Goal: Task Accomplishment & Management: Manage account settings

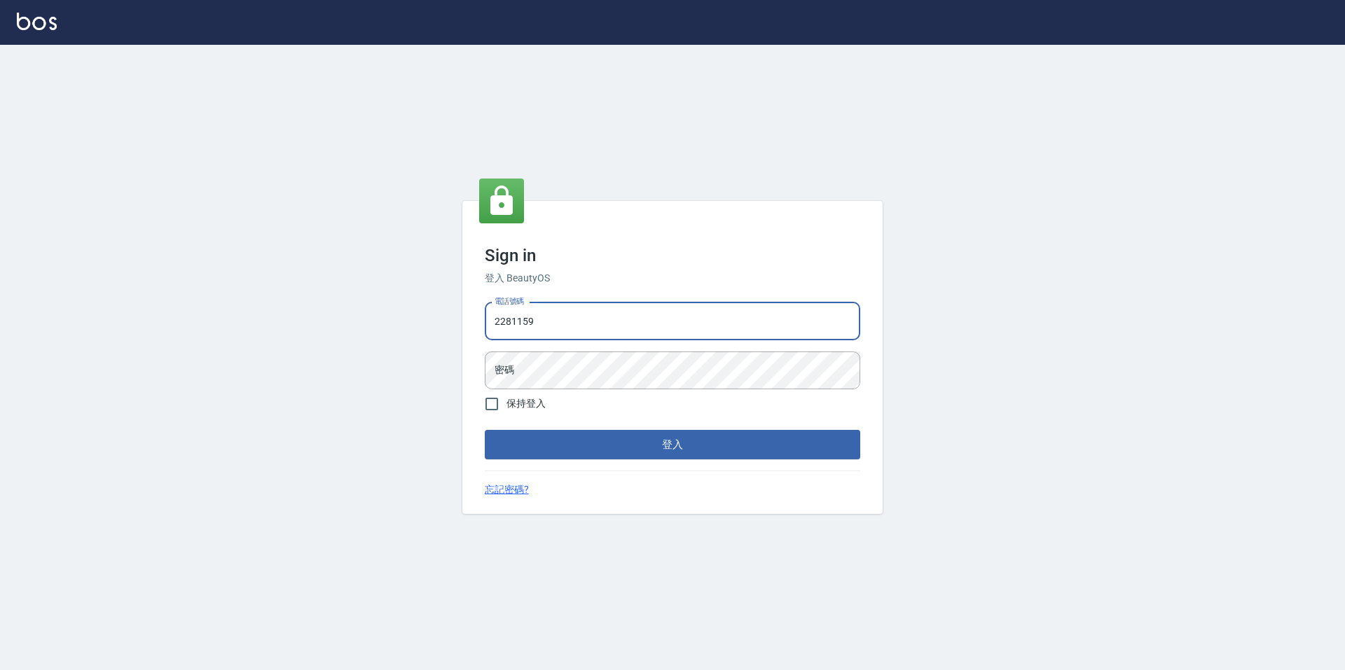
type input "2281159"
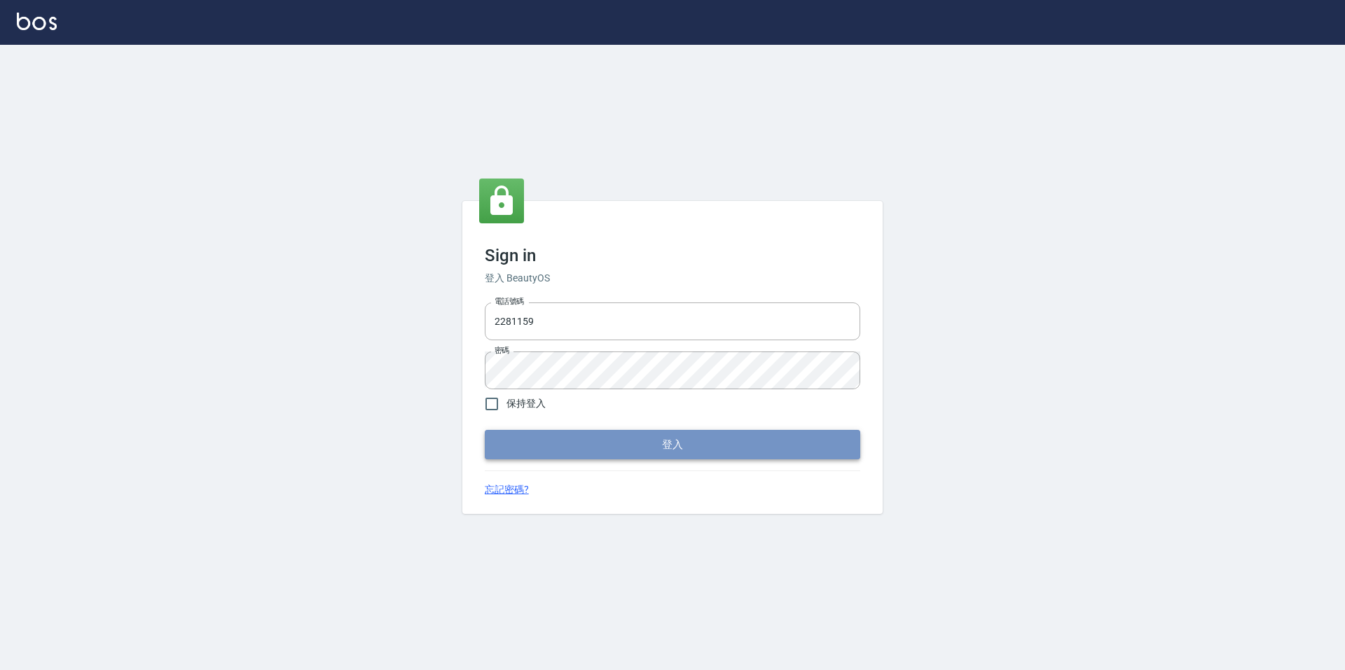
click at [707, 458] on button "登入" at bounding box center [672, 444] width 375 height 29
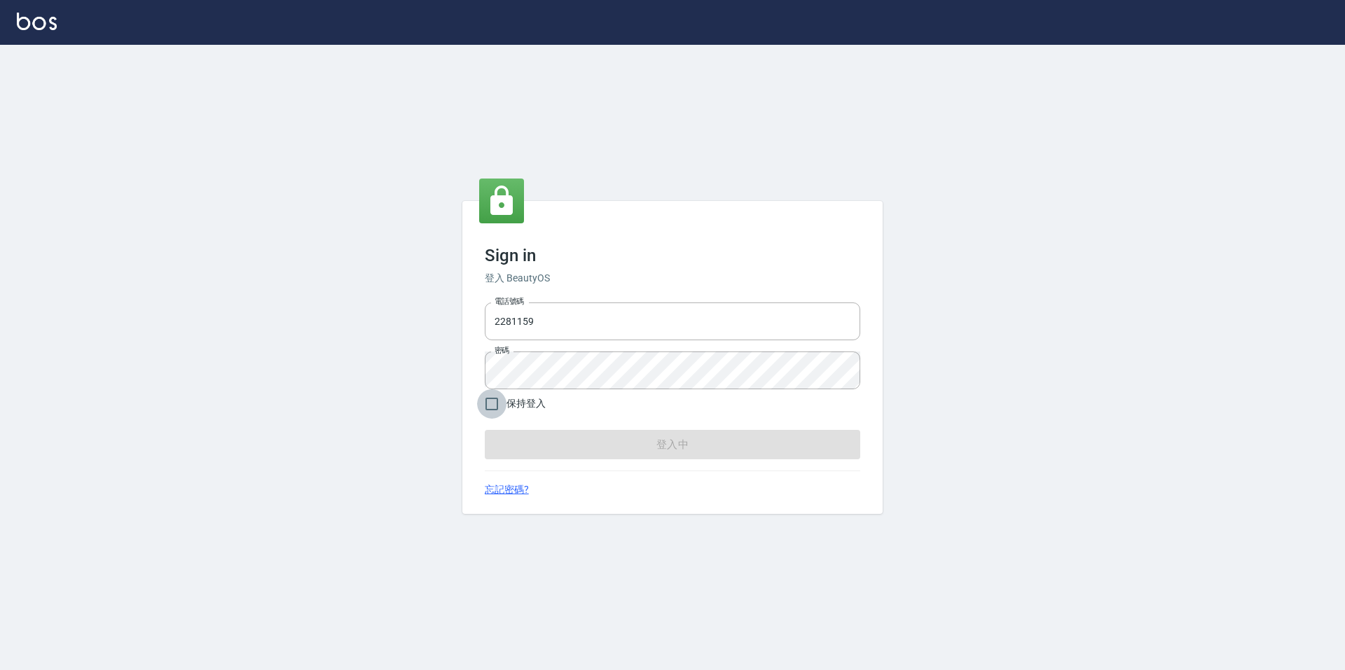
click at [481, 413] on input "保持登入" at bounding box center [491, 403] width 29 height 29
checkbox input "true"
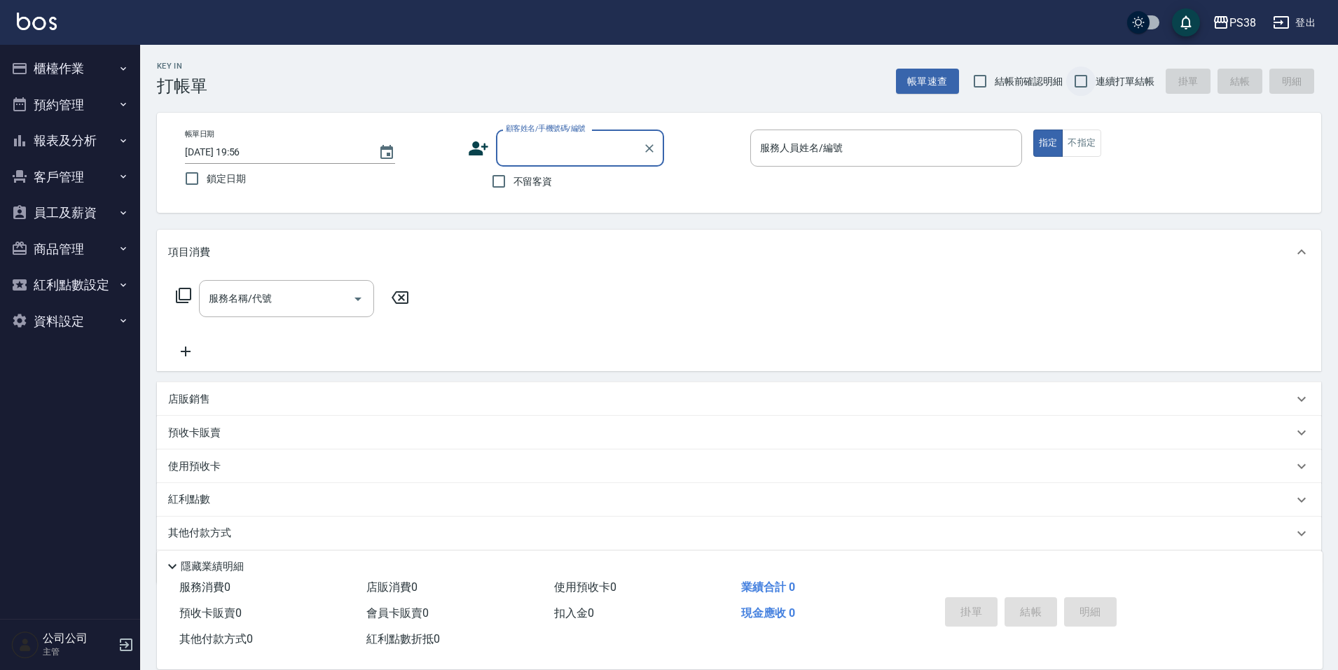
click at [1081, 82] on input "連續打單結帳" at bounding box center [1080, 81] width 29 height 29
checkbox input "true"
click at [505, 186] on input "不留客資" at bounding box center [498, 181] width 29 height 29
checkbox input "true"
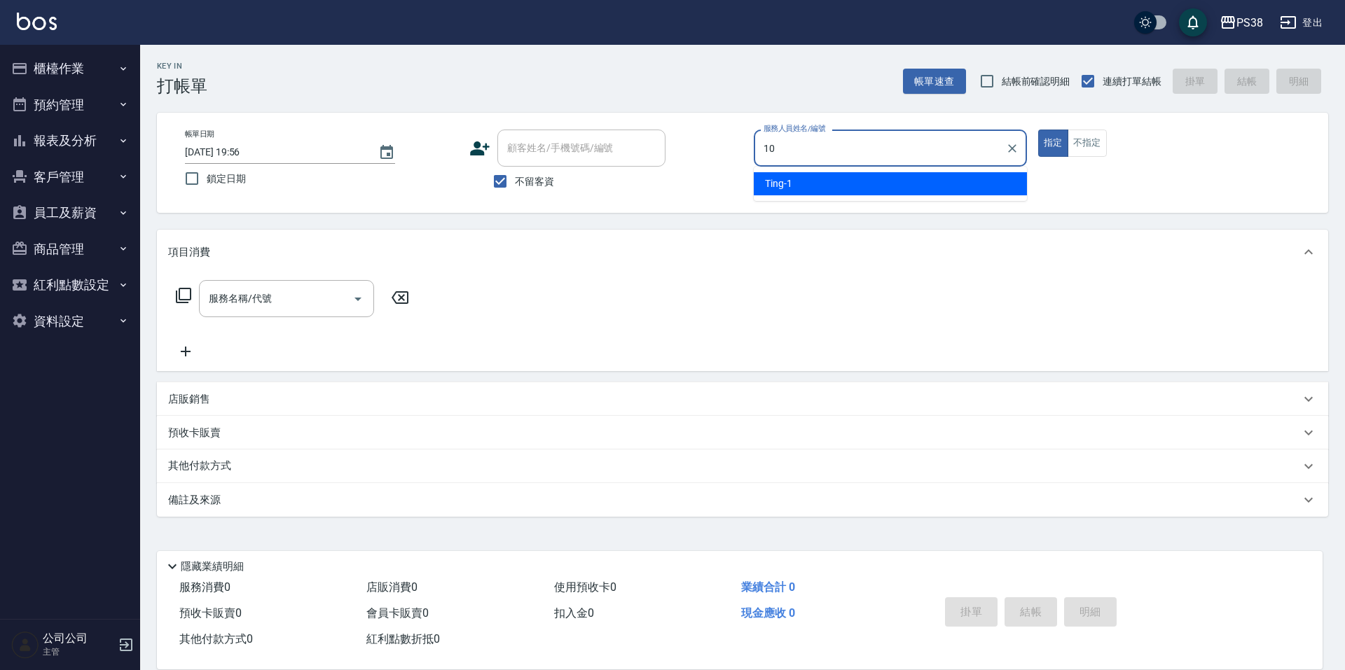
type input "Tiva-10"
type button "true"
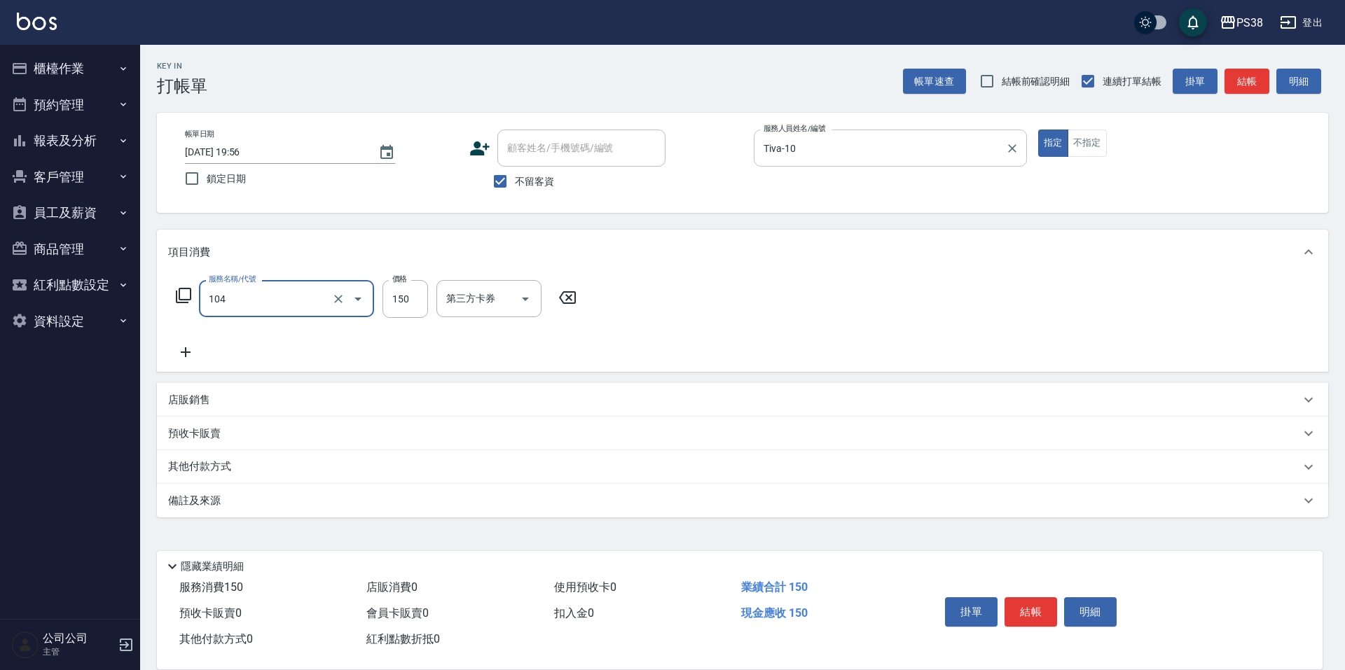
type input "洗髮(104)"
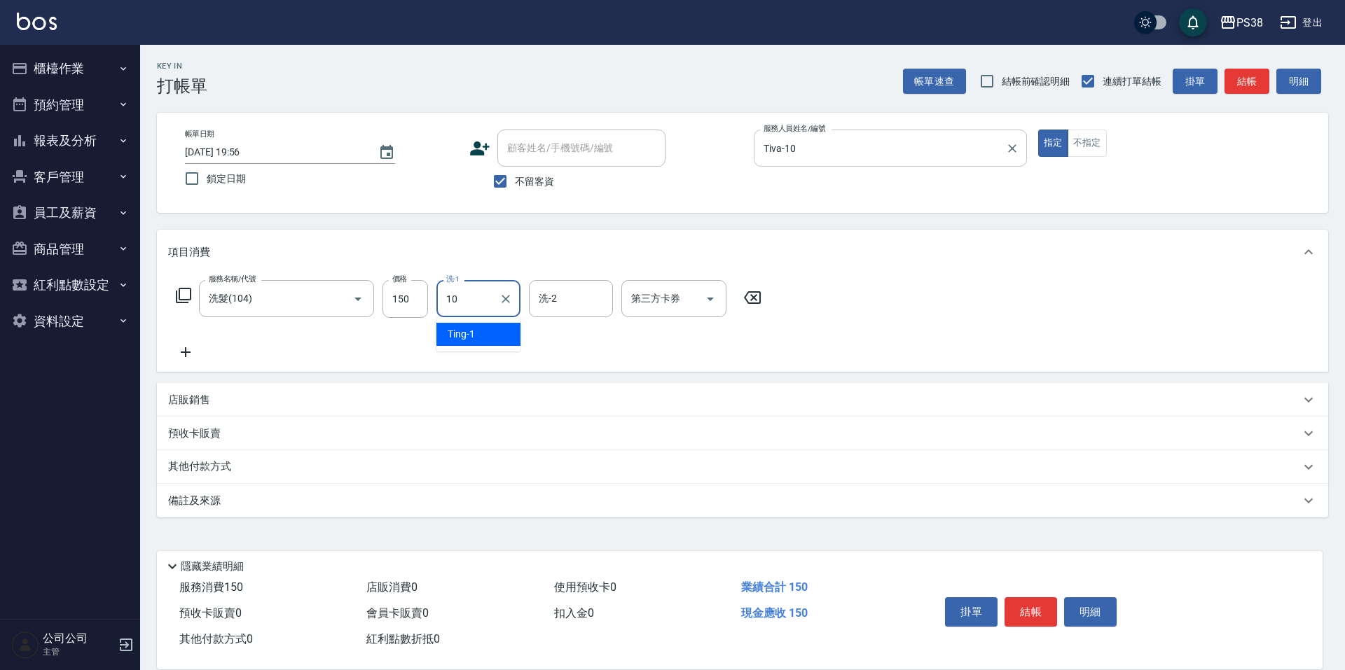
type input "Tiva-10"
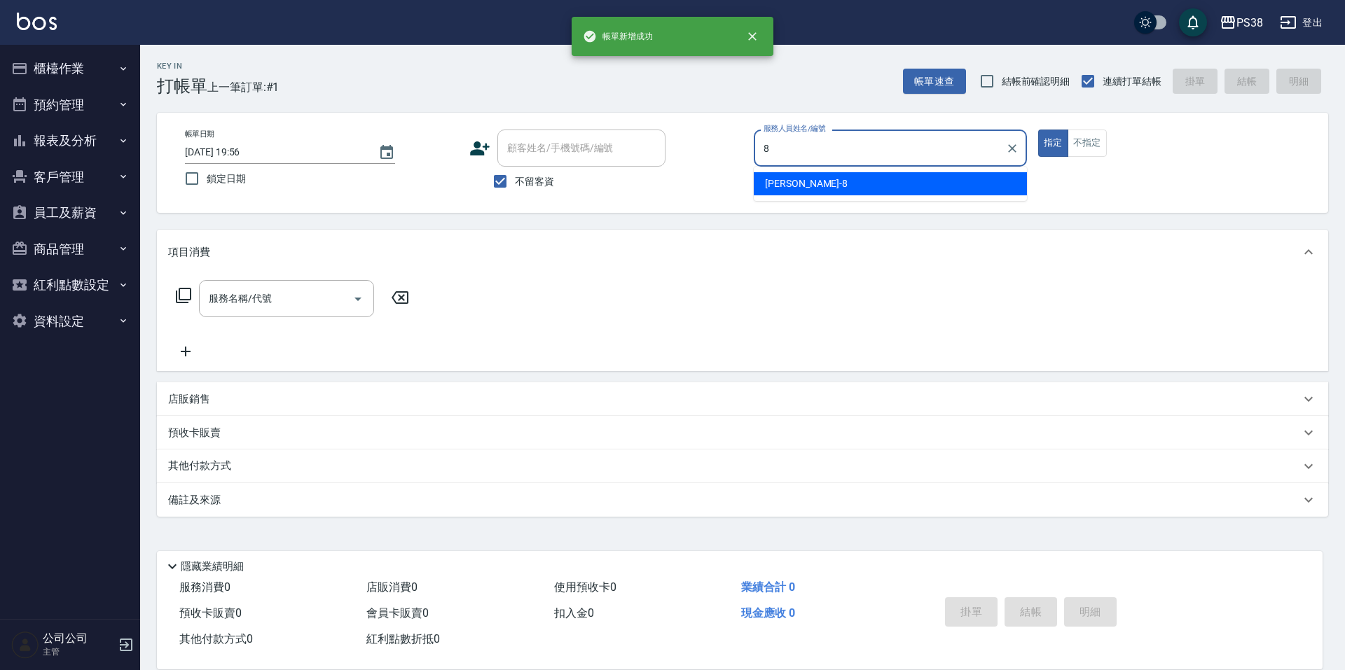
type input "mika-8"
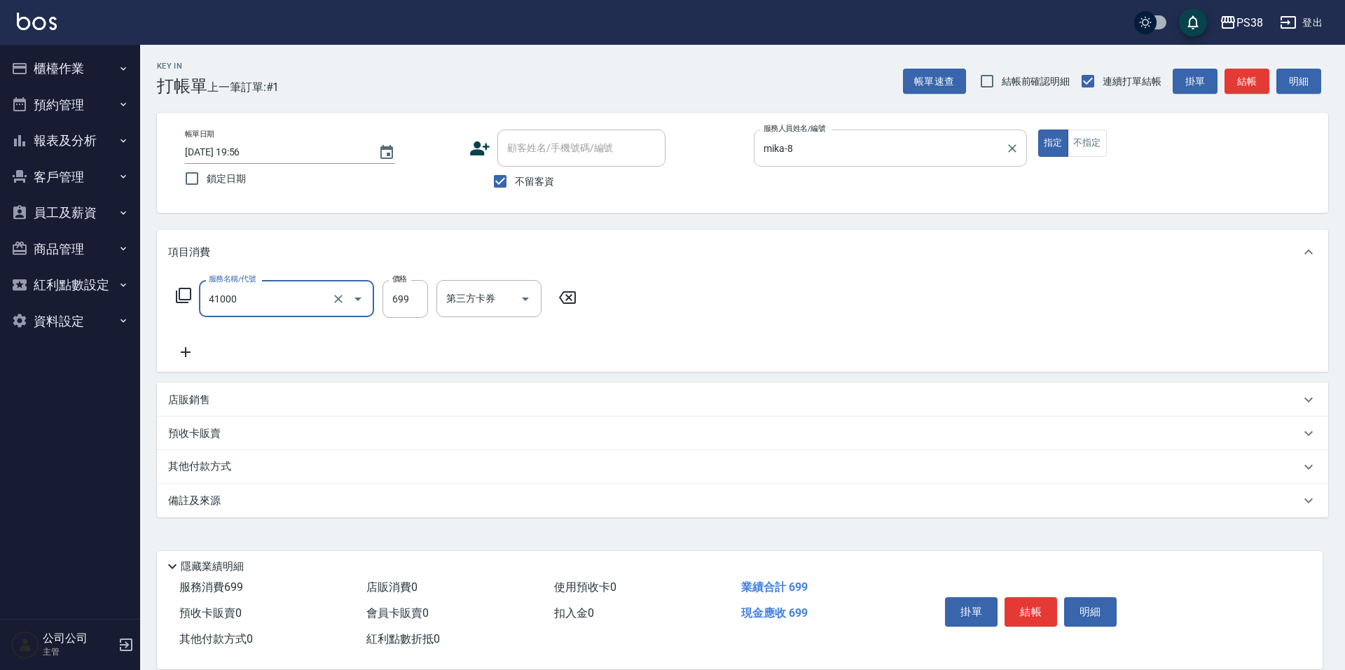
type input "燙髮699-2500(任意金額)(41000)"
type input "2500"
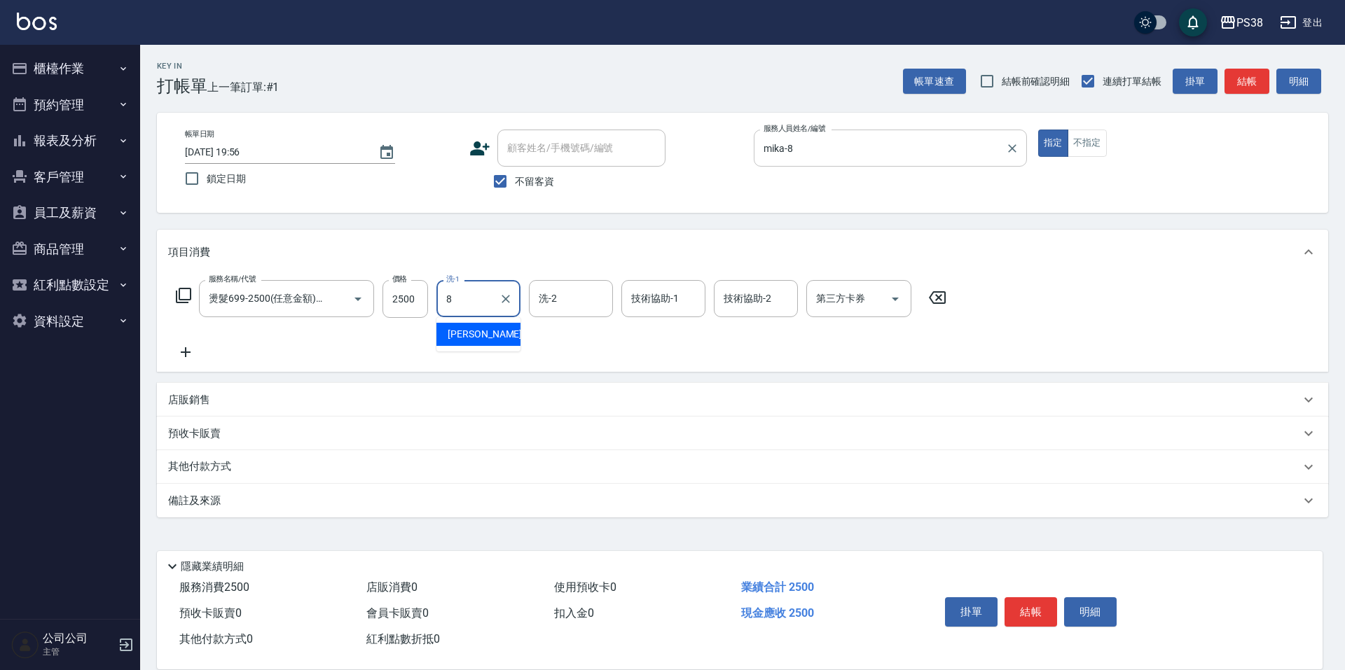
type input "mika-8"
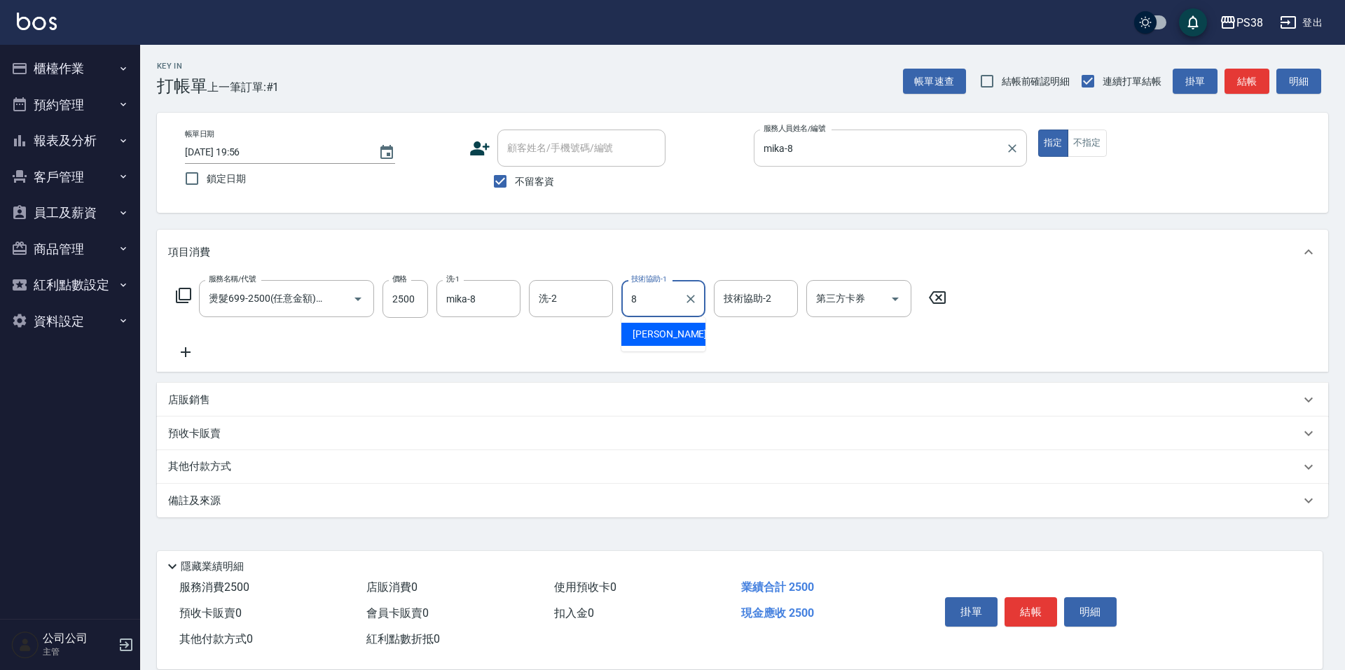
type input "mika-8"
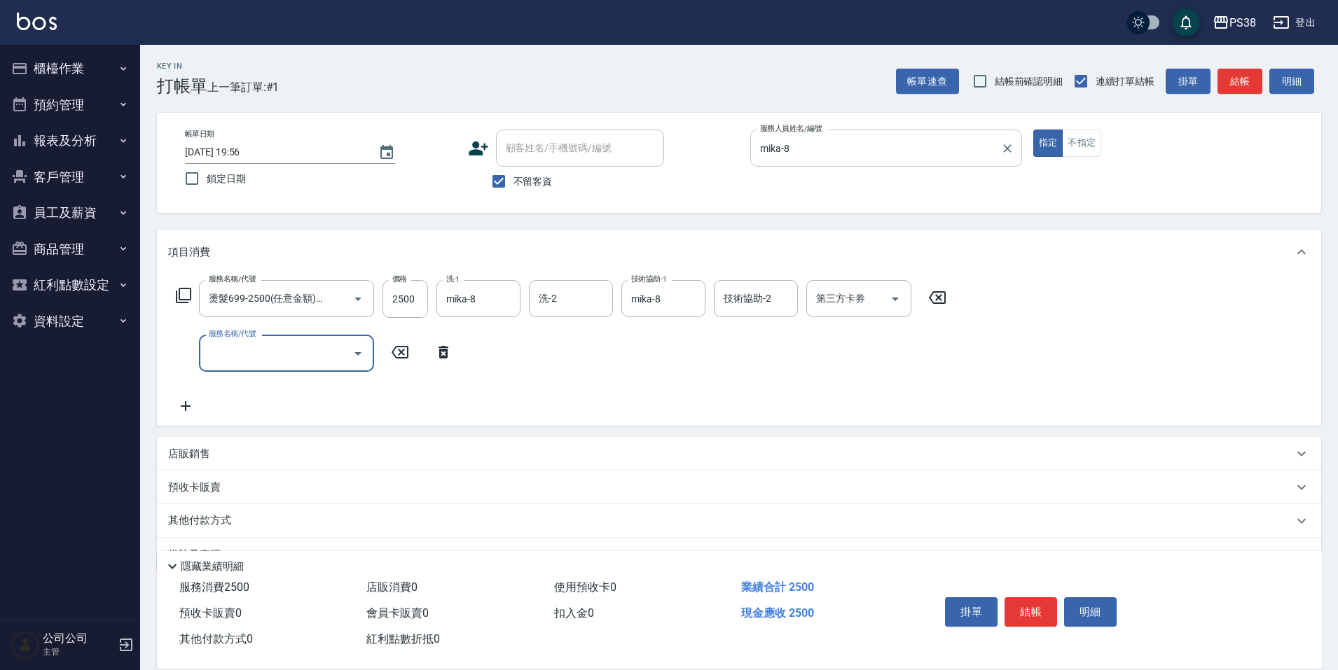
type input "3"
type input "染髮600以上(任意金額)(51000)"
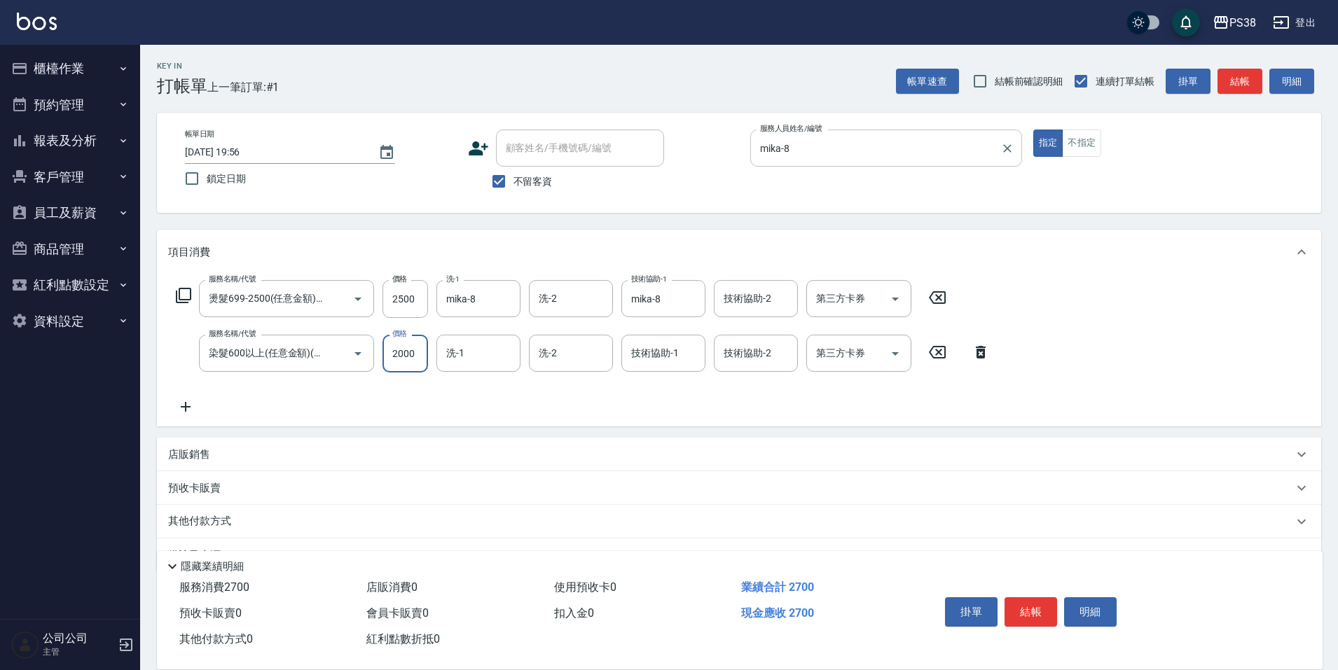
type input "2000"
type input "mika-8"
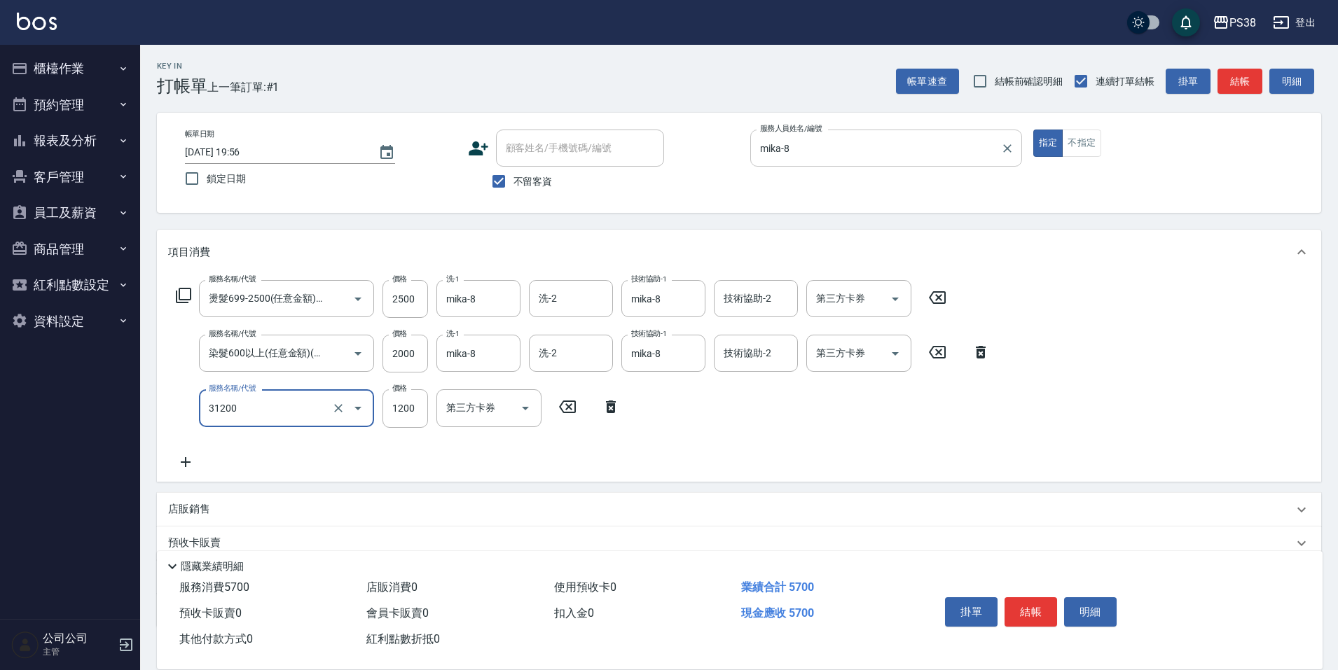
type input "醫護=1200(31200)"
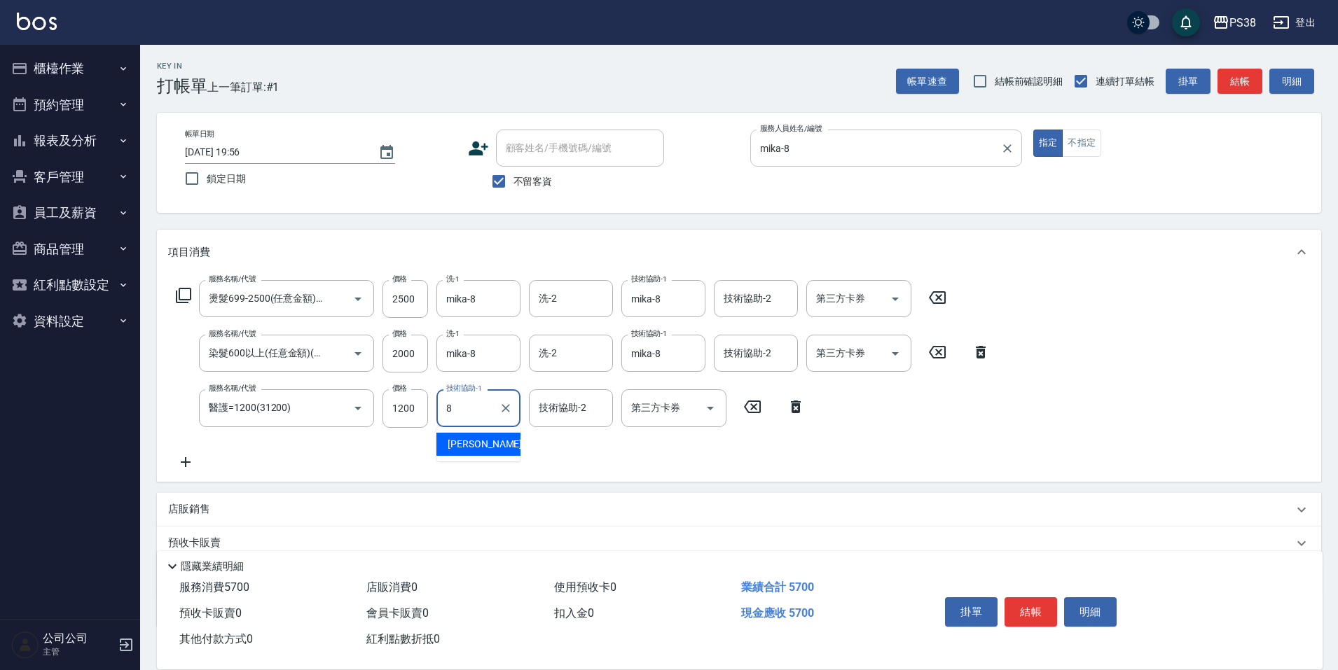
type input "mika-8"
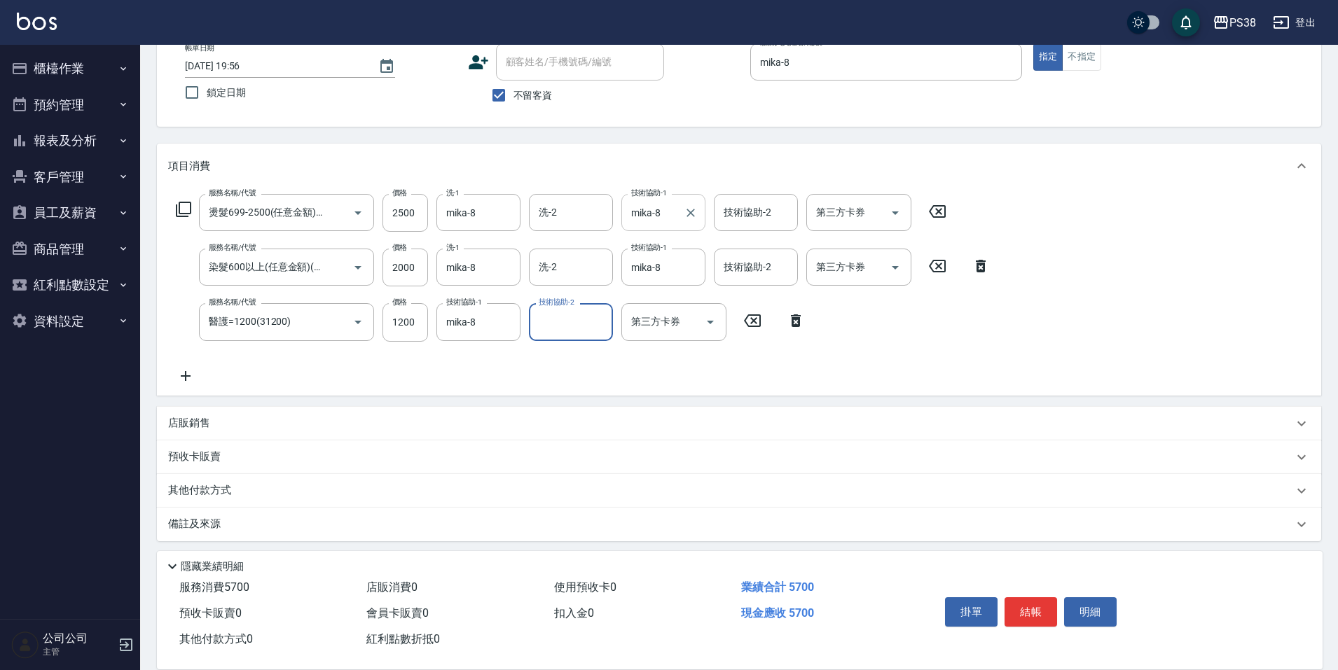
scroll to position [92, 0]
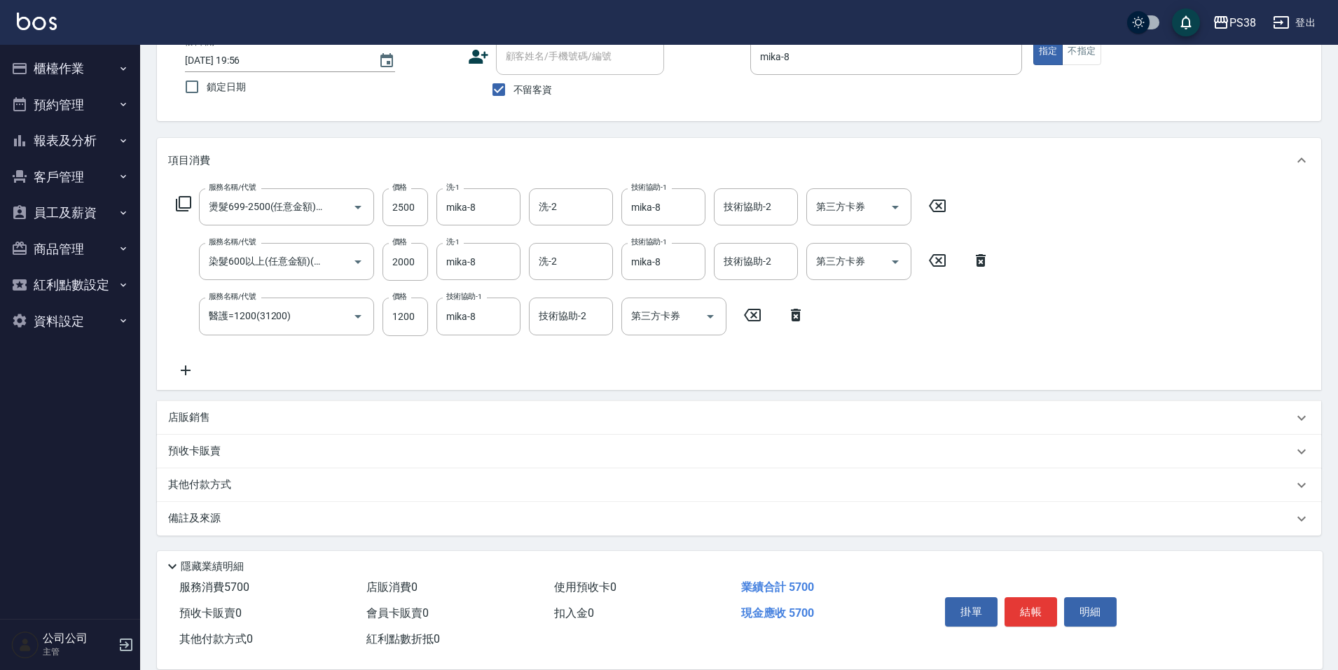
click at [205, 419] on p "店販銷售" at bounding box center [189, 417] width 42 height 15
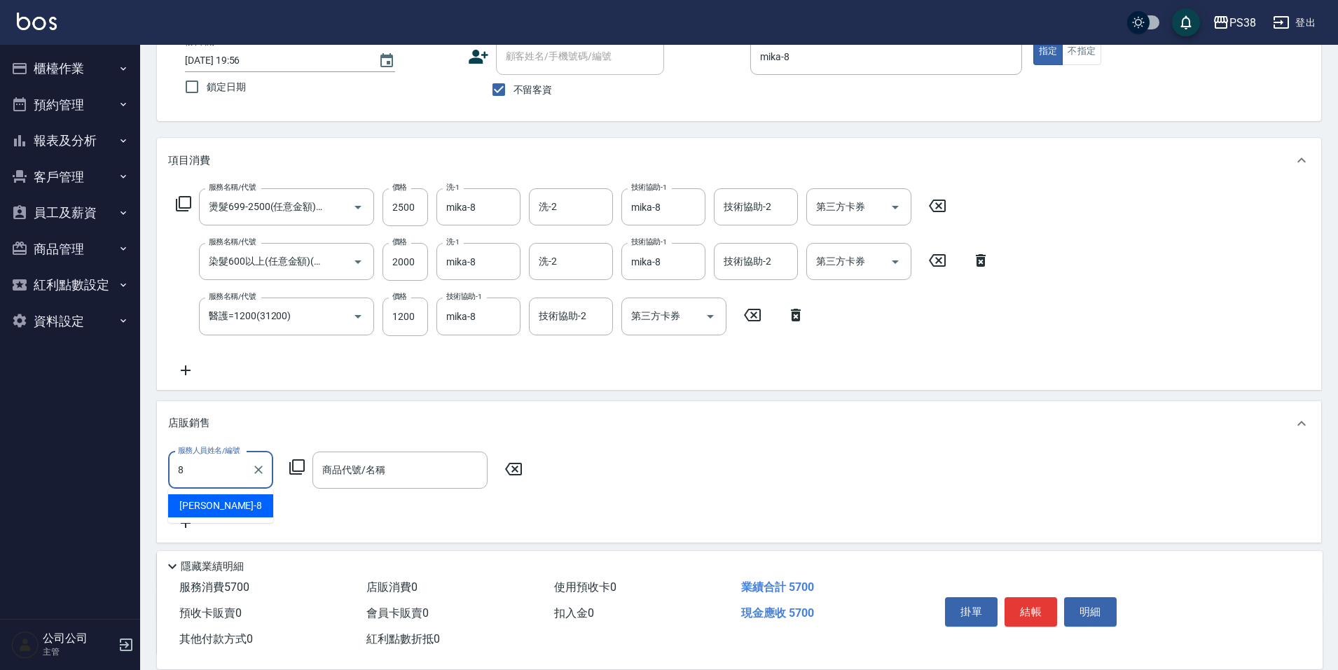
type input "mika-8"
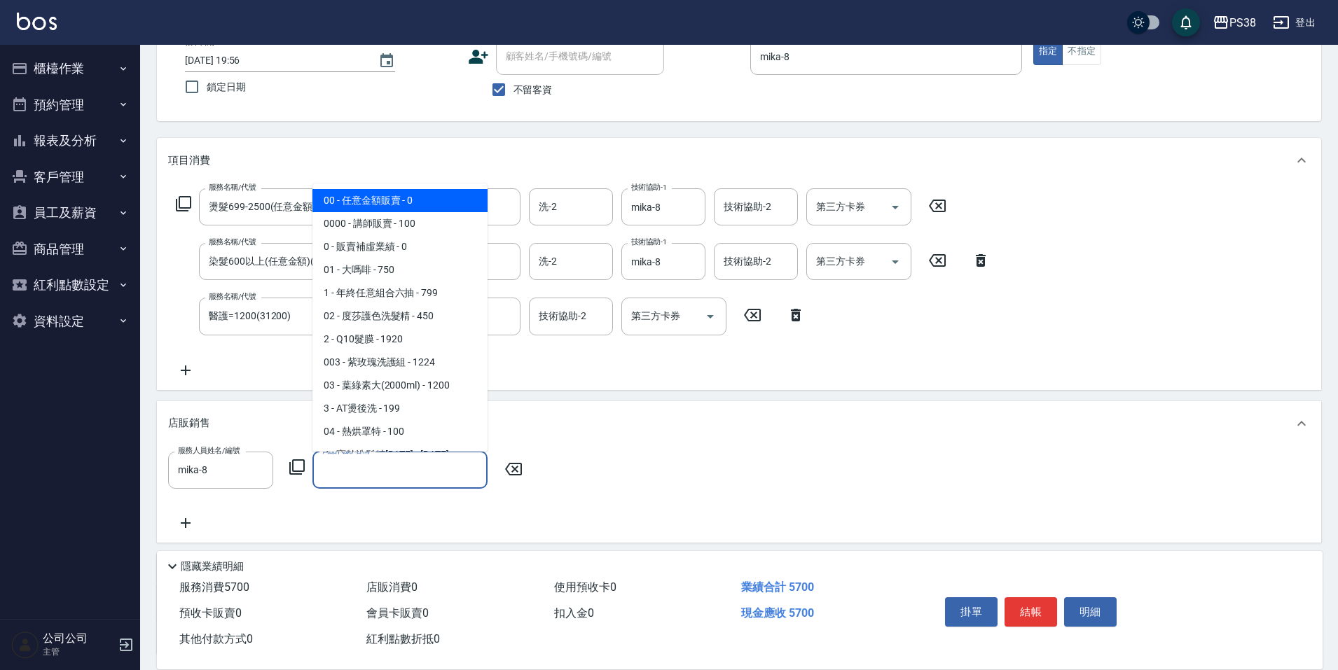
click at [384, 470] on input "商品代號/名稱" at bounding box center [400, 470] width 162 height 25
click at [414, 202] on span "00 - 任意金額販賣 - 0" at bounding box center [399, 200] width 175 height 23
type input "任意金額販賣"
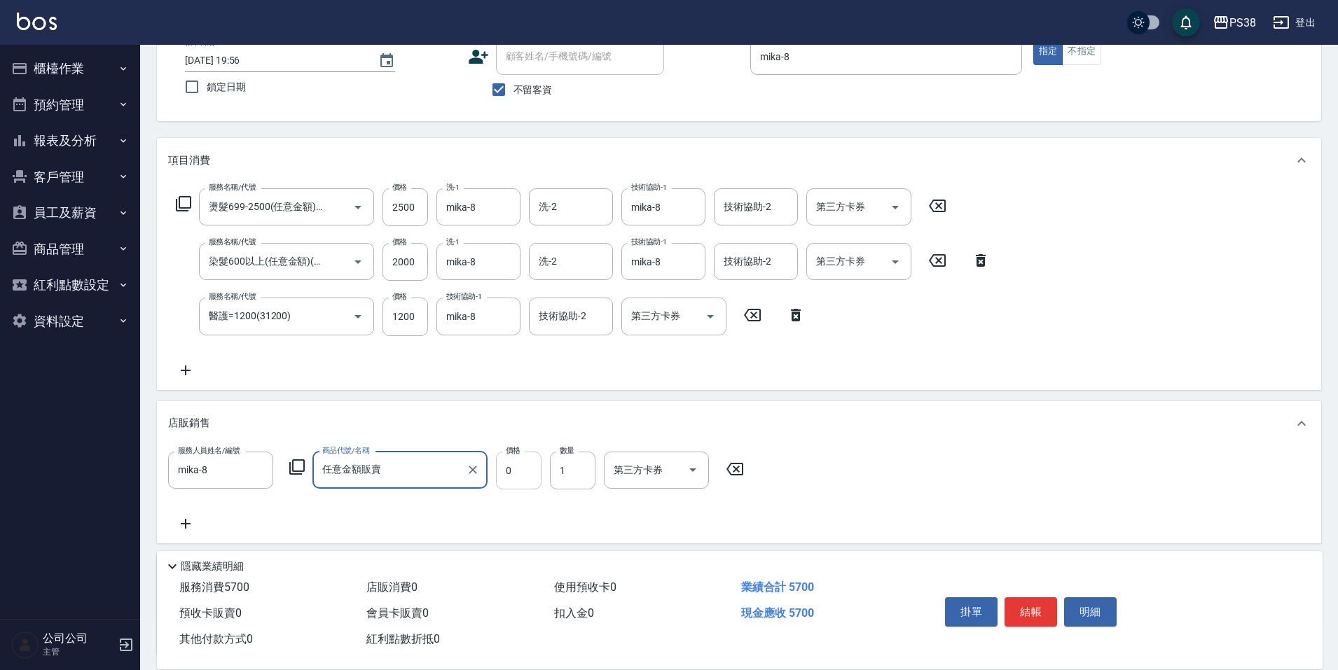
click at [538, 486] on input "0" at bounding box center [519, 471] width 46 height 38
type input "800"
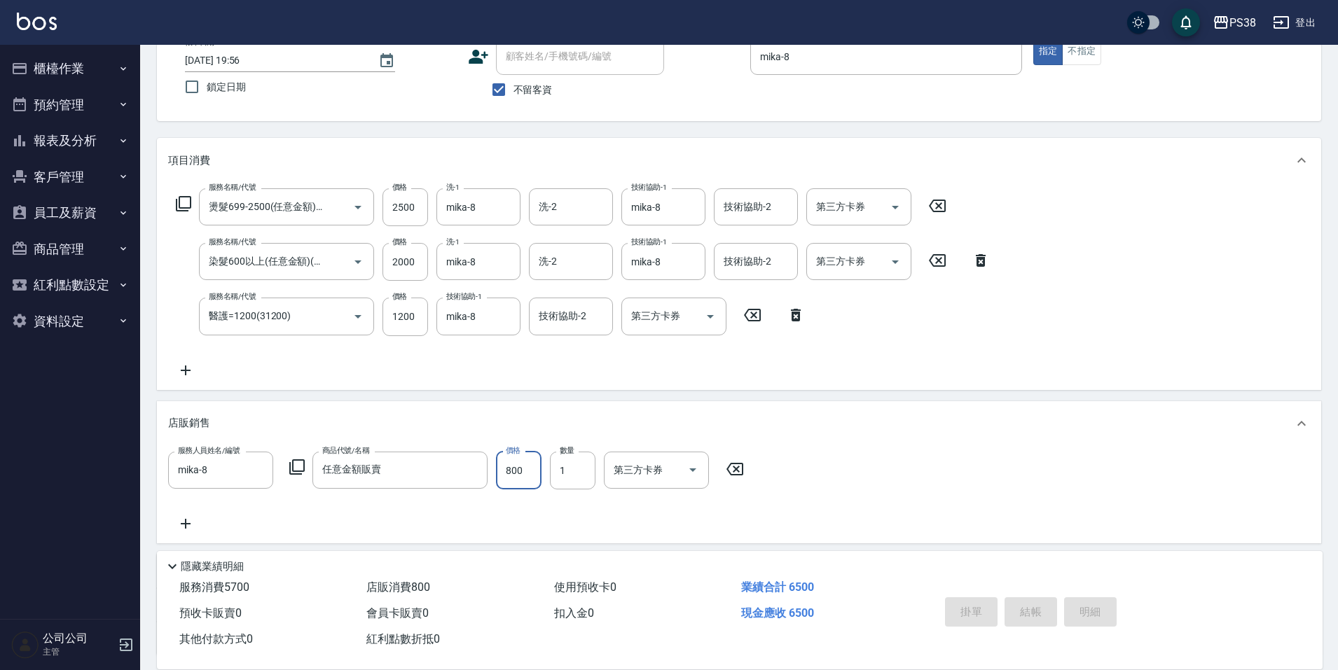
type input "2025/09/04 19:57"
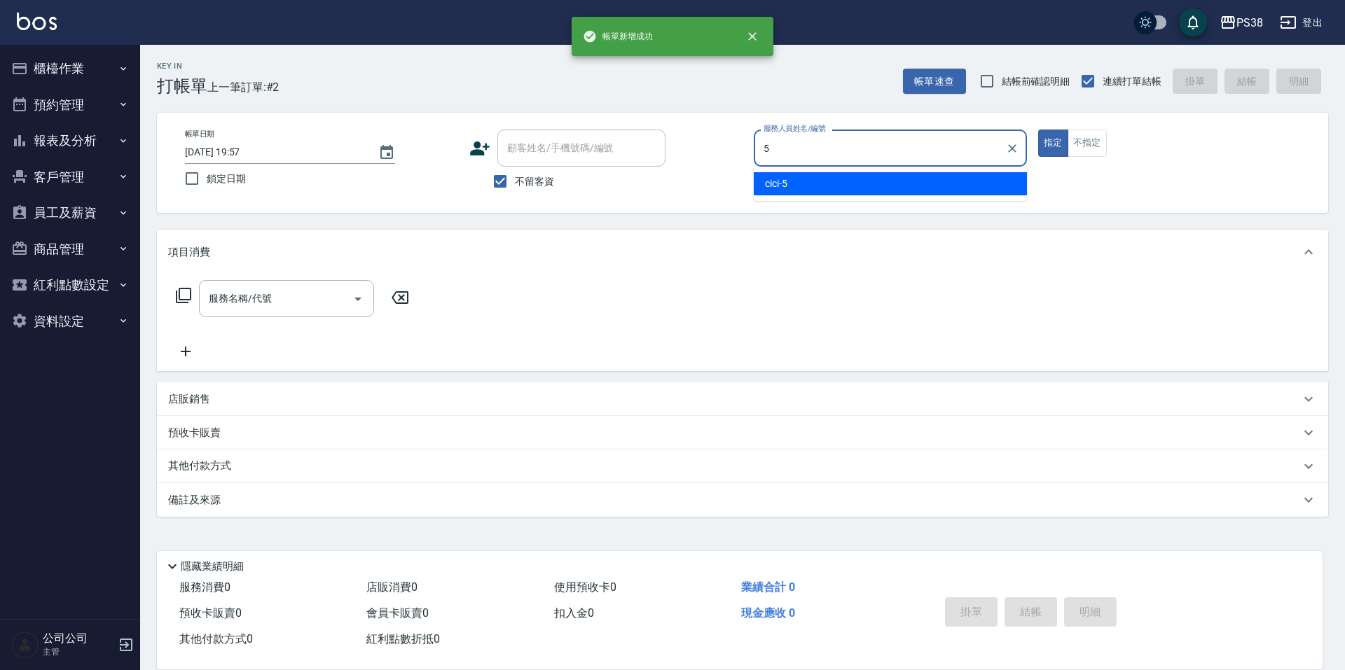
type input "cici-5"
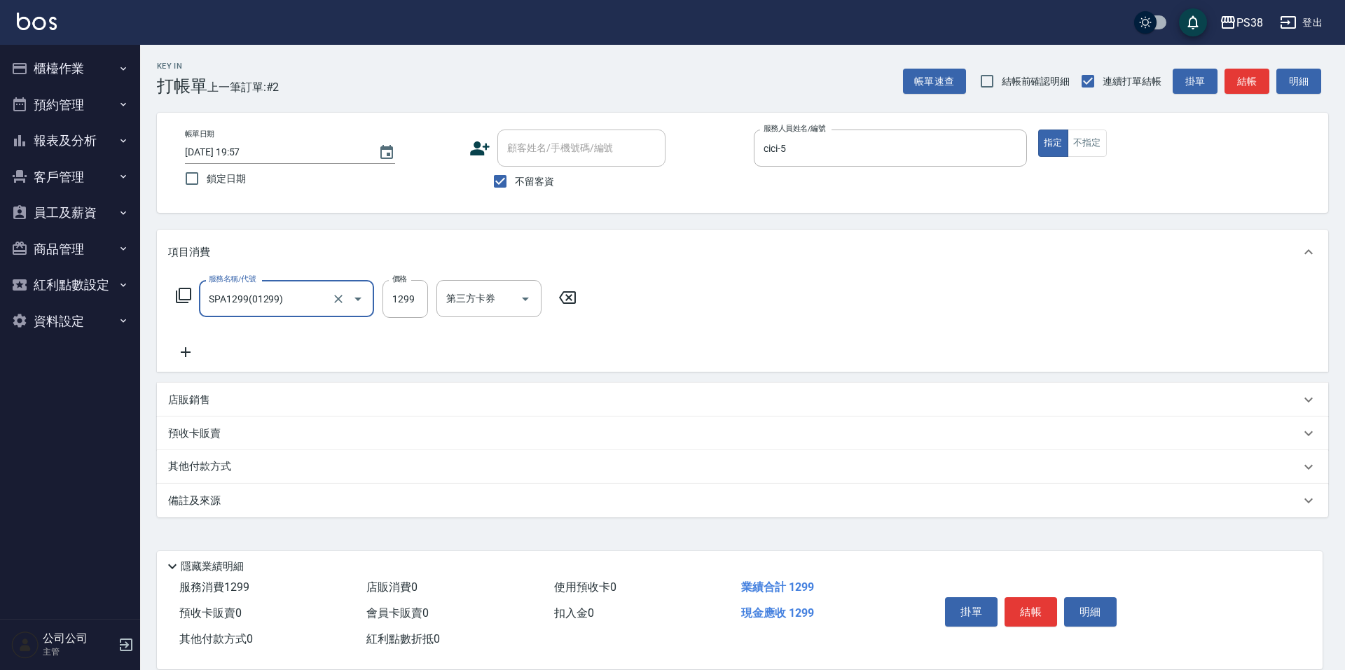
type input "SPA1299(01299)"
click at [420, 302] on input "1299" at bounding box center [405, 299] width 46 height 38
type input "1499"
click at [461, 293] on input "洗-1" at bounding box center [478, 298] width 71 height 25
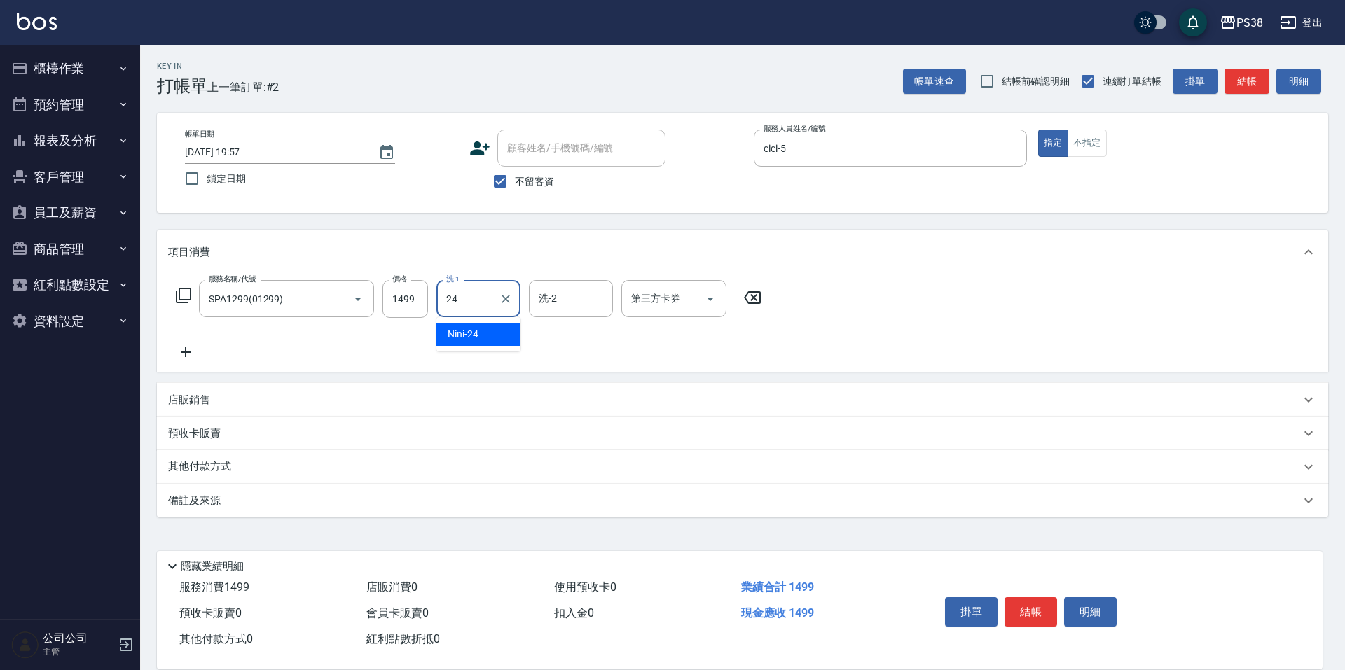
type input "Nini-24"
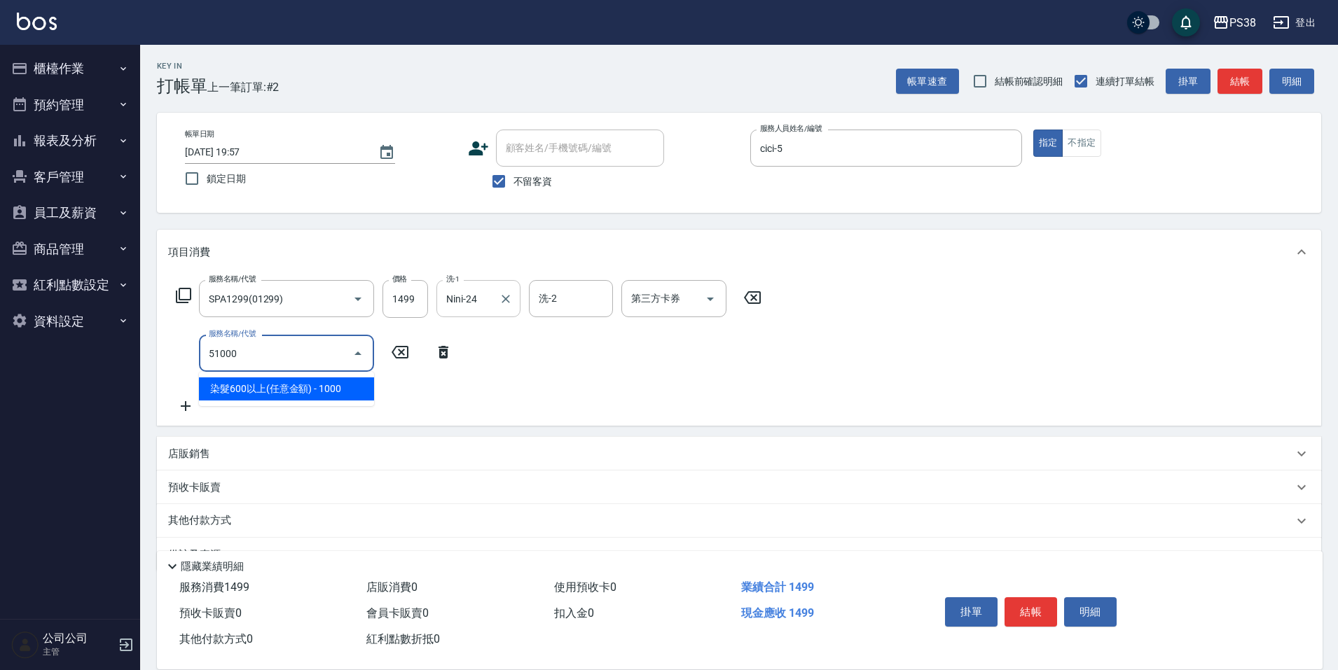
type input "染髮600以上(任意金額)(51000)"
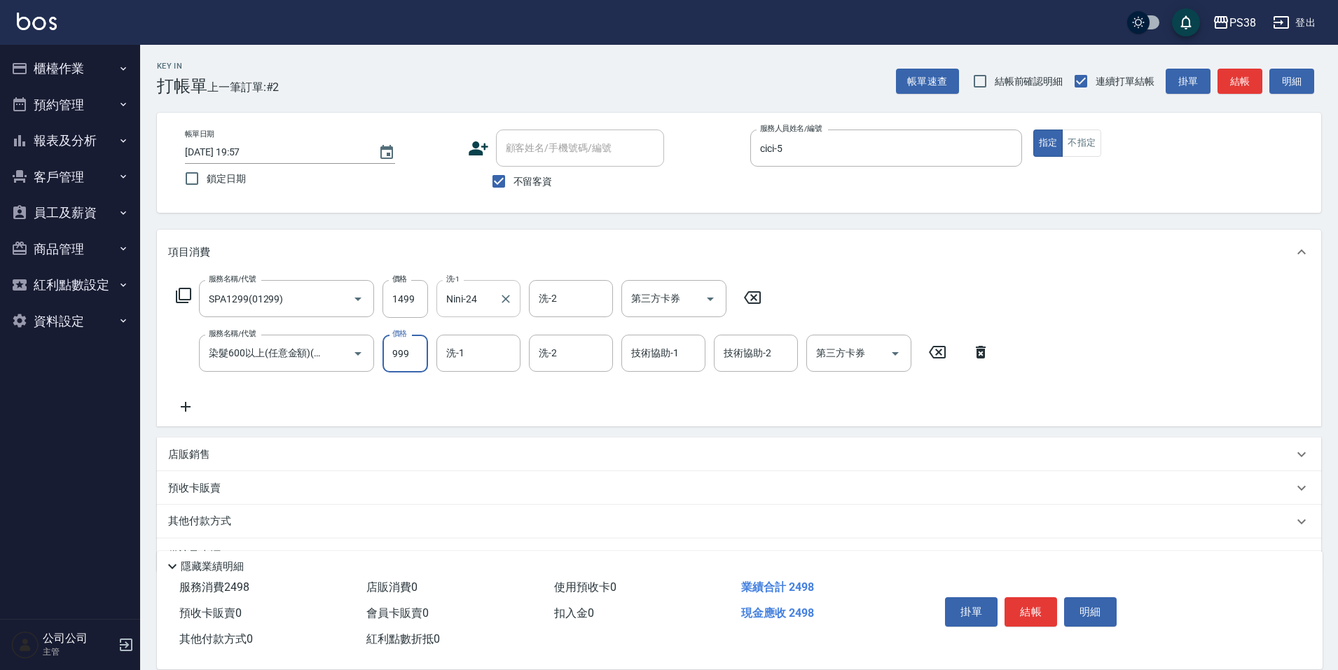
type input "999"
type input "Nini-24"
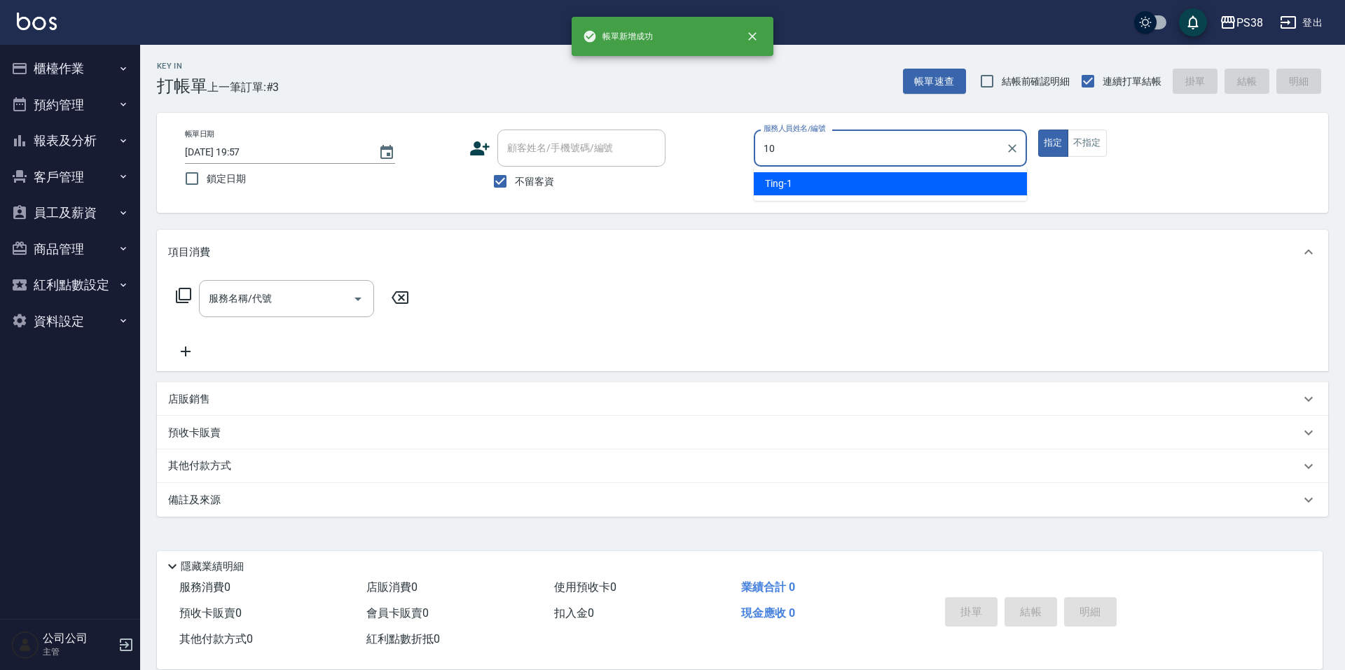
type input "Tiva-10"
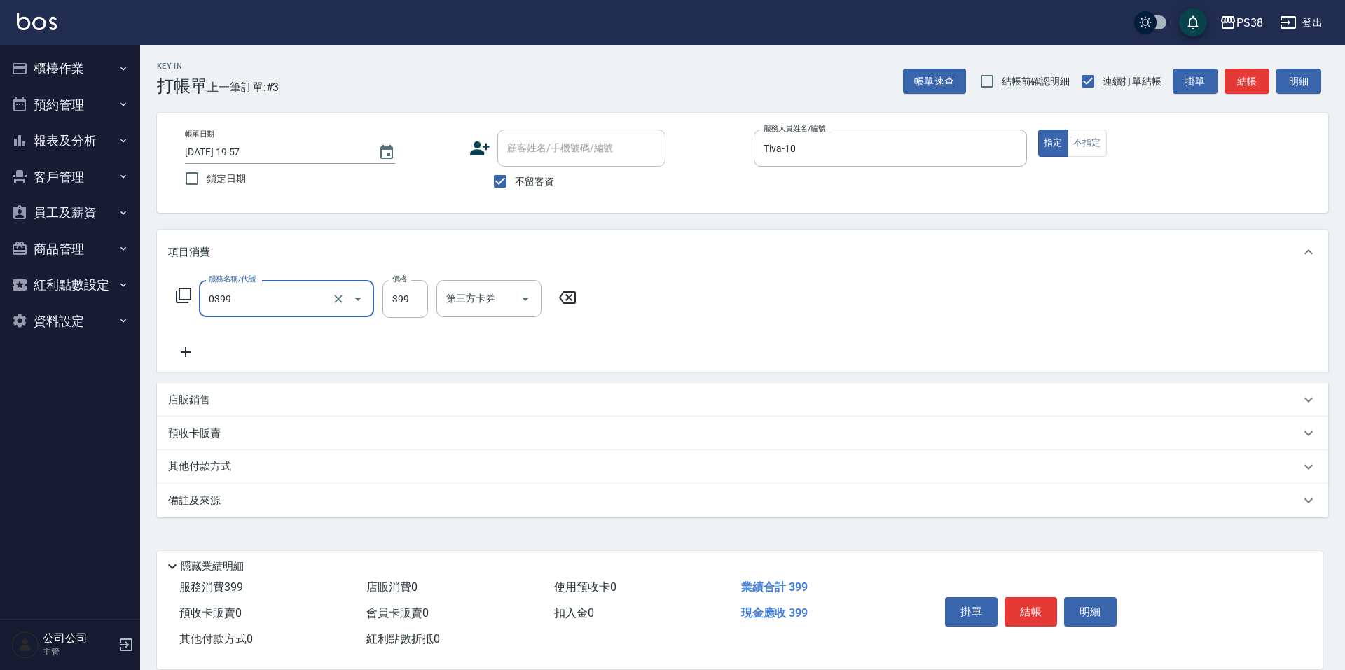
type input "spa399(0399)"
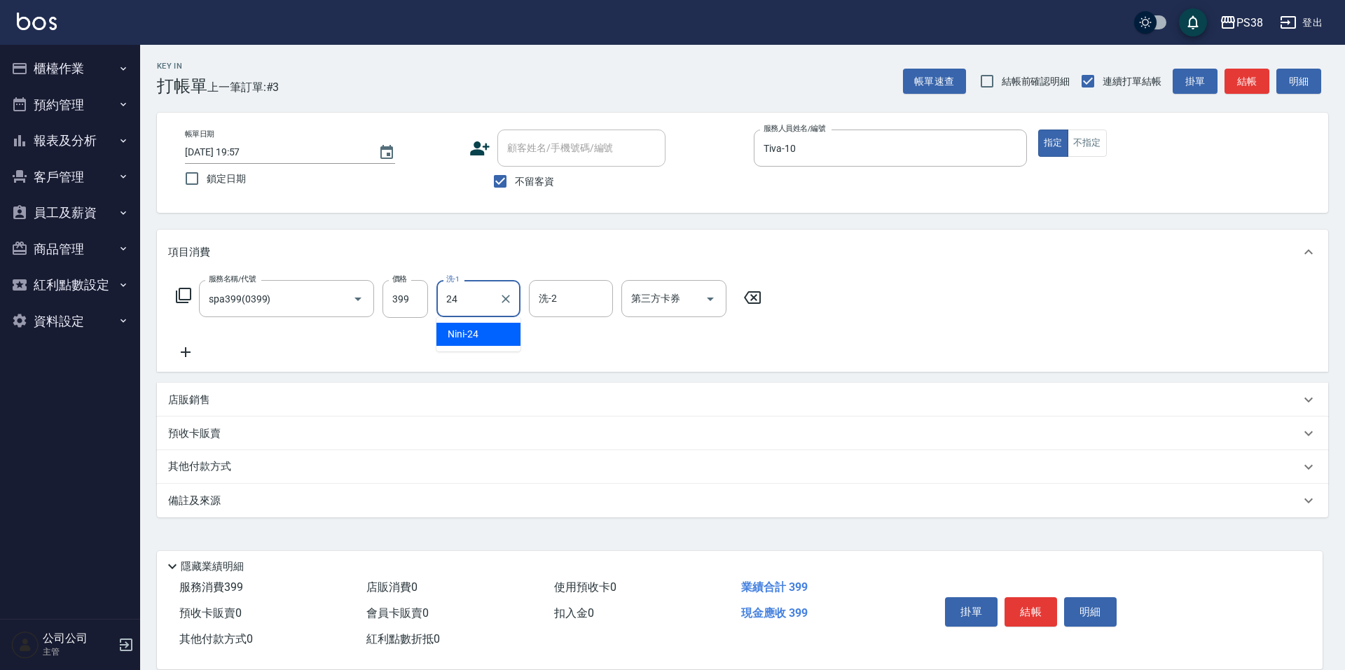
type input "Nini-24"
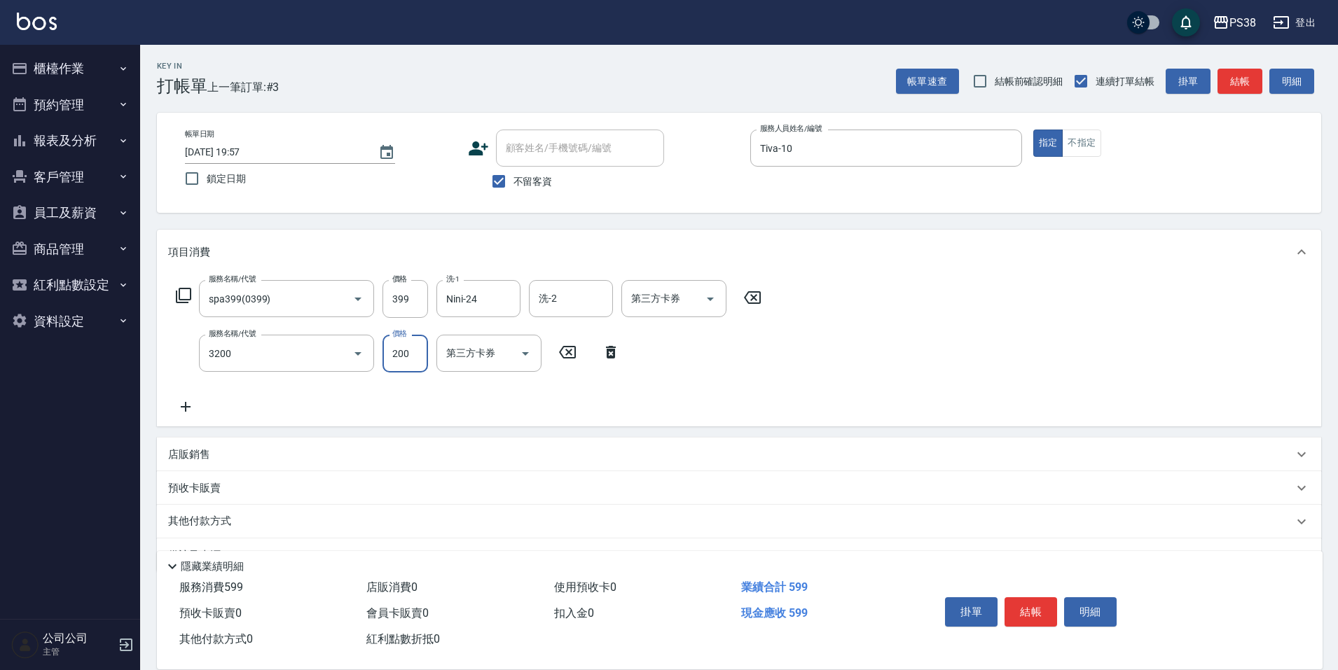
type input "自備護髮(3200)"
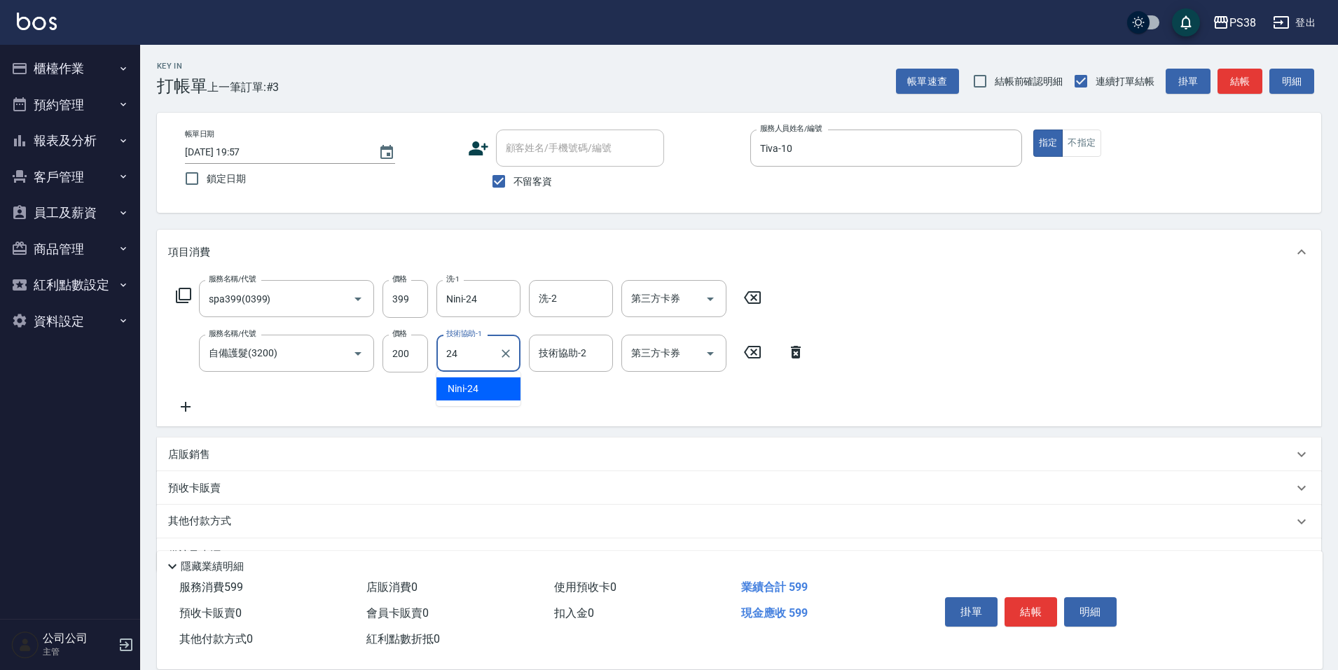
type input "Nini-24"
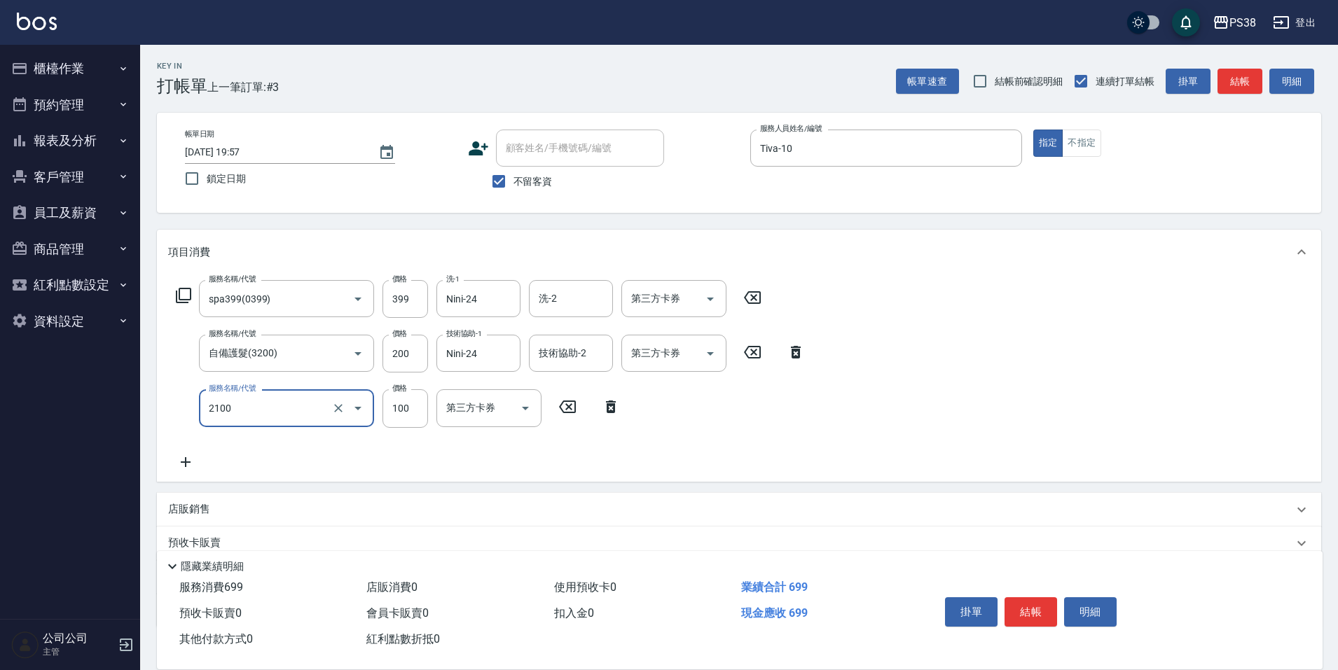
type input "剪髮與造型(任意金額)(2100)"
type input "50"
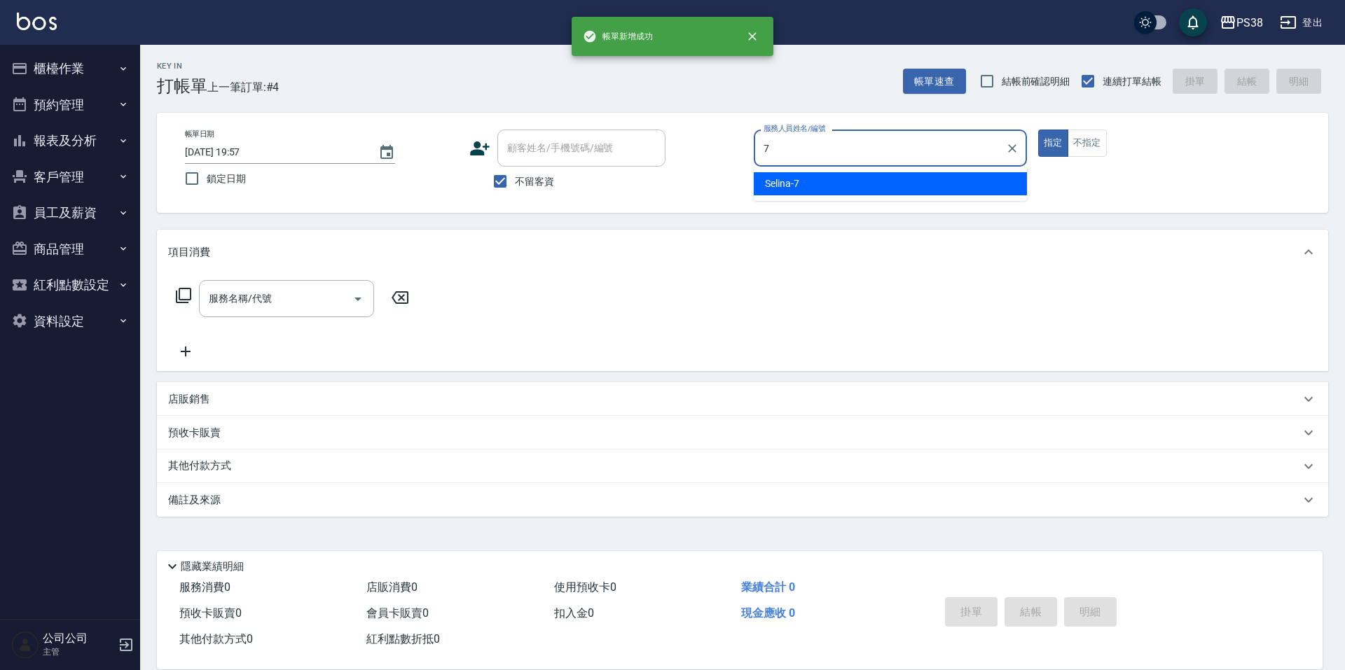
type input "Selina-7"
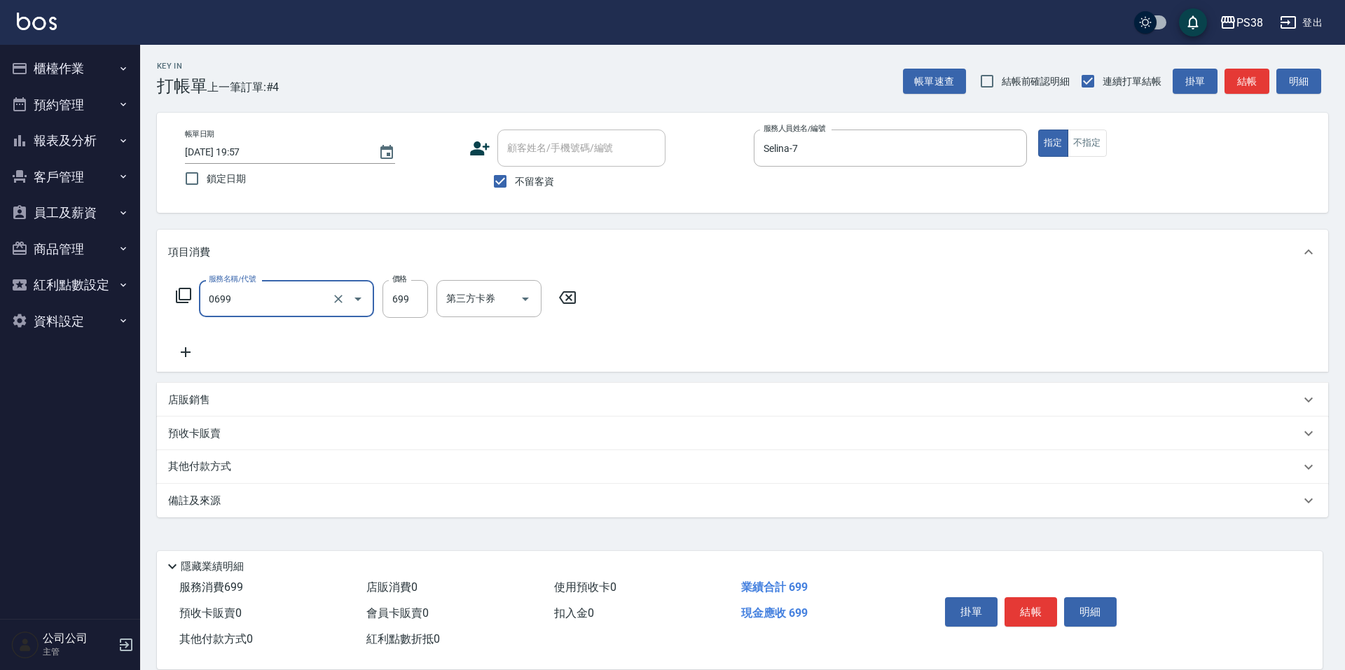
type input "spa699(0699)"
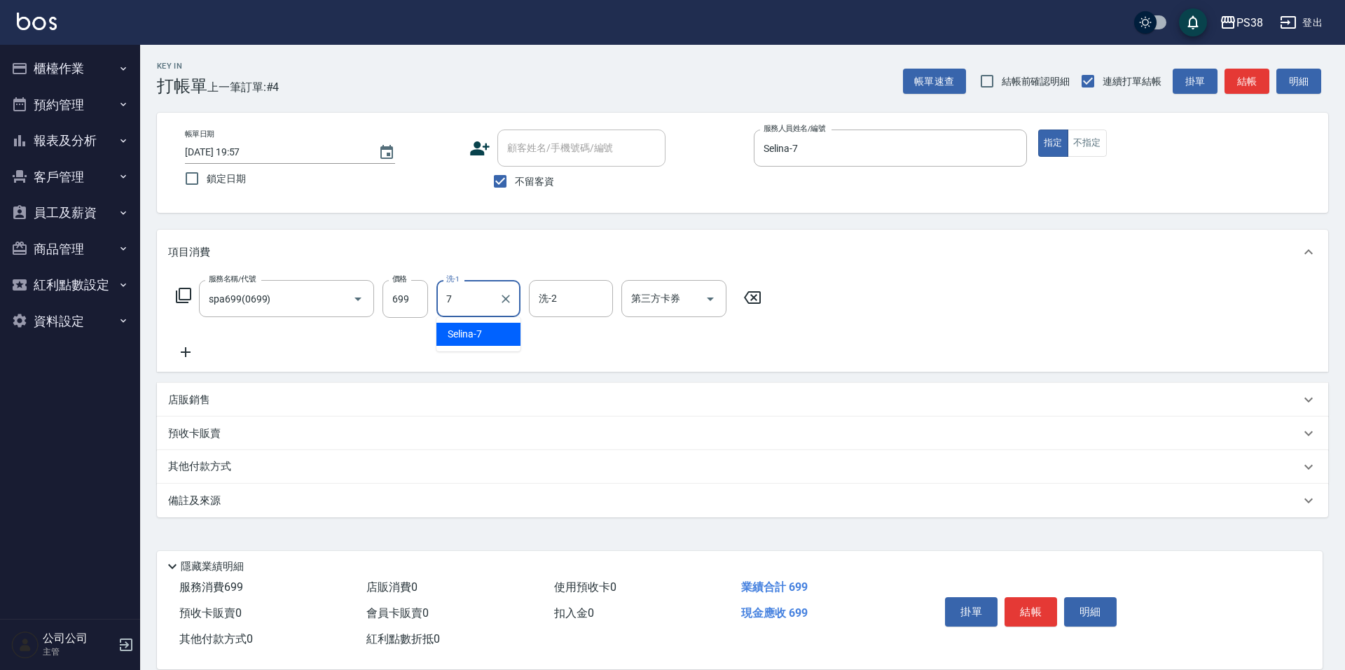
type input "Selina-7"
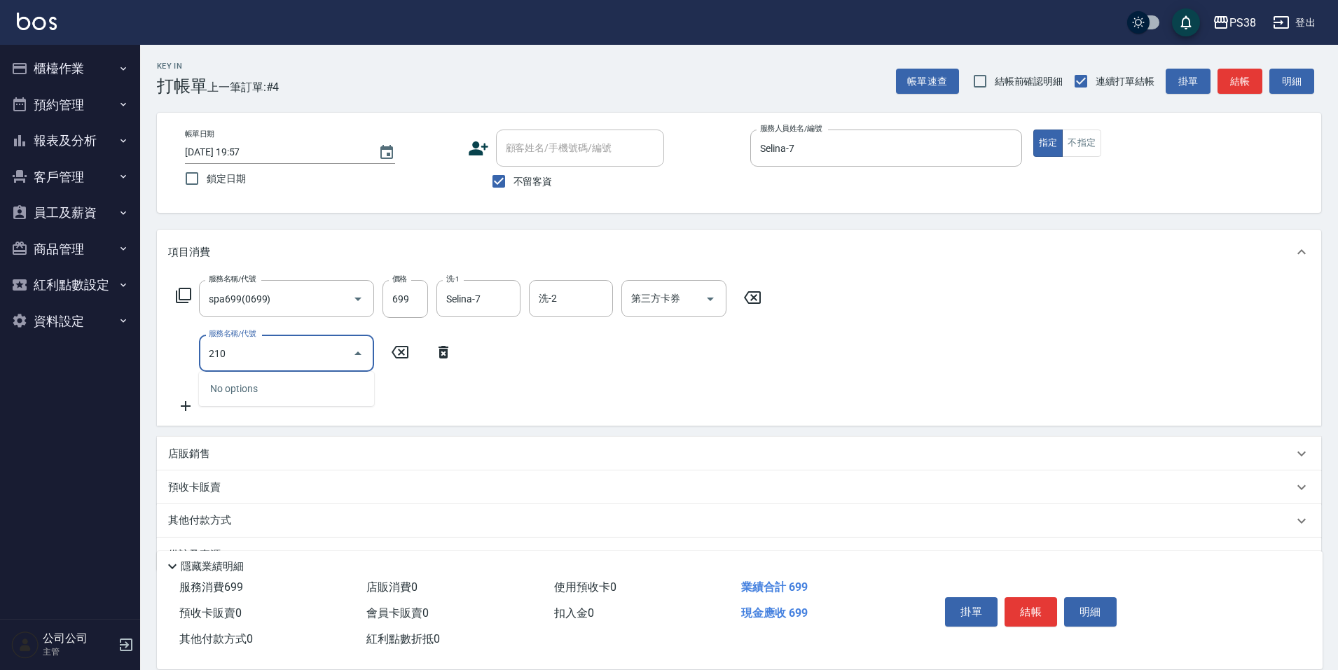
type input "2100"
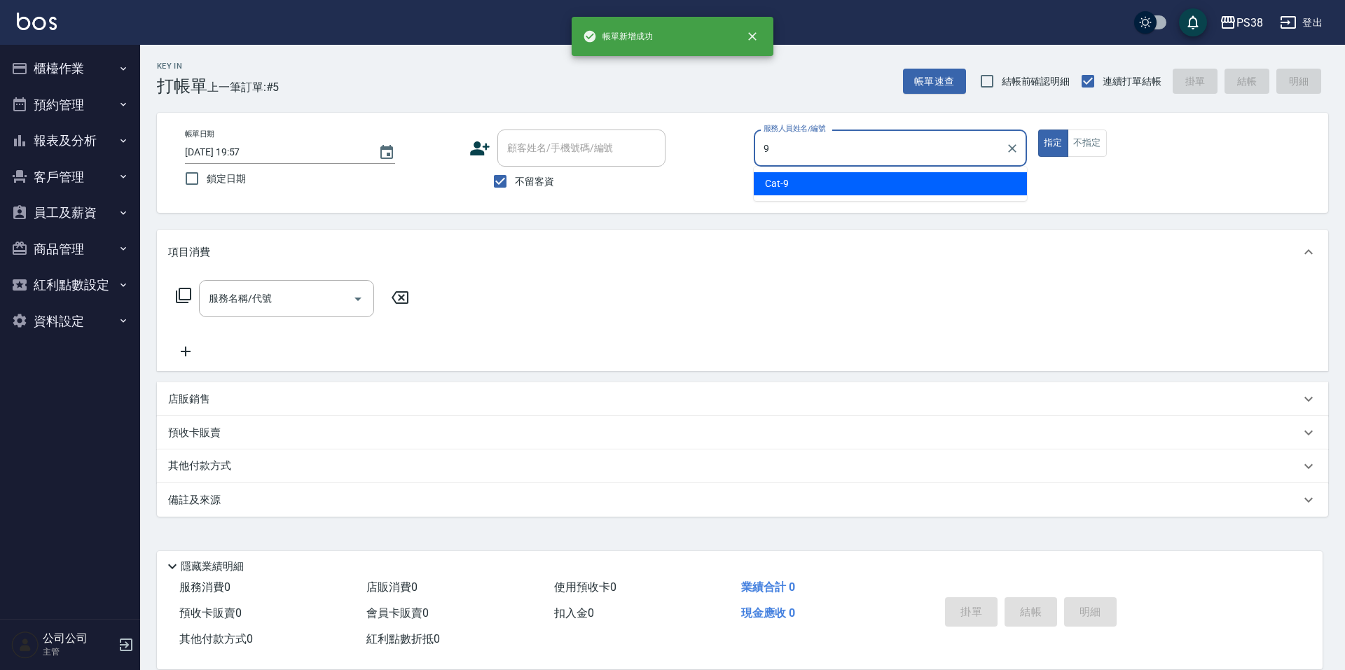
type input "Cat-9"
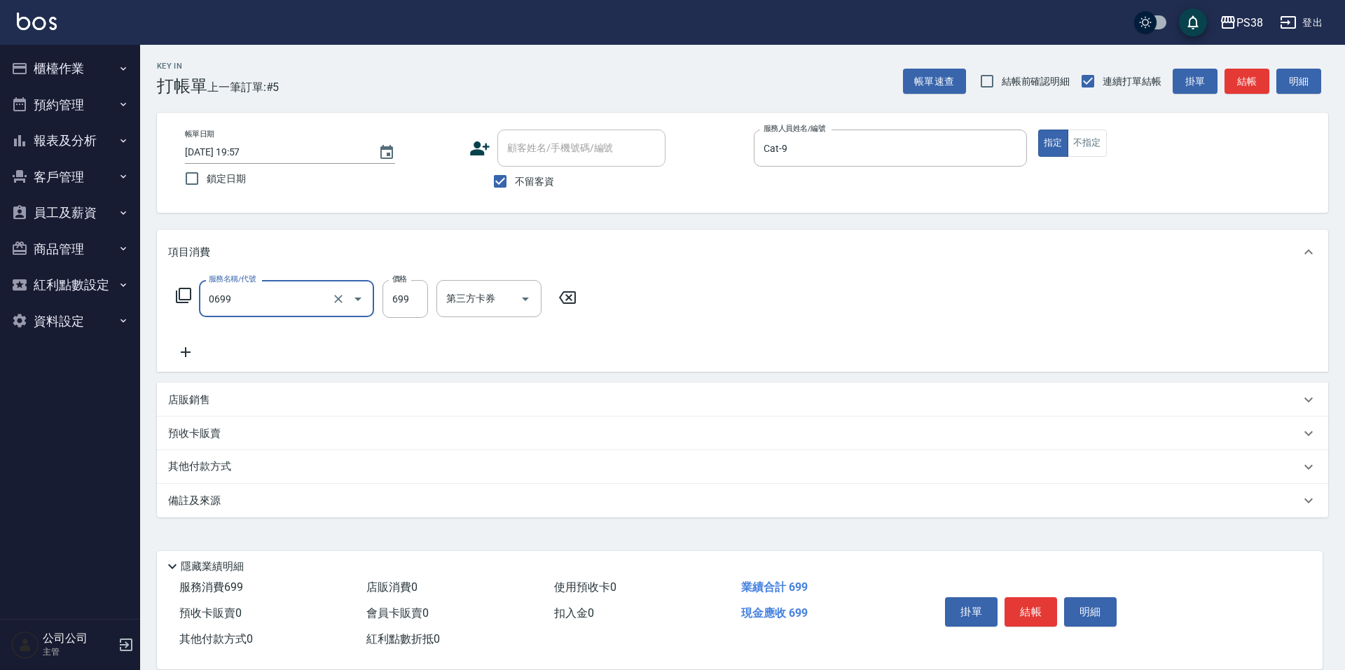
type input "spa699(0699)"
type input "700"
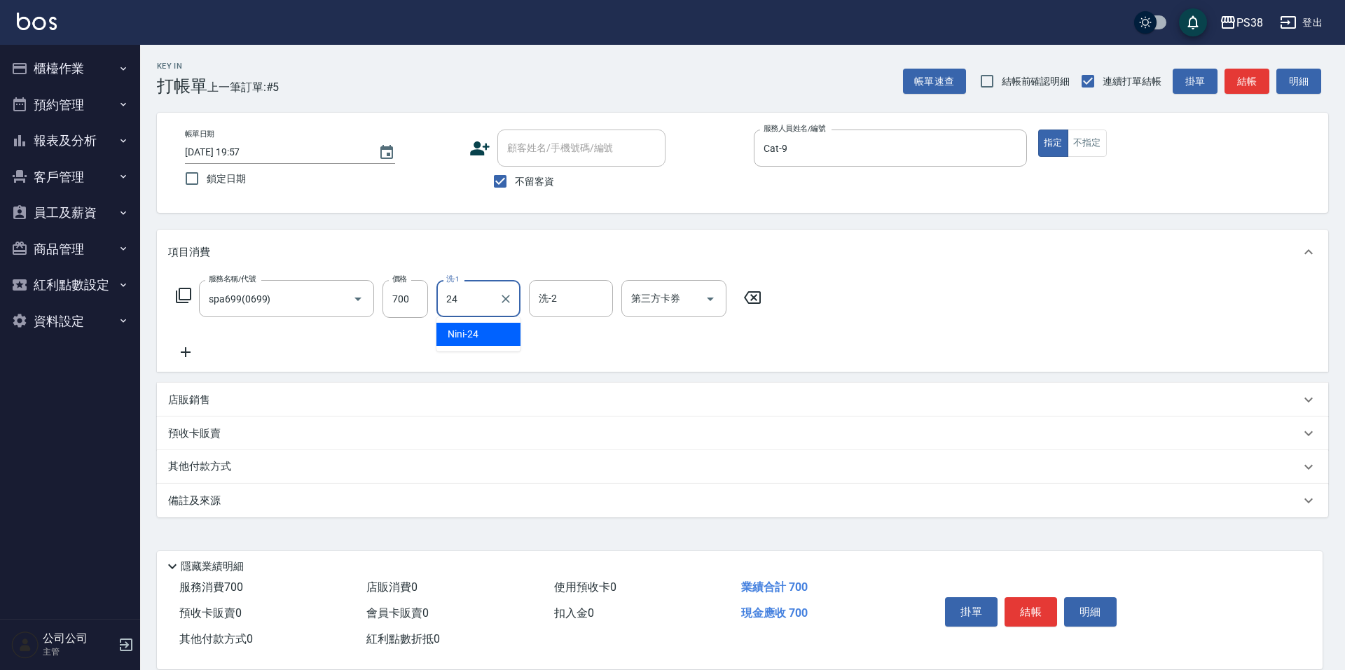
type input "Nini-24"
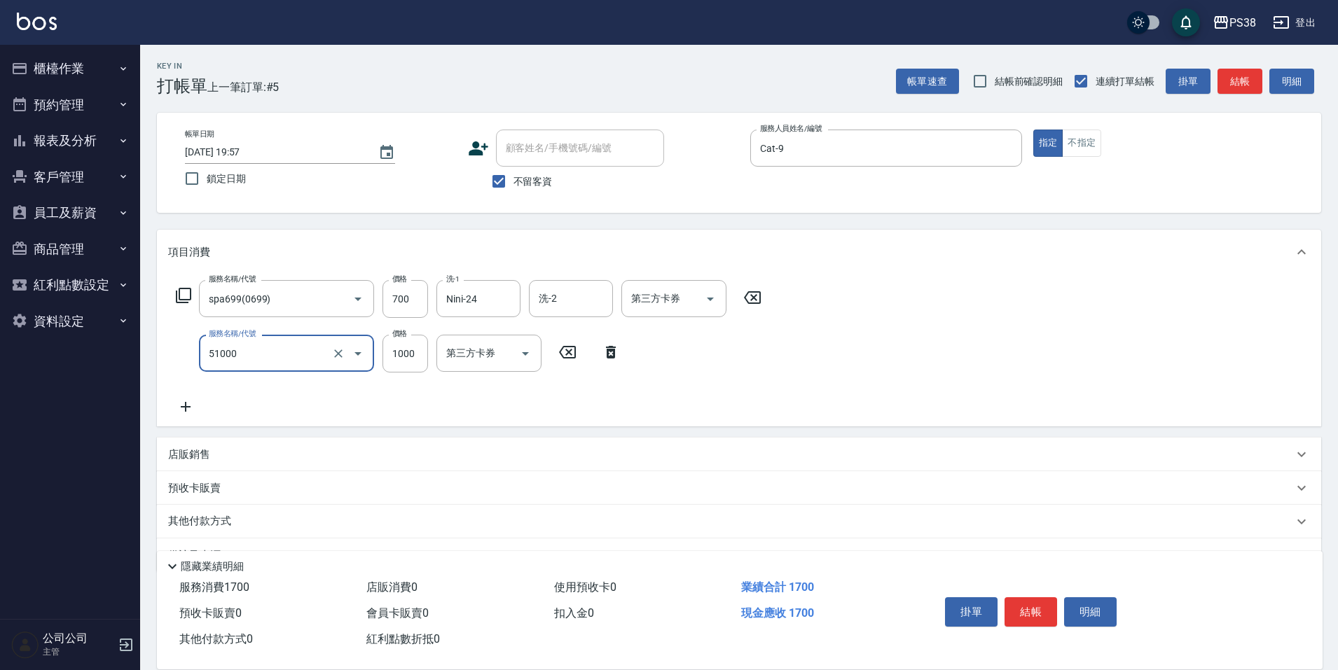
type input "染髮600以上(任意金額)(51000)"
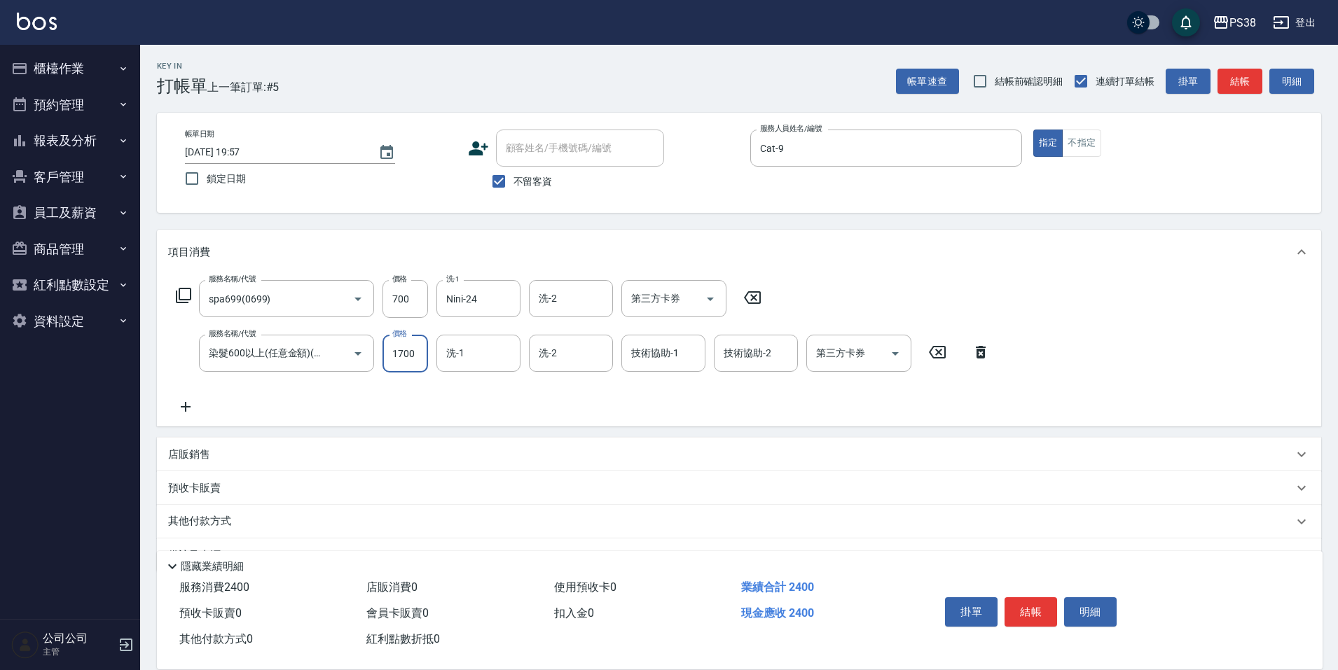
type input "1700"
type input "Cat-9"
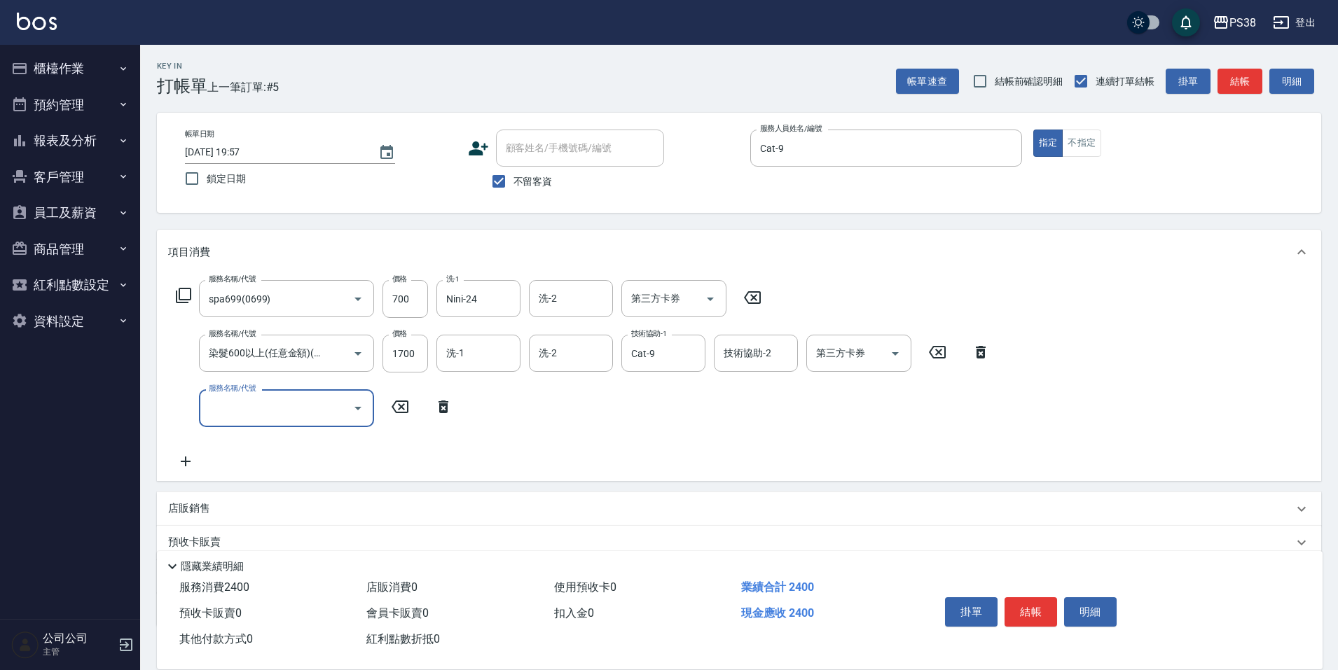
click at [247, 418] on input "服務名稱/代號" at bounding box center [275, 408] width 141 height 25
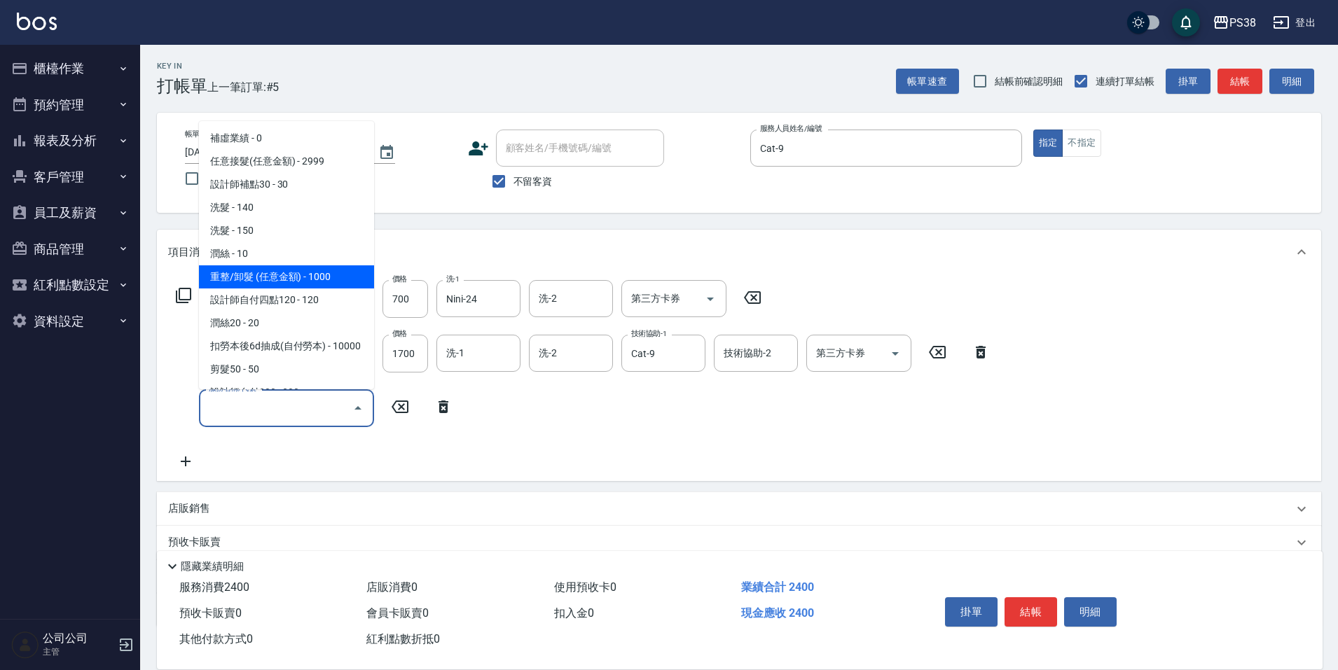
click at [253, 277] on span "重整/卸髮 (任意金額) - 1000" at bounding box center [286, 276] width 175 height 23
type input "重整/卸髮 (任意金額)(111)"
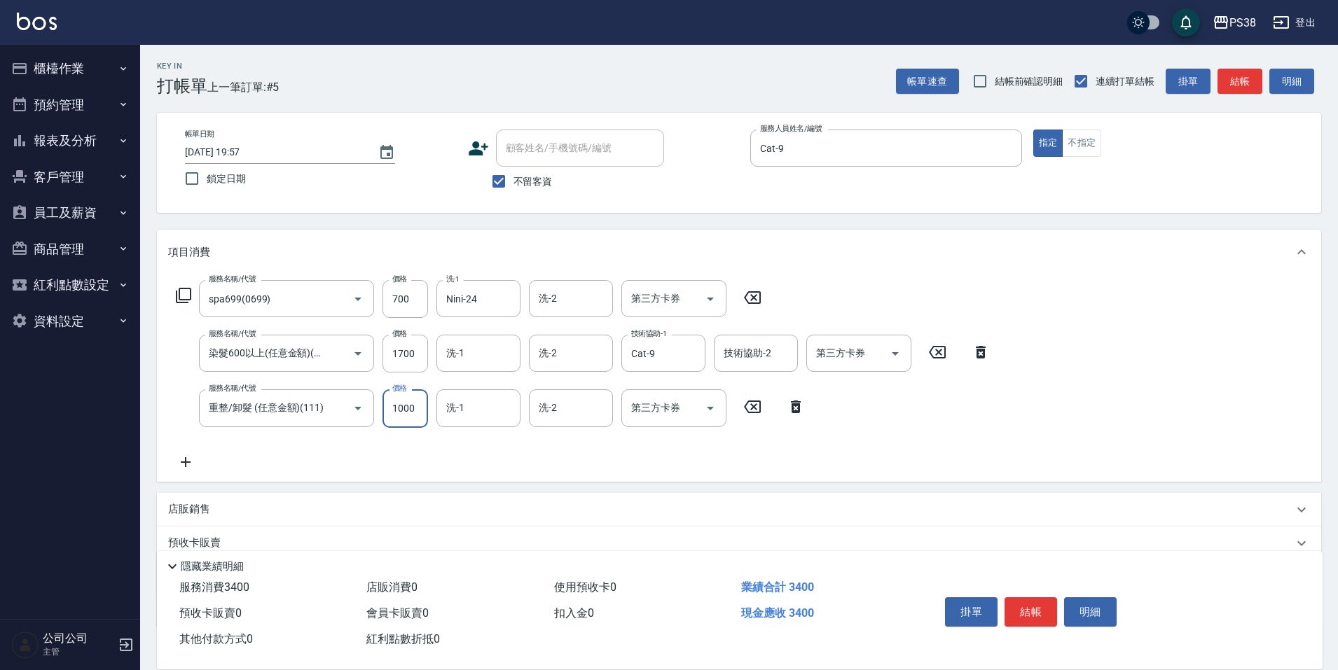
click at [420, 412] on input "1000" at bounding box center [405, 408] width 46 height 38
type input "3500"
type input "Nini-24"
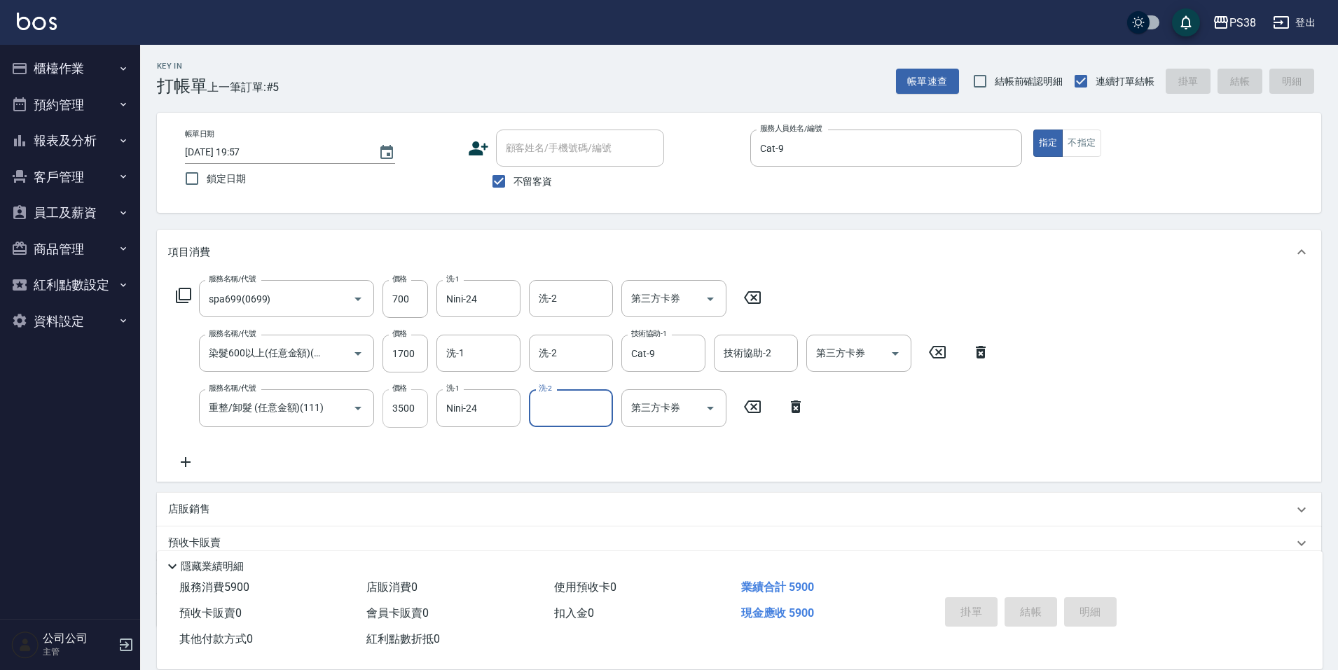
type input "2025/09/04 19:58"
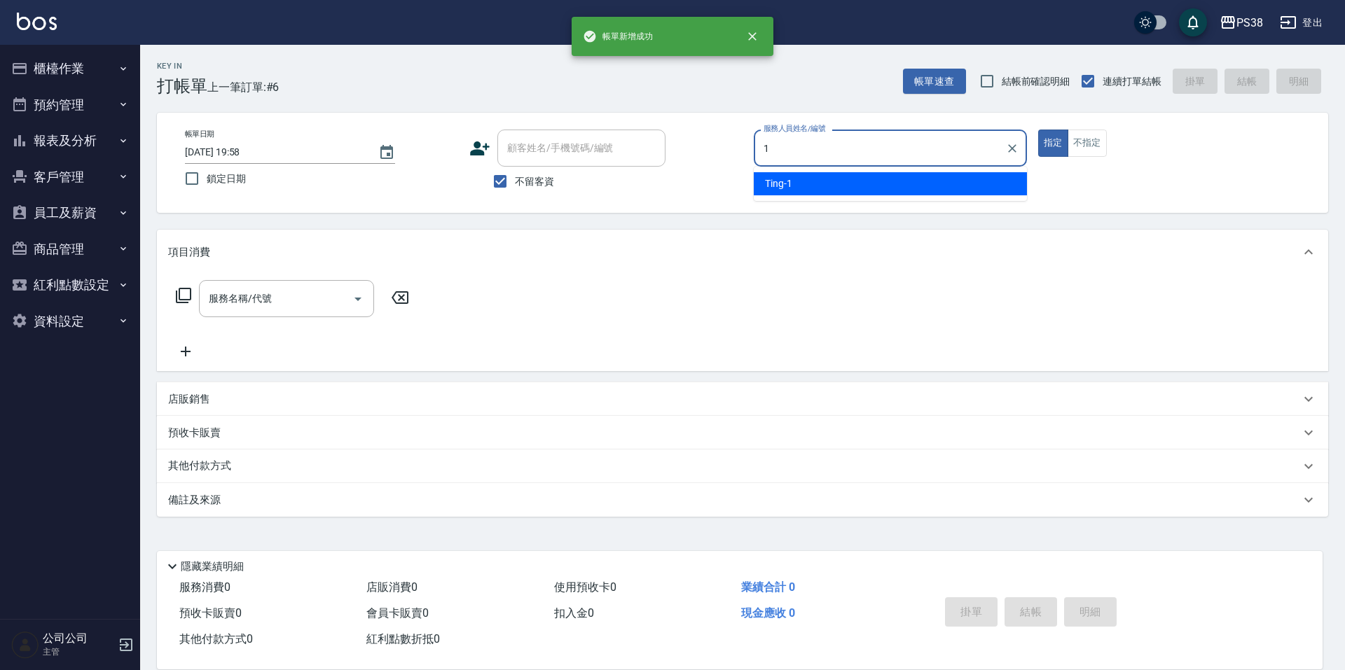
type input "Ting-1"
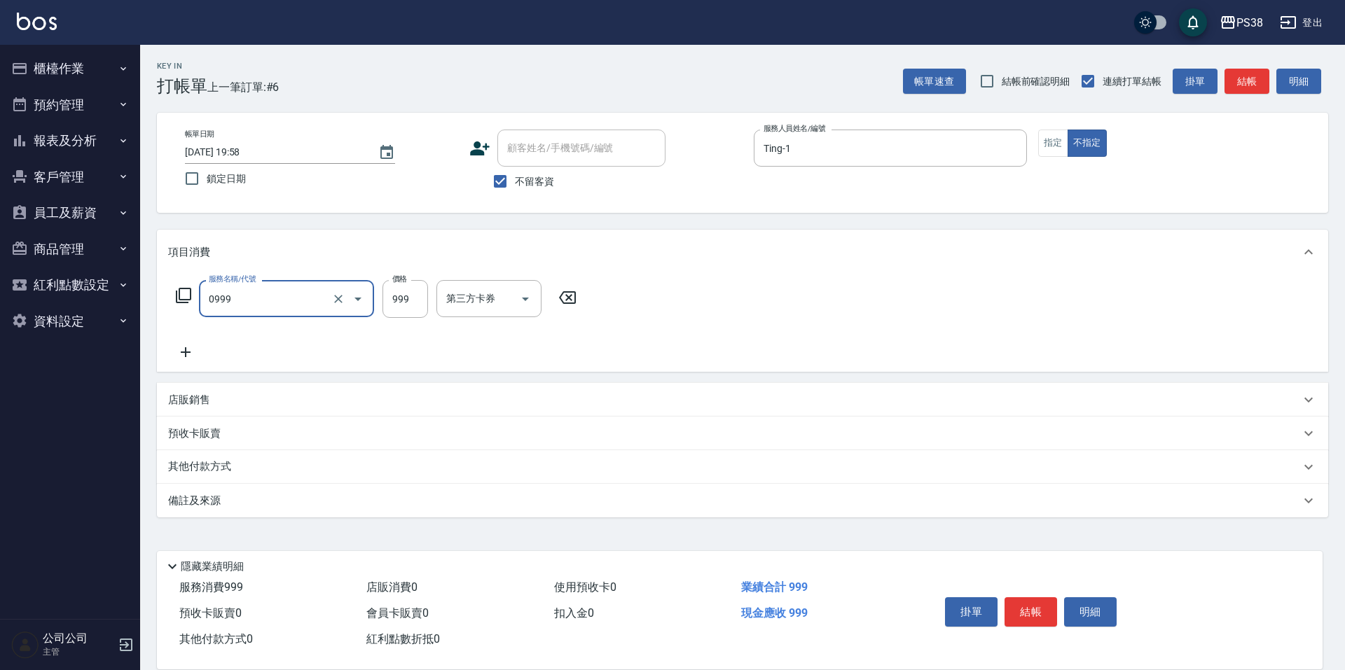
type input "spa999(0999)"
type input "1000"
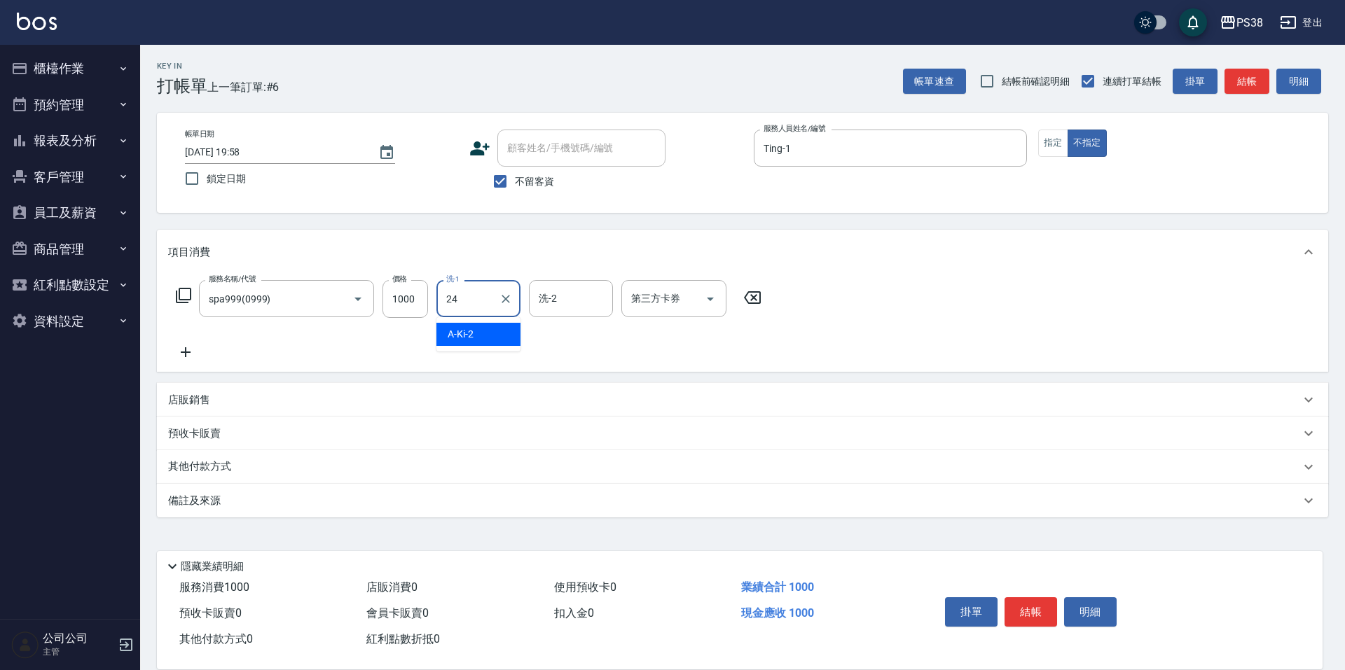
type input "Nini-24"
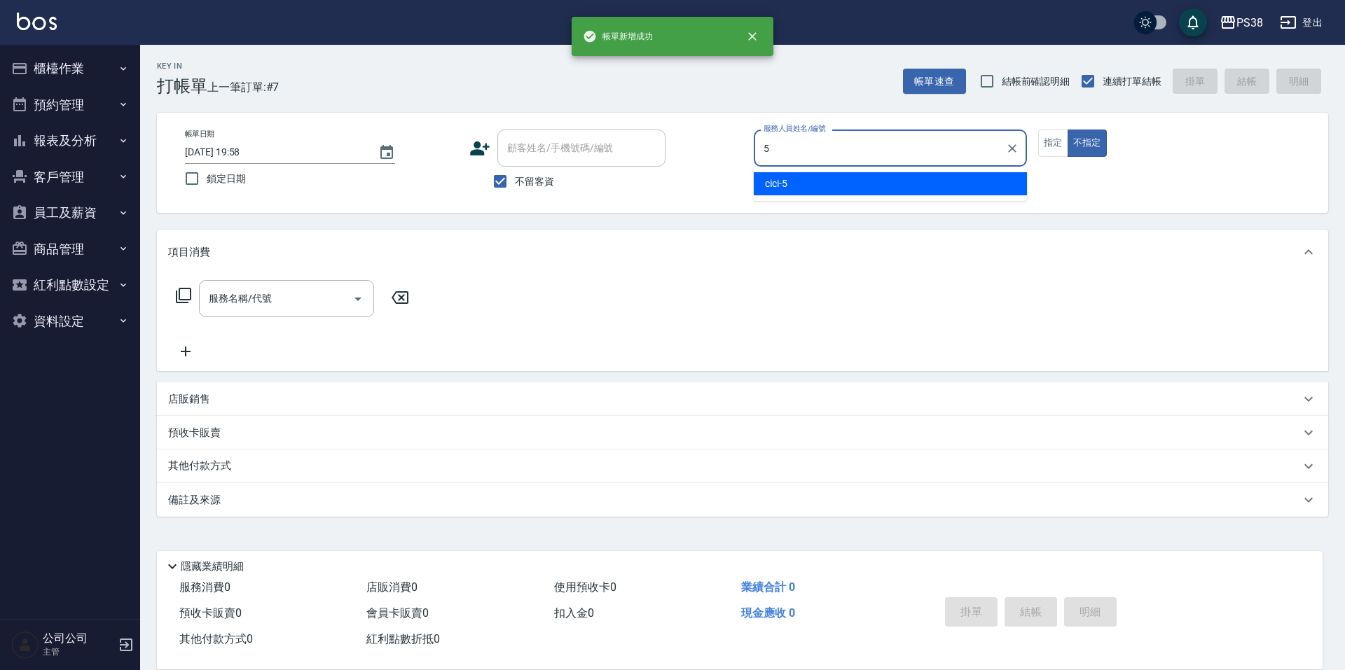
type input "cici-5"
type button "false"
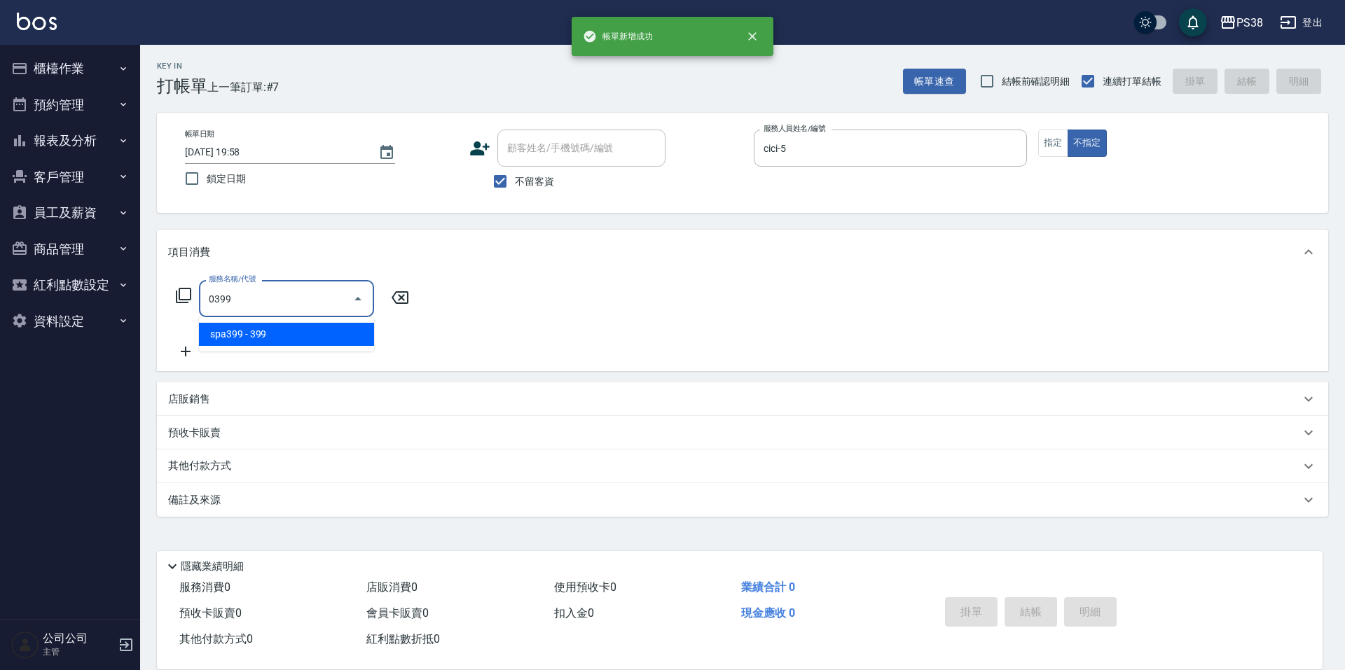
type input "spa399(0399)"
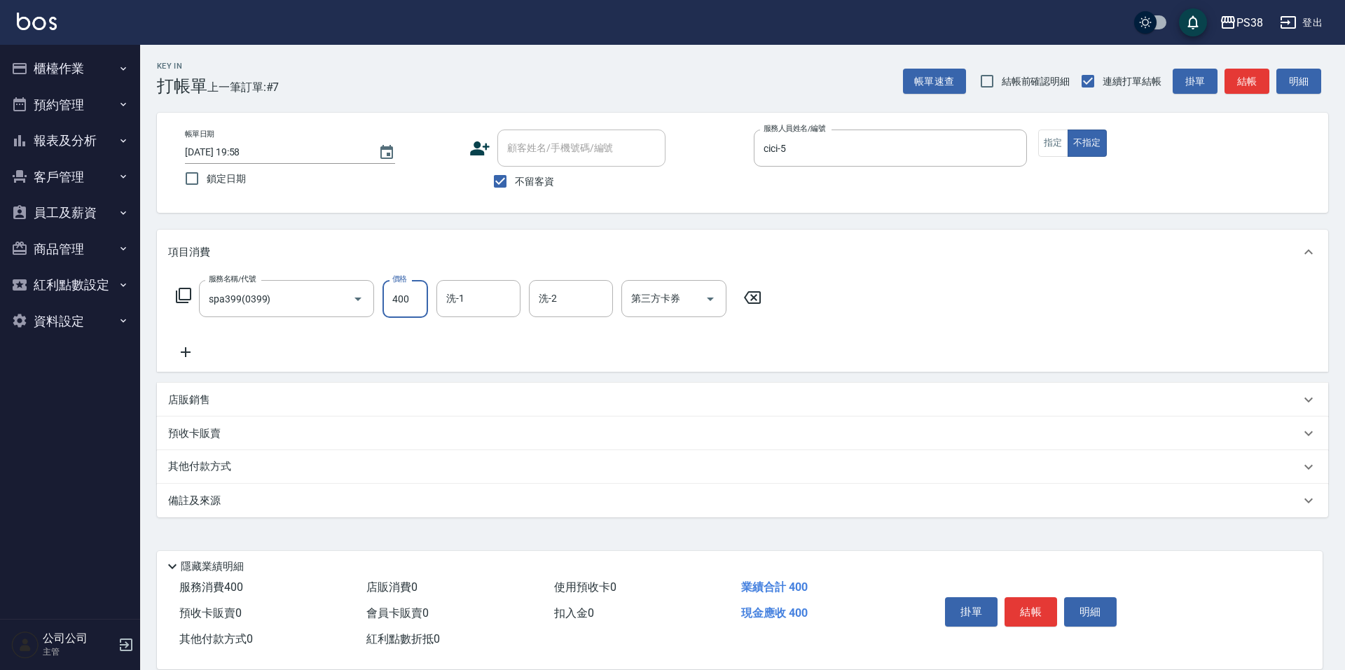
type input "400"
type input "cici-5"
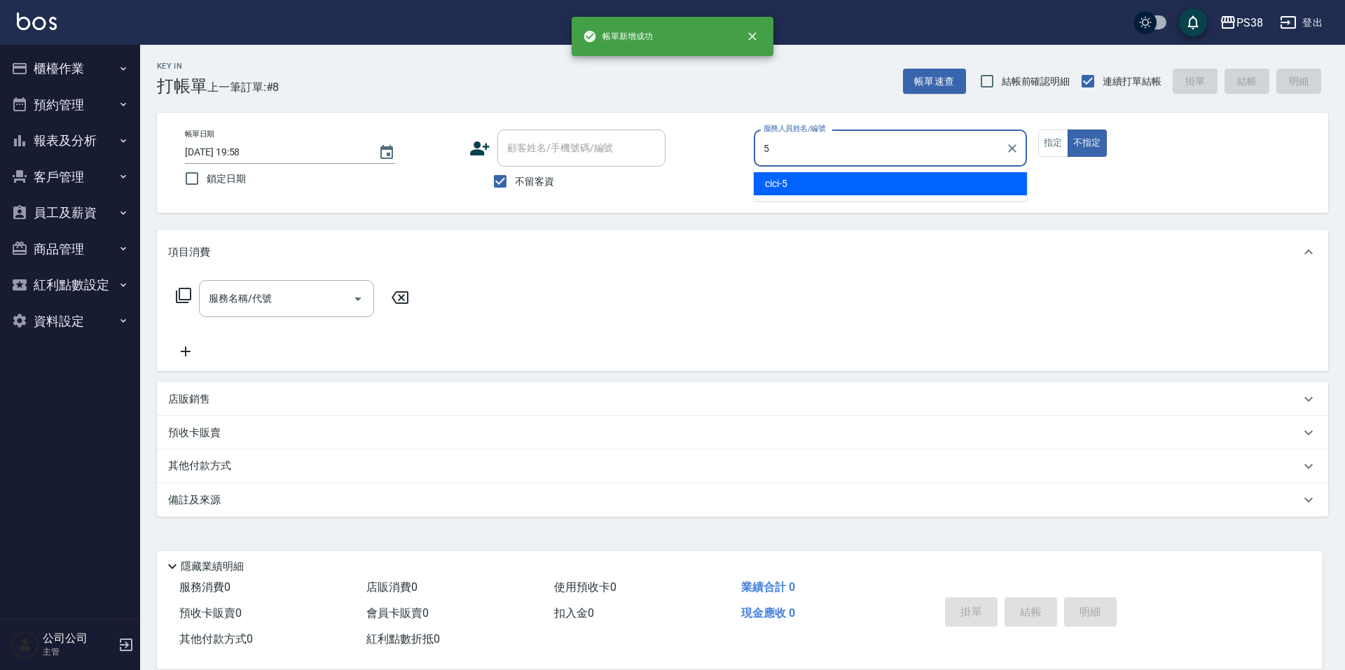
type input "cici-5"
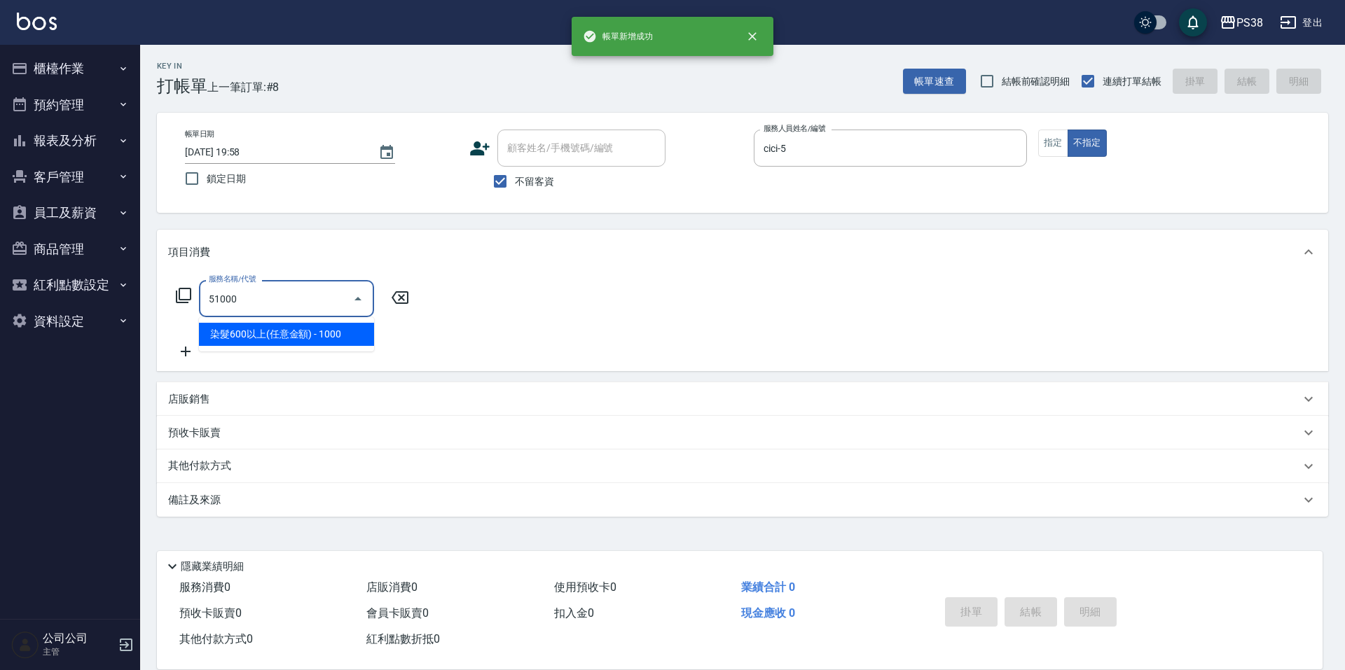
type input "染髮600以上(任意金額)(51000)"
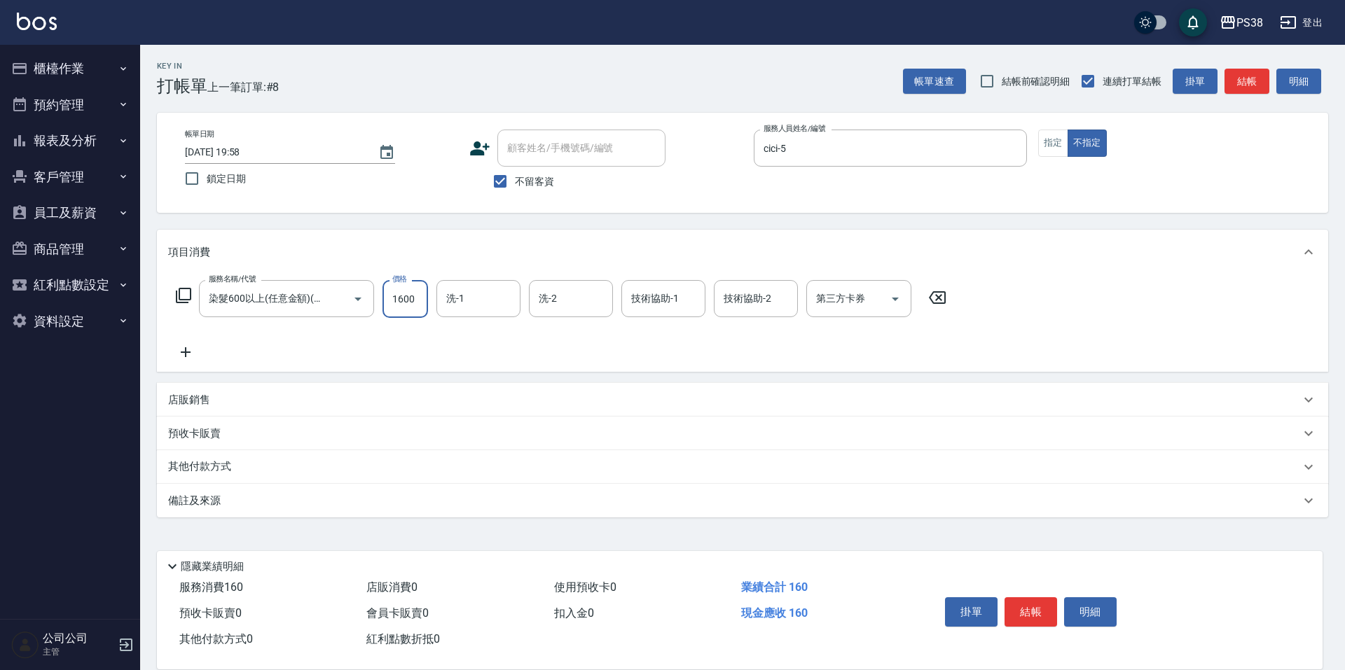
type input "1600"
type input "Nini-24"
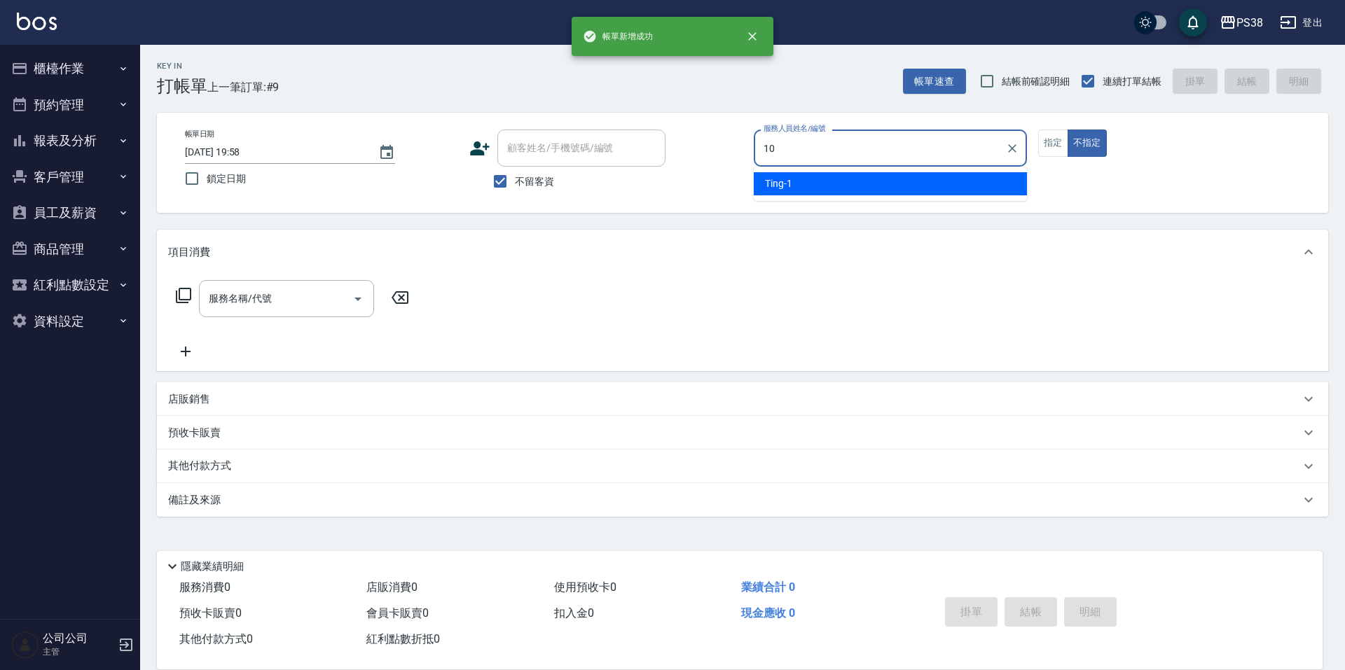
type input "Tiva-10"
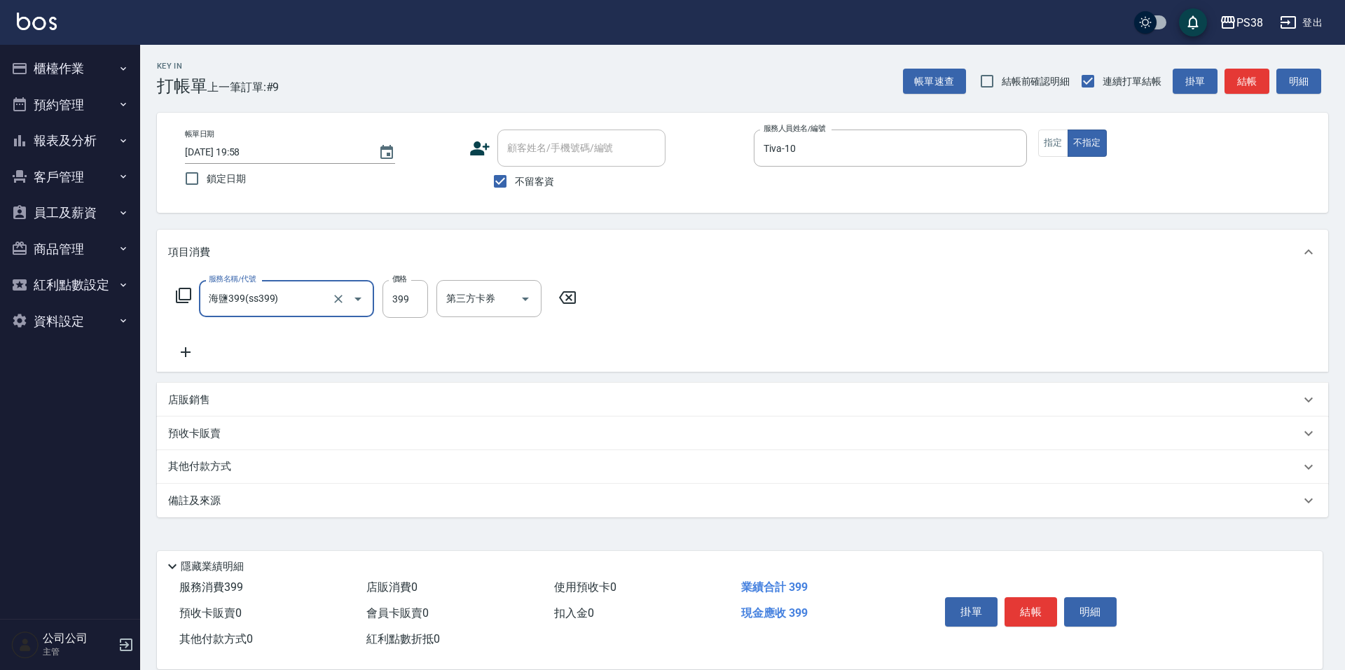
type input "海鹽399(ss399)"
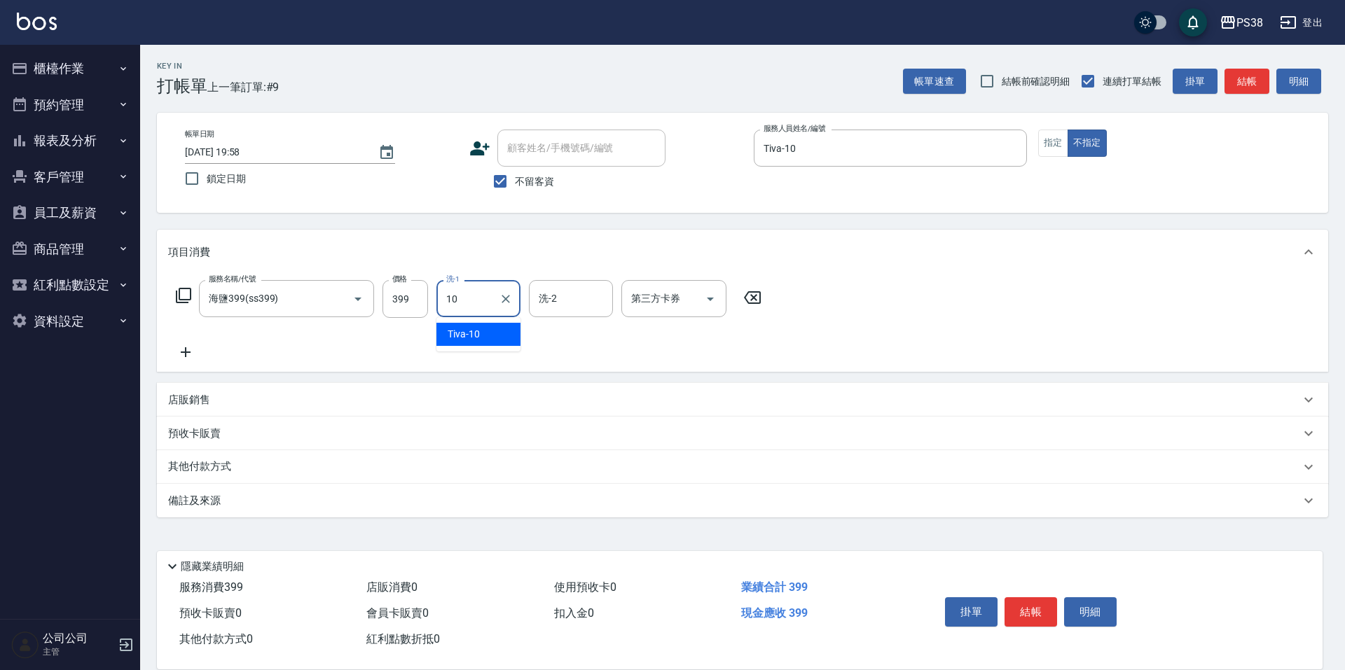
type input "Tiva-10"
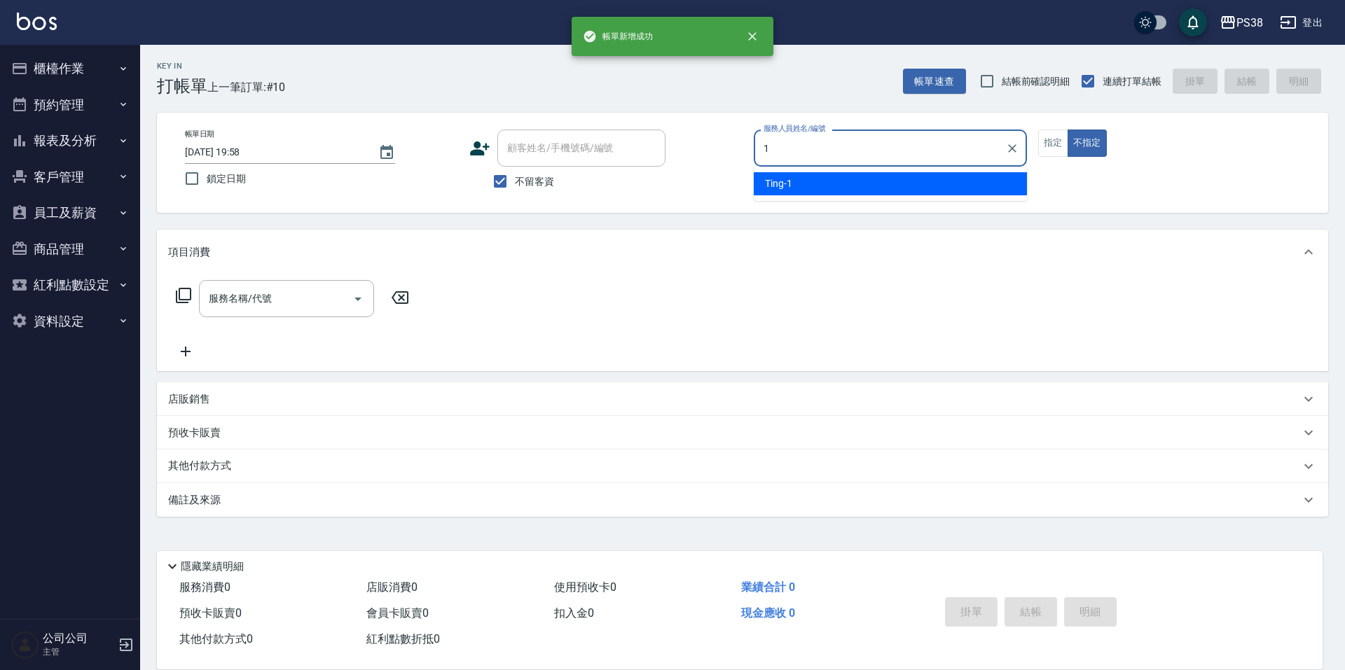
type input "Ting-1"
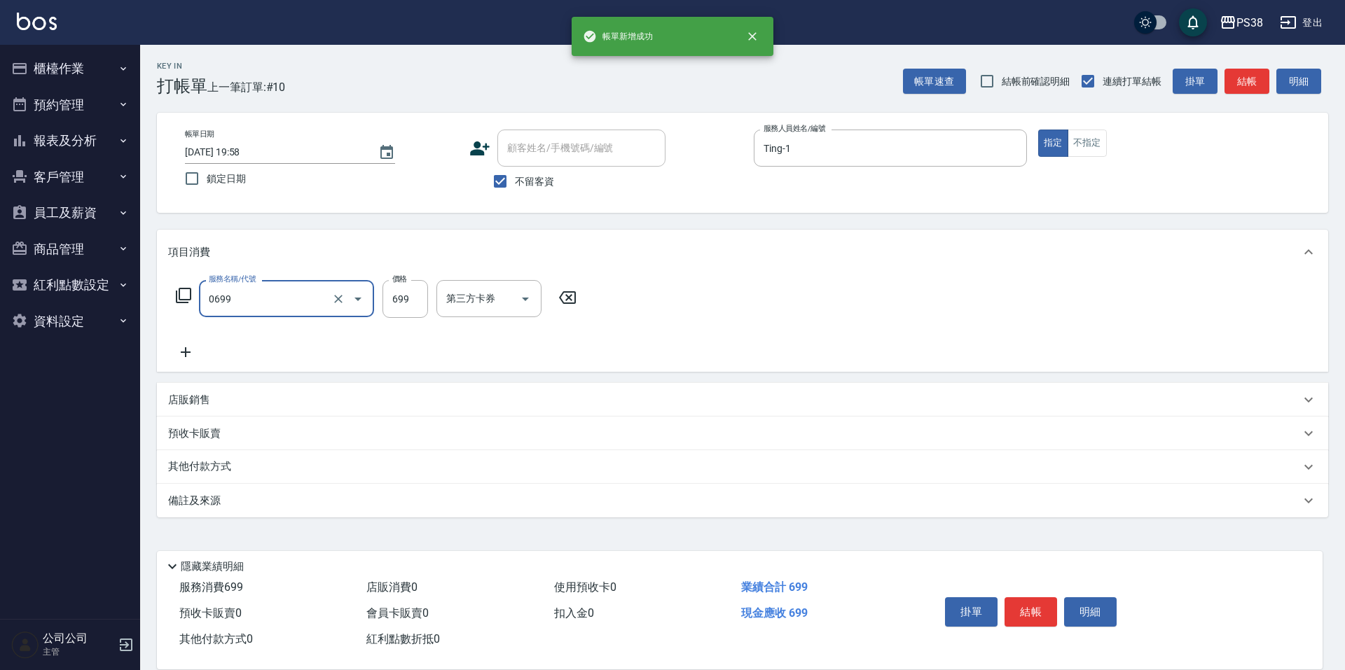
type input "spa699(0699)"
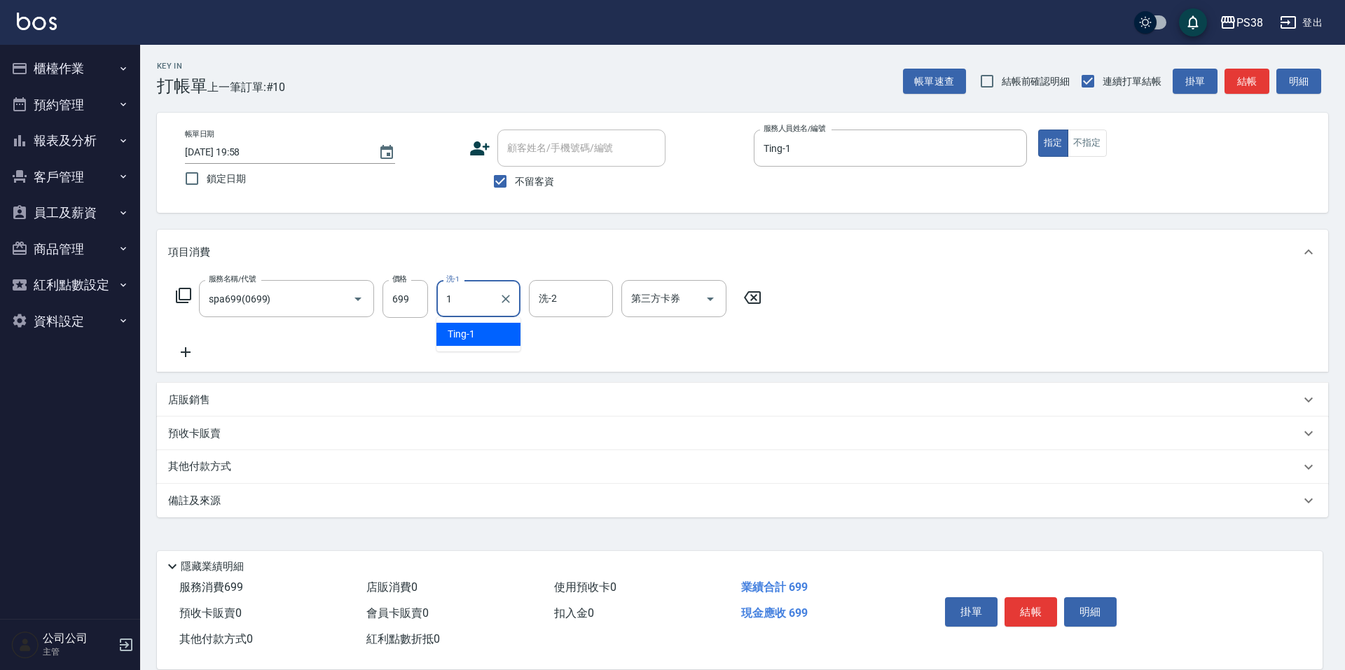
type input "Ting-1"
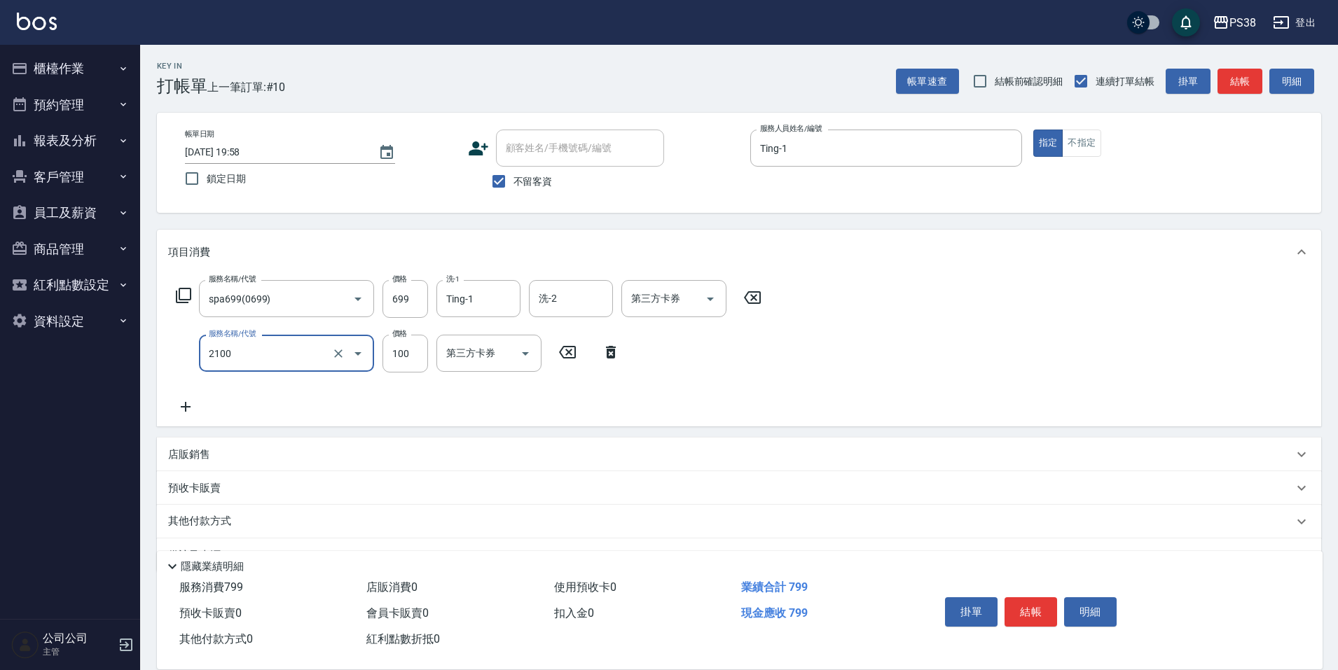
type input "剪髮與造型(任意金額)(2100)"
type input "200"
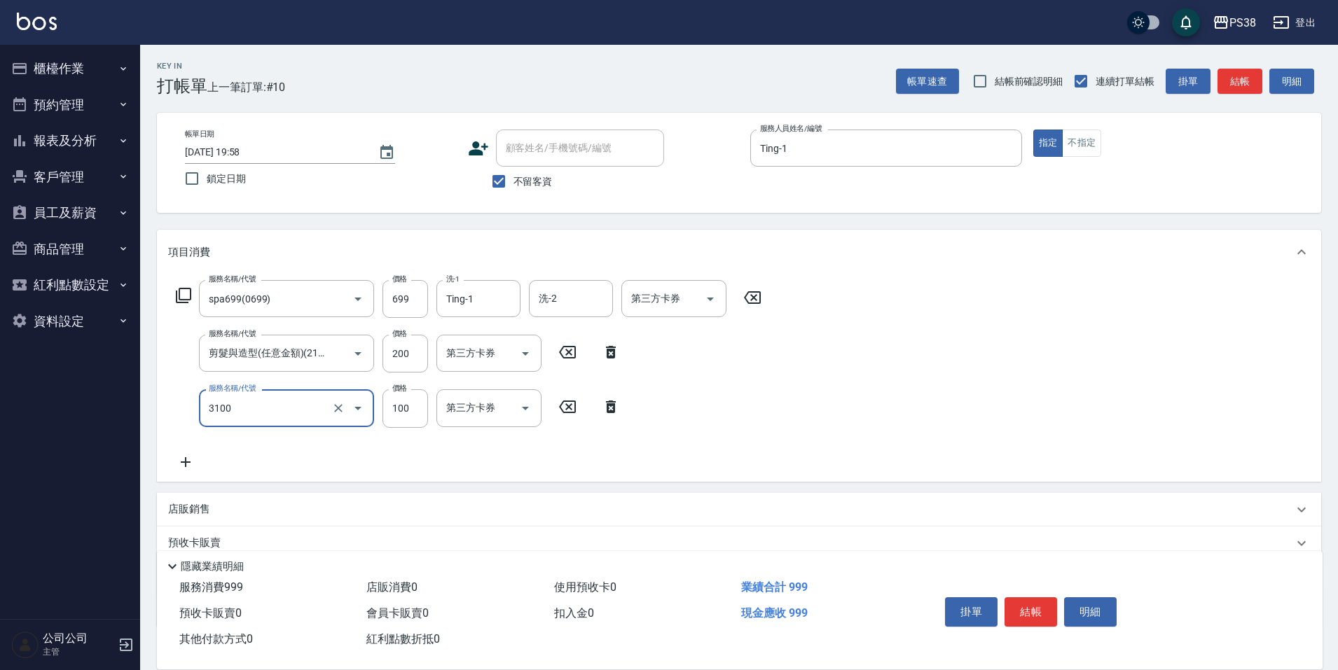
type input "頭皮水.順護(3100)"
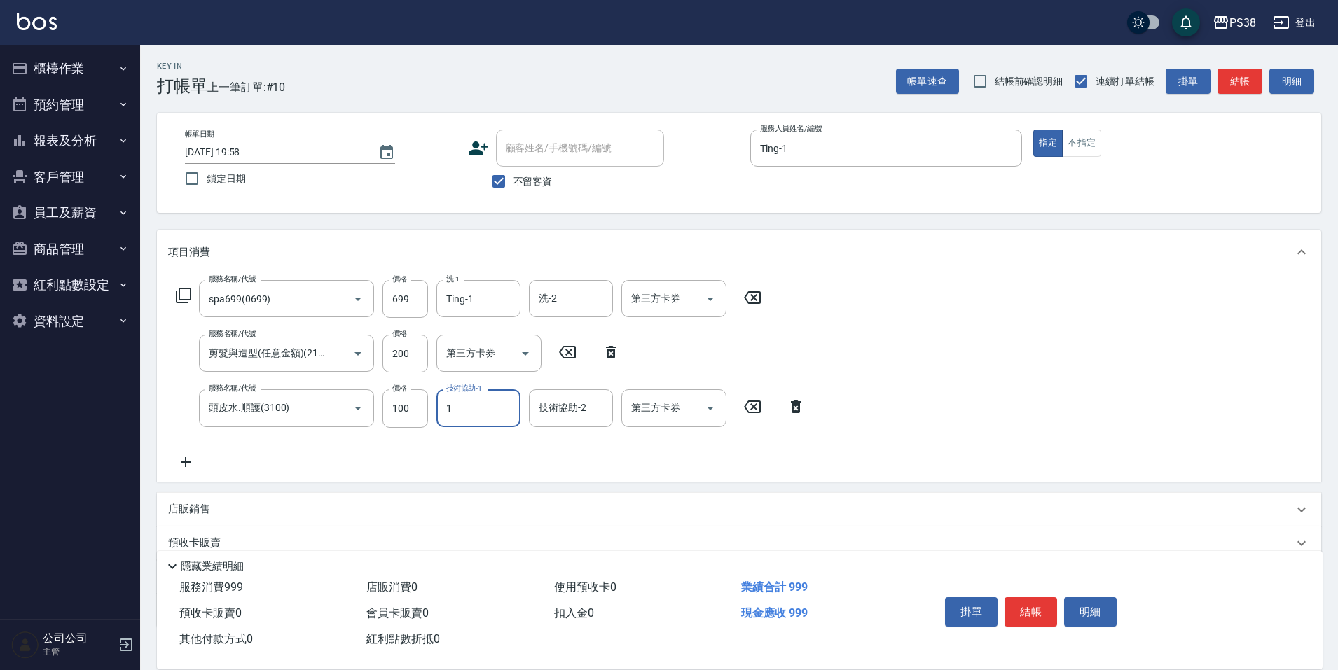
type input "Ting-1"
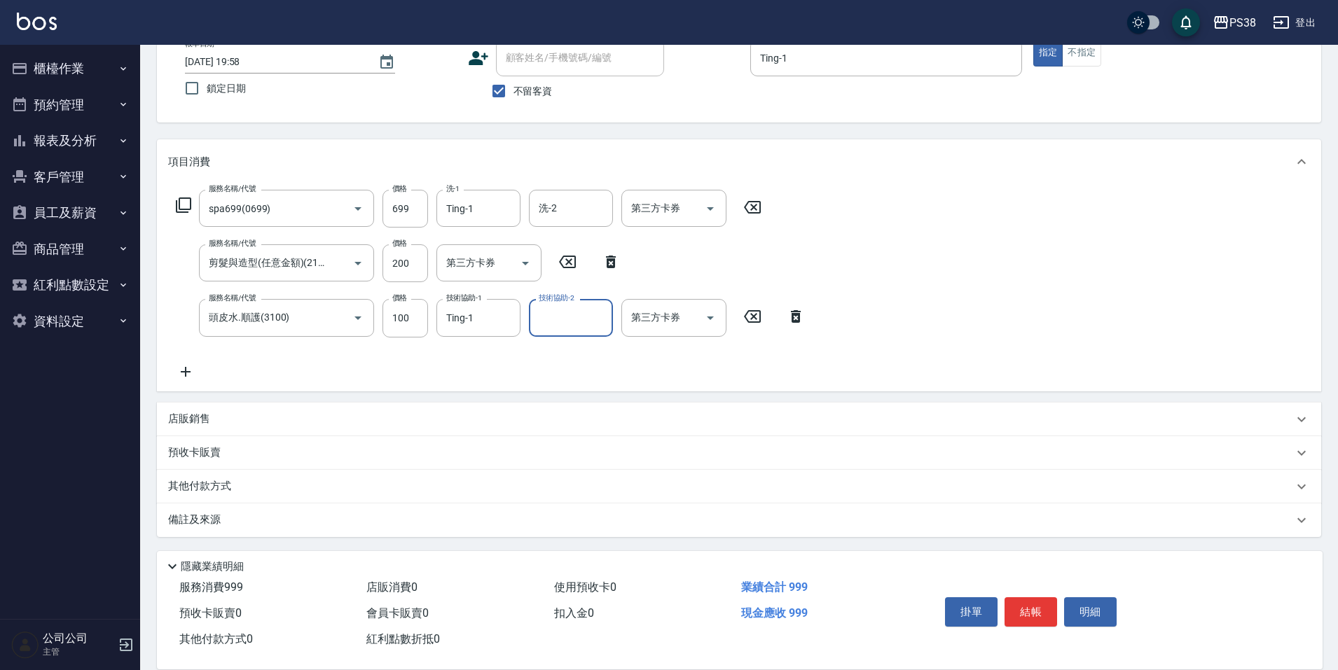
scroll to position [92, 0]
click at [180, 412] on p "店販銷售" at bounding box center [189, 417] width 42 height 15
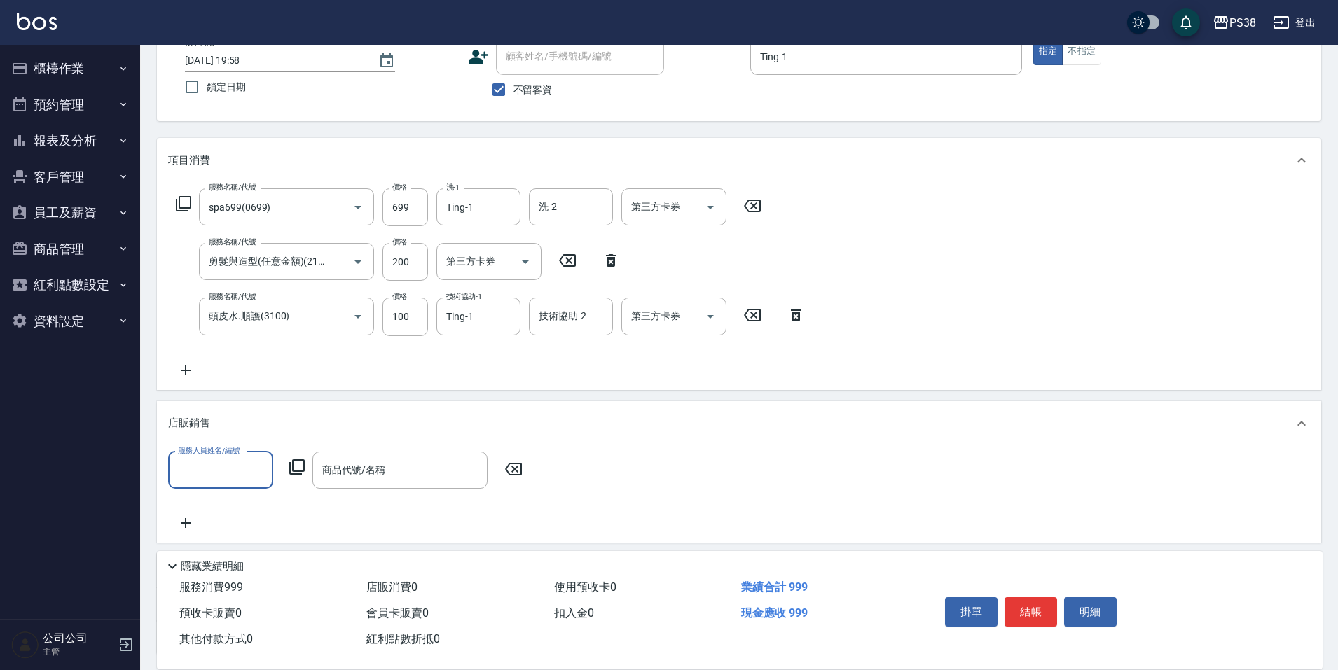
scroll to position [0, 0]
type input "Ting-1"
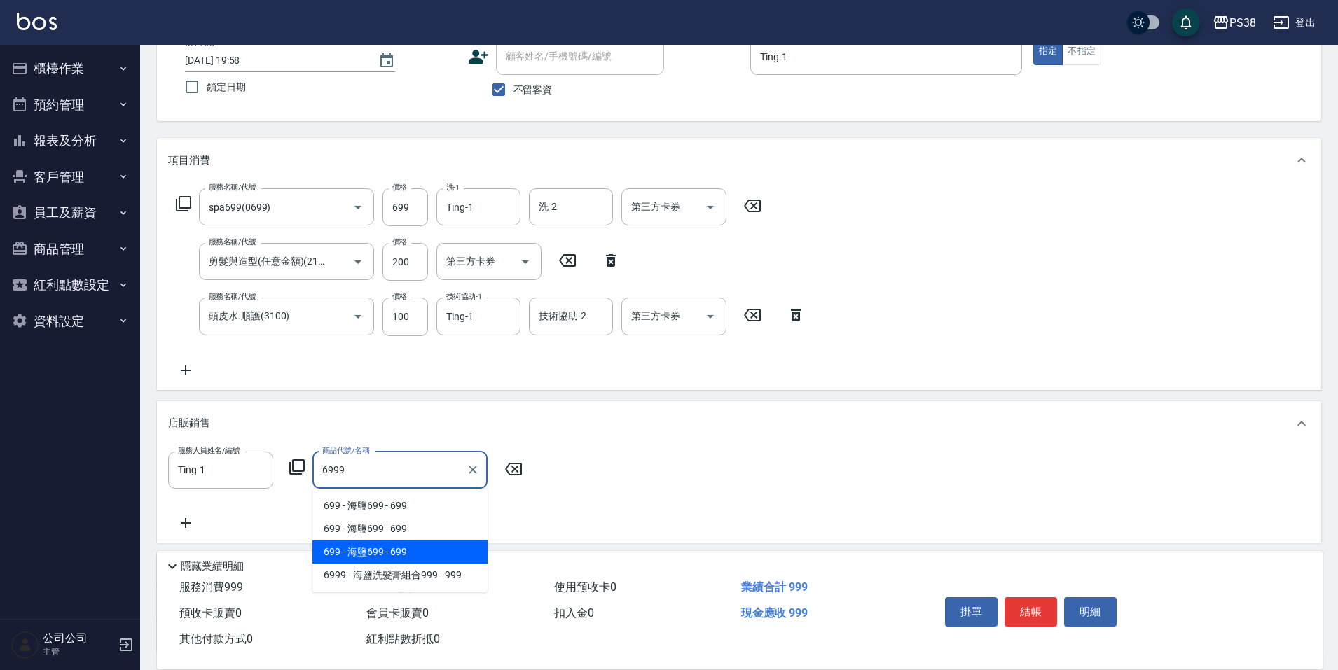
type input "海鹽洗髮膏組合999"
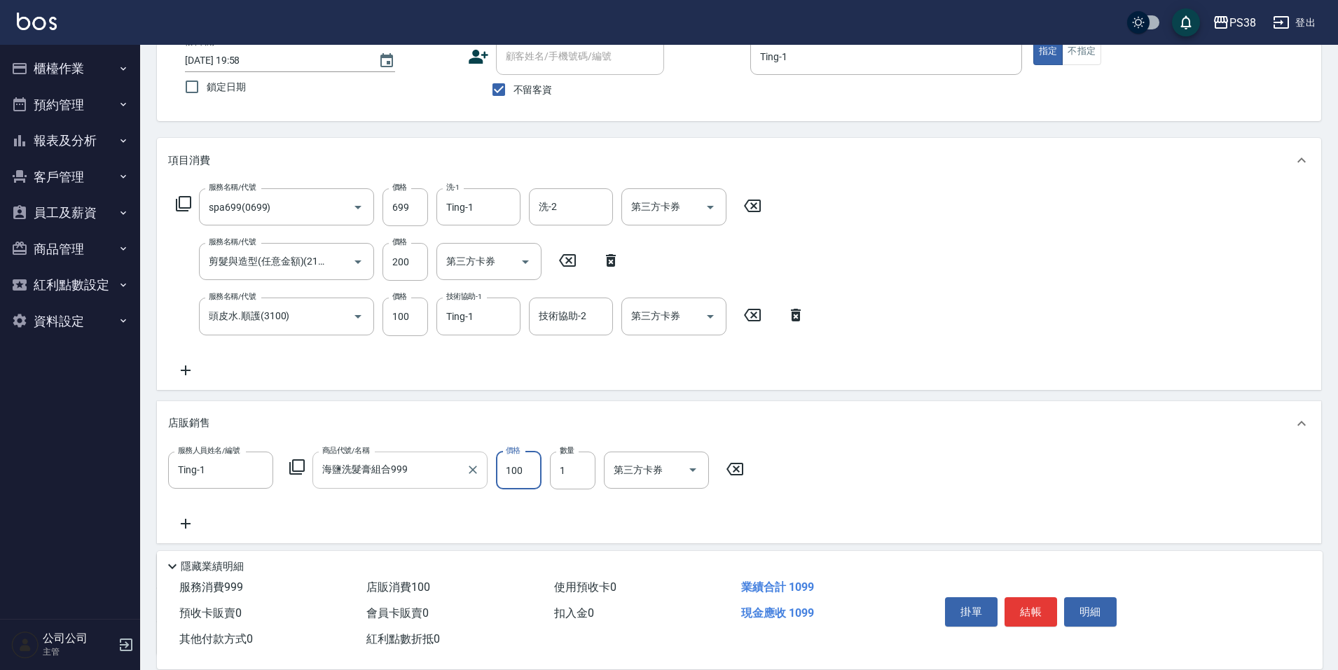
type input "1000"
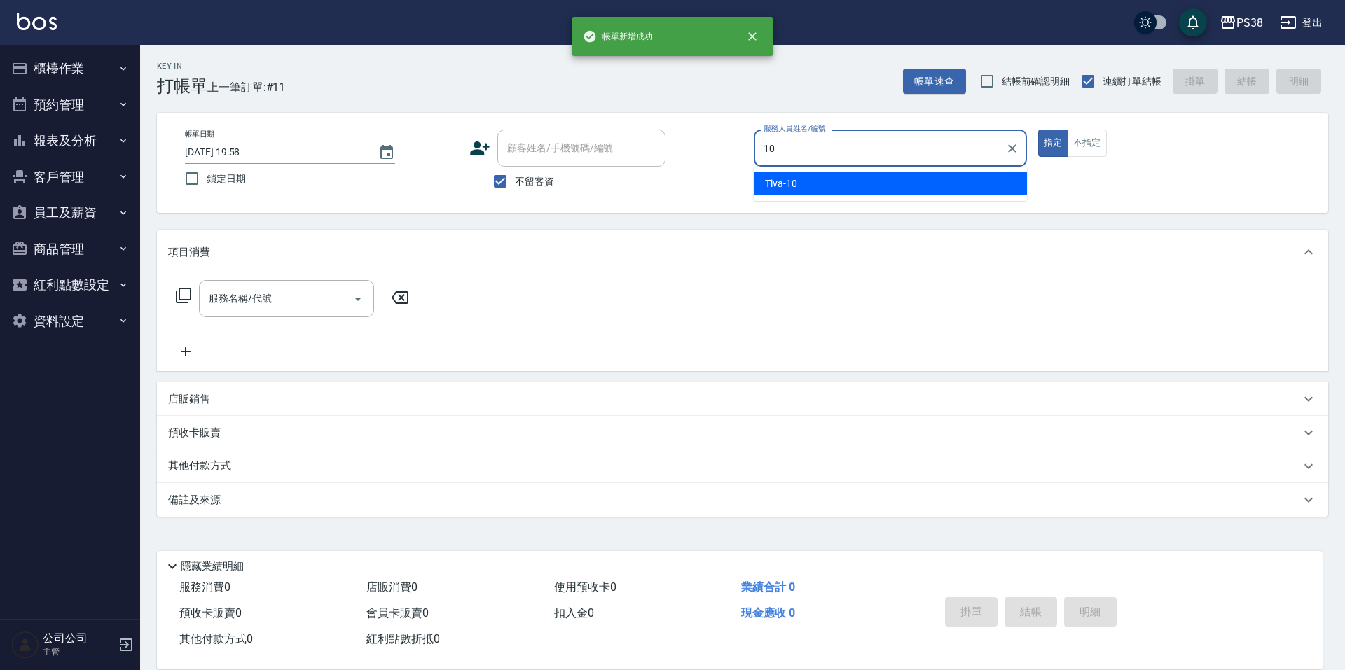
type input "Tiva-10"
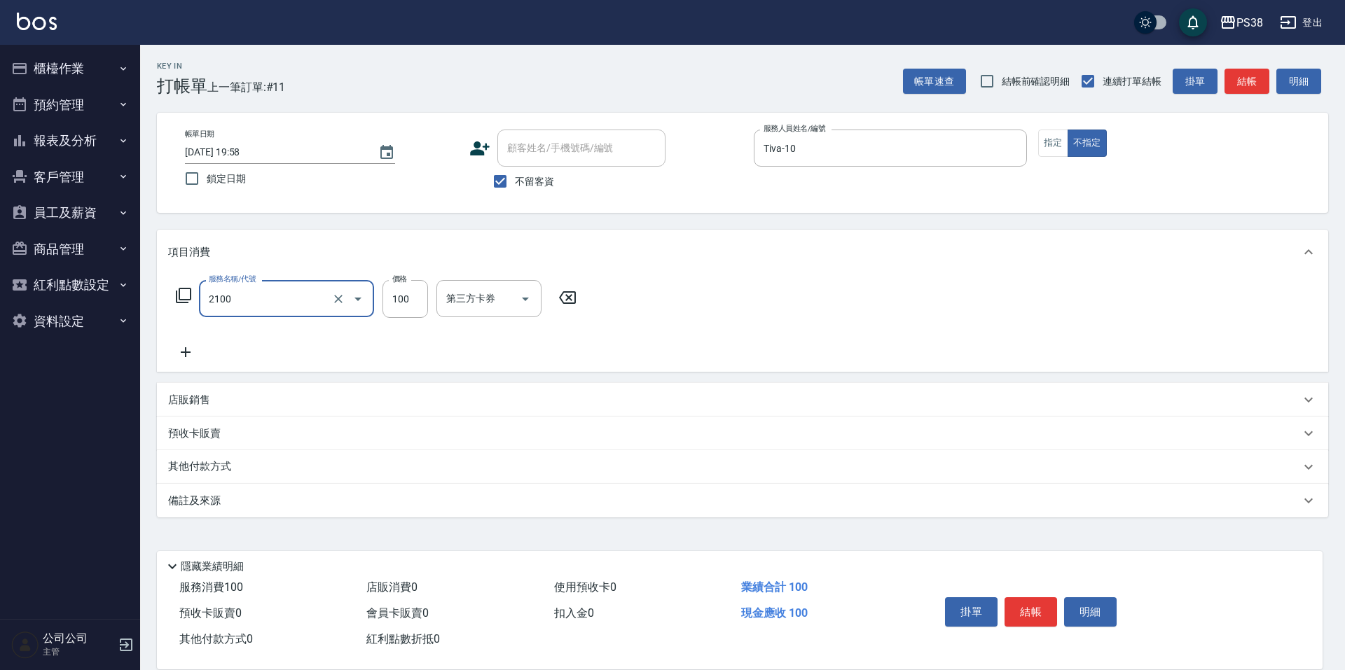
type input "剪髮與造型(任意金額)(2100)"
type input "250"
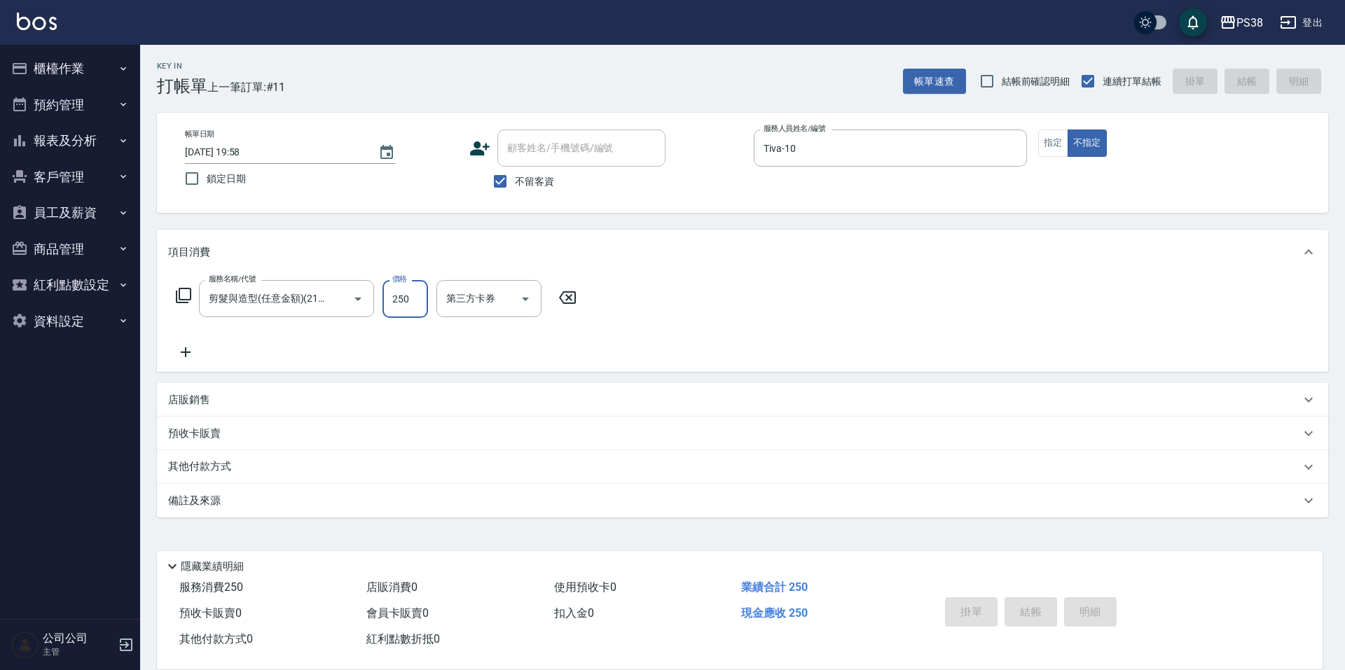
type input "2025/09/04 19:59"
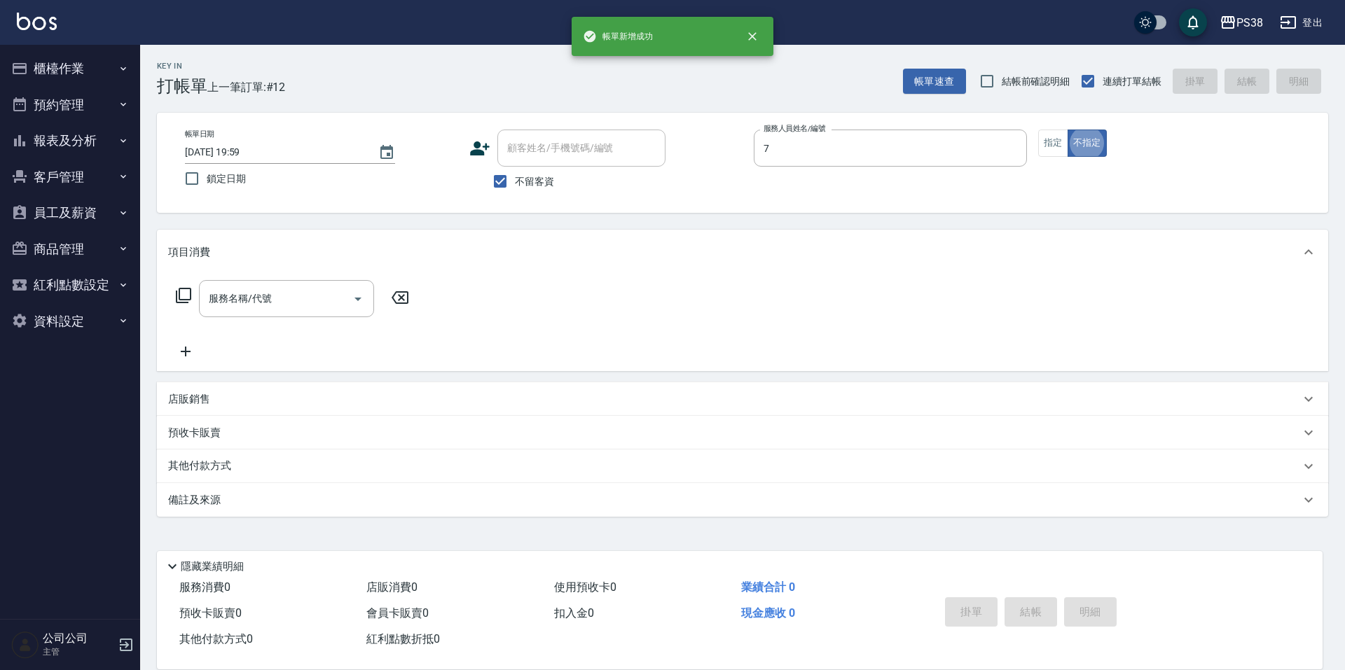
type input "Selina-7"
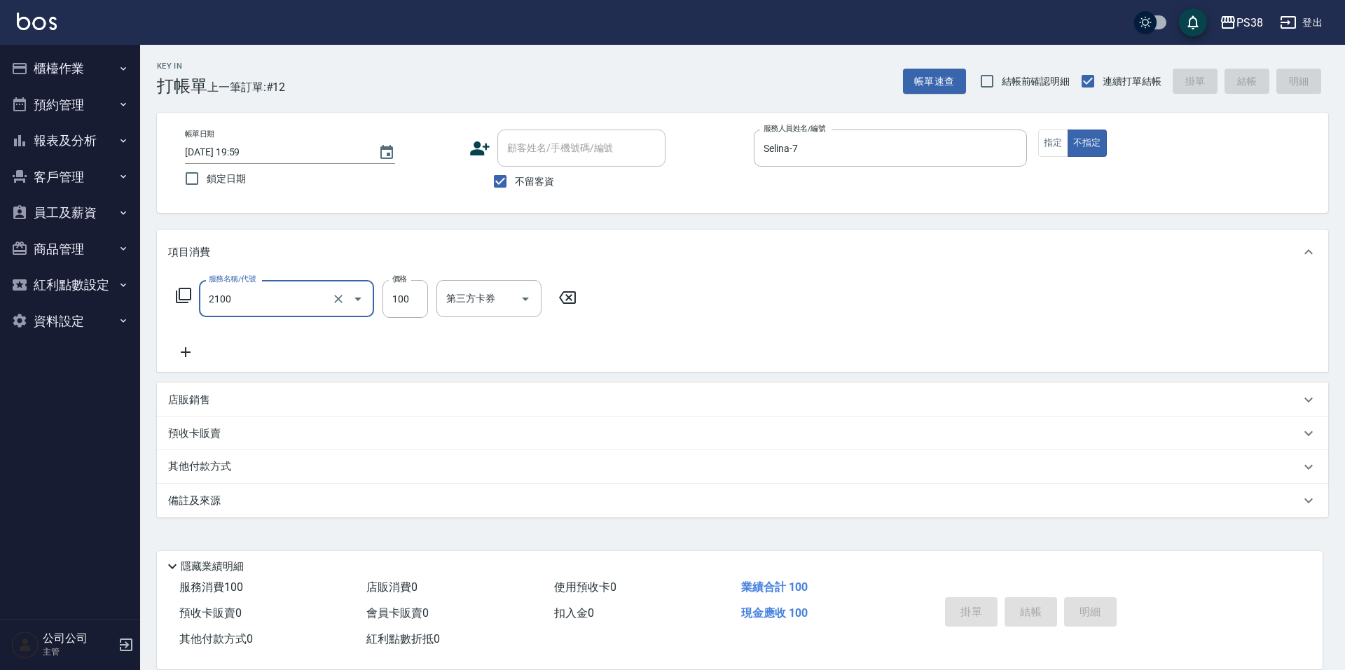
type input "2100"
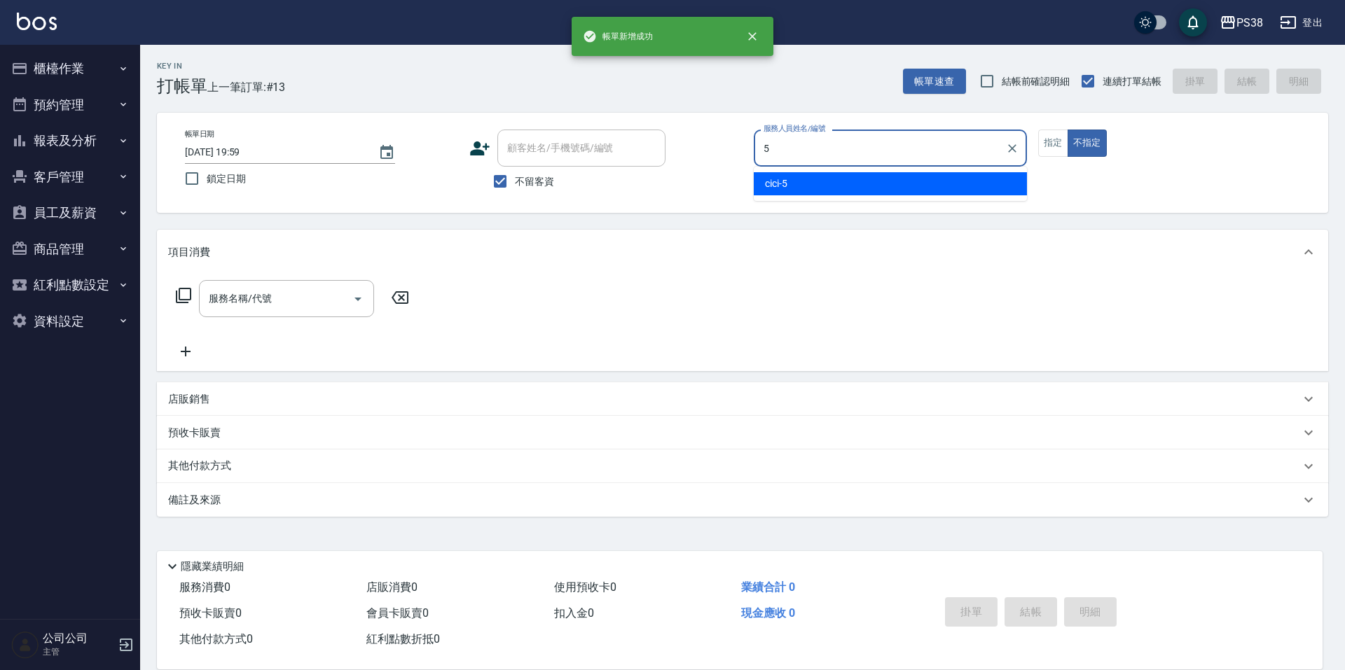
type input "cici-5"
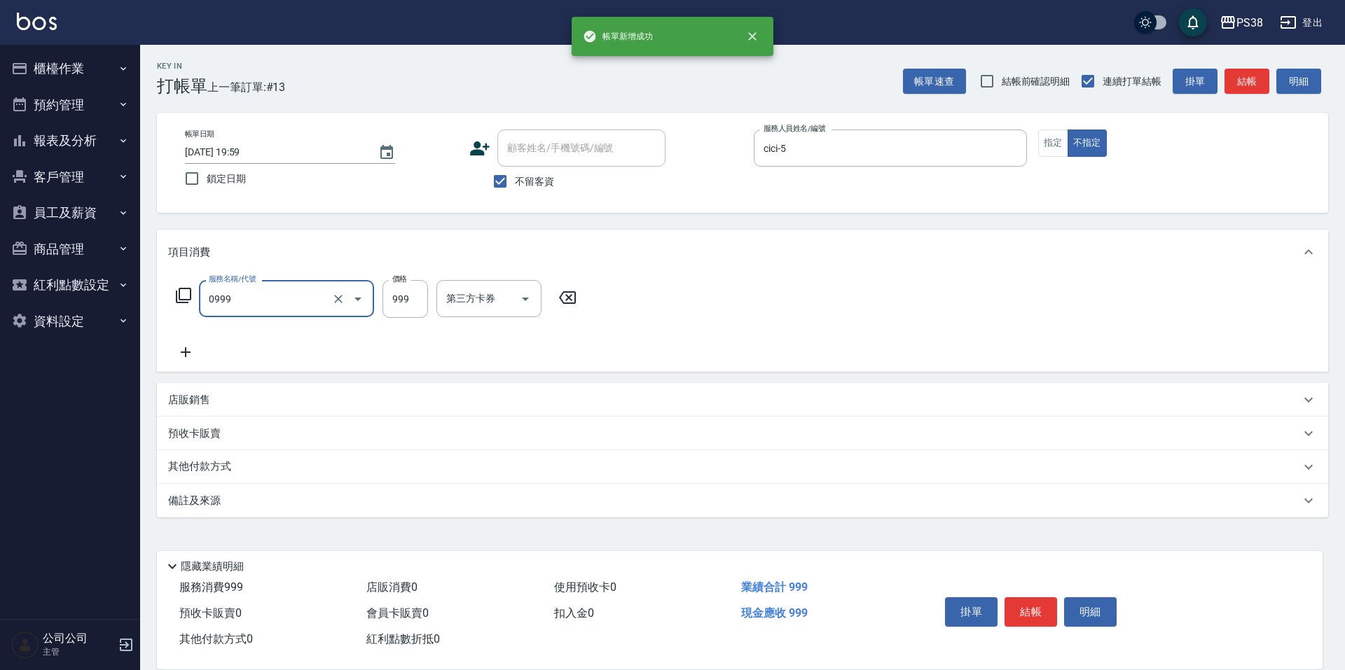
type input "spa999(0999)"
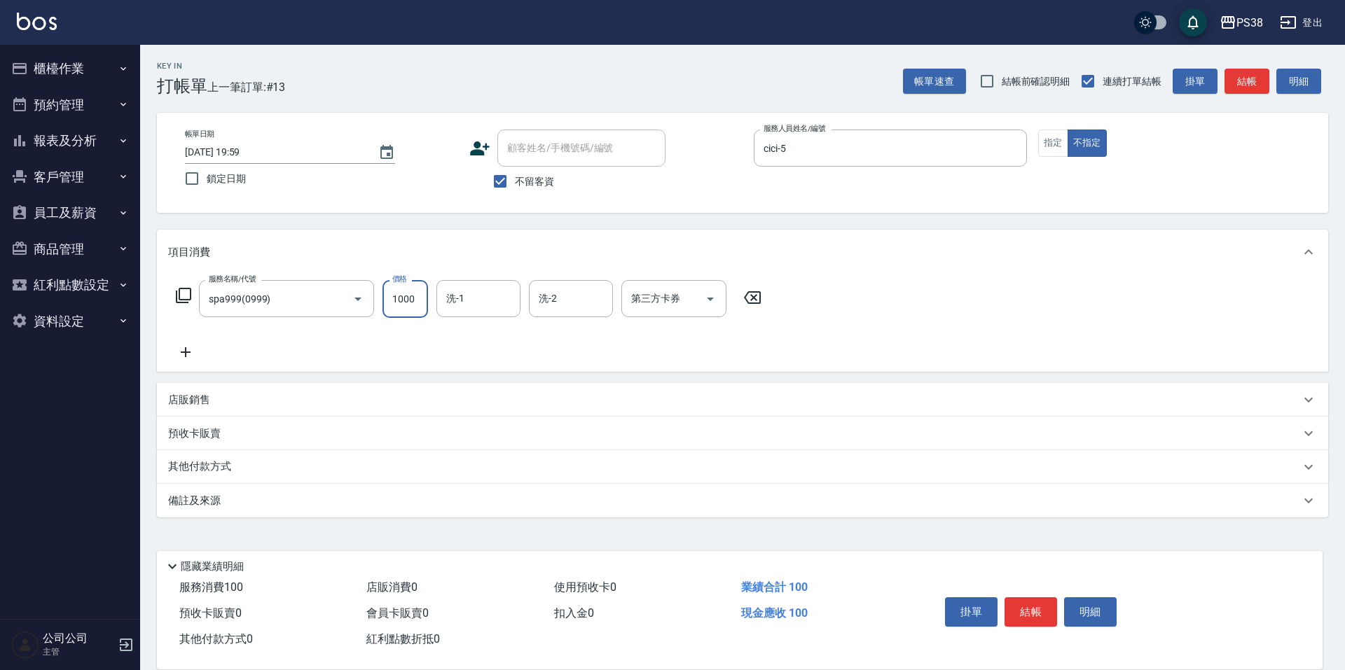
type input "1000"
type input "Nini-24"
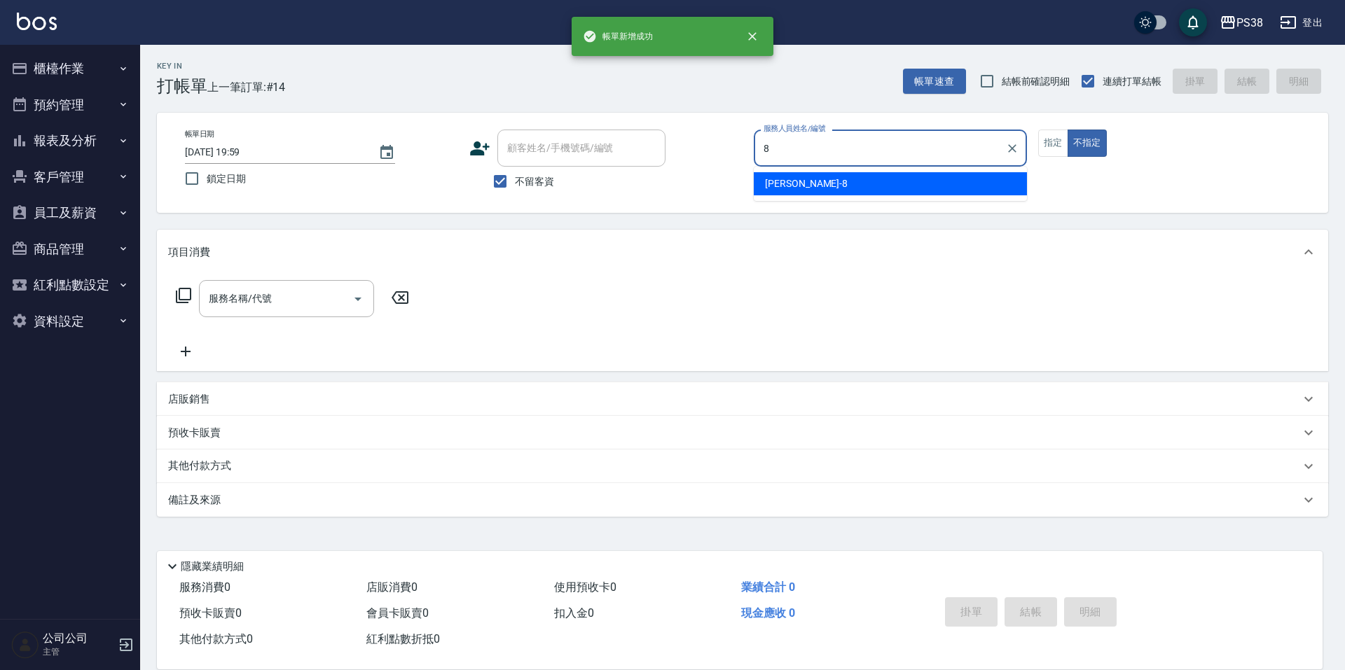
type input "mika-8"
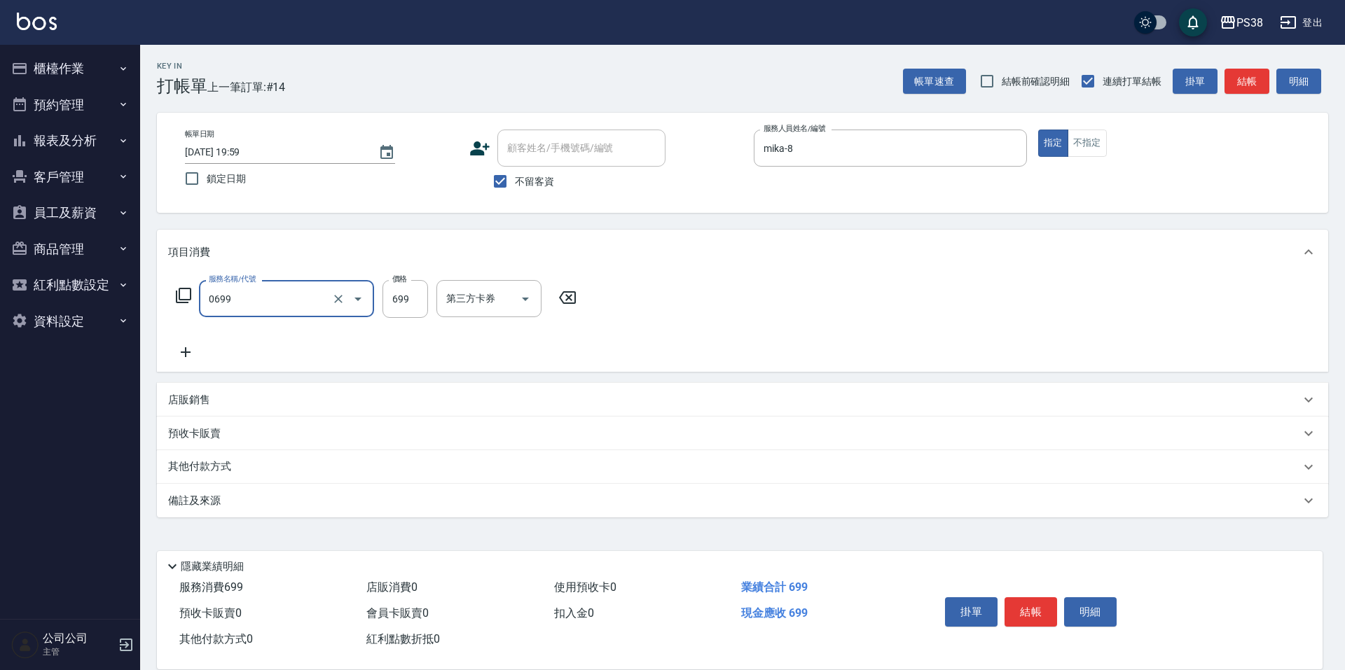
type input "spa699(0699)"
type input "699"
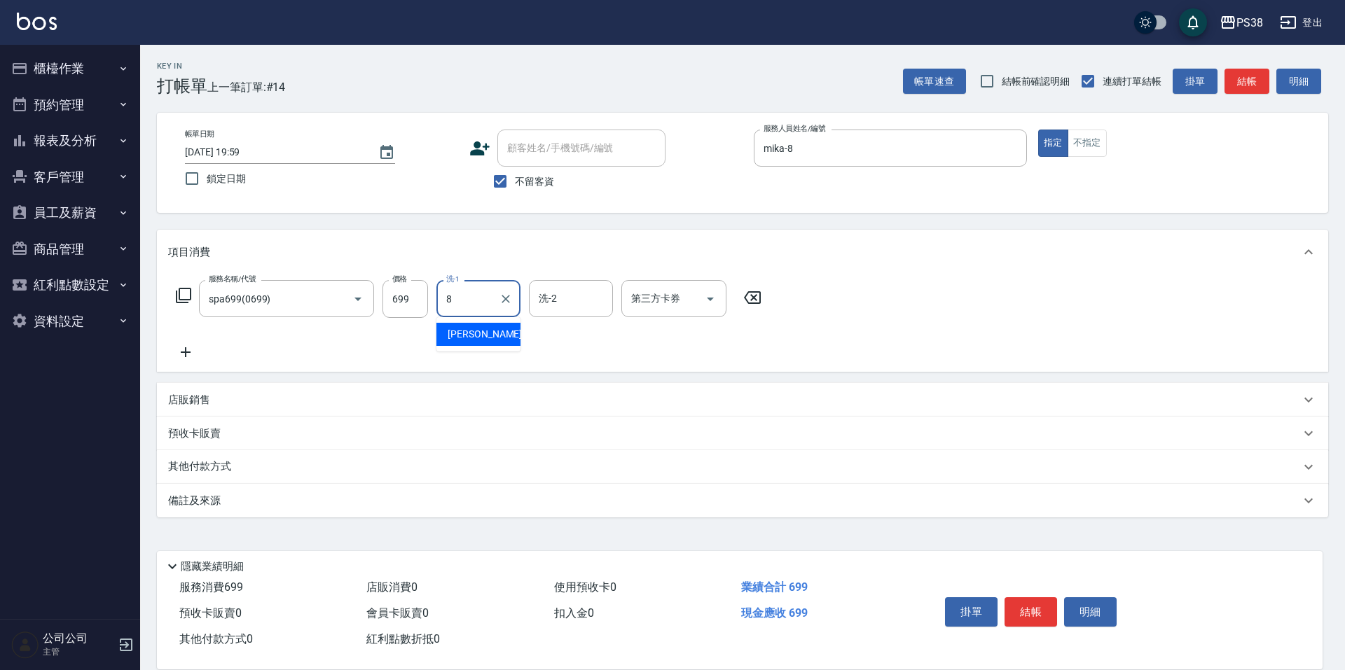
type input "mika-8"
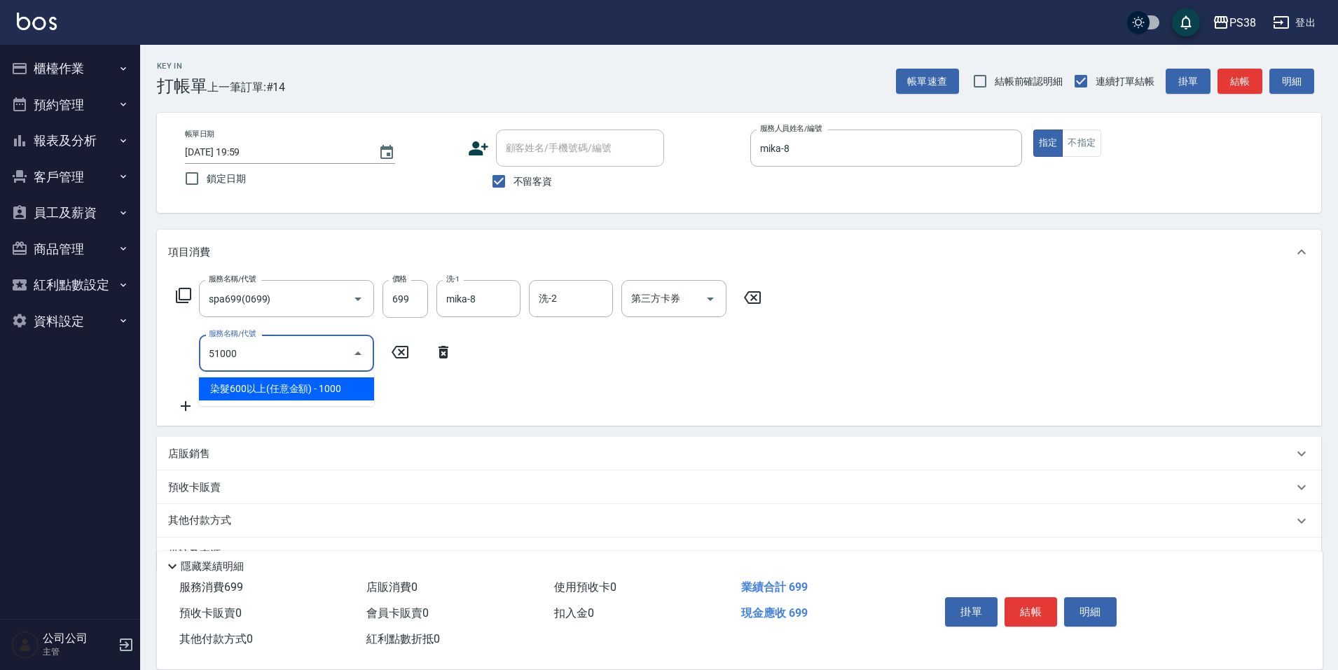
type input "染髮600以上(任意金額)(51000)"
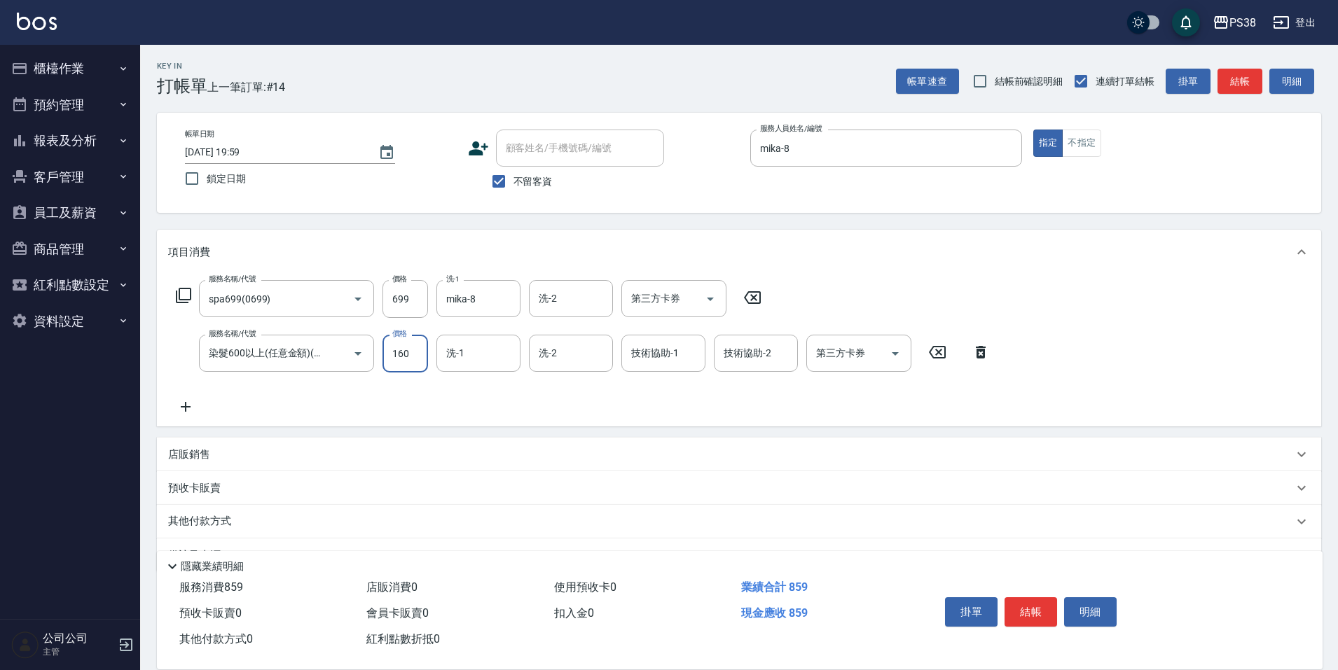
type input "1600"
type input "mika-8"
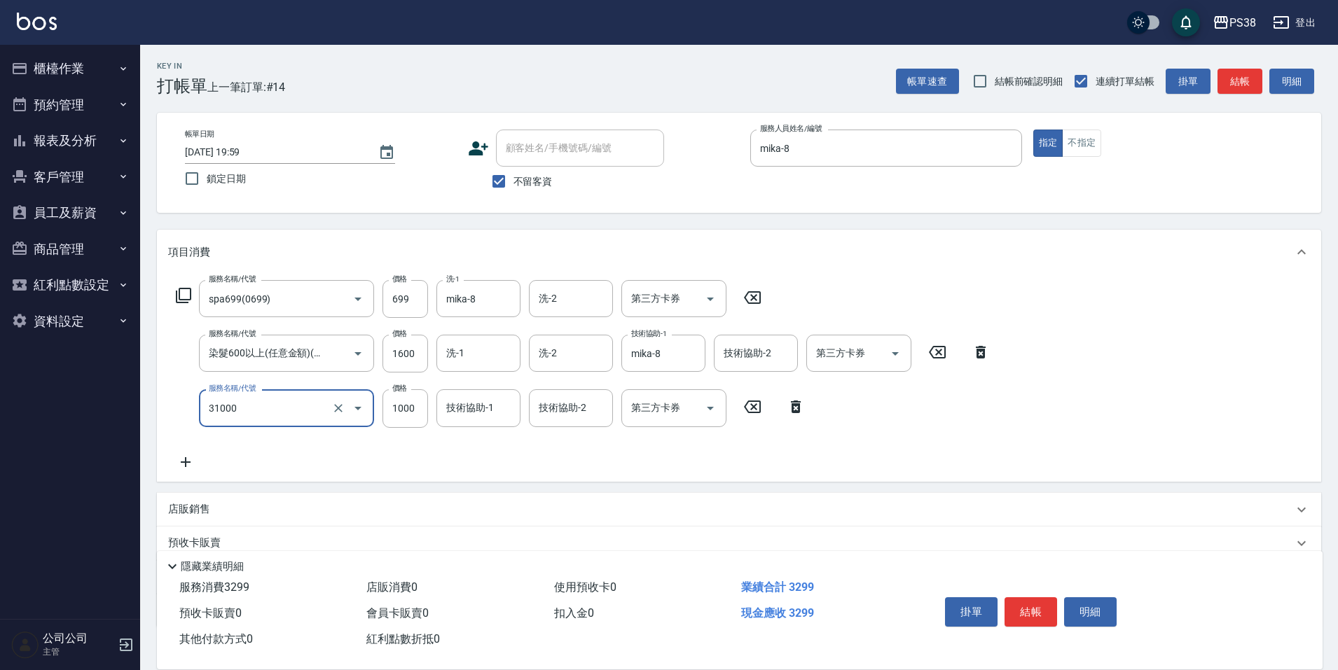
type input "酵素護髮(31000)"
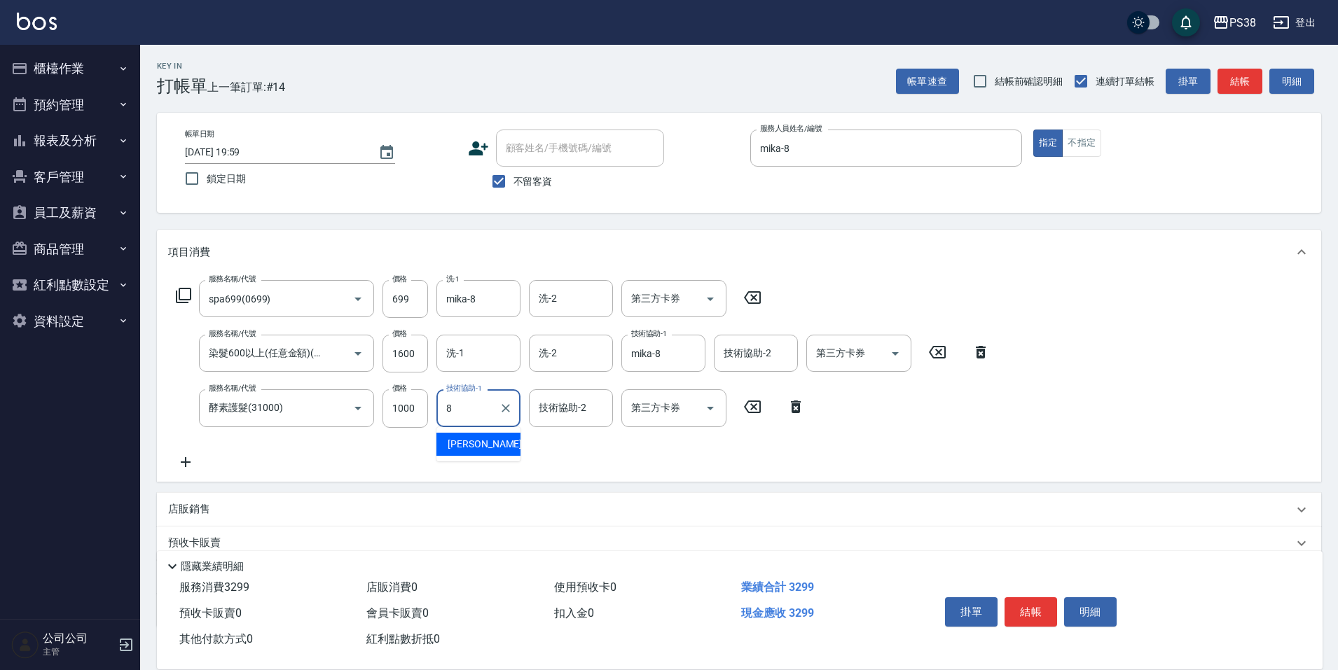
type input "mika-8"
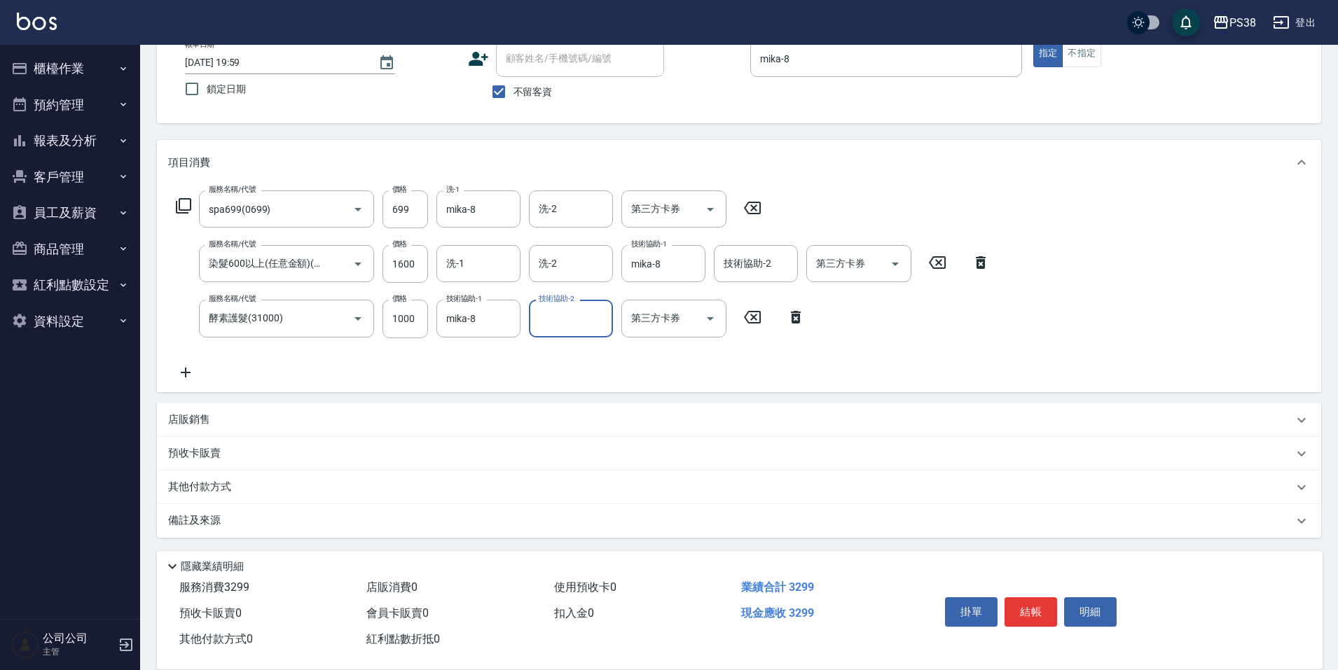
scroll to position [92, 0]
click at [200, 418] on p "店販銷售" at bounding box center [189, 417] width 42 height 15
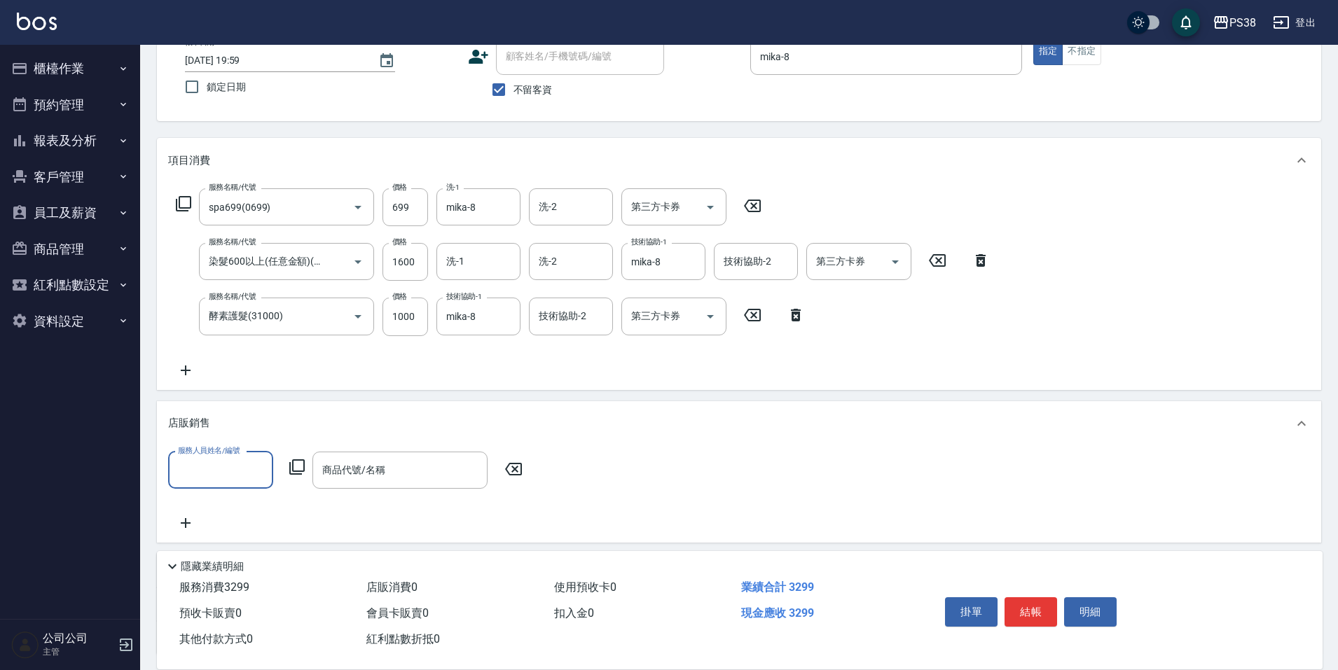
scroll to position [0, 0]
type input "mika-8"
click at [362, 480] on input "商品代號/名稱" at bounding box center [400, 470] width 162 height 25
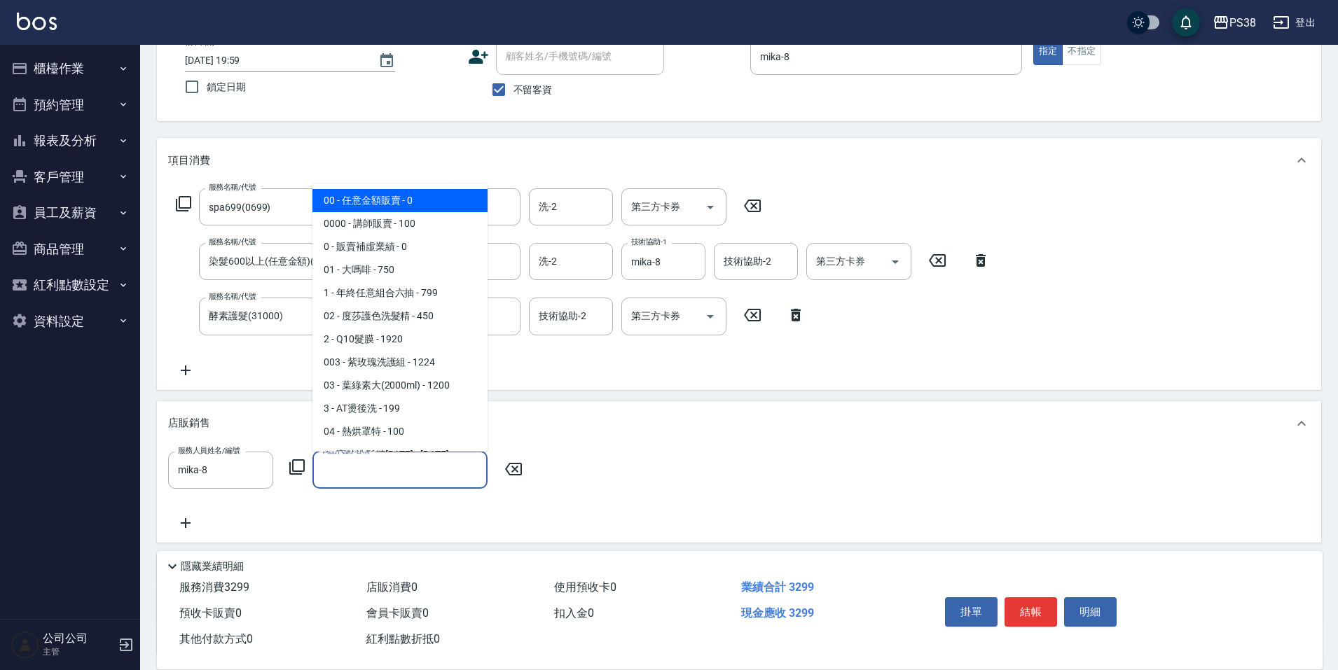
click at [370, 196] on span "00 - 任意金額販賣 - 0" at bounding box center [399, 200] width 175 height 23
type input "任意金額販賣"
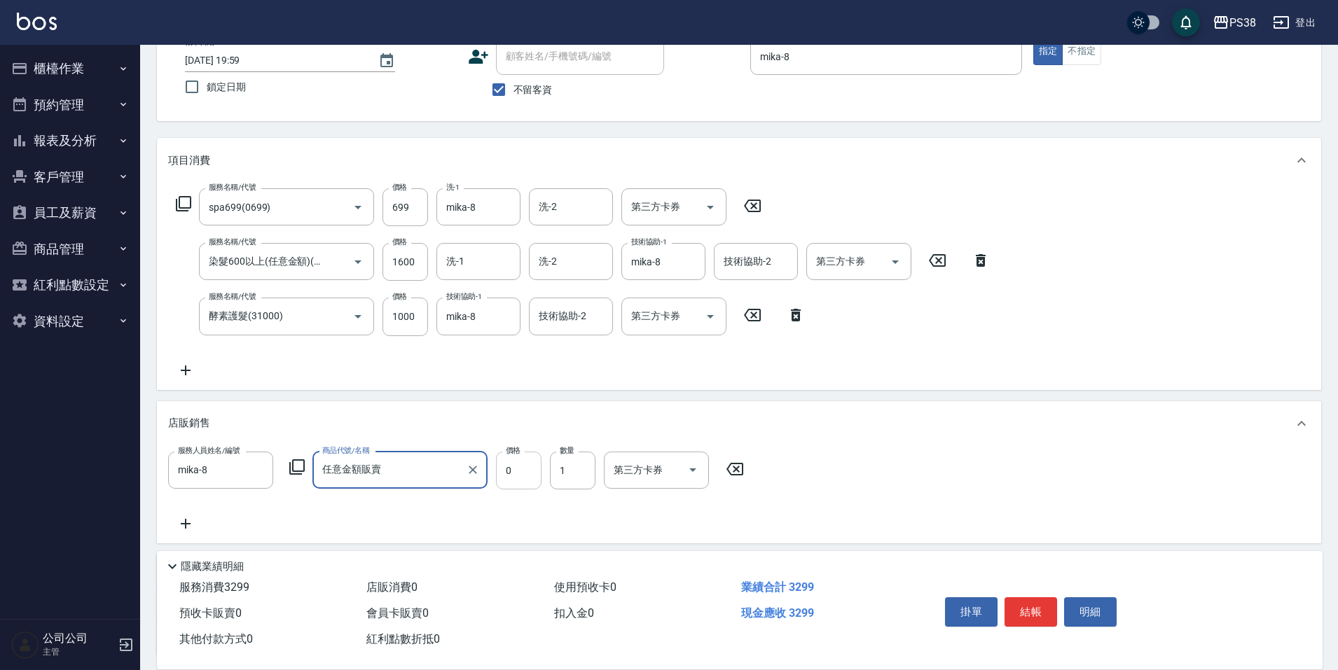
click at [511, 477] on input "0" at bounding box center [519, 471] width 46 height 38
type input "300"
click at [507, 505] on div "服務人員姓名/編號 mika-8 服務人員姓名/編號 商品代號/名稱 任意金額販賣 商品代號/名稱 價格 300 價格 數量 1 數量 第三方卡券 第三方卡券" at bounding box center [739, 492] width 1142 height 81
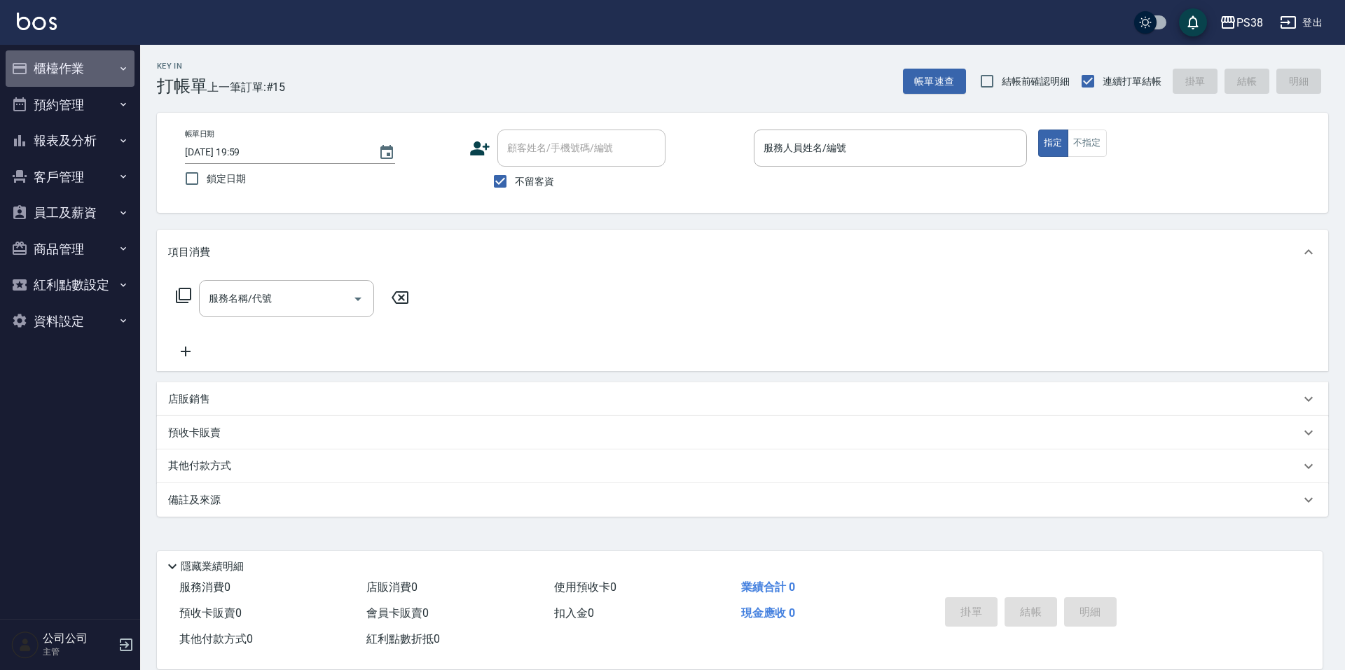
click at [81, 76] on button "櫃檯作業" at bounding box center [70, 68] width 129 height 36
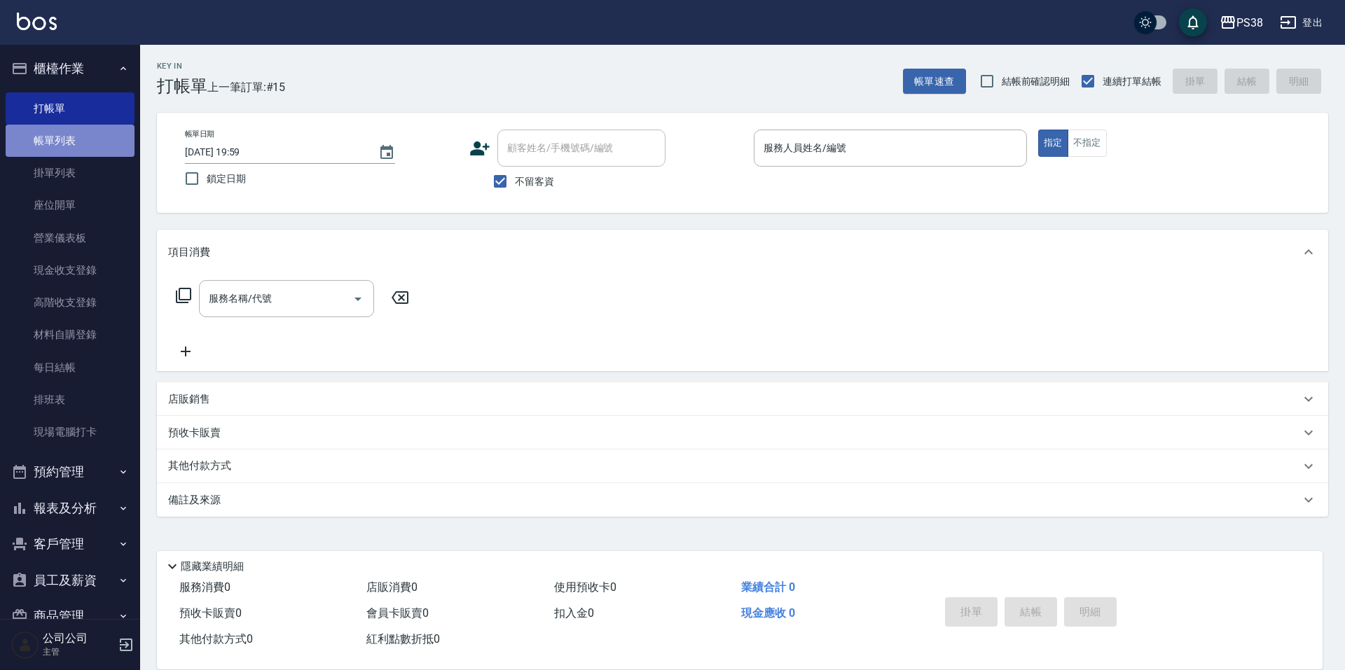
click at [92, 135] on link "帳單列表" at bounding box center [70, 141] width 129 height 32
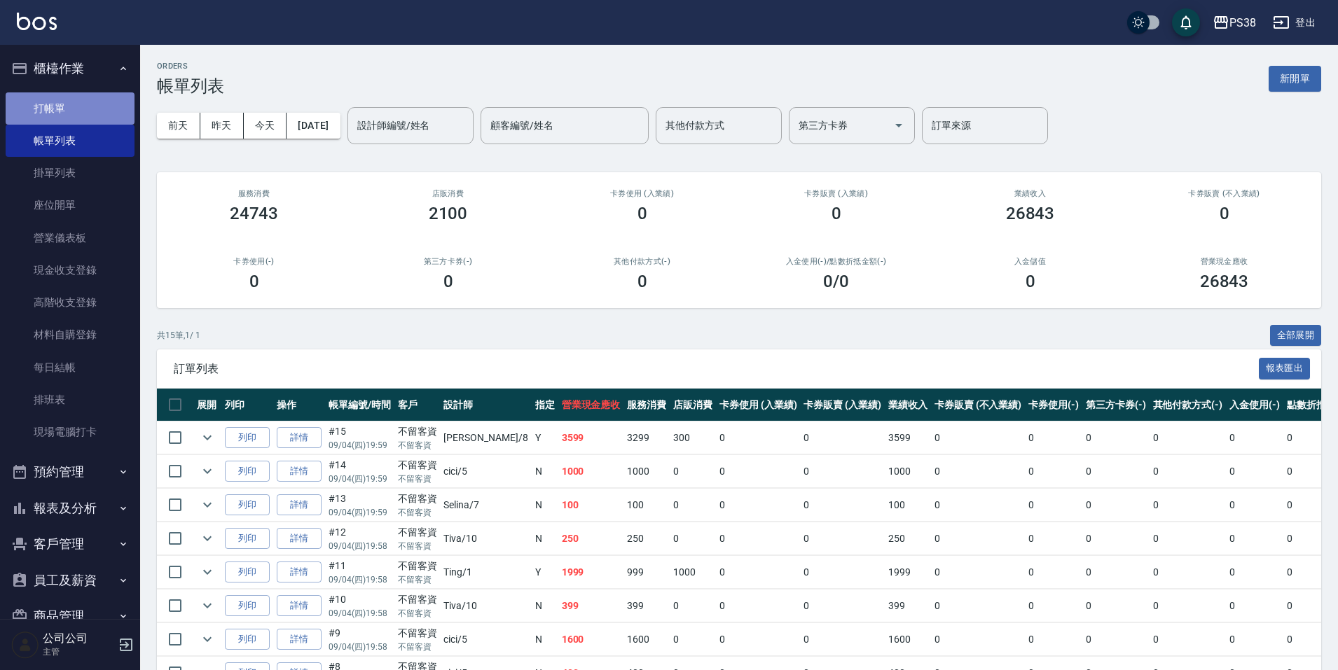
click at [106, 113] on link "打帳單" at bounding box center [70, 108] width 129 height 32
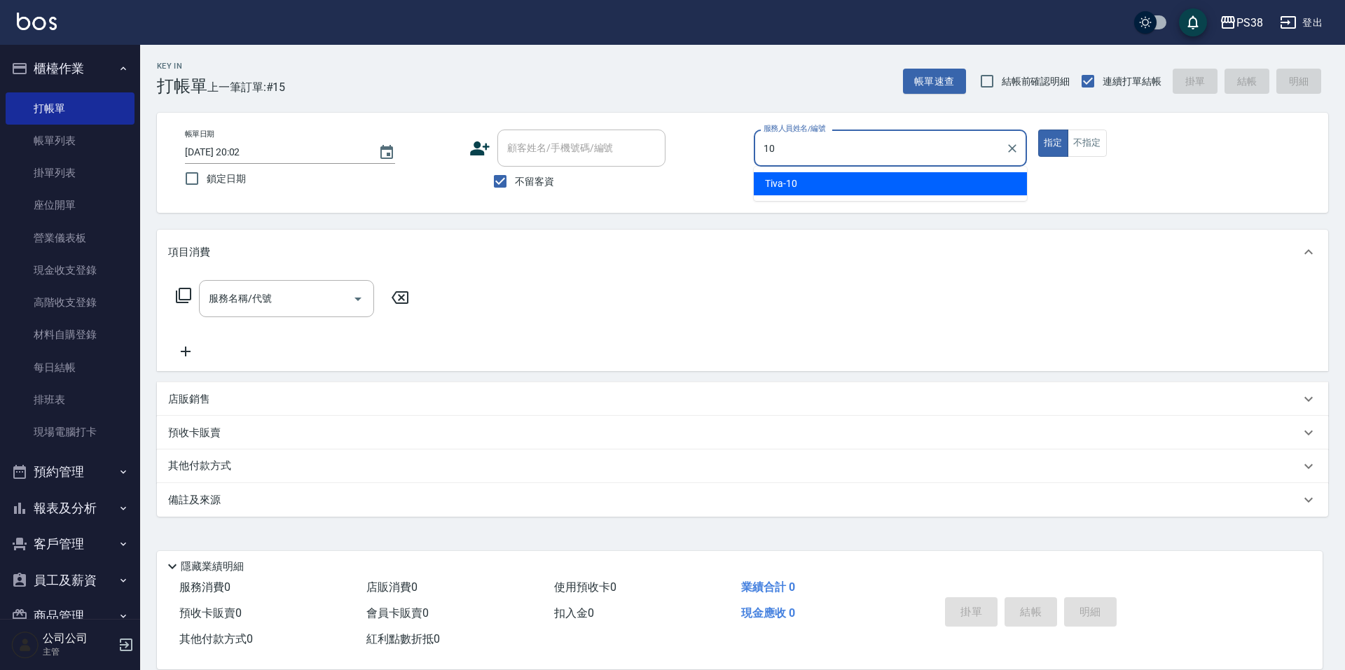
type input "Tiva-10"
type button "true"
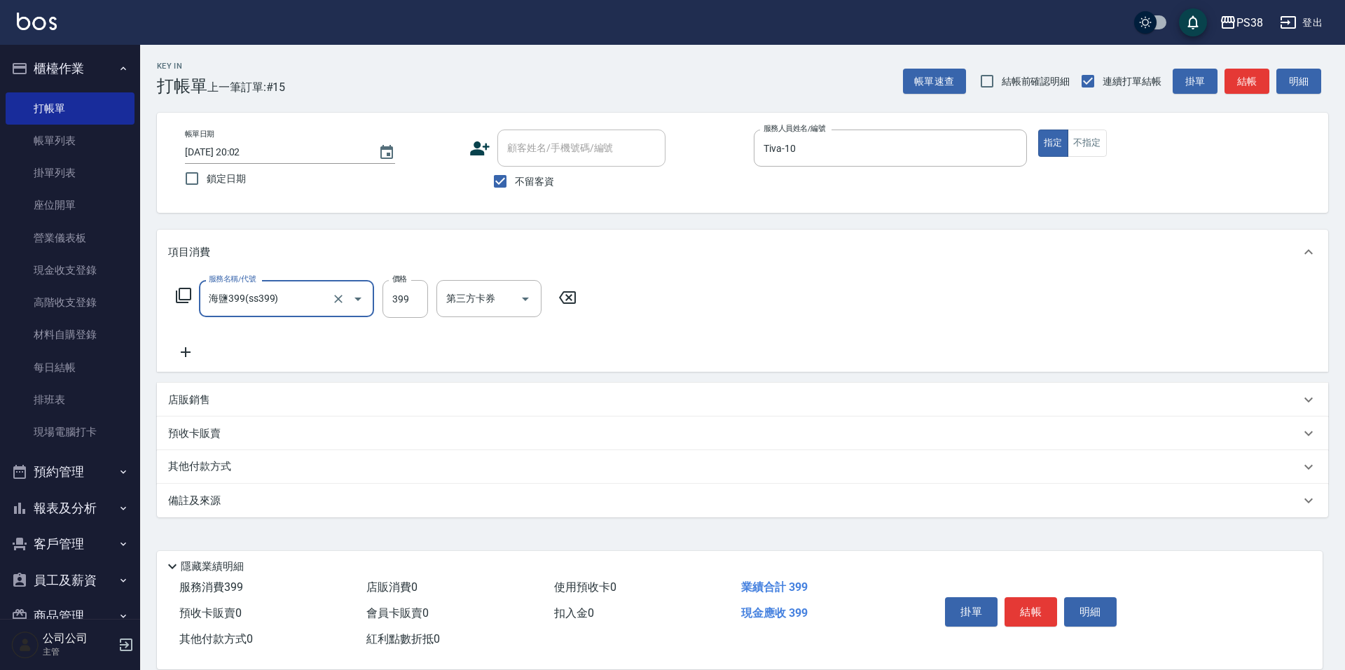
type input "海鹽399(ss399)"
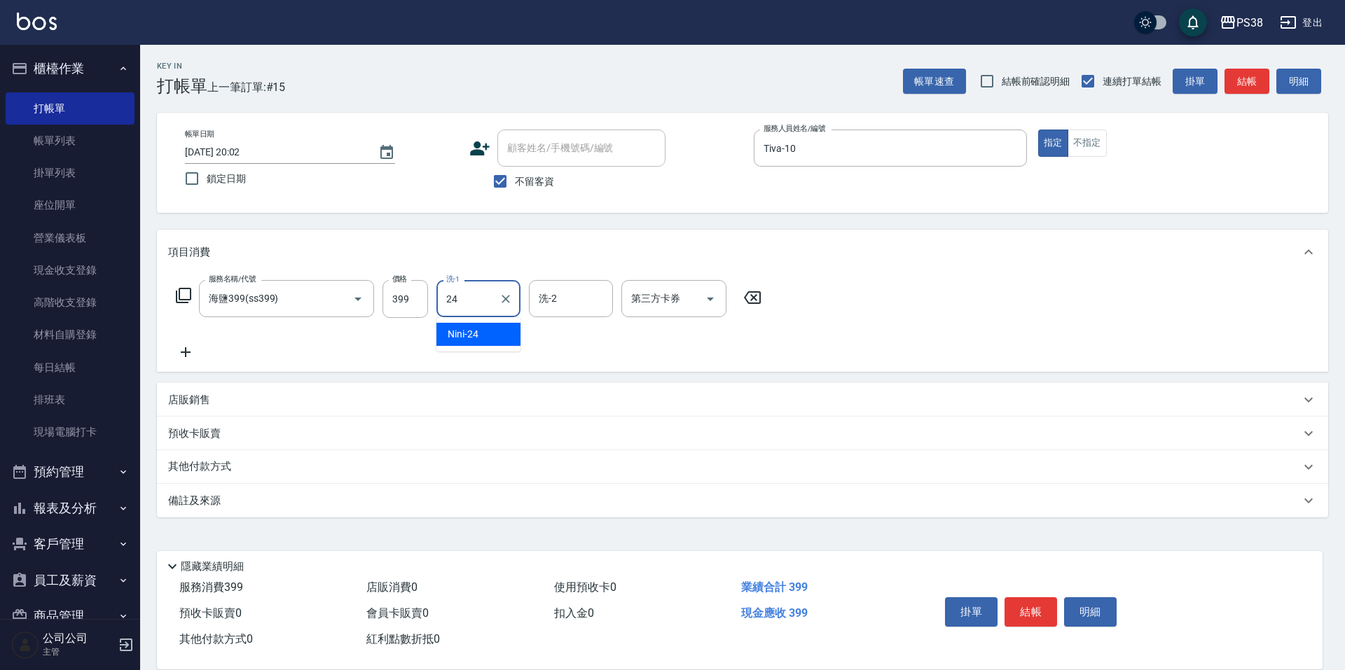
type input "Nini-24"
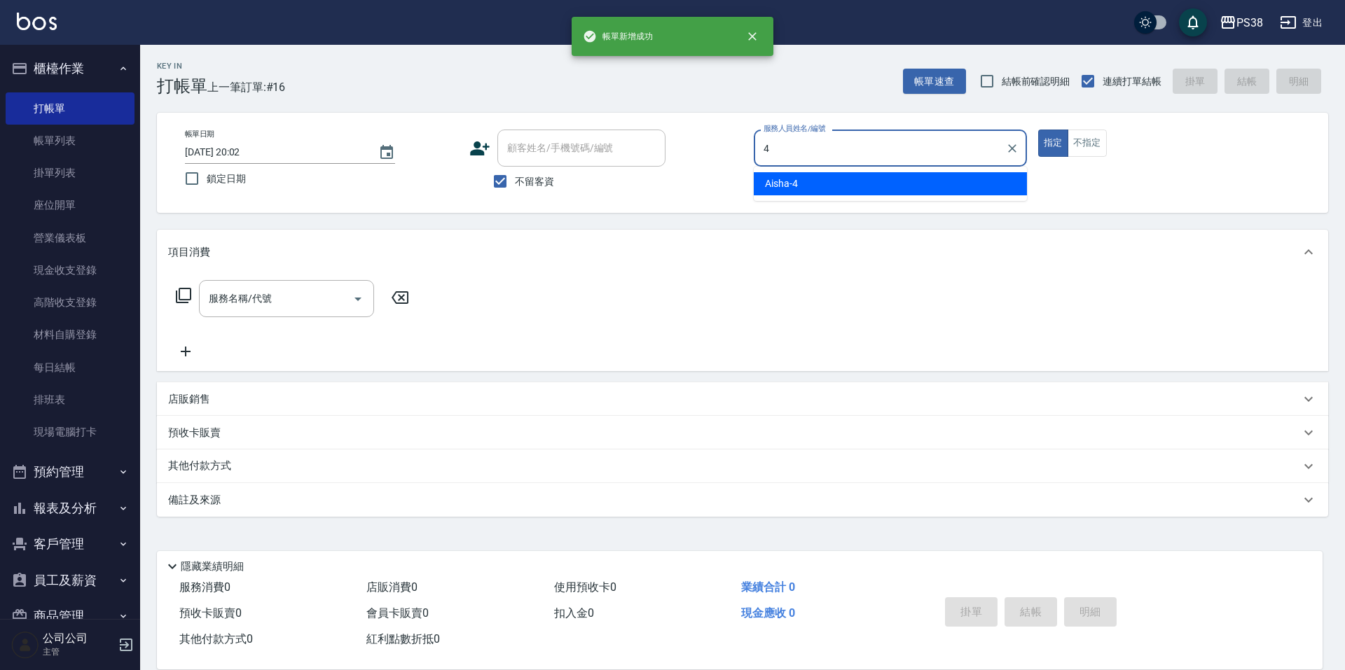
type input "Aisha-4"
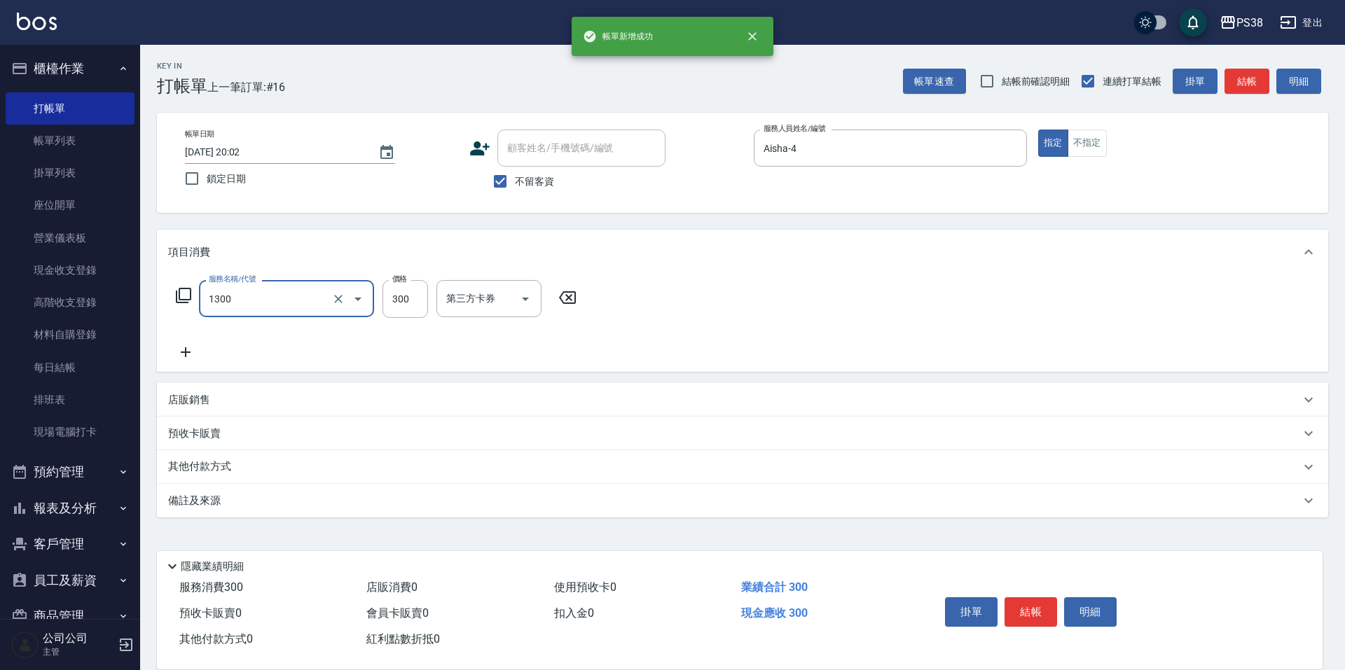
type input "精油洗潤300(1300)"
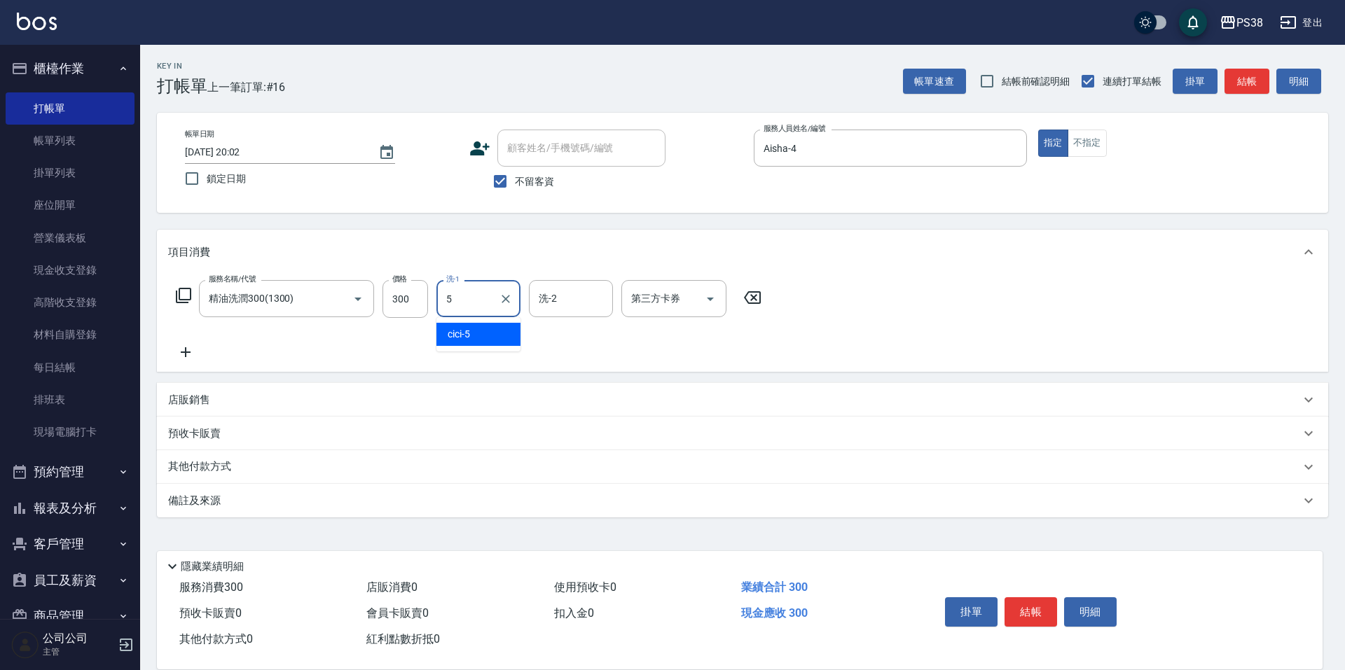
type input "cici-5"
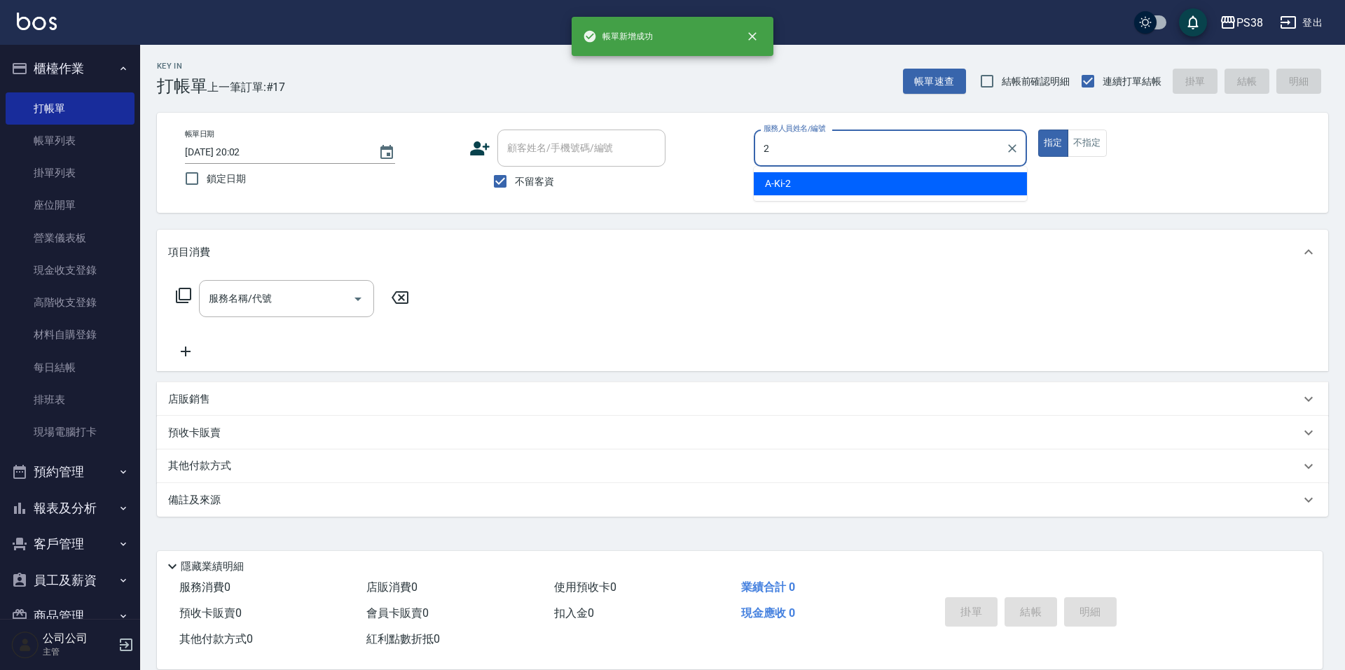
type input "A-Ki-2"
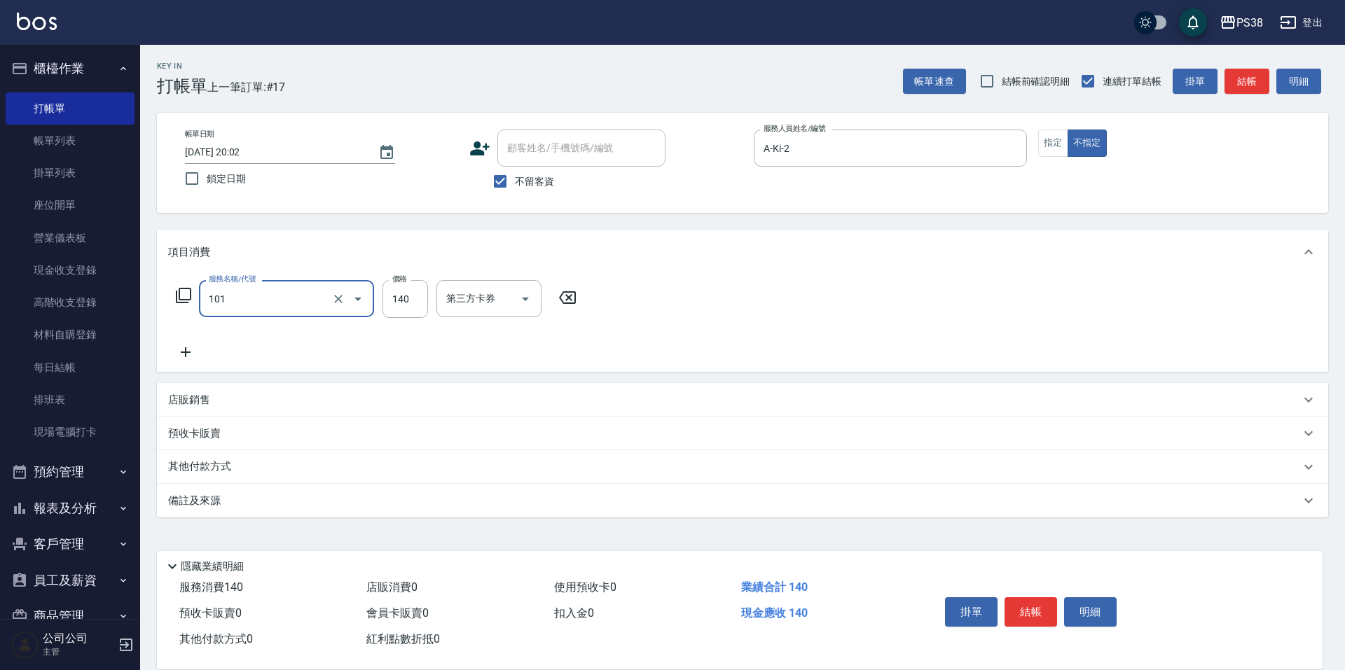
type input "洗髮(101)"
click at [335, 303] on icon "Clear" at bounding box center [338, 299] width 8 height 8
click at [298, 297] on input "服務名稱/代號" at bounding box center [266, 298] width 123 height 25
type input "海藻泥膜1000(L1000)"
click at [333, 300] on icon "Clear" at bounding box center [338, 299] width 14 height 14
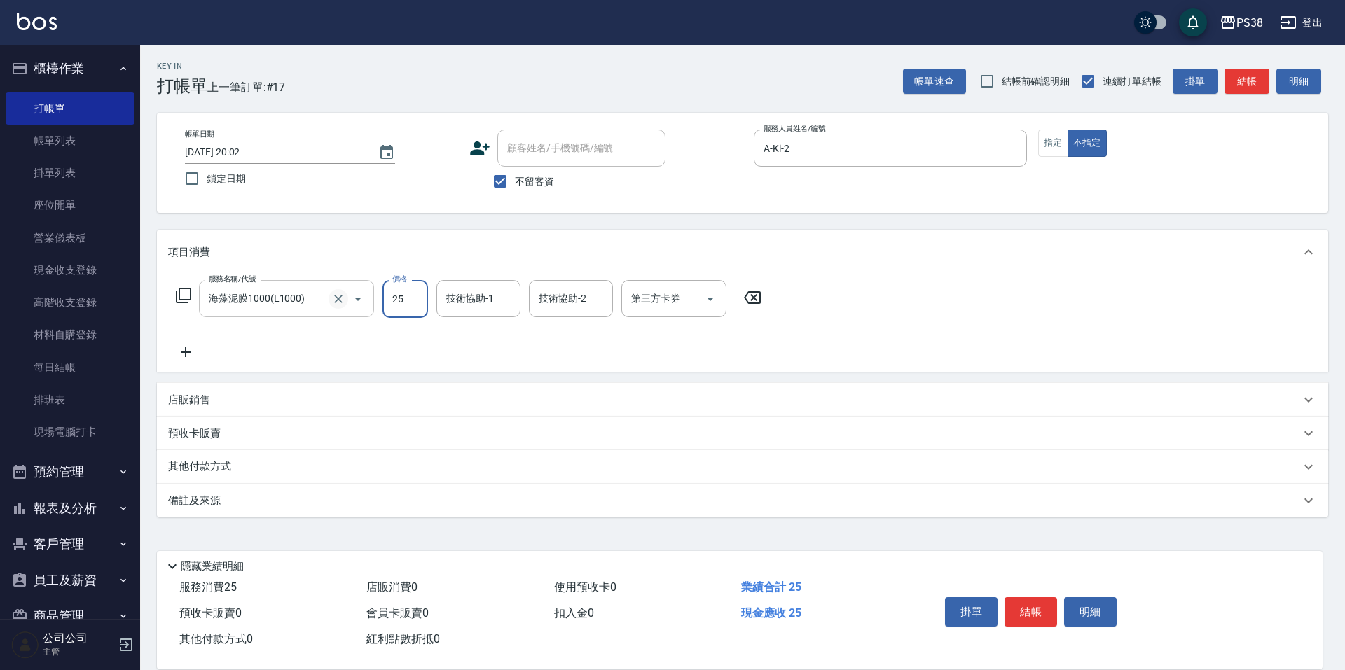
type input "25"
type input "剪髮與造型(任意金額)(2100)"
type input "250"
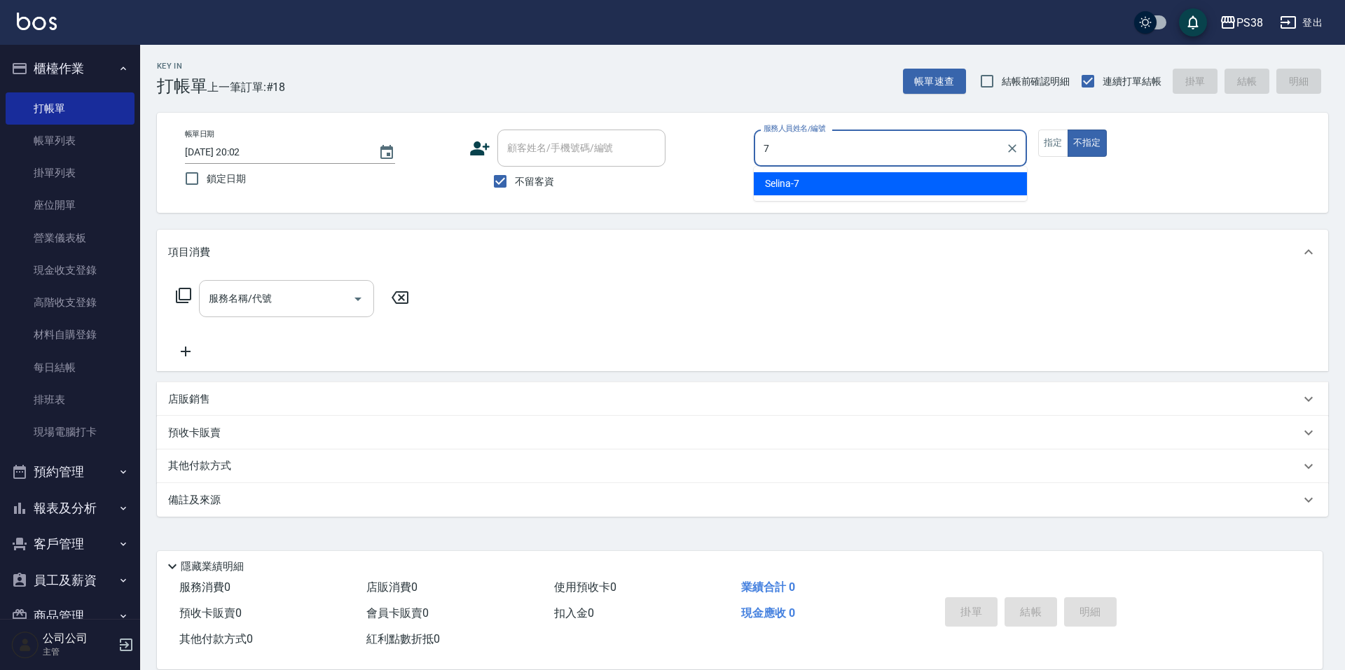
type input "Selina-7"
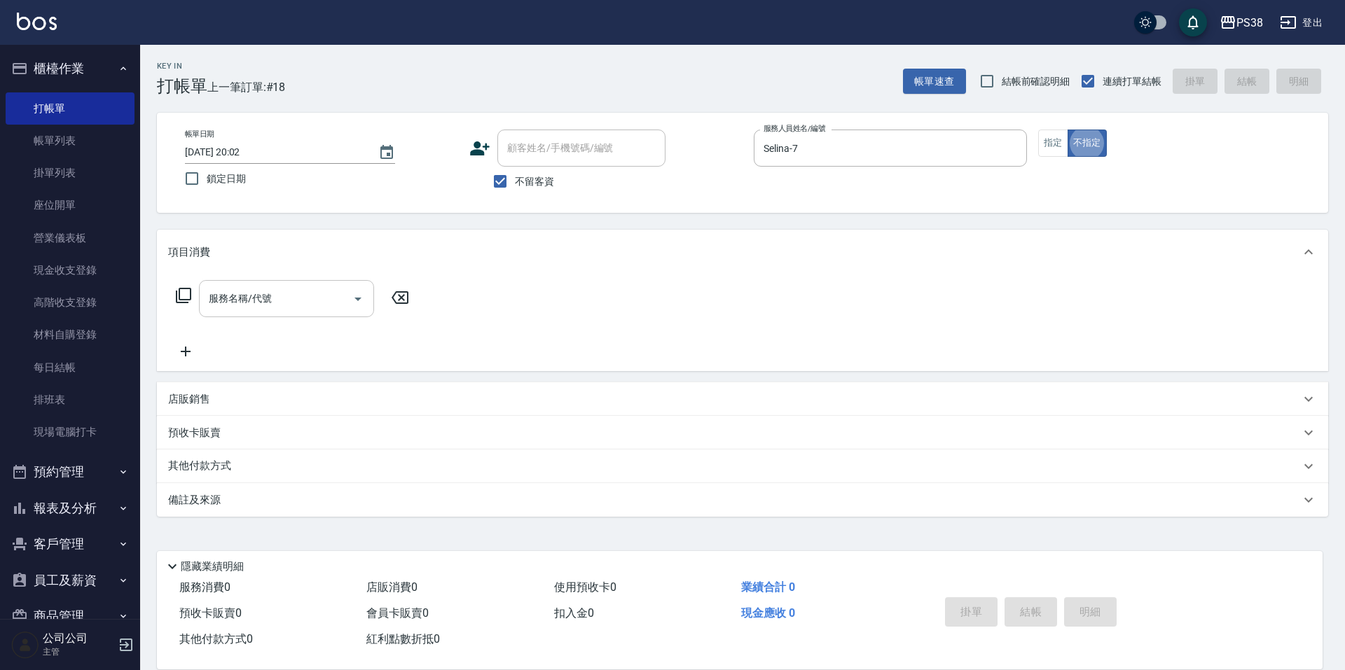
type button "false"
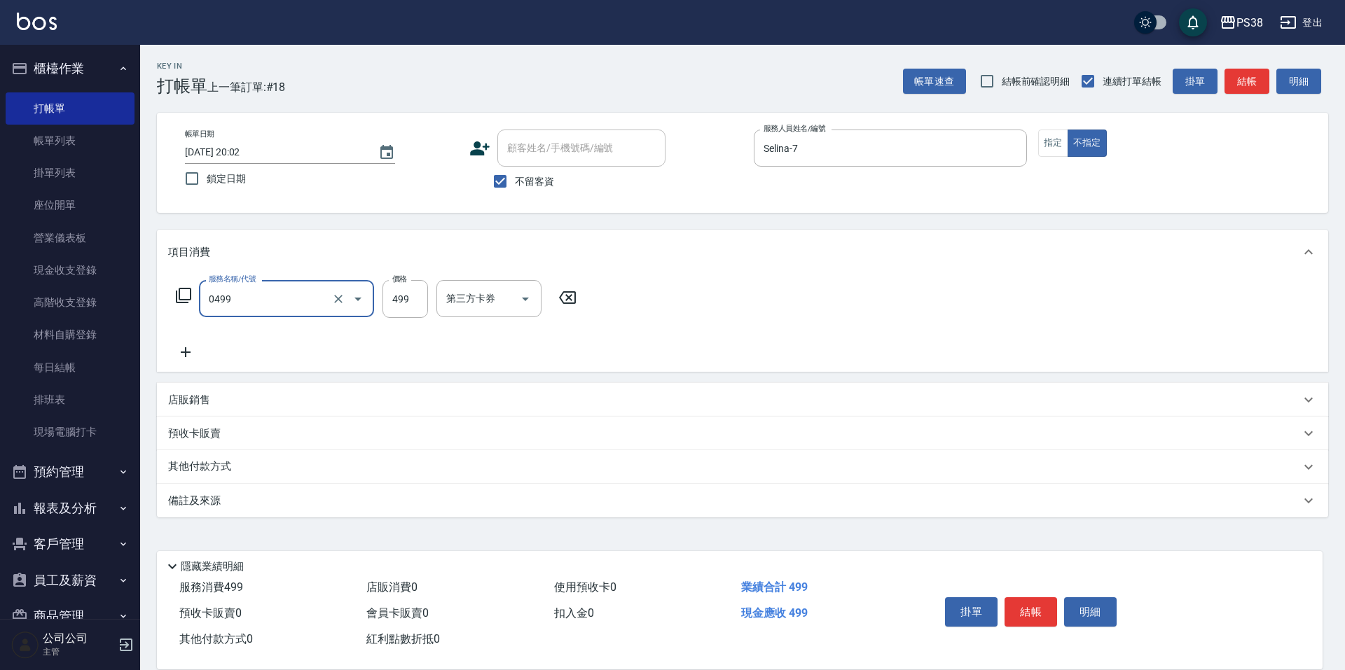
type input "spa499(0499)"
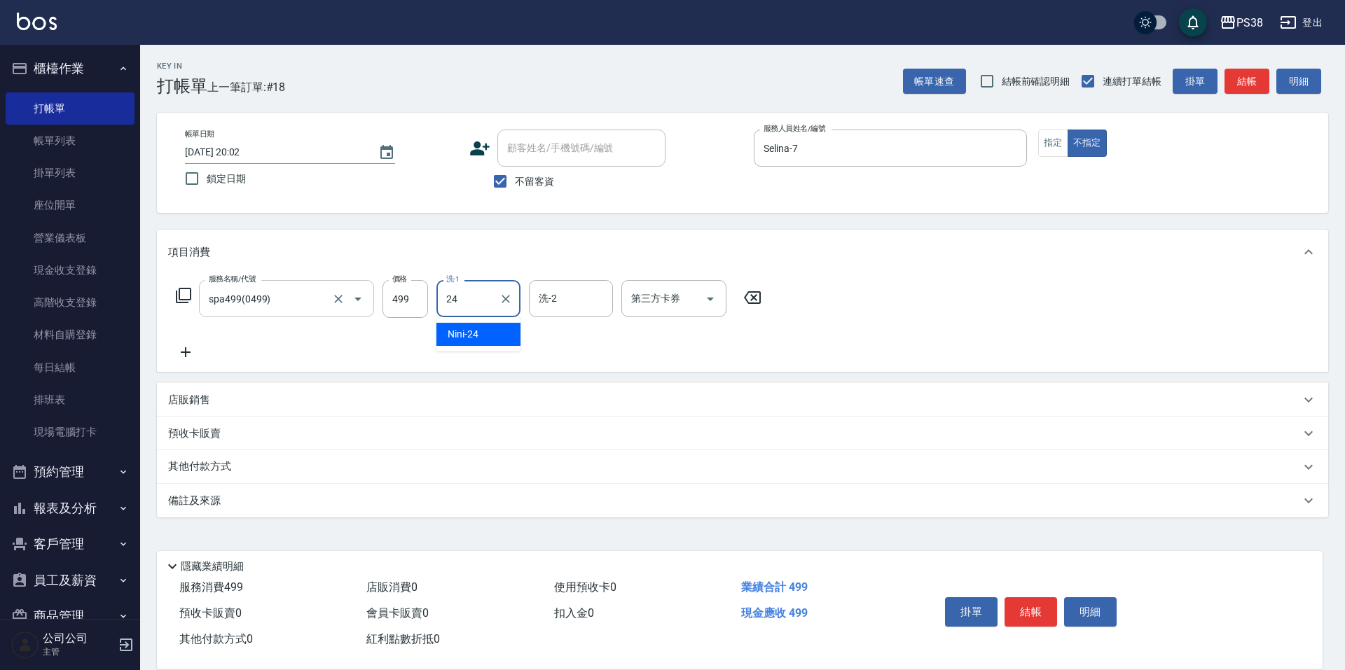
type input "Nini-24"
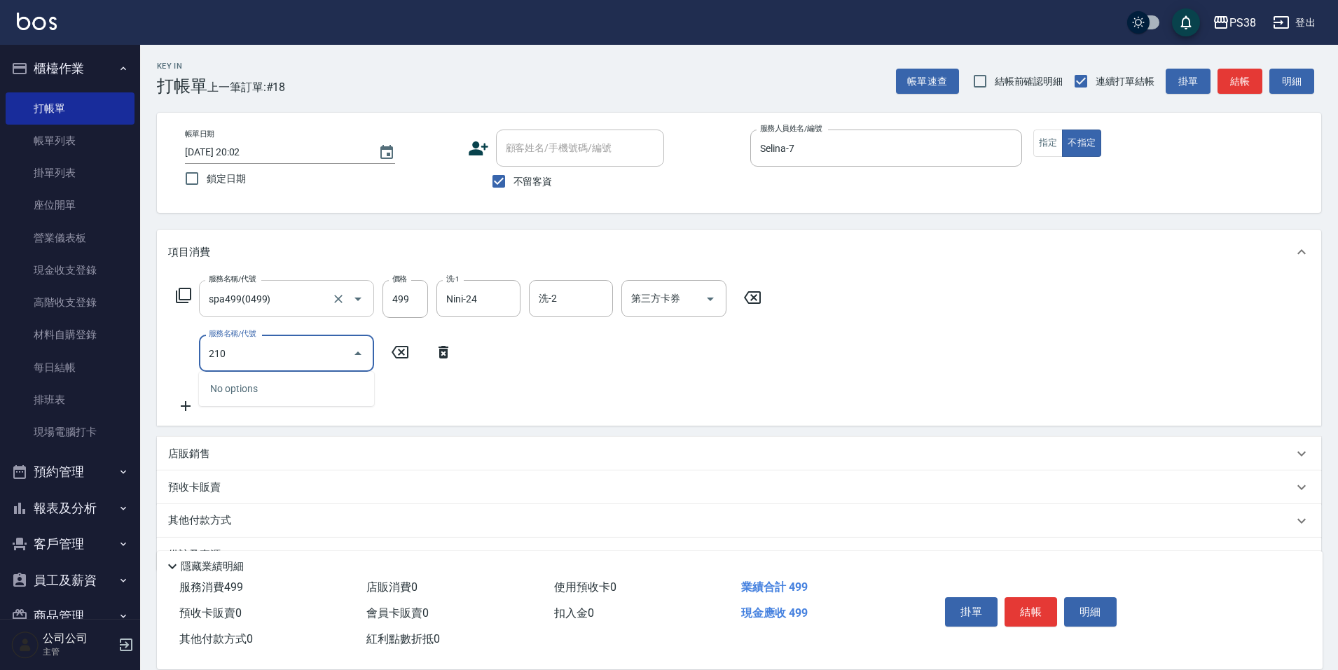
type input "2100"
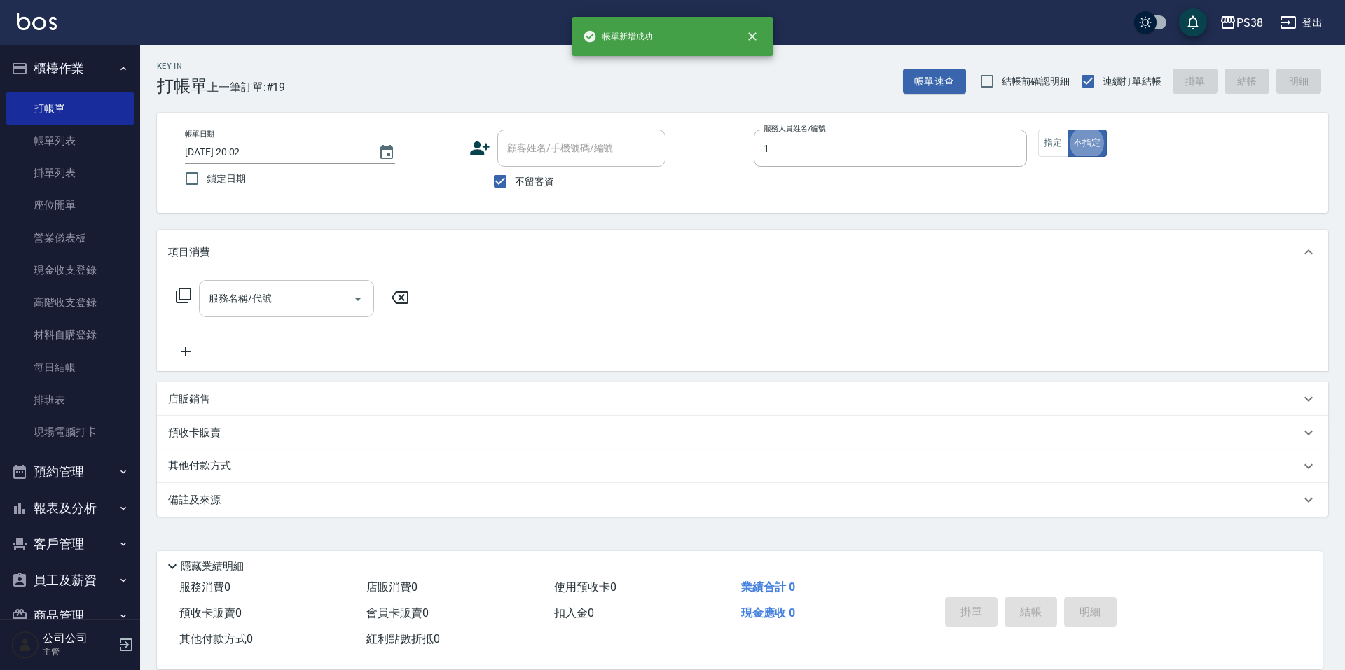
type input "Ting-1"
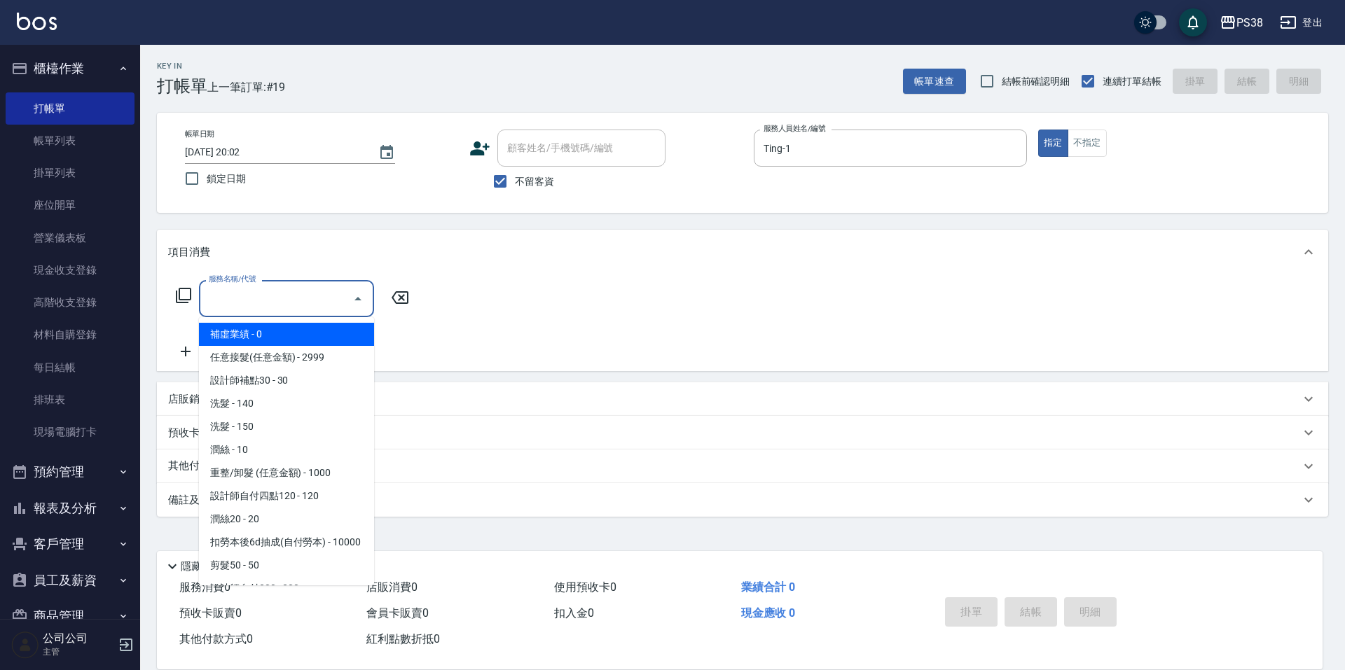
click at [309, 291] on input "服務名稱/代號" at bounding box center [275, 298] width 141 height 25
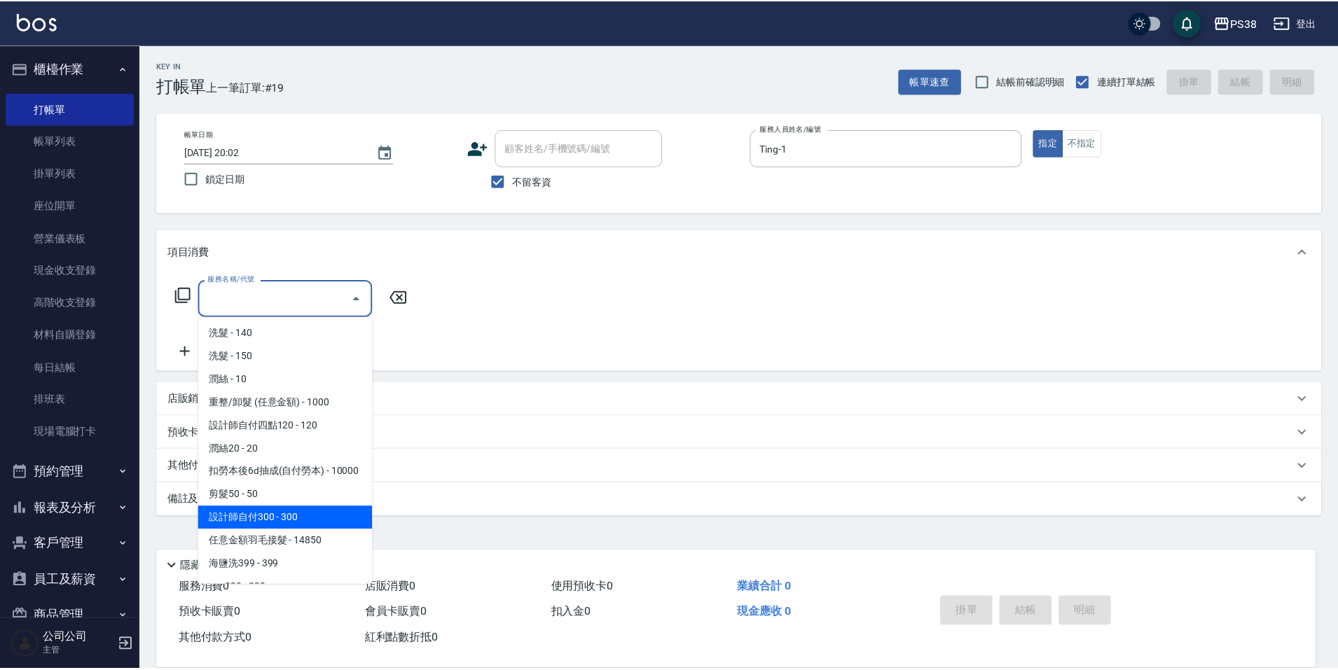
scroll to position [140, 0]
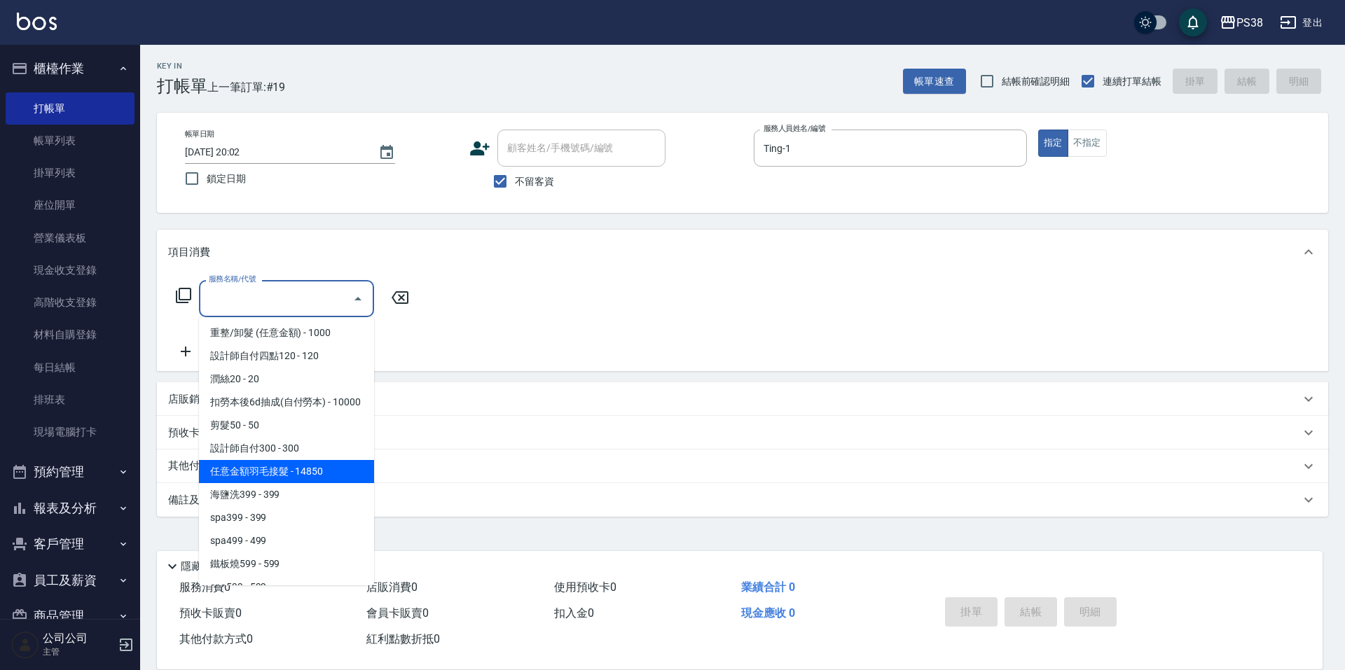
click at [334, 483] on span "任意金額羽毛接髮 - 14850" at bounding box center [286, 471] width 175 height 23
type input "任意金額羽毛接髮(333)"
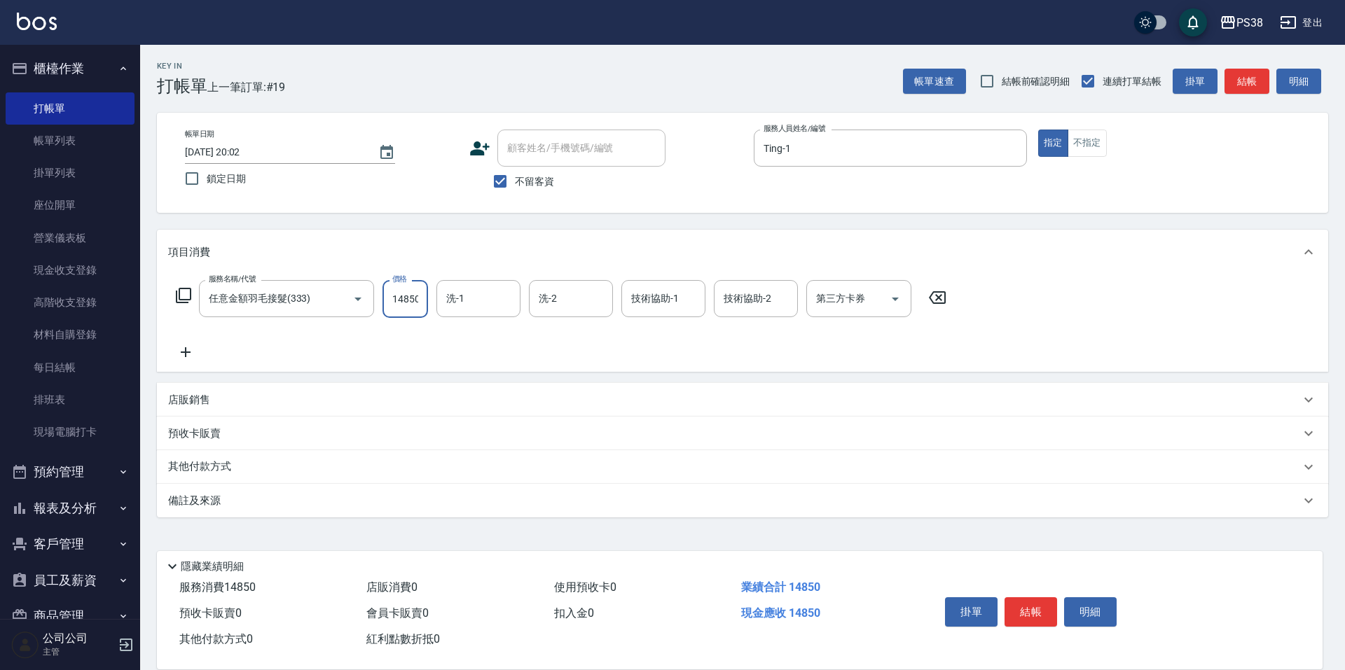
click at [403, 294] on input "14850" at bounding box center [405, 299] width 46 height 38
type input "6666"
type input "Nini-24"
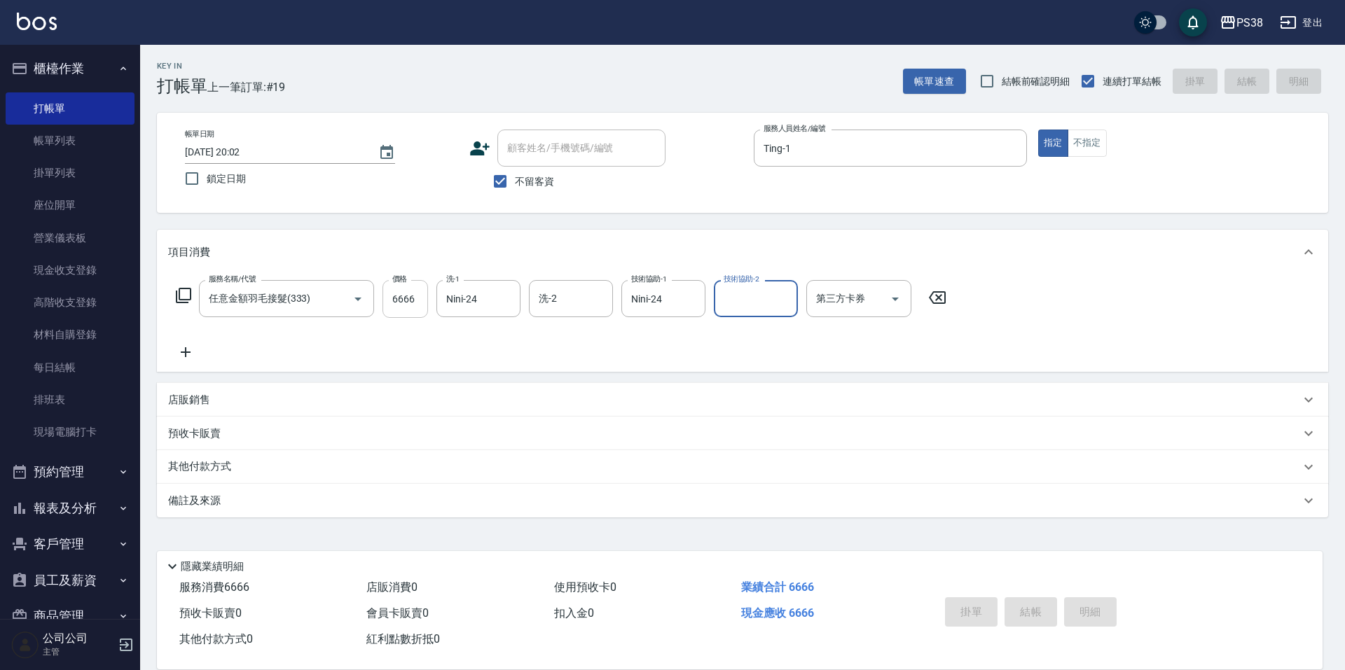
type input "2025/09/04 20:03"
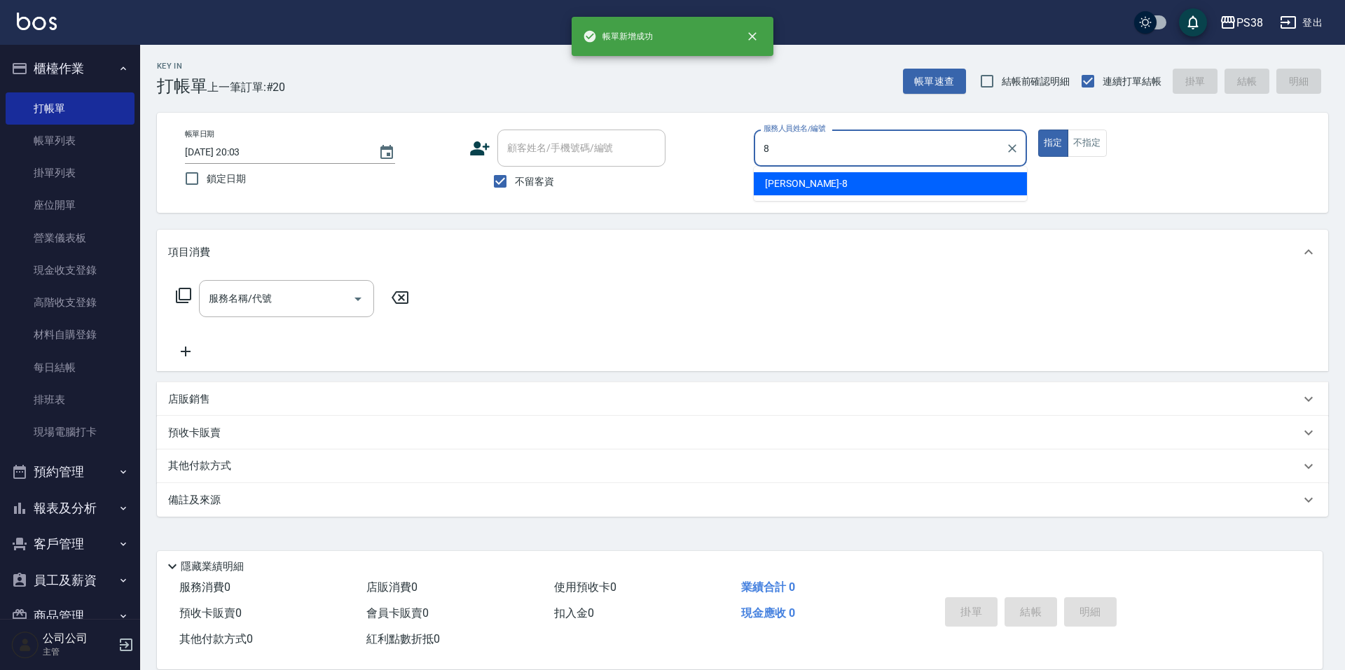
type input "mika-8"
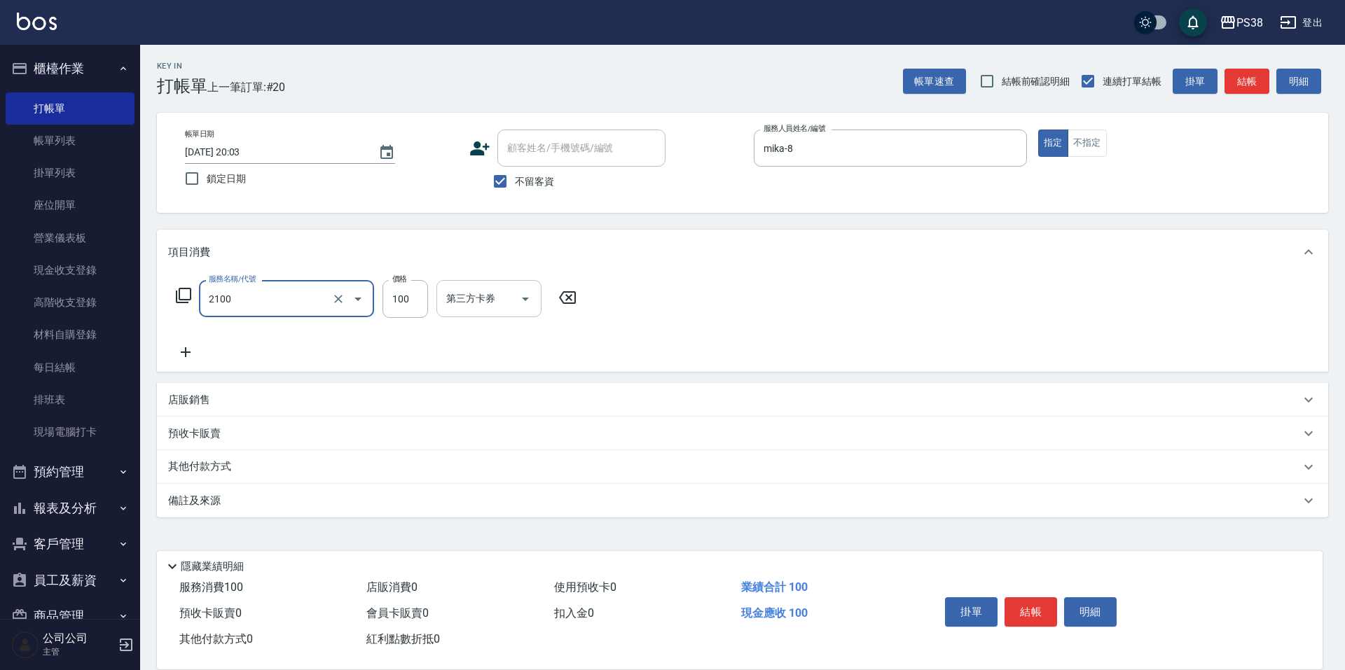
click at [523, 300] on icon "Open" at bounding box center [525, 299] width 17 height 17
type input "剪髮與造型(任意金額)(2100)"
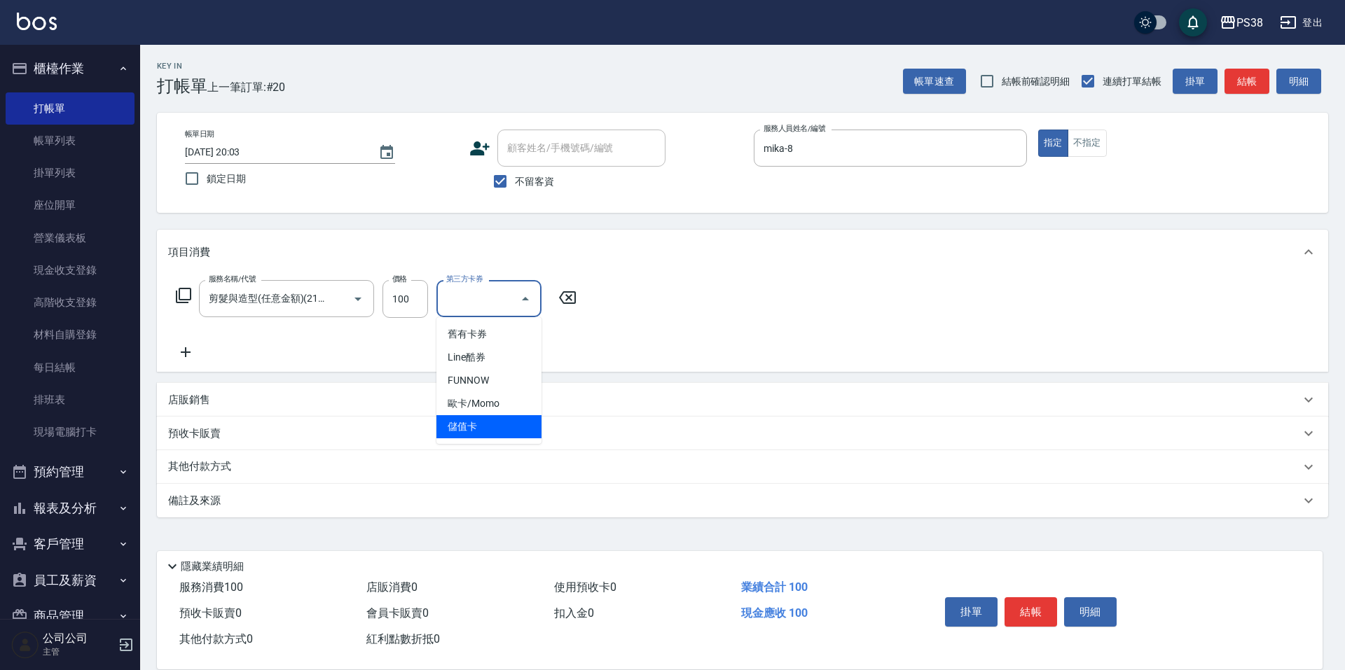
click at [508, 421] on span "儲值卡" at bounding box center [488, 426] width 105 height 23
type input "儲值卡"
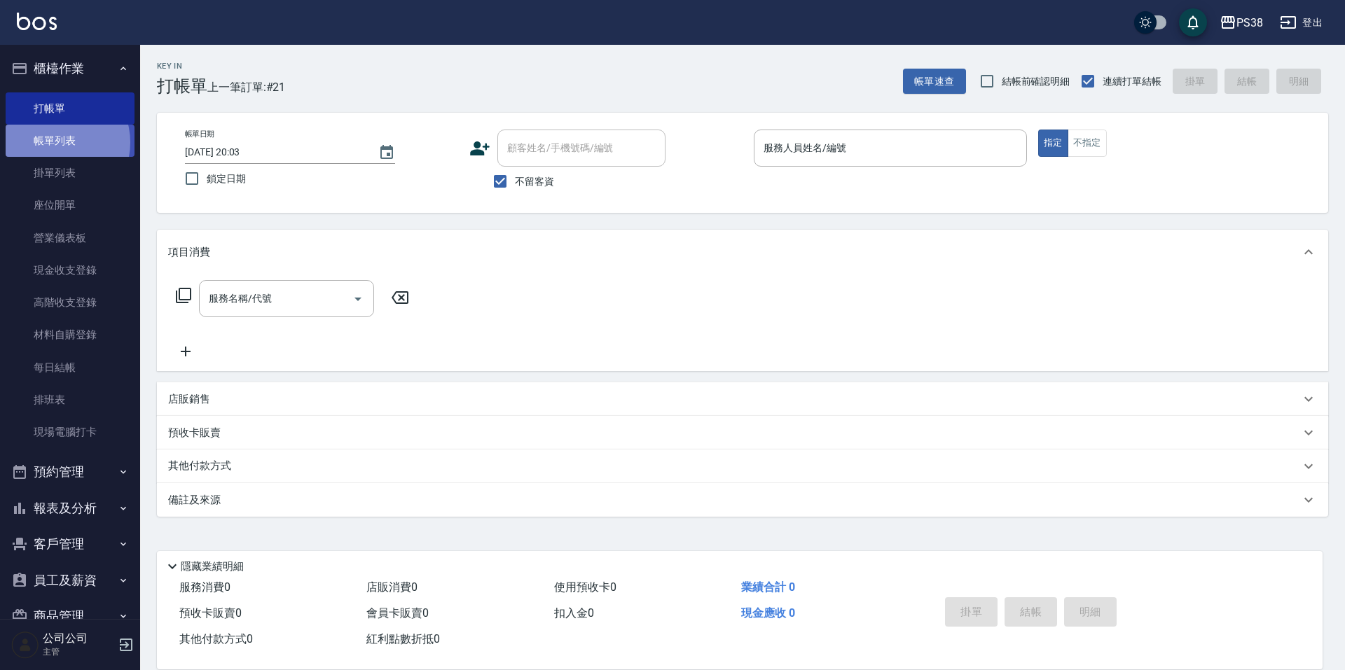
click at [56, 143] on link "帳單列表" at bounding box center [70, 141] width 129 height 32
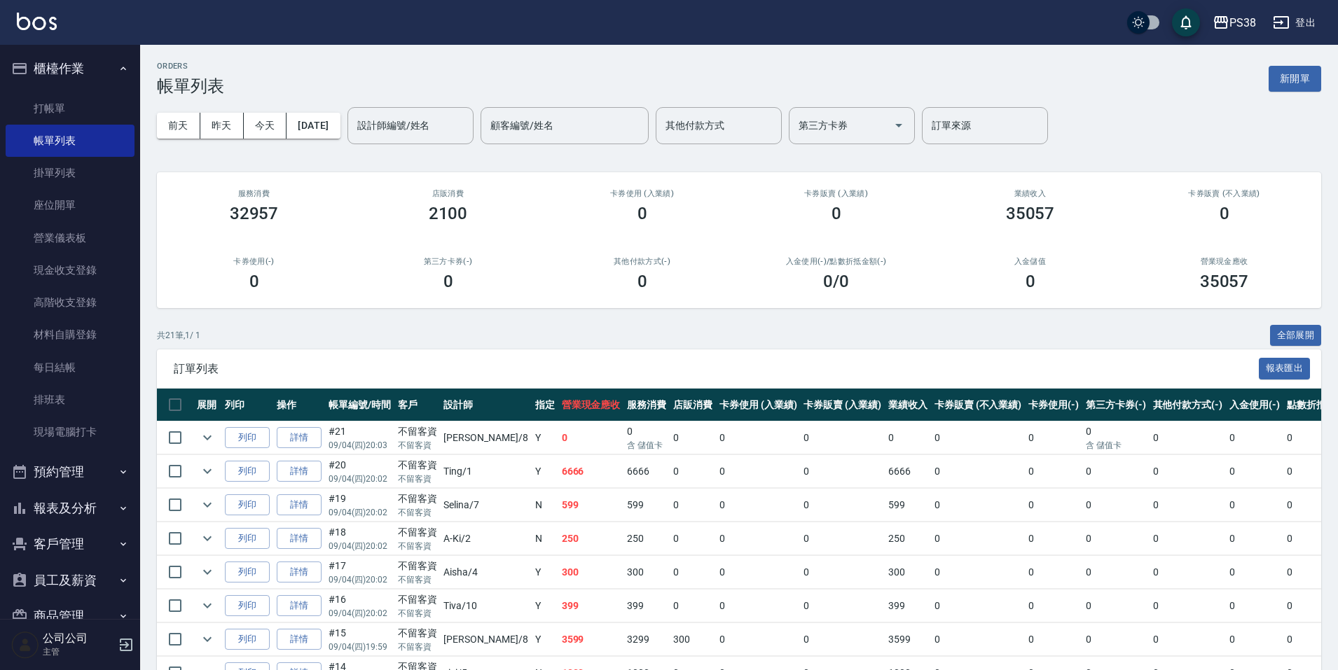
click at [109, 511] on button "報表及分析" at bounding box center [70, 508] width 129 height 36
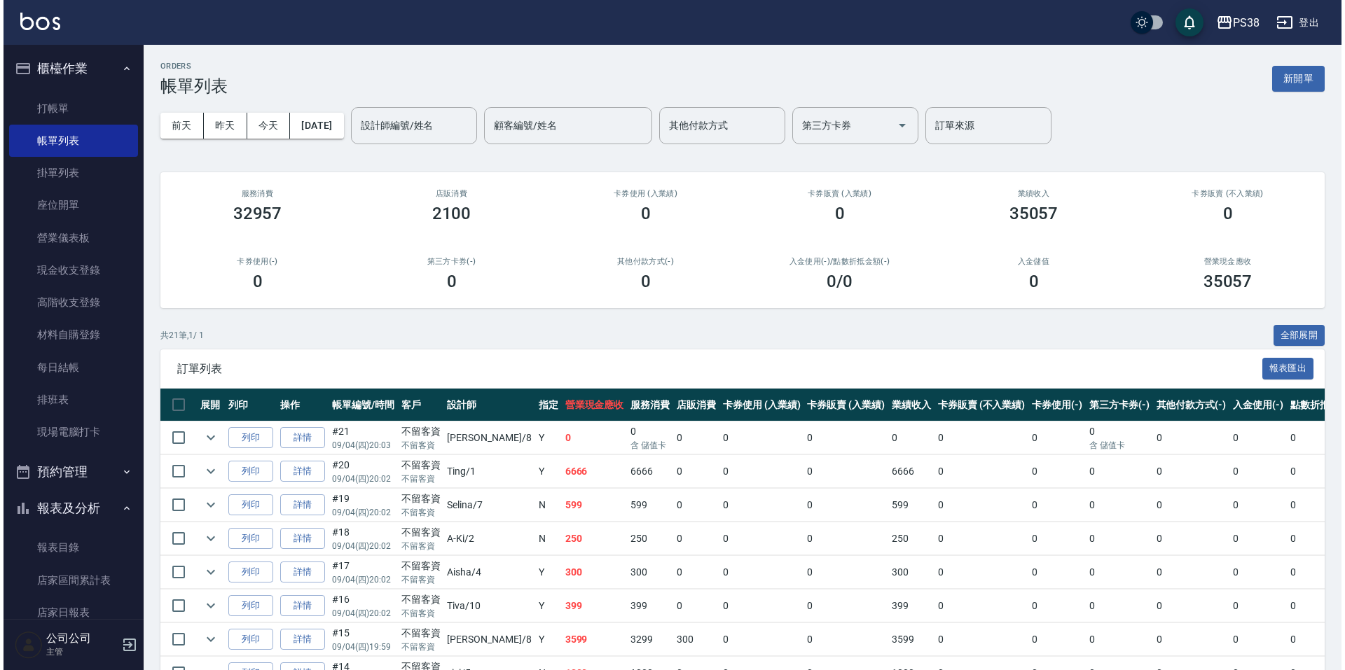
scroll to position [490, 0]
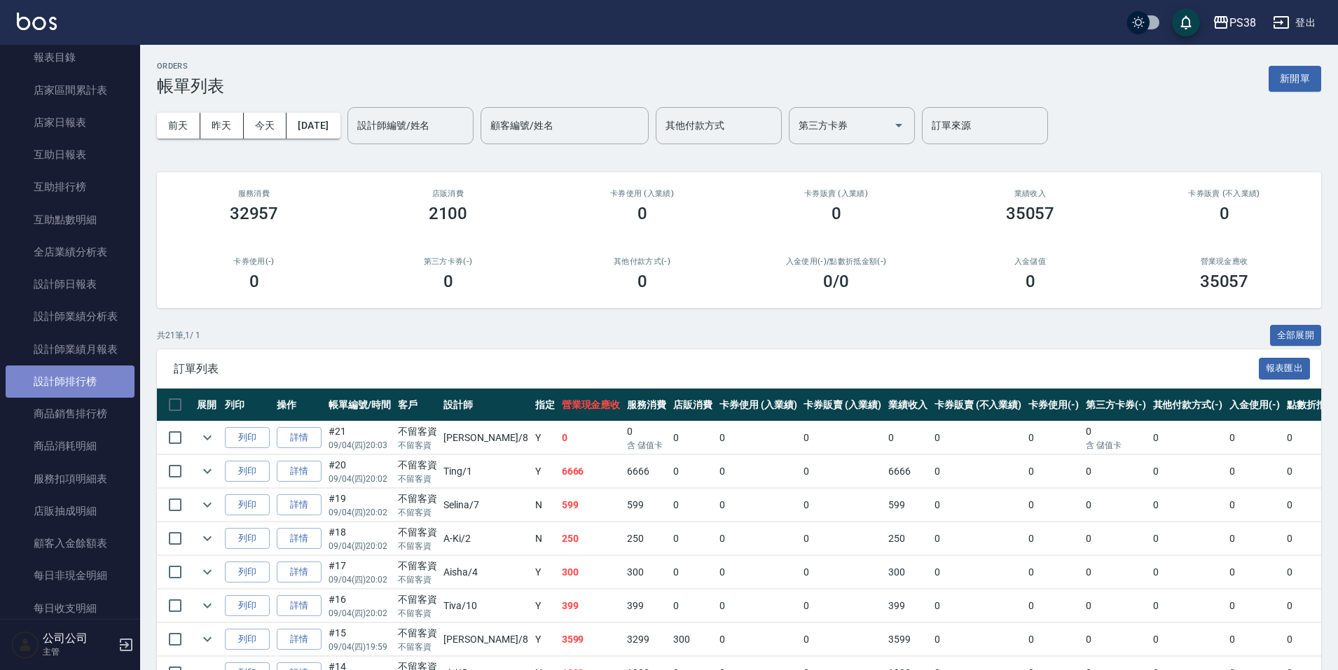
click at [96, 390] on link "設計師排行榜" at bounding box center [70, 382] width 129 height 32
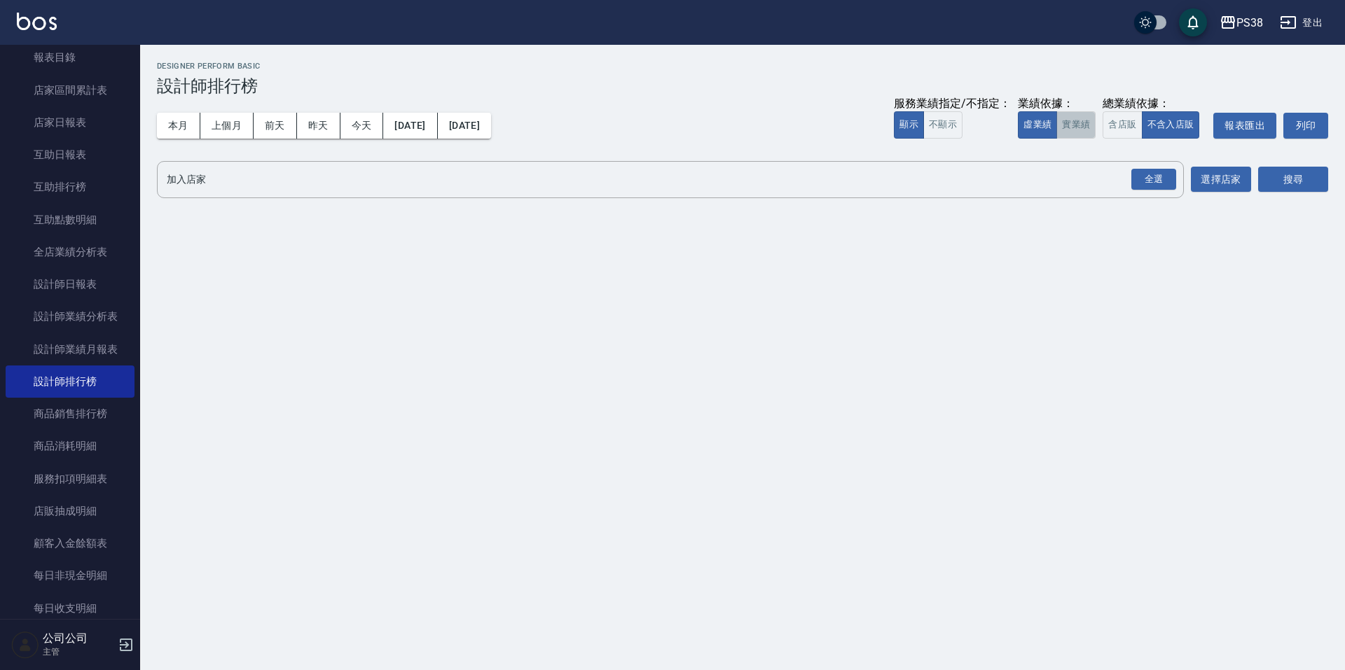
click at [1080, 135] on button "實業績" at bounding box center [1075, 124] width 39 height 27
click at [1155, 182] on div "全選" at bounding box center [1153, 180] width 45 height 22
click at [1260, 181] on button "搜尋" at bounding box center [1293, 180] width 70 height 26
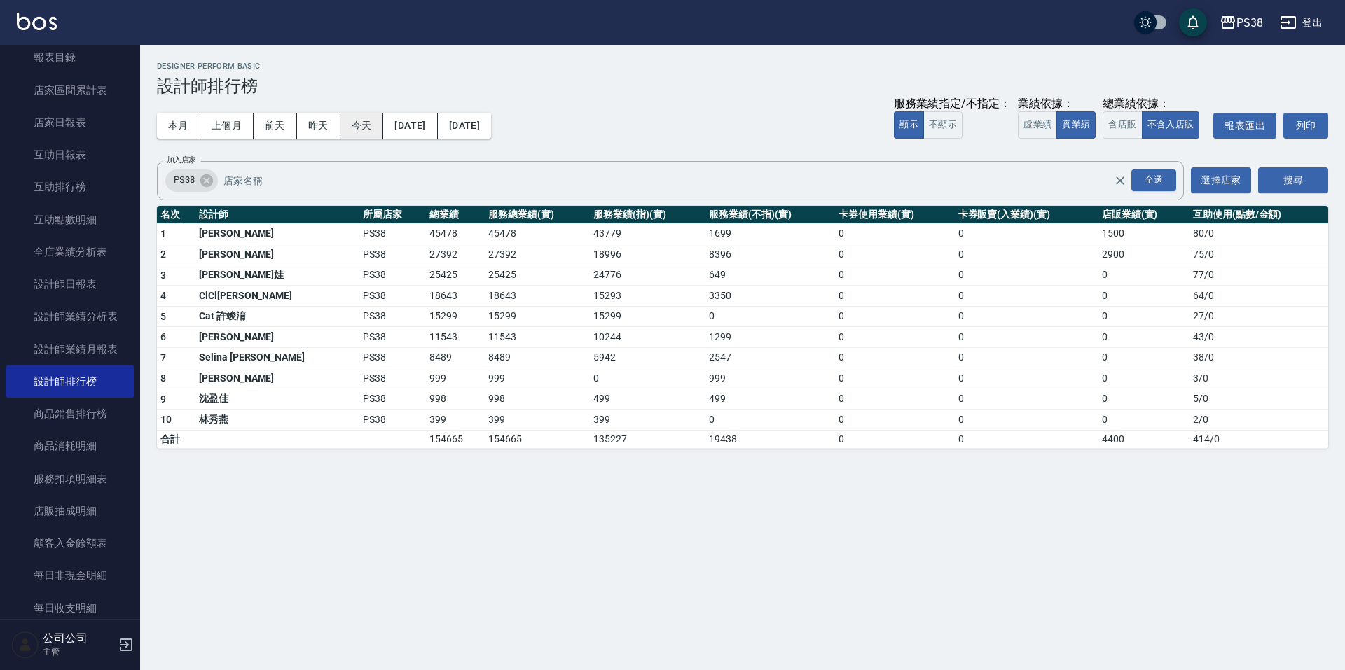
click at [371, 119] on button "今天" at bounding box center [361, 126] width 43 height 26
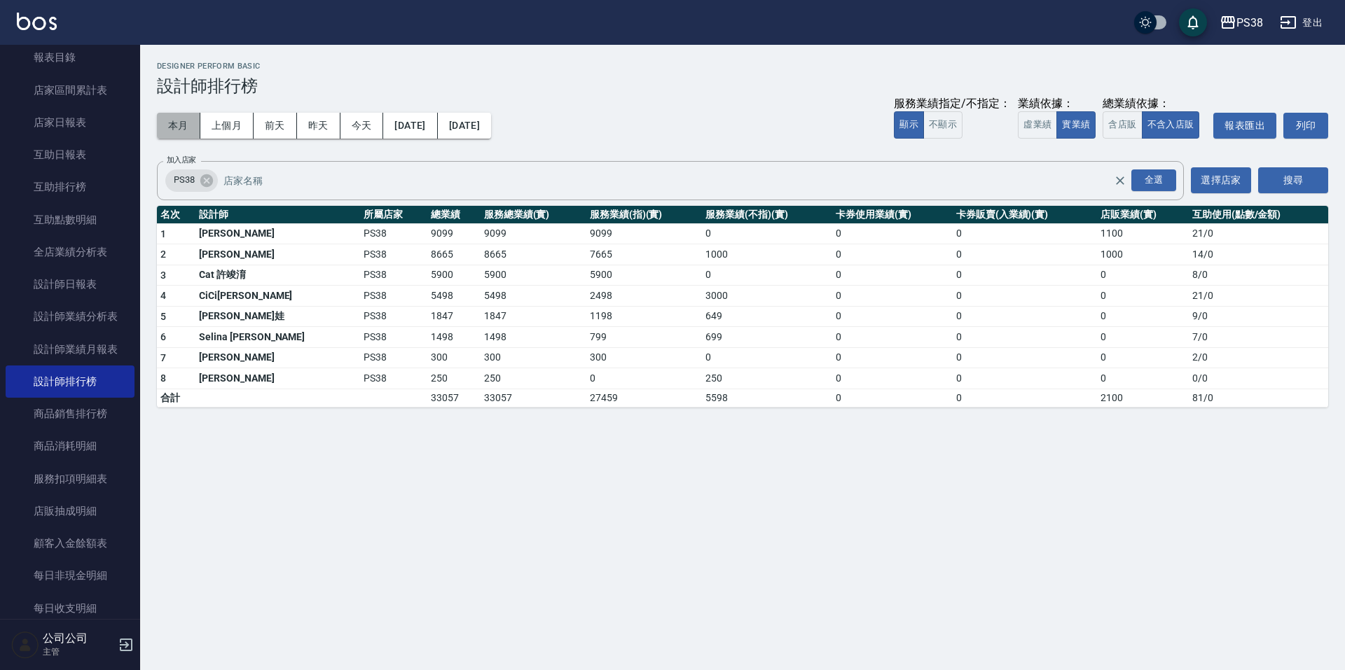
click at [167, 123] on button "本月" at bounding box center [178, 126] width 43 height 26
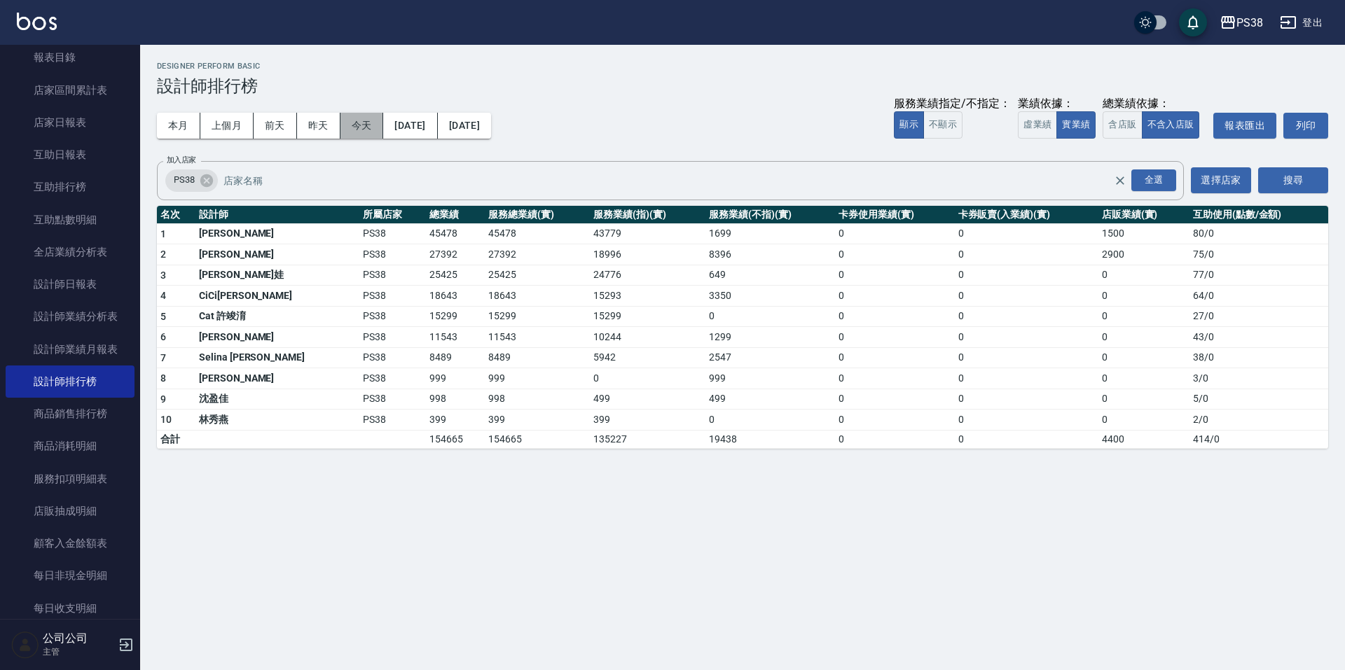
click at [359, 125] on button "今天" at bounding box center [361, 126] width 43 height 26
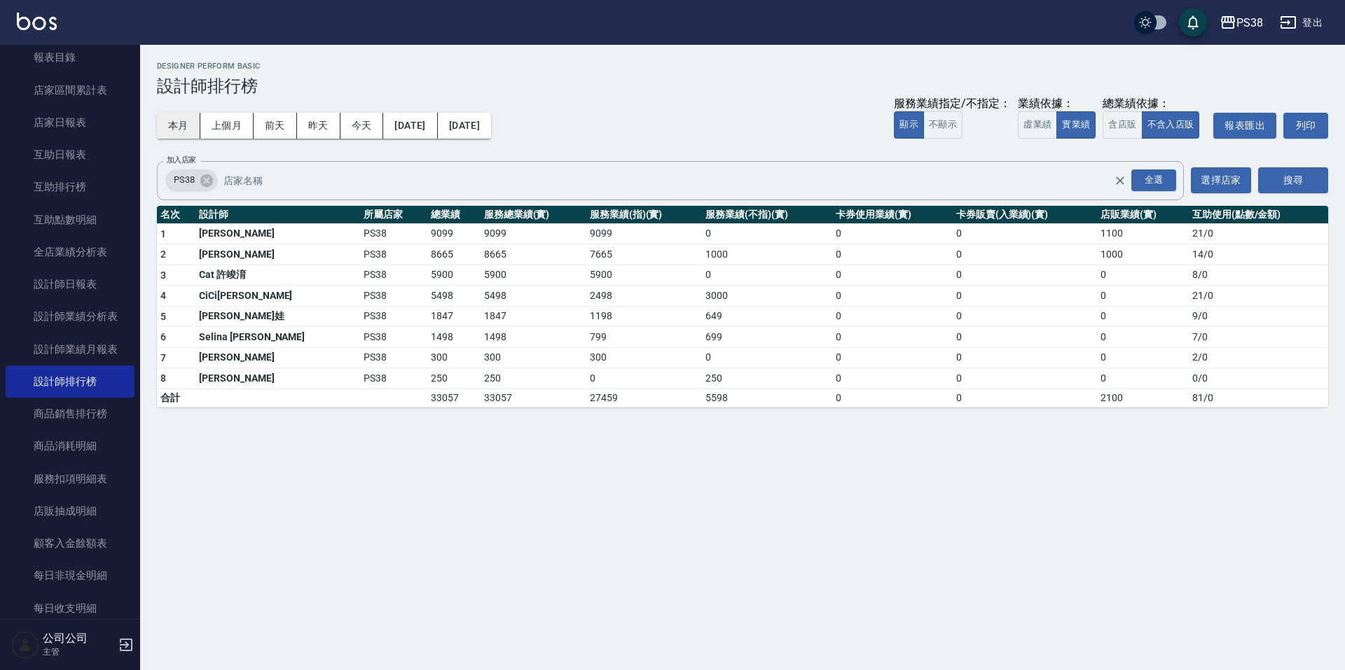
click at [170, 116] on button "本月" at bounding box center [178, 126] width 43 height 26
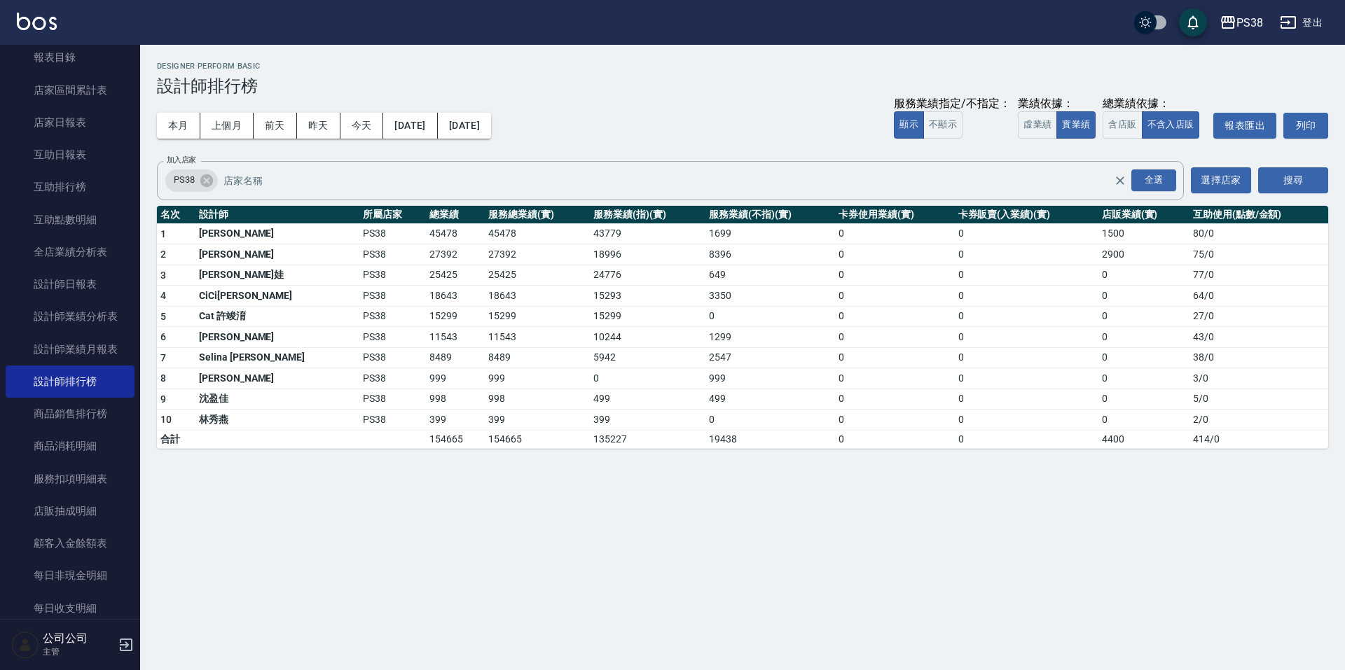
click at [717, 567] on div "PS38 2025-09-01 - 2025-09-30 設計師排行榜 列印時間： 2025-09-04-20:04 Designer Perform Bas…" at bounding box center [672, 335] width 1345 height 670
click at [241, 130] on button "上個月" at bounding box center [226, 126] width 53 height 26
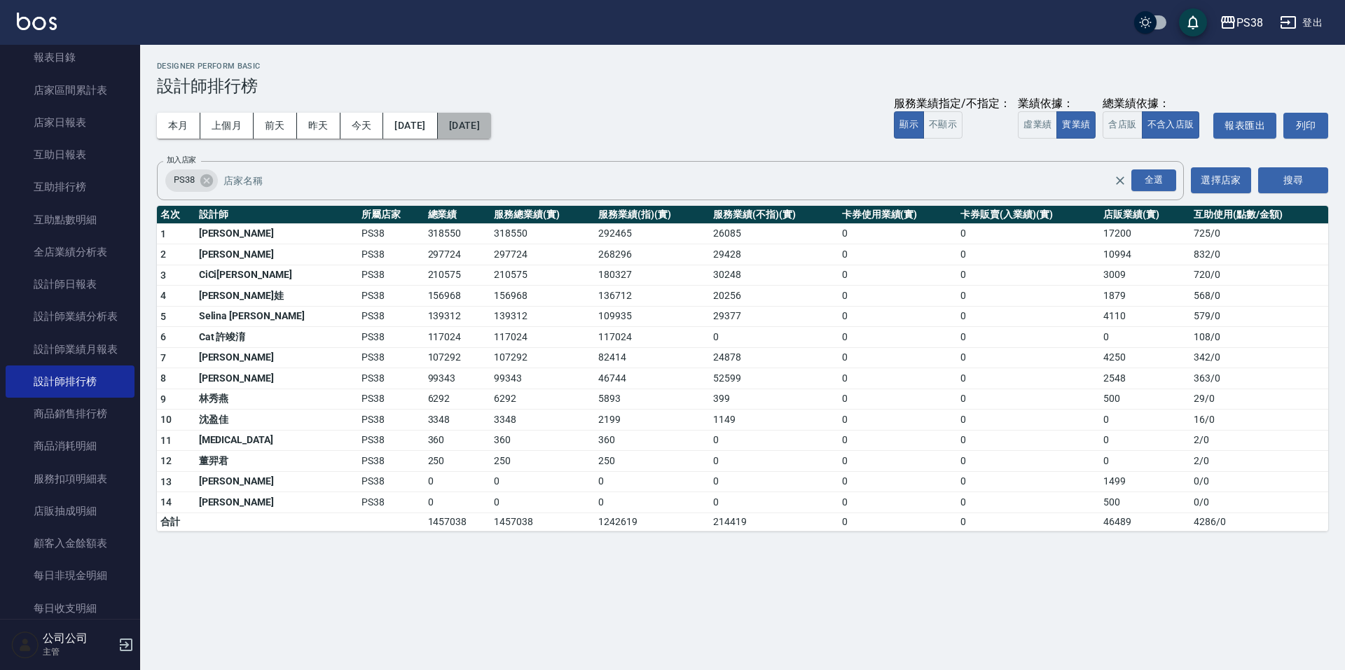
click at [491, 114] on button "[DATE]" at bounding box center [464, 126] width 53 height 26
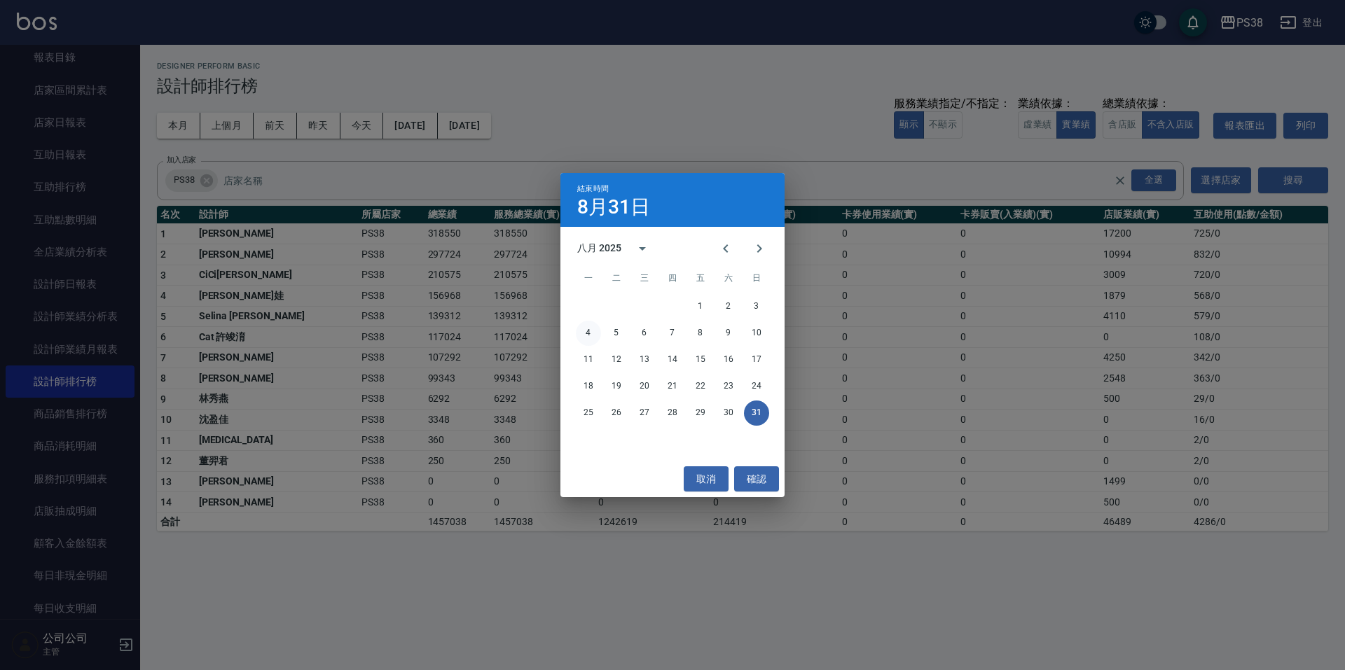
click at [589, 342] on button "4" at bounding box center [588, 333] width 25 height 25
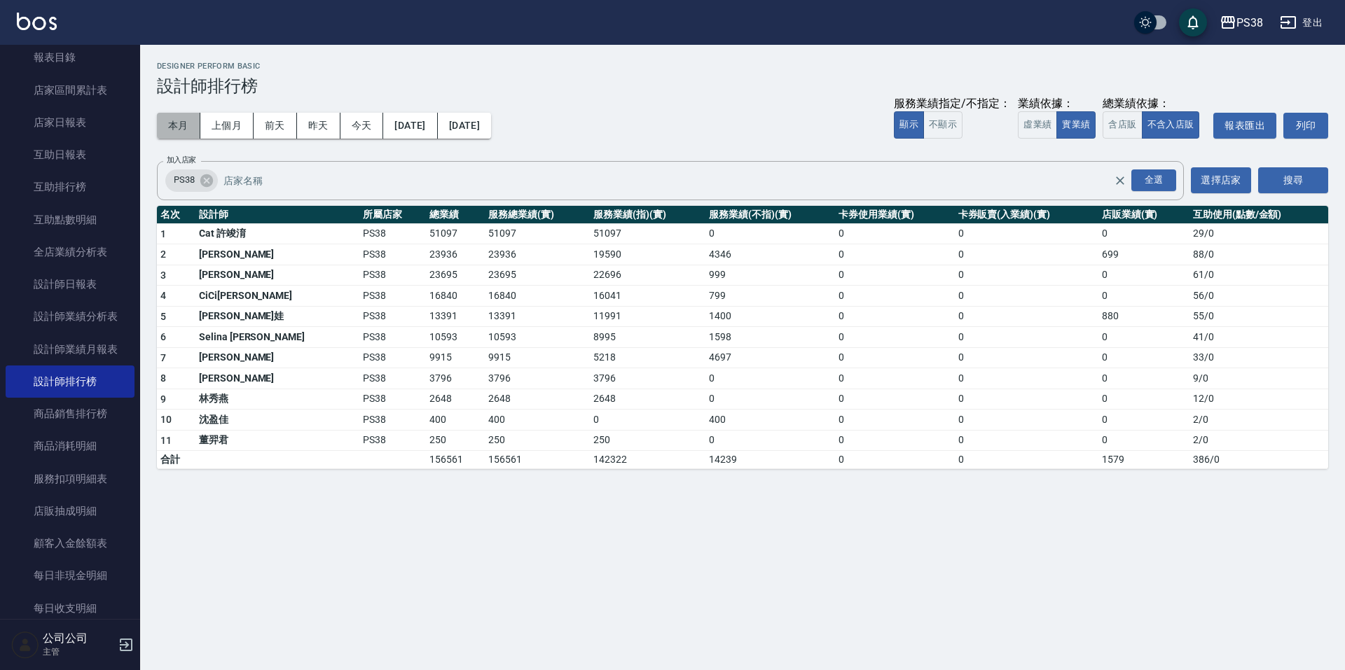
click at [176, 121] on button "本月" at bounding box center [178, 126] width 43 height 26
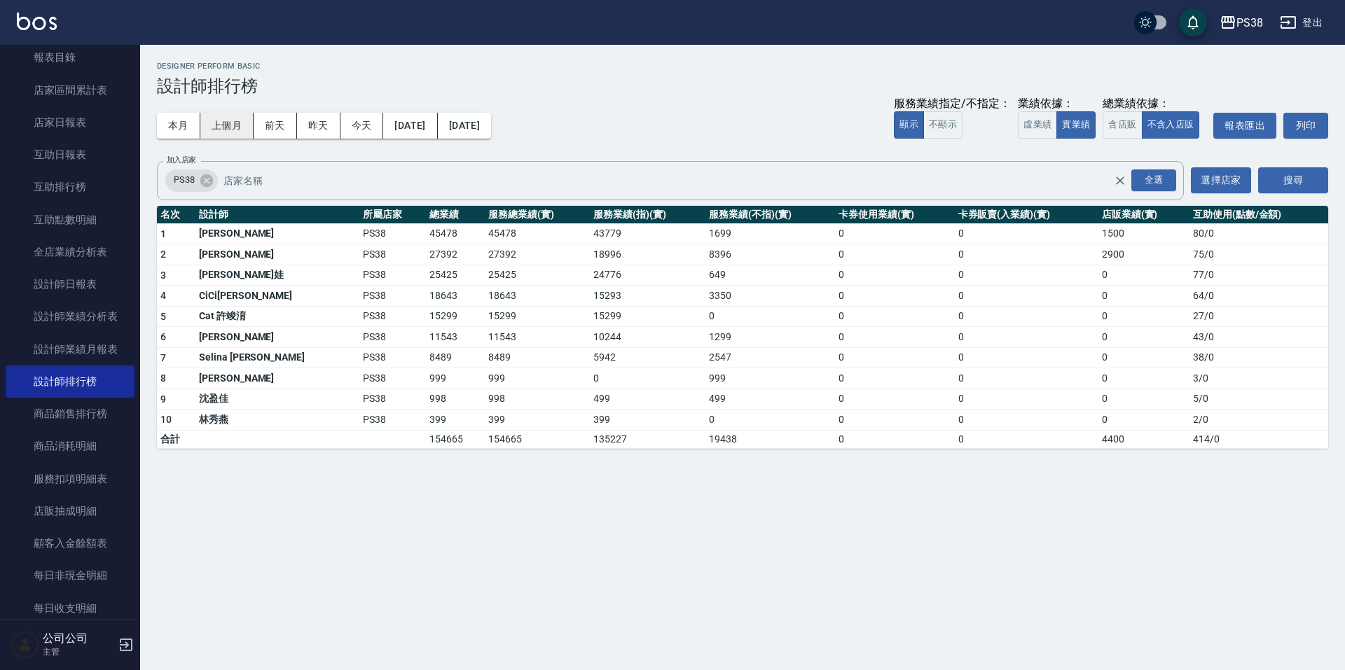
click at [216, 123] on button "上個月" at bounding box center [226, 126] width 53 height 26
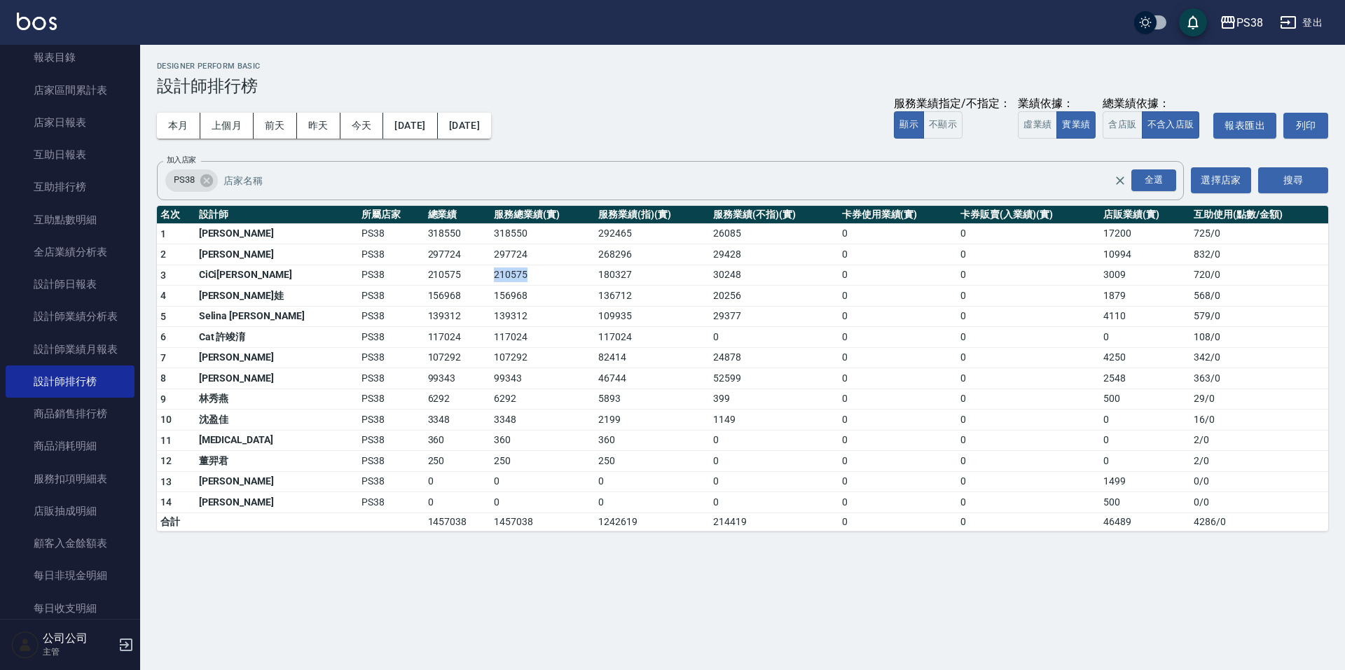
drag, startPoint x: 434, startPoint y: 279, endPoint x: 545, endPoint y: 314, distance: 116.3
click at [482, 271] on tr "3 CiCi晞晞 PS38 210575 210575 180327 30248 0 0 3009 720 / 0" at bounding box center [742, 275] width 1171 height 21
click at [546, 316] on td "139312" at bounding box center [542, 316] width 104 height 21
drag, startPoint x: 553, startPoint y: 276, endPoint x: 584, endPoint y: 279, distance: 30.9
click at [595, 279] on td "180327" at bounding box center [652, 275] width 115 height 21
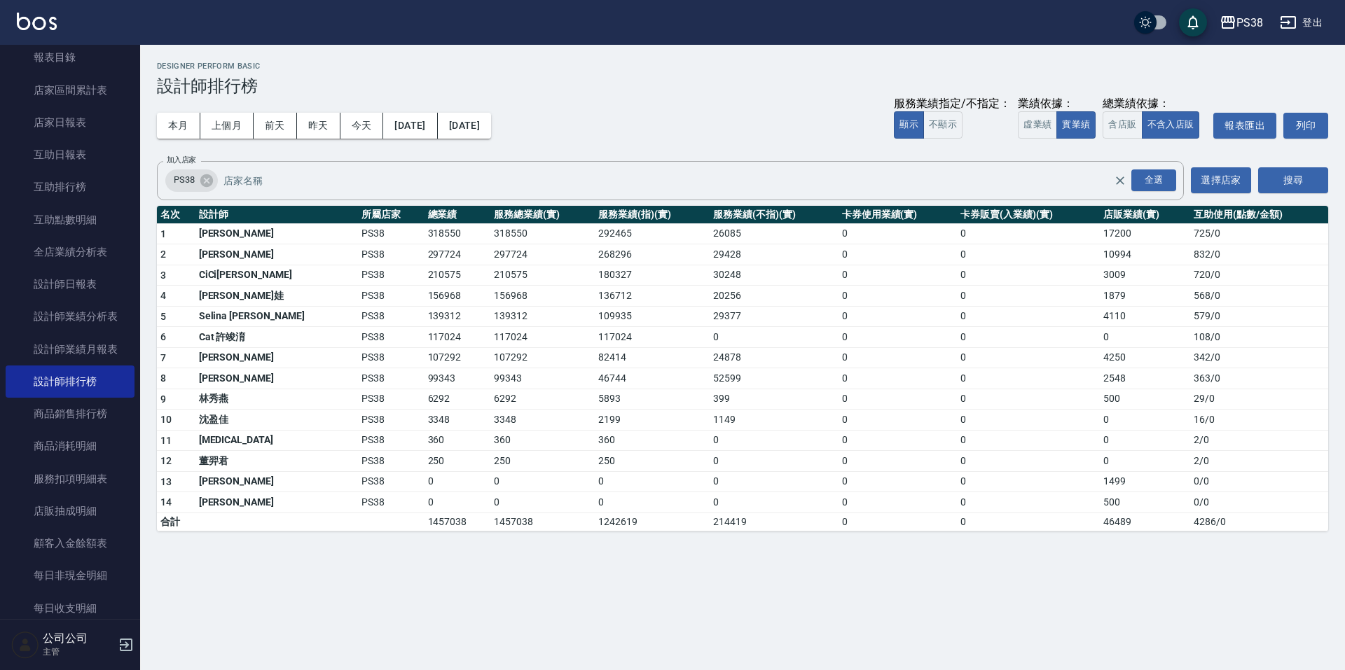
click at [667, 347] on td "117024" at bounding box center [652, 337] width 115 height 21
click at [167, 133] on button "本月" at bounding box center [178, 126] width 43 height 26
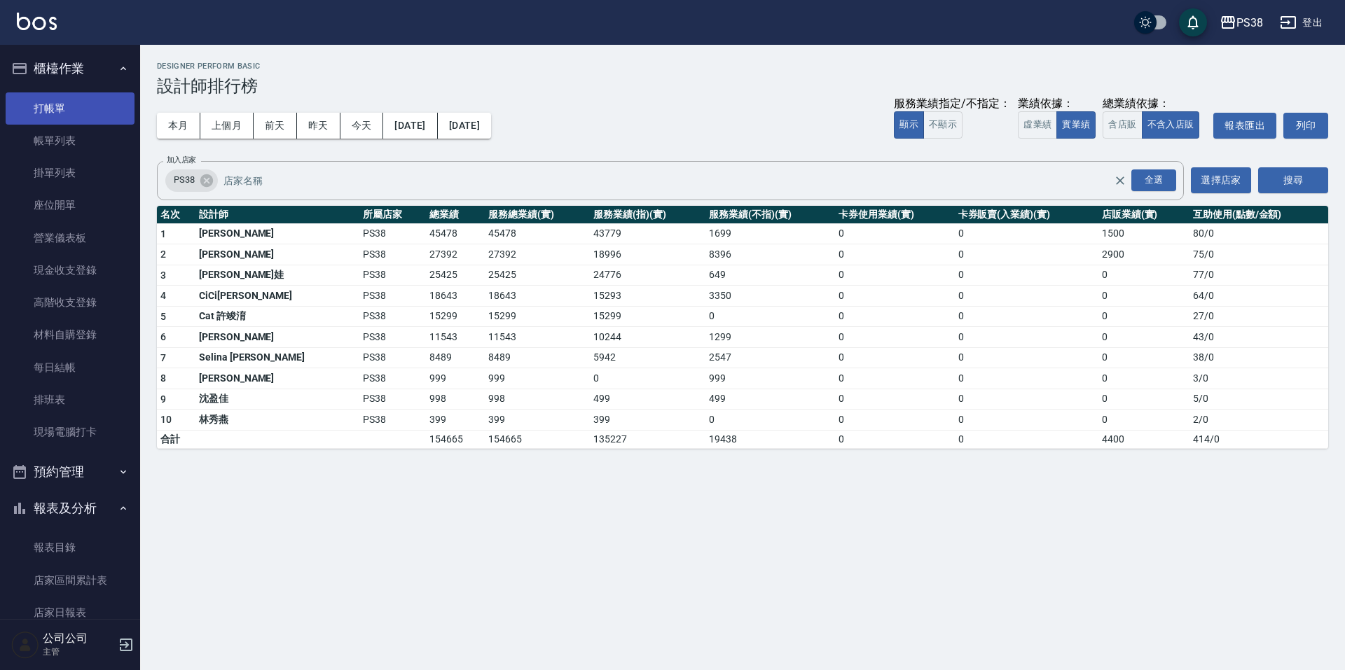
click at [80, 109] on link "打帳單" at bounding box center [70, 108] width 129 height 32
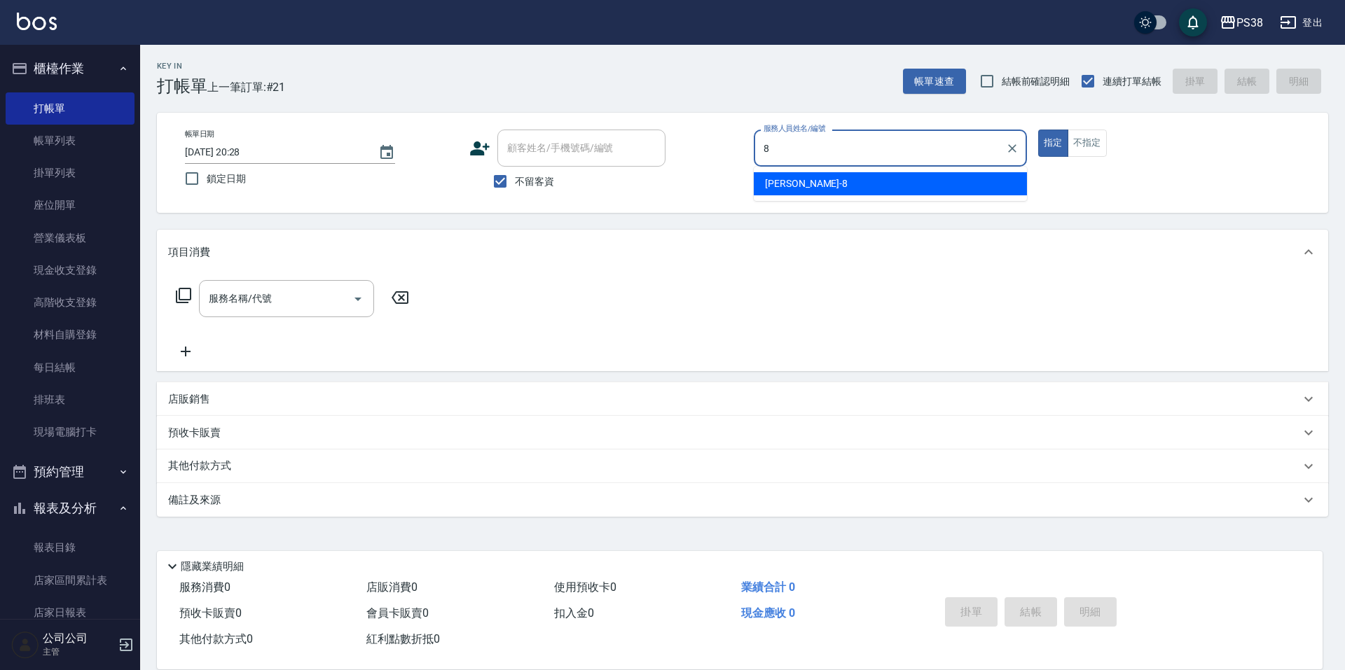
type input "mika-8"
type button "true"
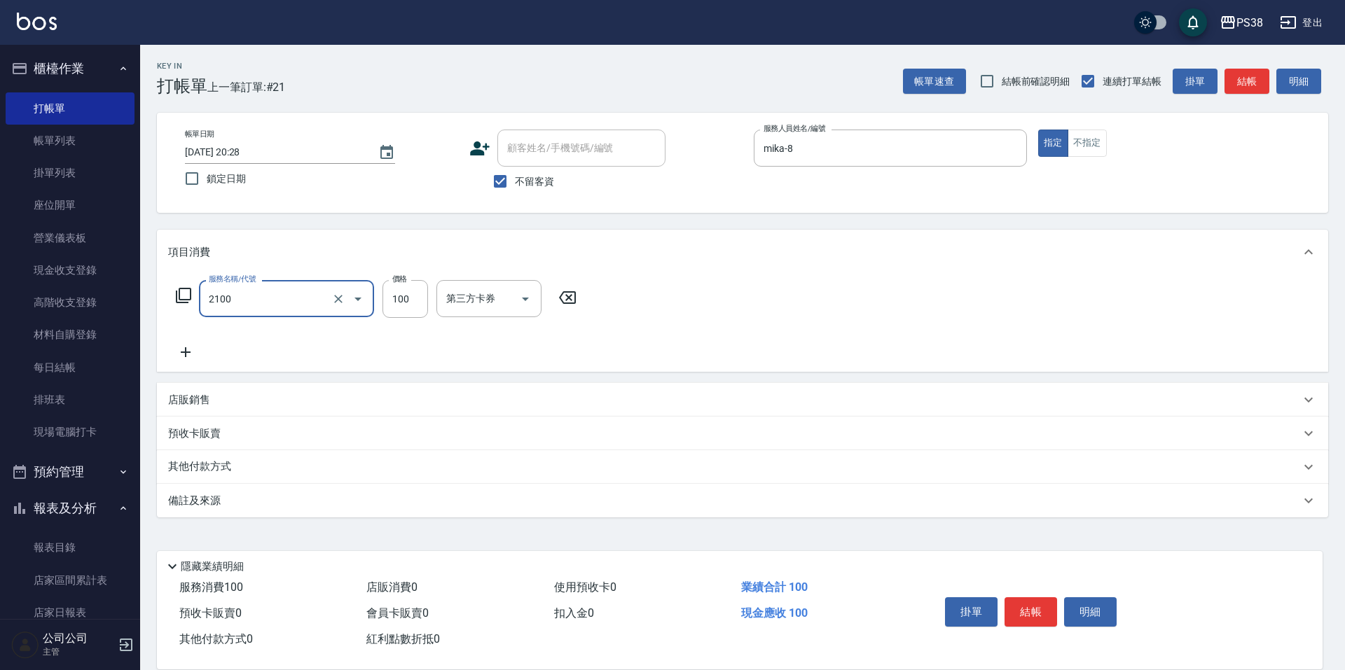
type input "剪髮與造型(任意金額)(2100)"
click at [528, 299] on icon "Open" at bounding box center [525, 299] width 17 height 17
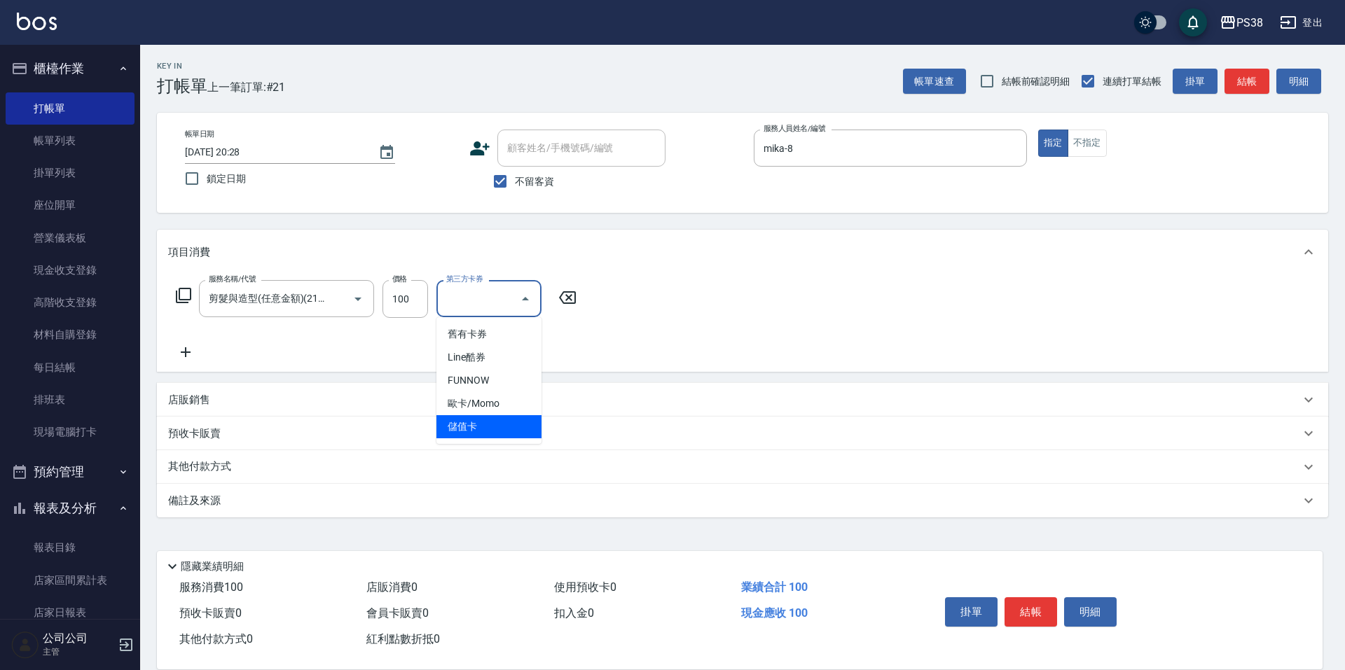
click at [511, 421] on span "儲值卡" at bounding box center [488, 426] width 105 height 23
type input "儲值卡"
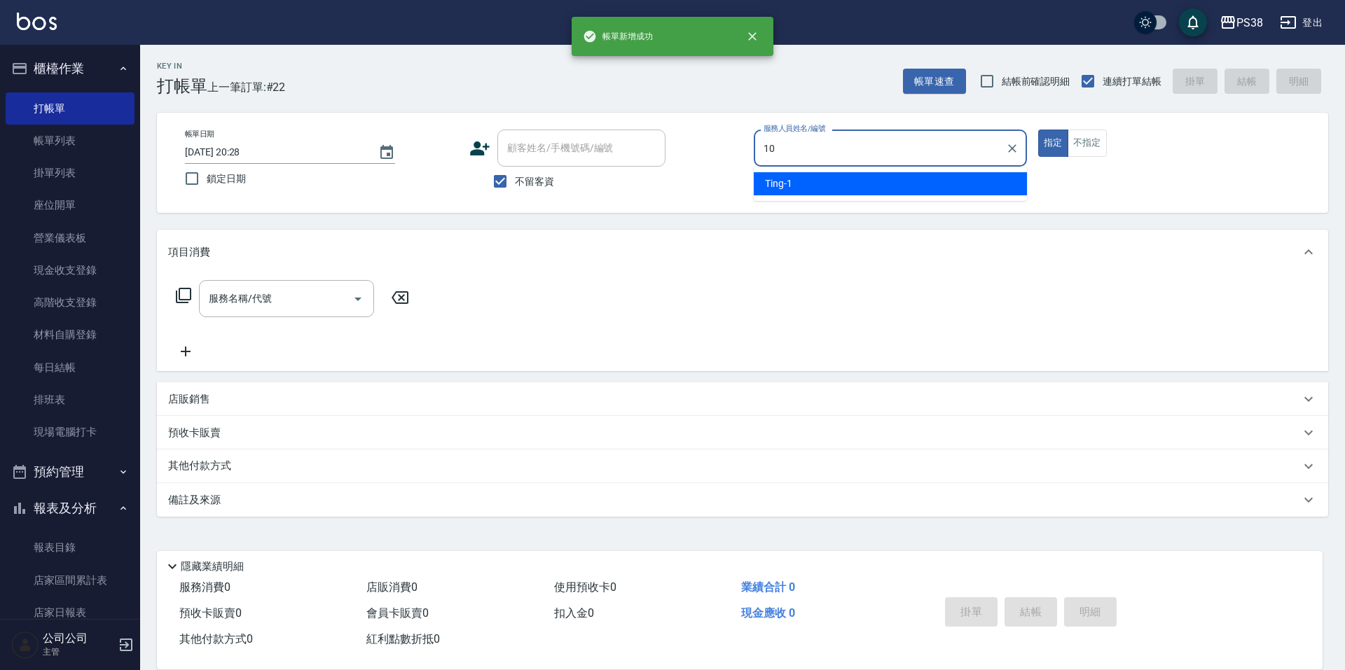
type input "Tiva-10"
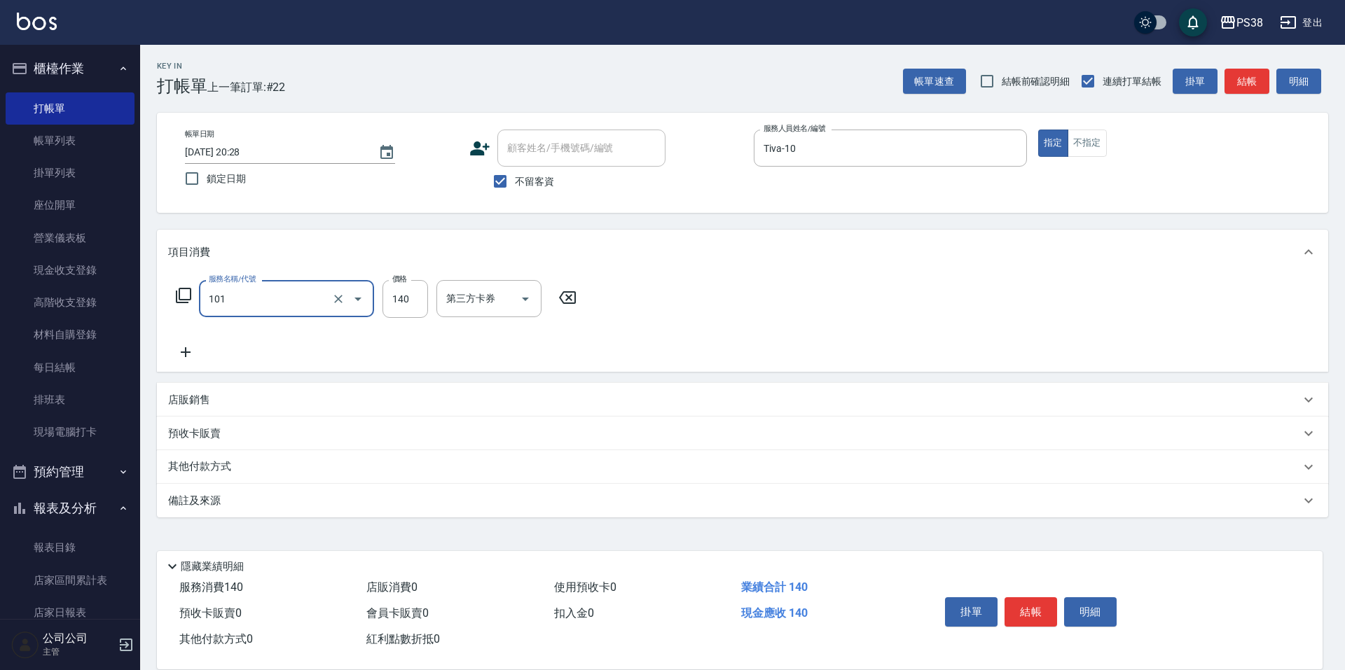
type input "洗髮(101)"
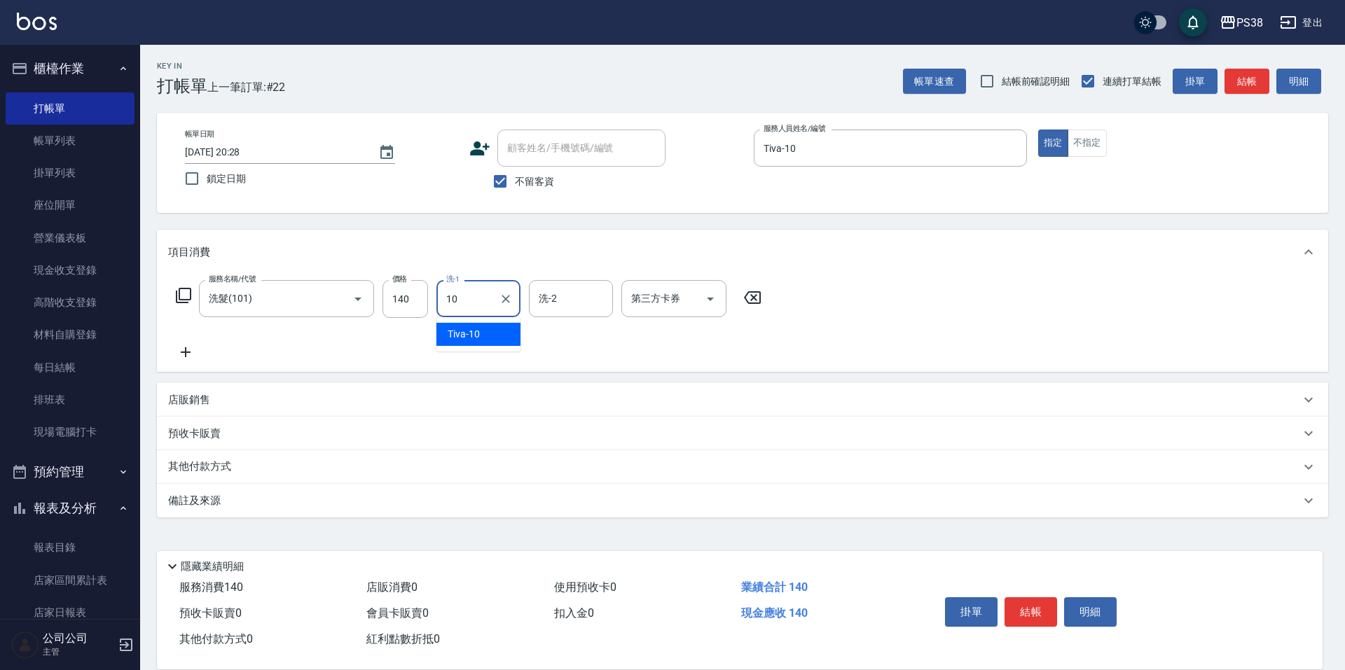
type input "Tiva-10"
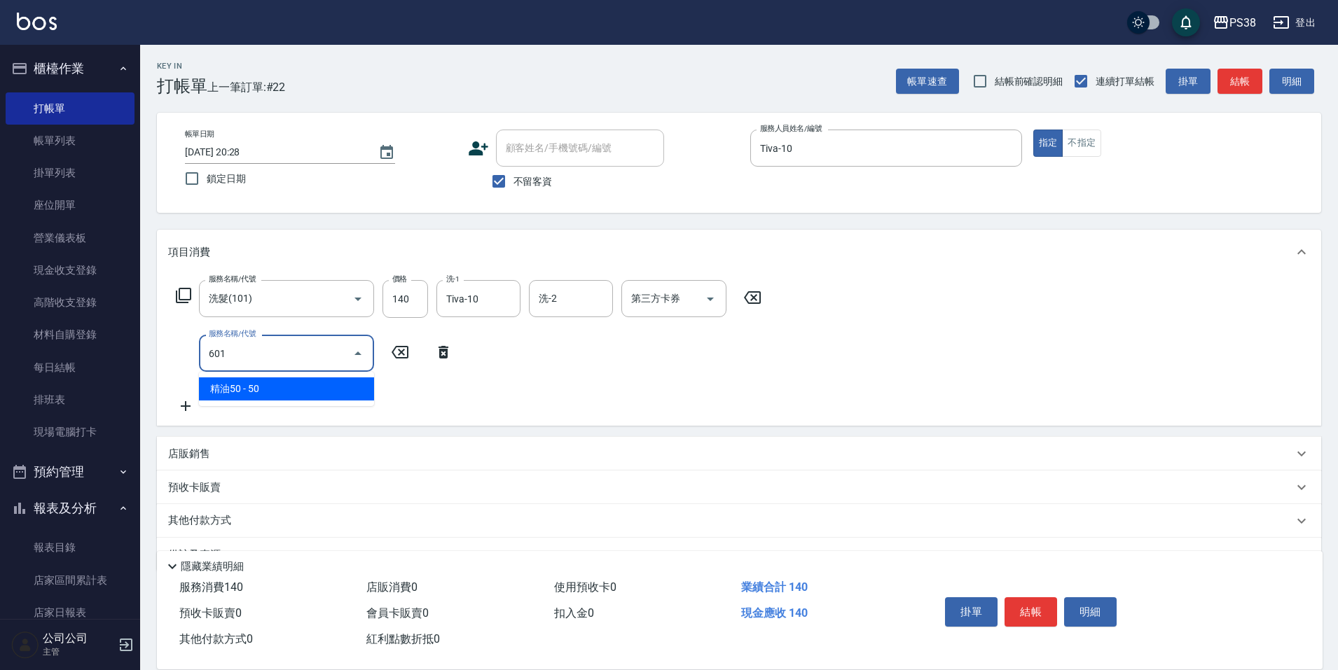
type input "精油50(601)"
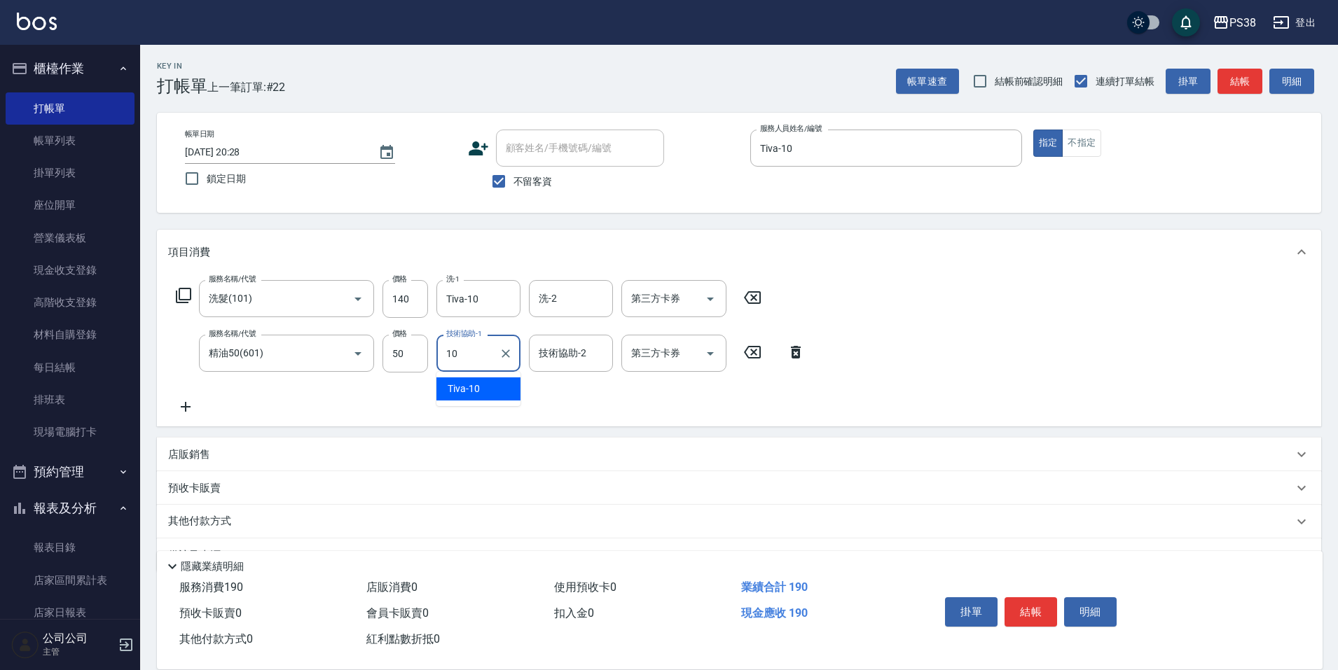
type input "Tiva-10"
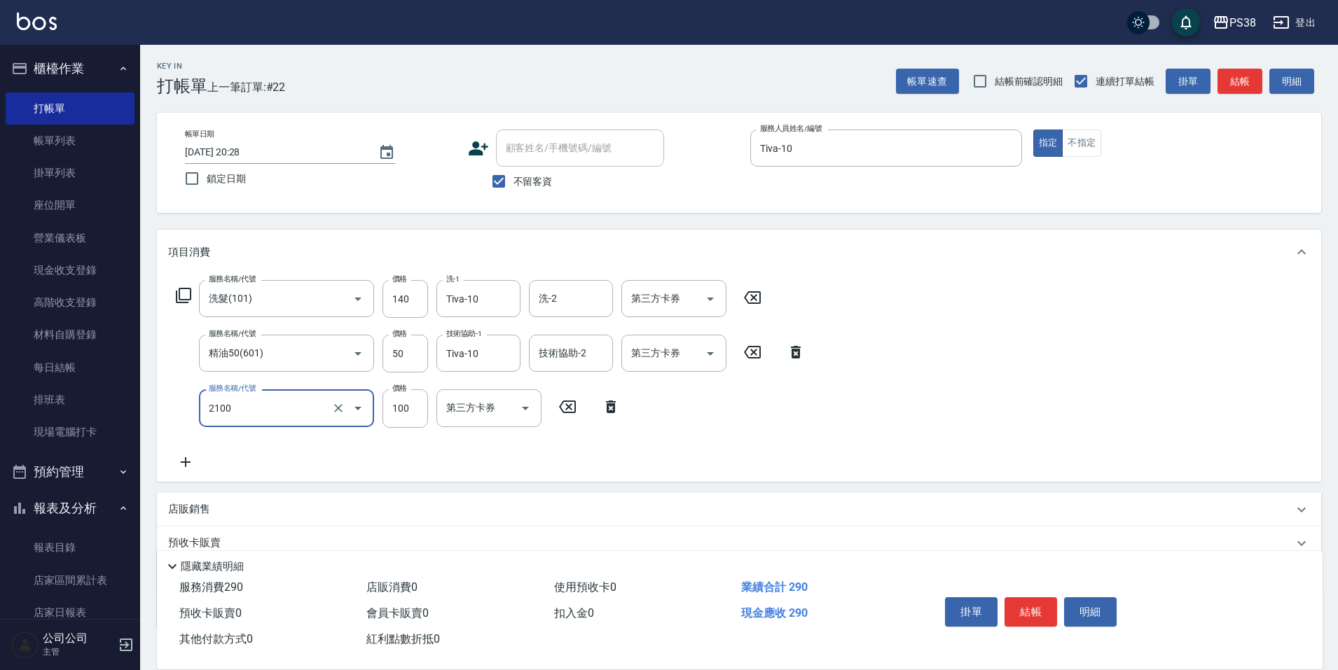
type input "剪髮與造型(任意金額)(2100)"
type input "190"
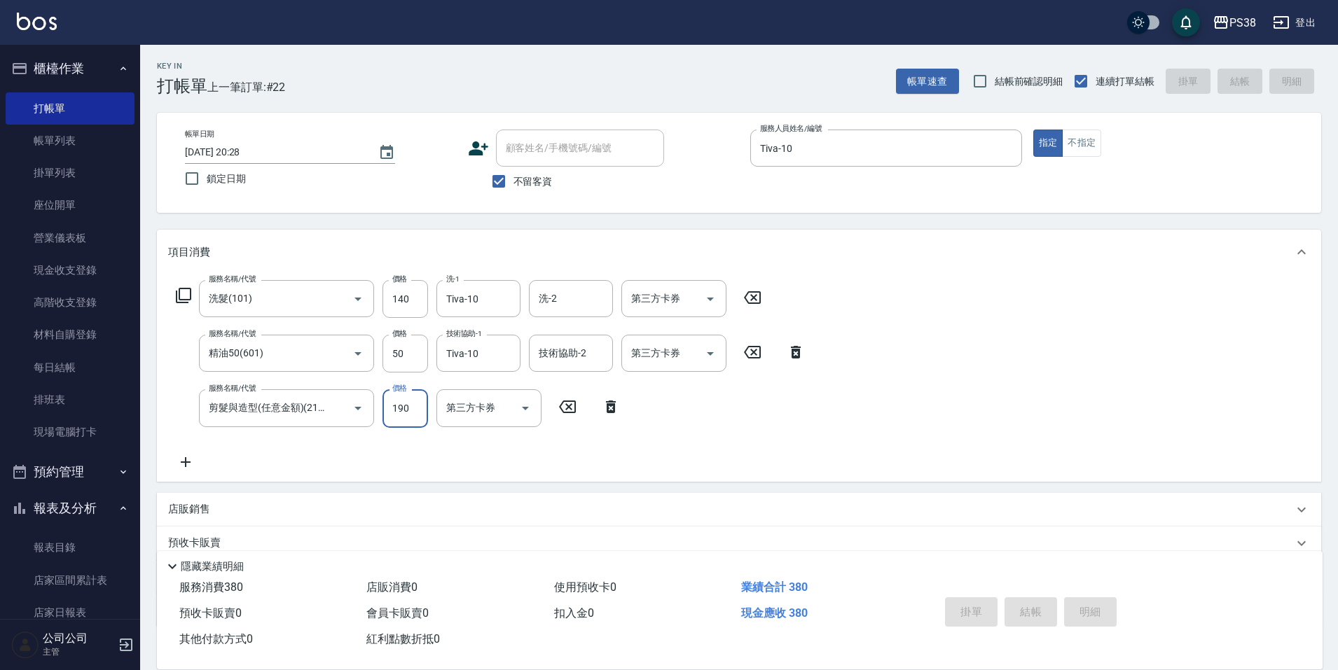
type input "2025/09/04 20:29"
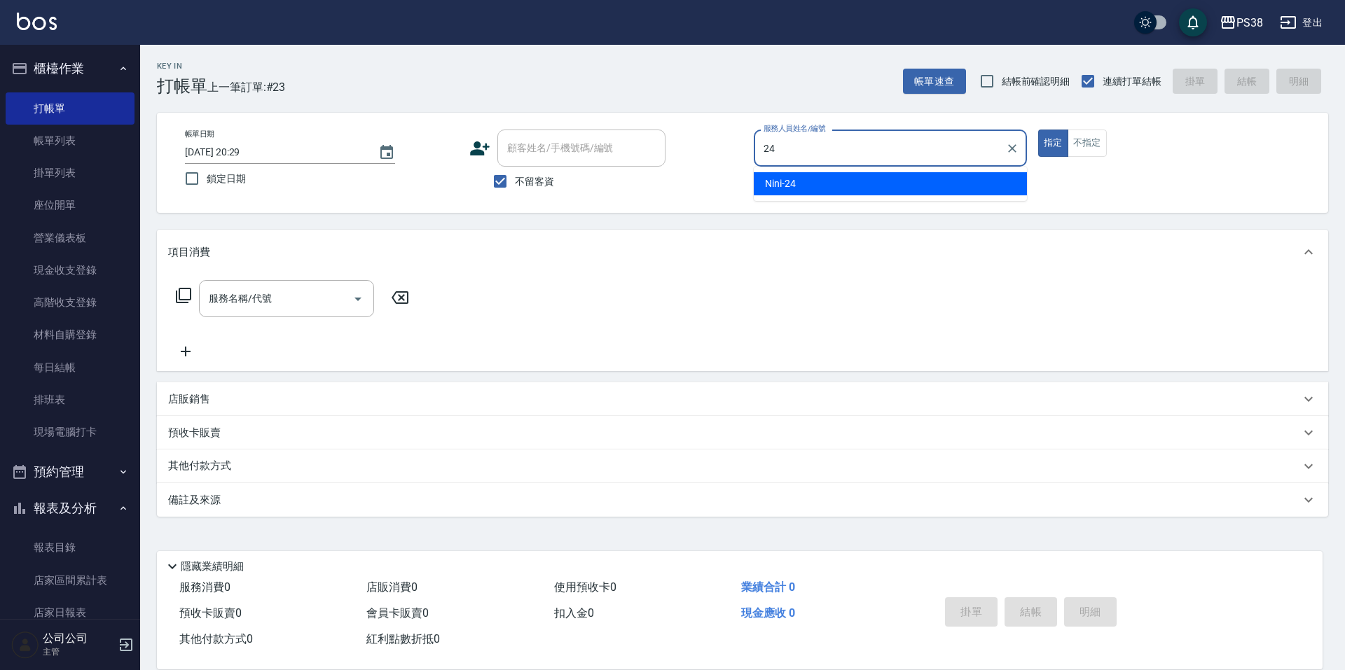
type input "Nini-24"
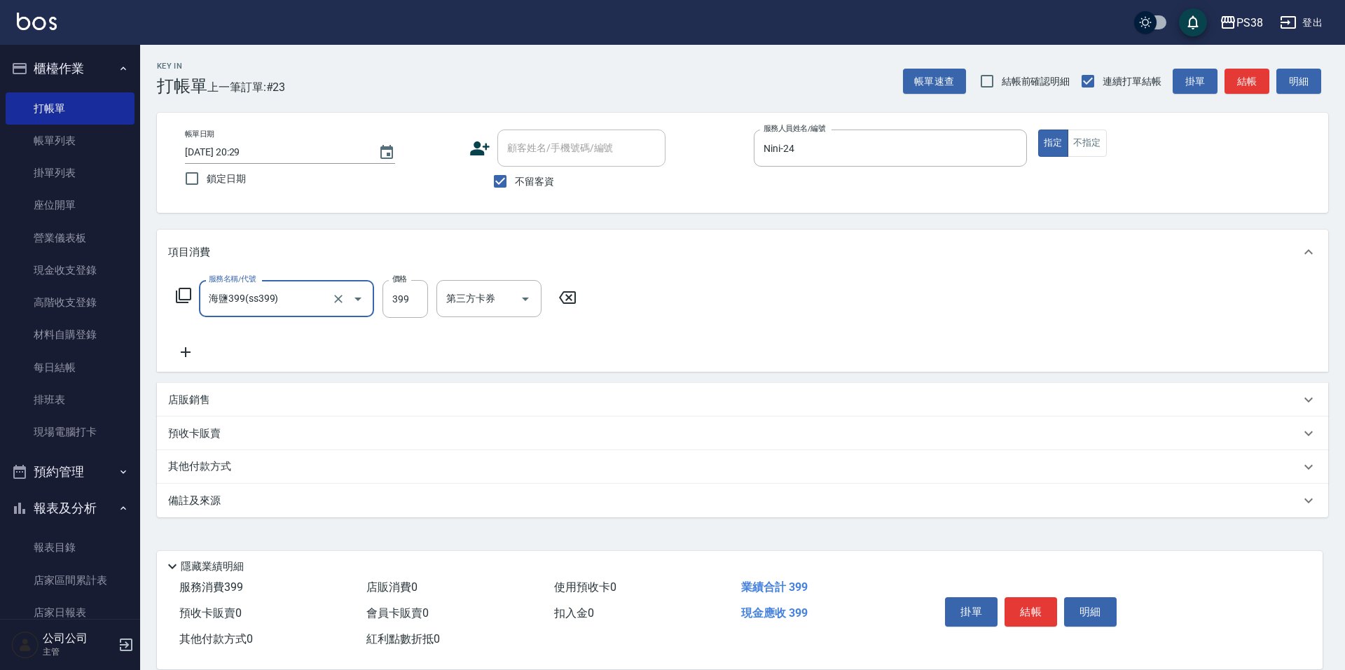
type input "海鹽399(ss399)"
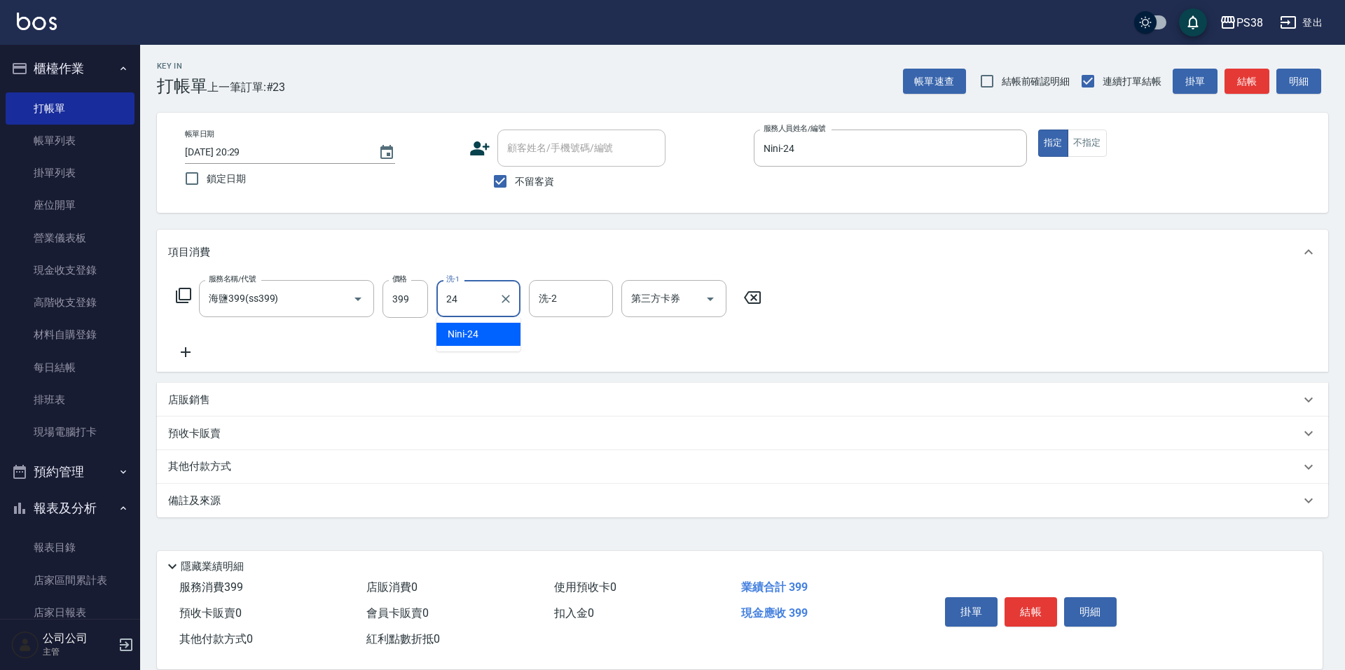
type input "Nini-24"
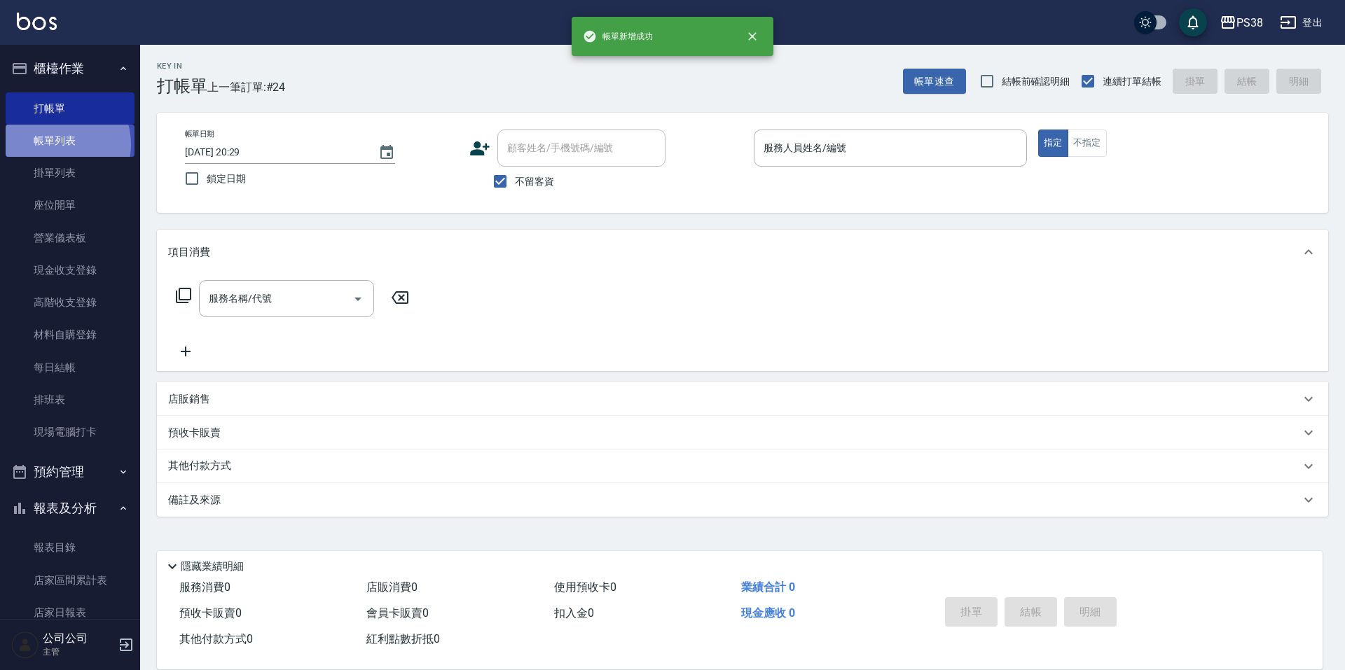
click at [55, 144] on link "帳單列表" at bounding box center [70, 141] width 129 height 32
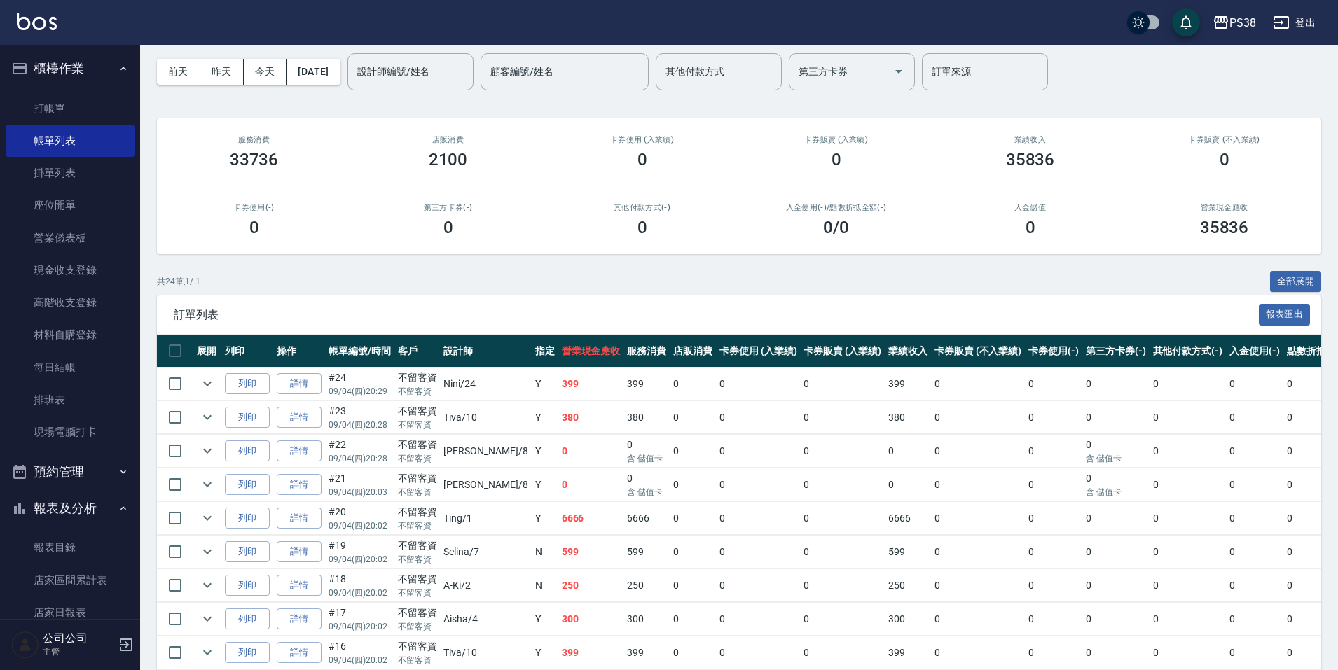
scroll to position [70, 0]
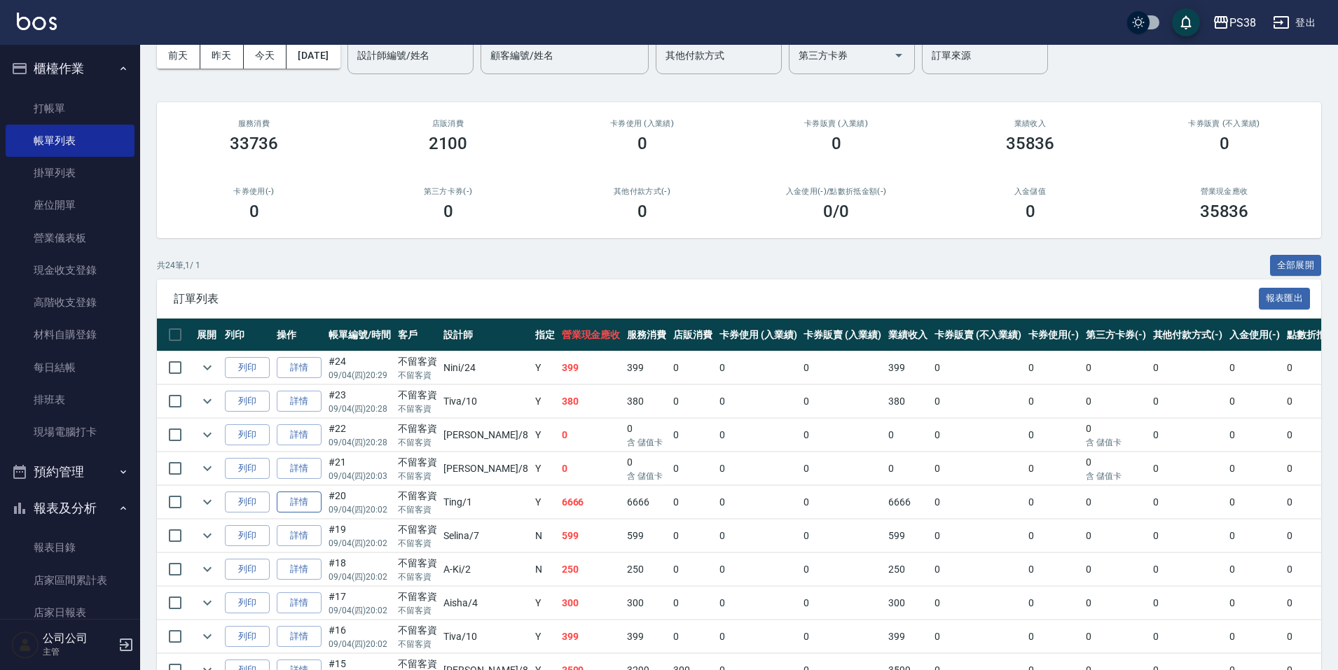
click at [310, 504] on link "詳情" at bounding box center [299, 503] width 45 height 22
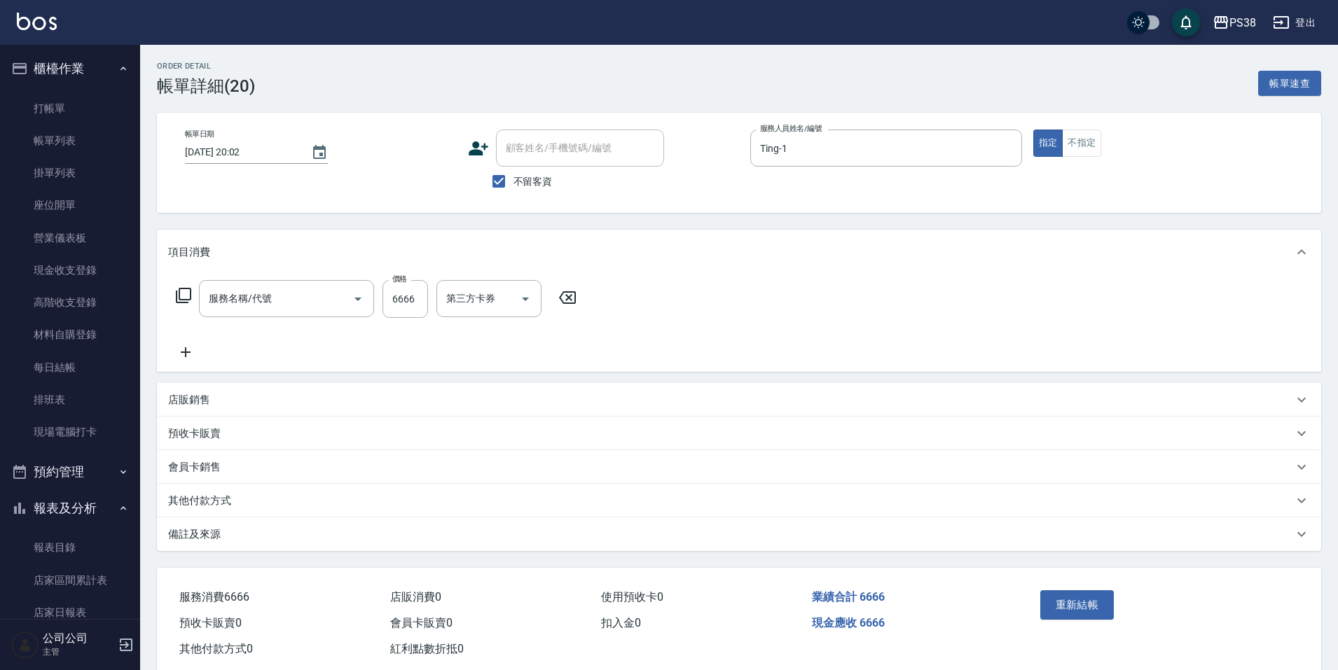
type input "2025/09/04 20:02"
checkbox input "true"
click at [502, 298] on icon "Clear" at bounding box center [506, 299] width 14 height 14
click at [186, 354] on icon at bounding box center [186, 352] width 10 height 10
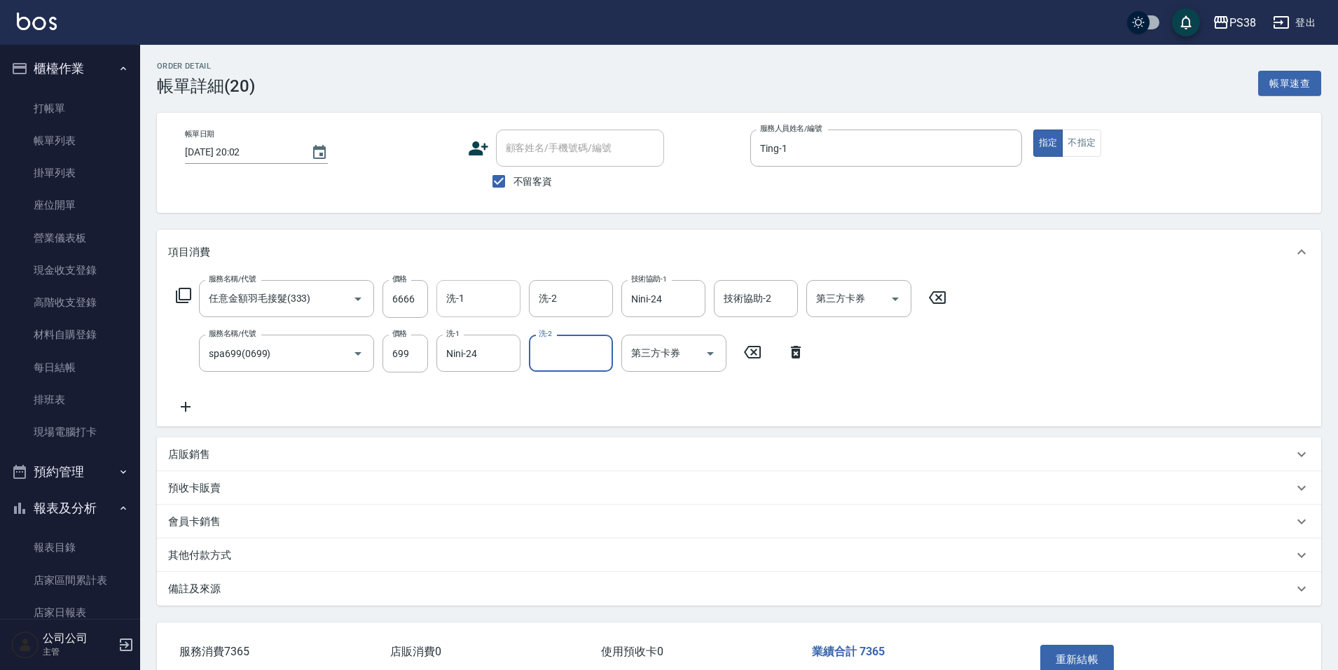
click at [410, 398] on div "服務名稱/代號 任意金額羽毛接髮(333) 服務名稱/代號 價格 6666 價格 洗-1 洗-1 洗-2 洗-2 技術協助-1 Nini-24 技術協助-1 …" at bounding box center [561, 347] width 787 height 135
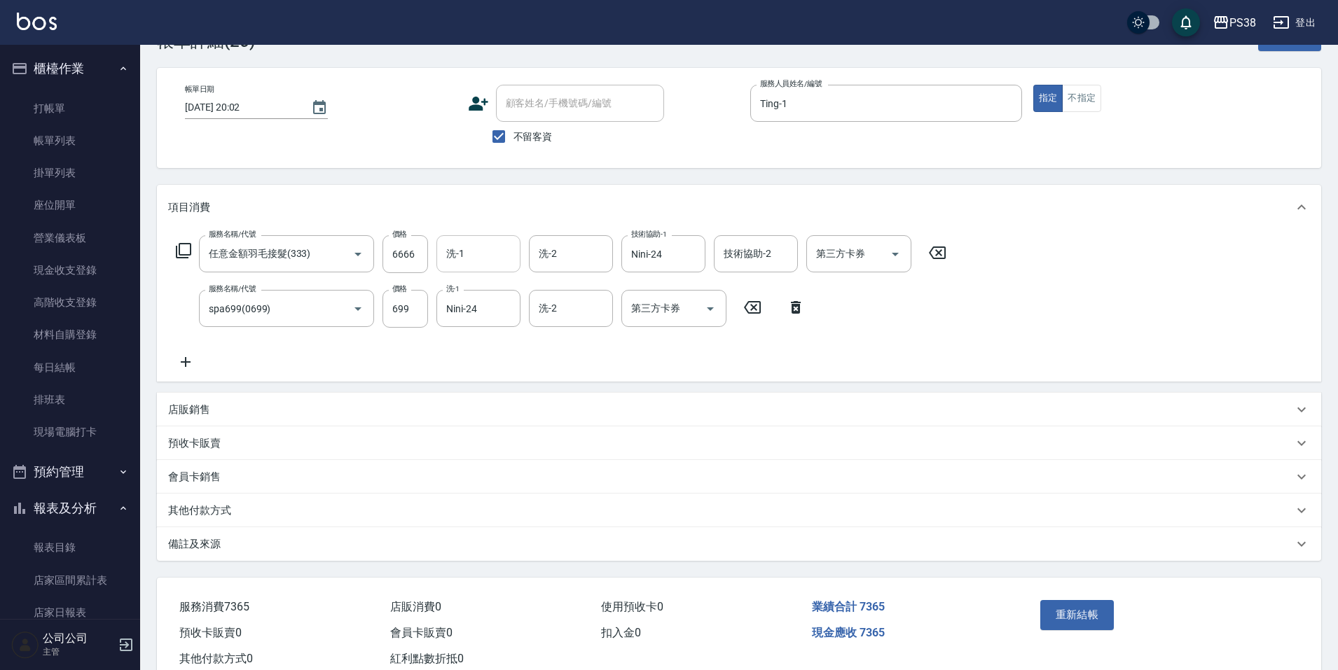
scroll to position [87, 0]
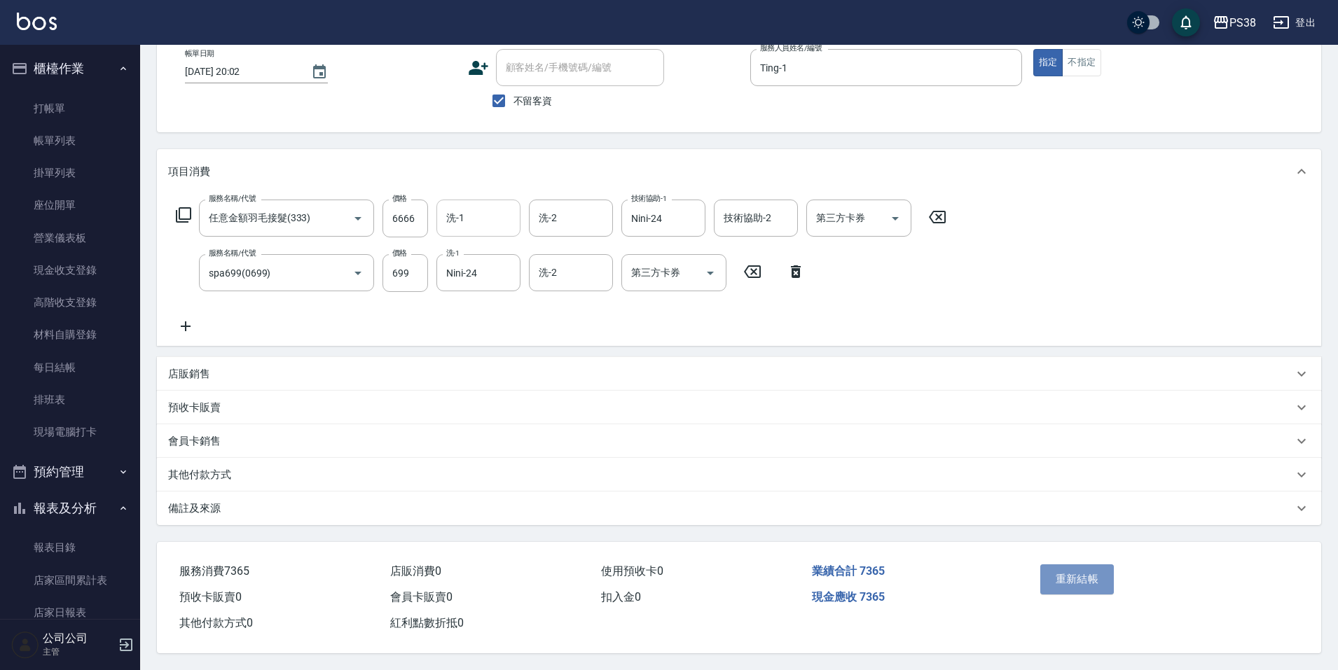
click at [1074, 573] on button "重新結帳" at bounding box center [1077, 579] width 74 height 29
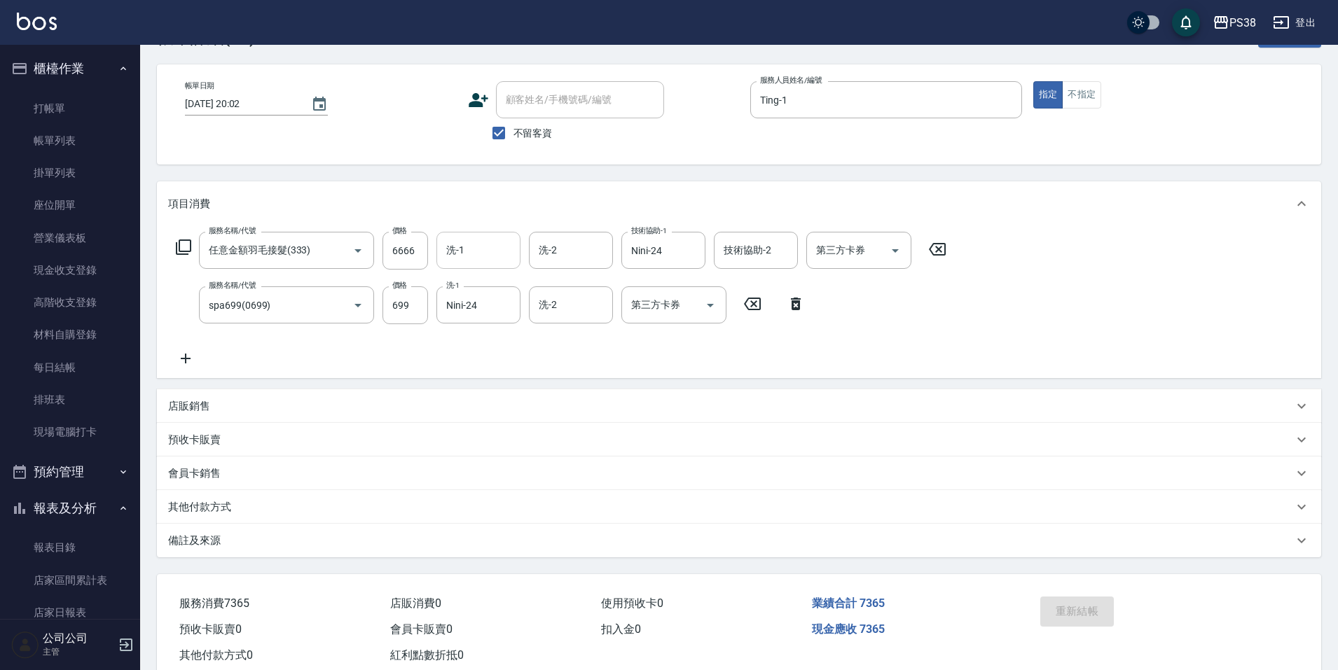
scroll to position [17, 0]
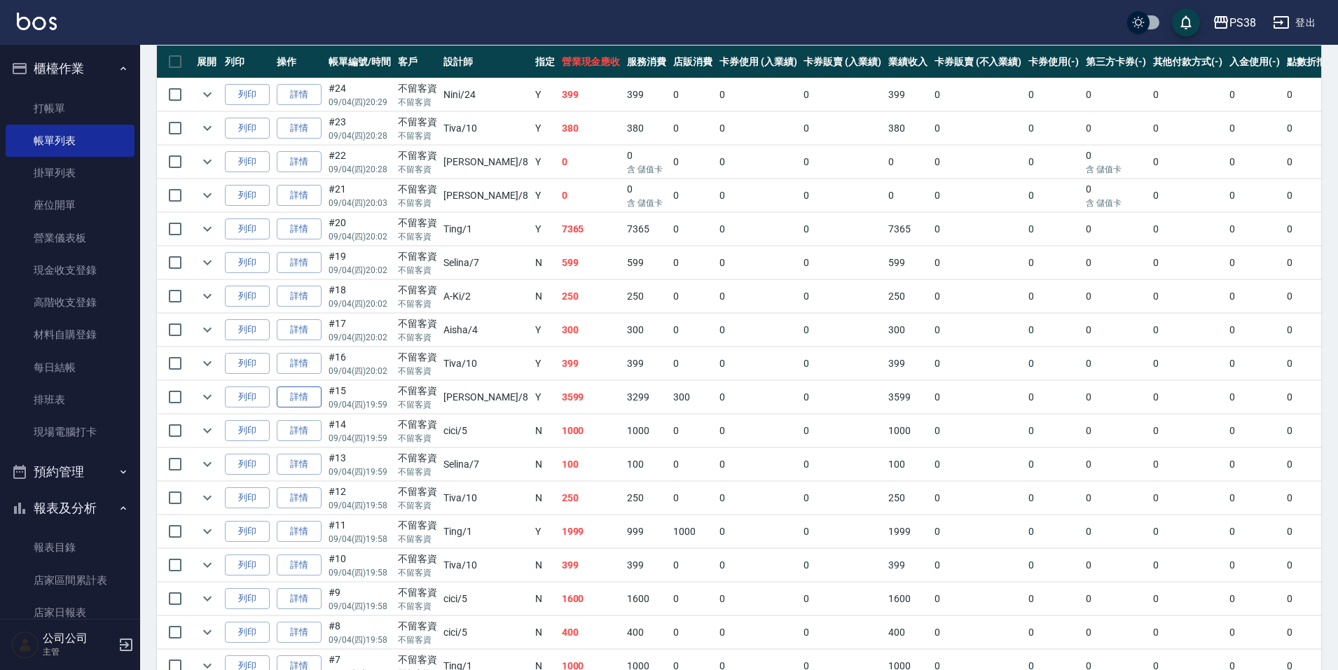
scroll to position [623, 0]
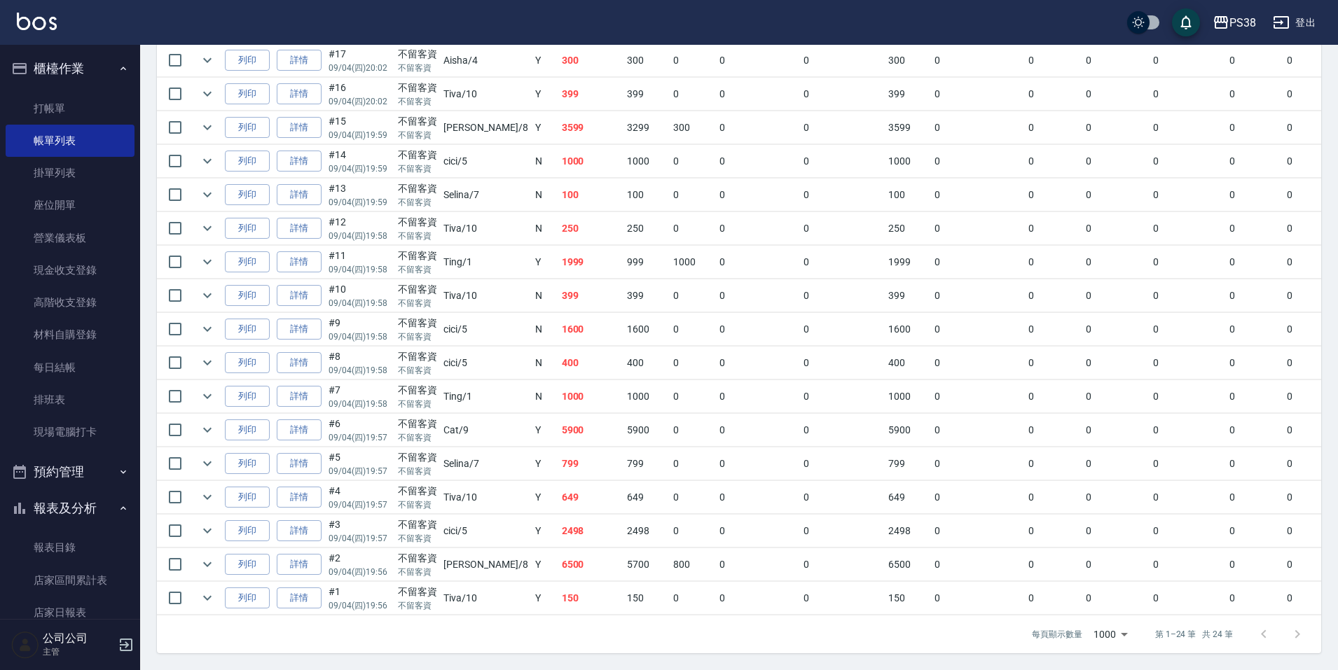
click at [558, 594] on td "150" at bounding box center [591, 598] width 66 height 33
click at [558, 562] on td "6500" at bounding box center [591, 564] width 66 height 33
click at [558, 530] on td "2498" at bounding box center [591, 531] width 66 height 33
click at [558, 483] on td "649" at bounding box center [591, 497] width 66 height 33
click at [558, 448] on td "799" at bounding box center [591, 464] width 66 height 33
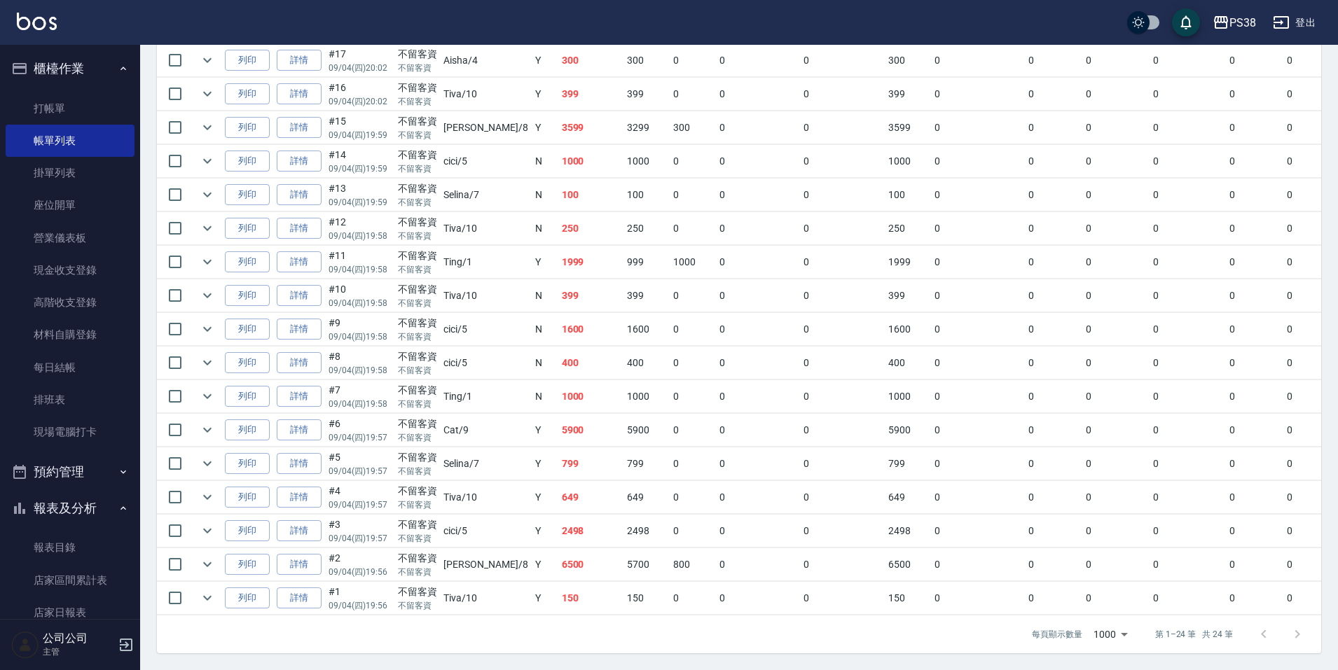
click at [558, 424] on td "5900" at bounding box center [591, 430] width 66 height 33
click at [558, 388] on td "1000" at bounding box center [591, 396] width 66 height 33
click at [558, 351] on td "400" at bounding box center [591, 363] width 66 height 33
click at [558, 324] on td "1600" at bounding box center [591, 329] width 66 height 33
click at [558, 265] on td "1999" at bounding box center [591, 262] width 66 height 33
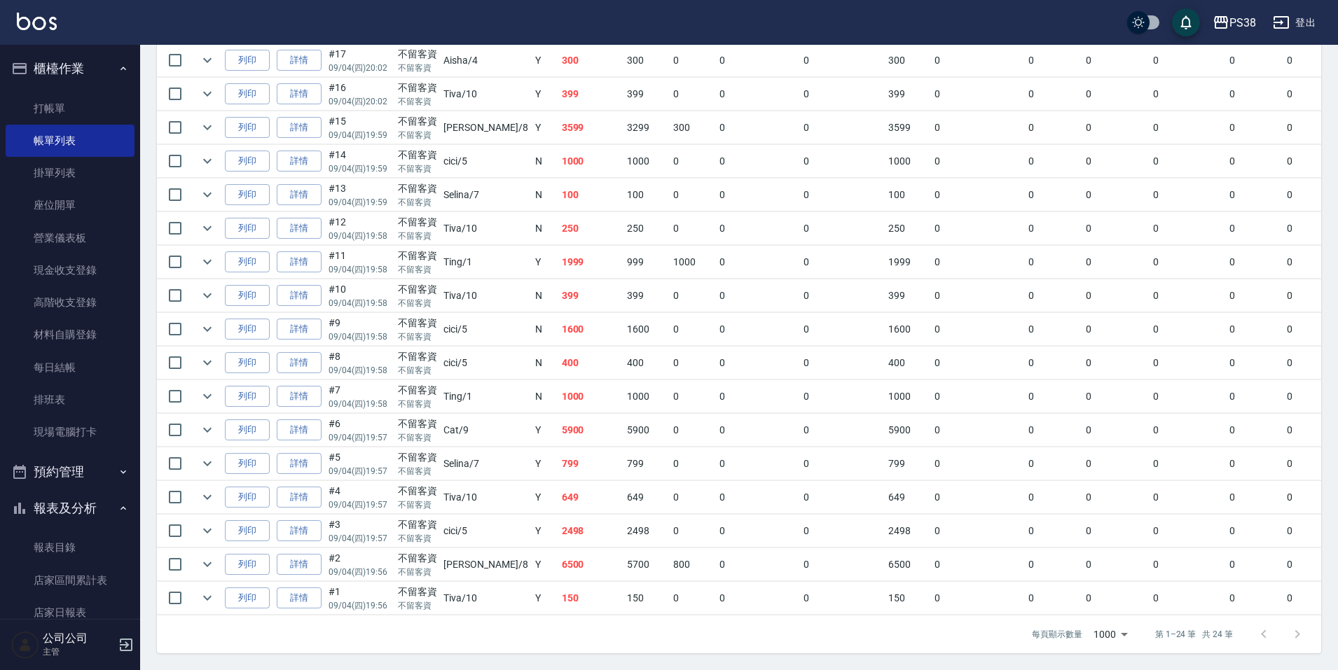
click at [558, 266] on td "1999" at bounding box center [591, 262] width 66 height 33
click at [558, 212] on td "250" at bounding box center [591, 228] width 66 height 33
click at [558, 189] on td "100" at bounding box center [591, 195] width 66 height 33
click at [558, 164] on td "1000" at bounding box center [591, 161] width 66 height 33
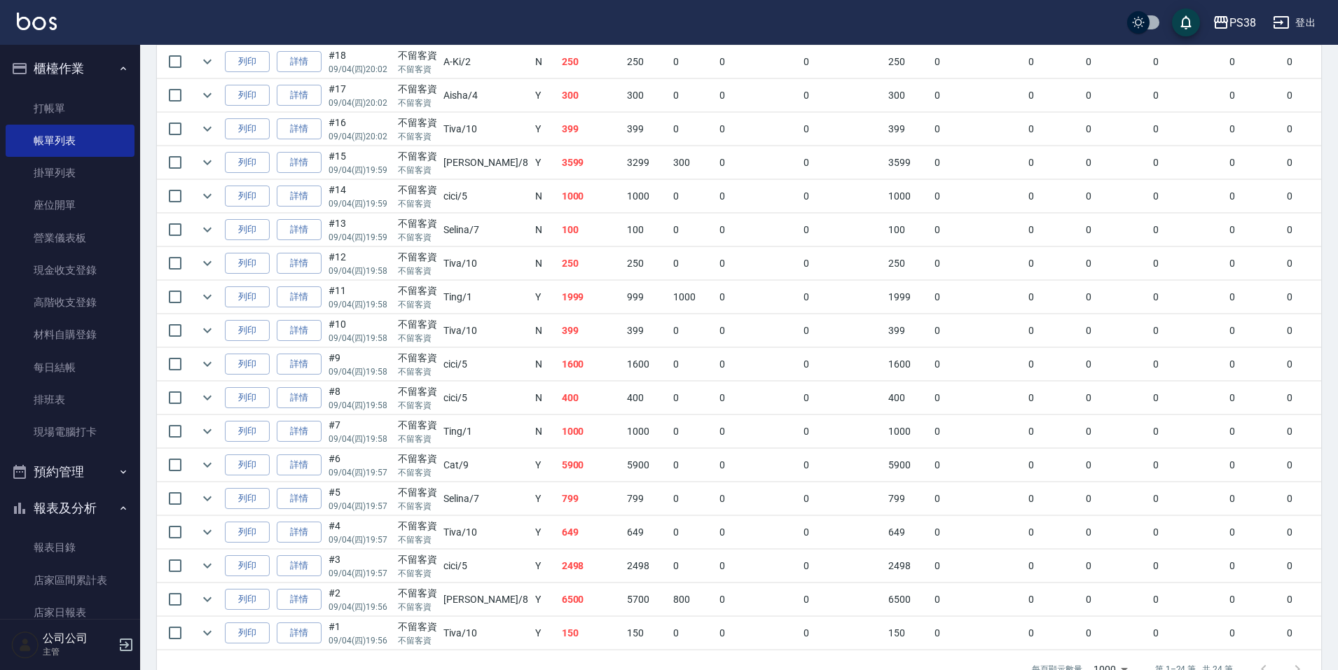
scroll to position [553, 0]
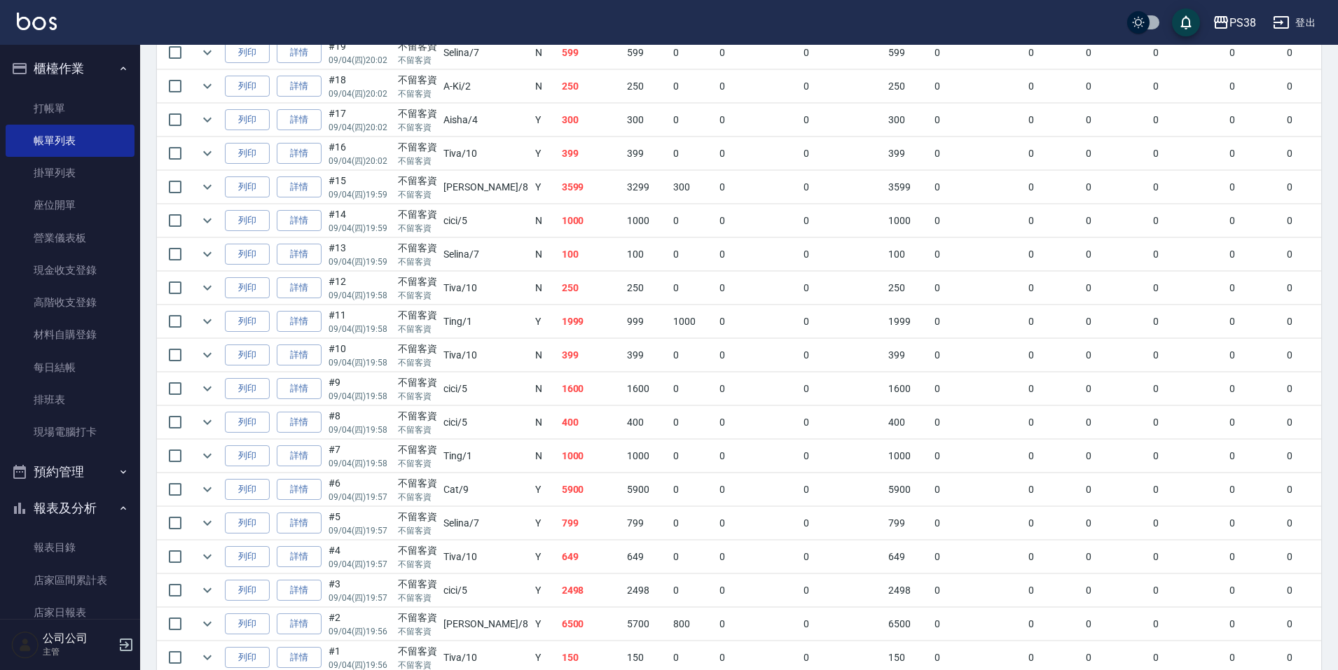
click at [558, 181] on td "3599" at bounding box center [591, 187] width 66 height 33
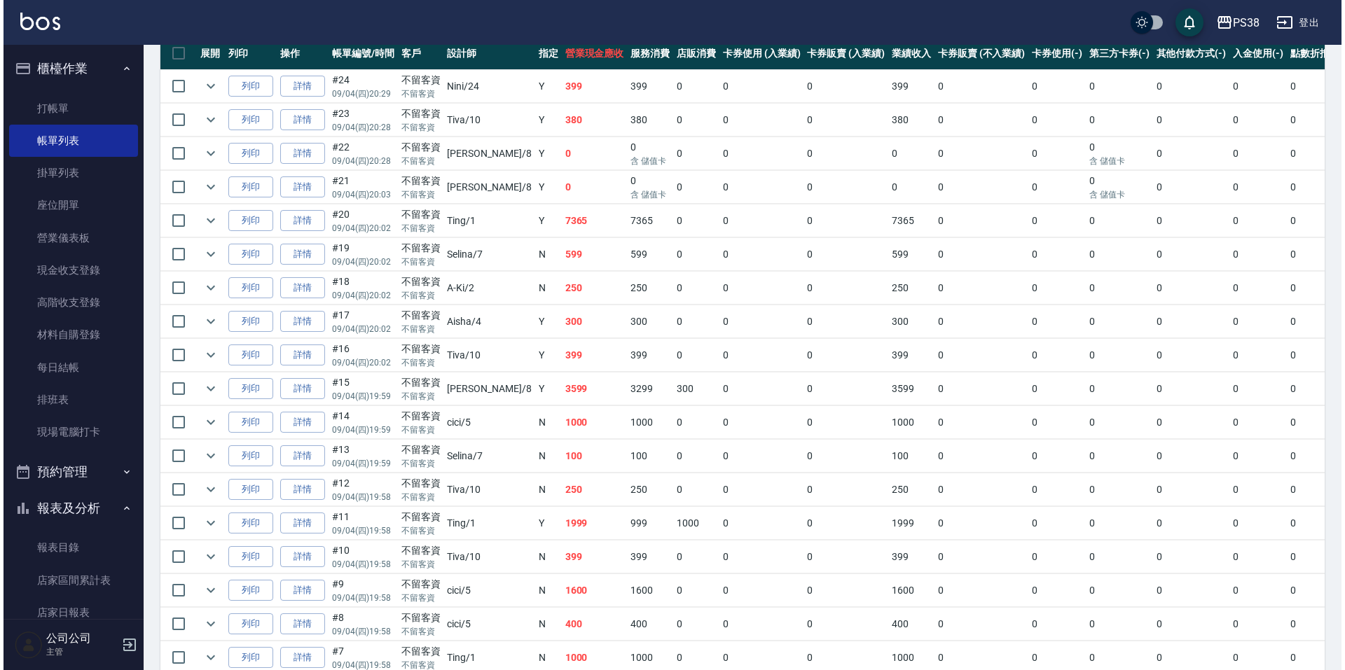
scroll to position [343, 0]
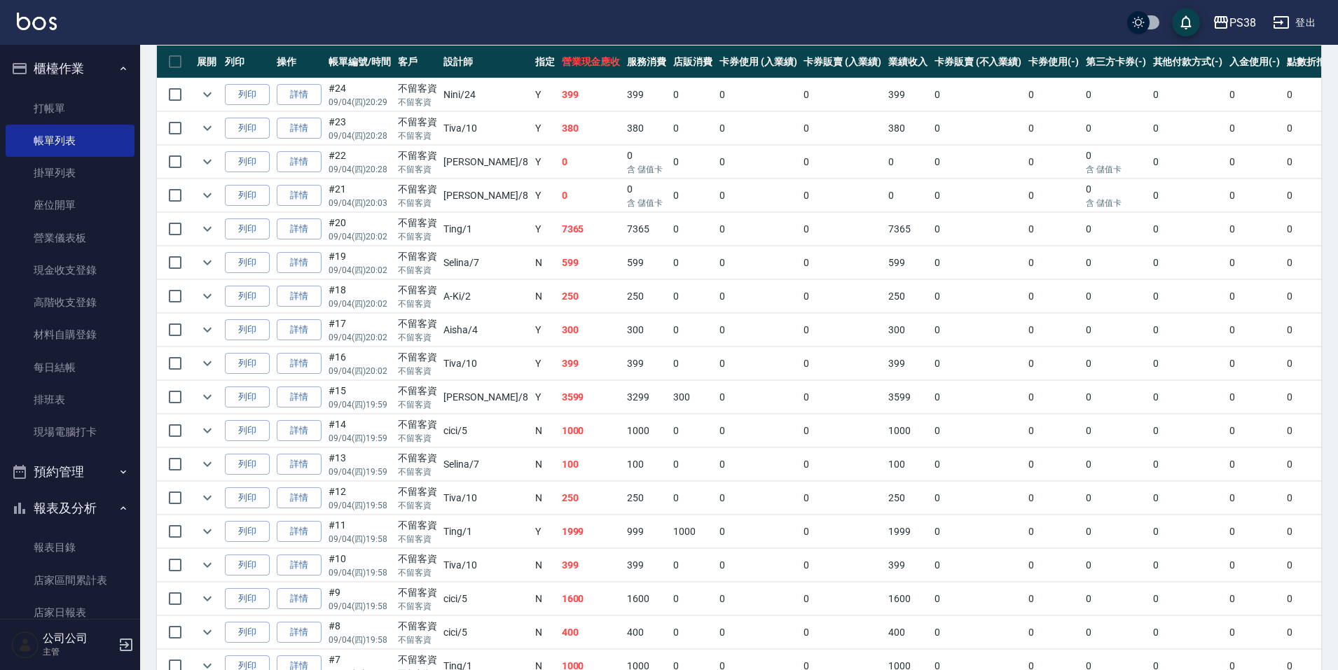
click at [558, 293] on td "250" at bounding box center [591, 296] width 66 height 33
click at [558, 270] on td "599" at bounding box center [591, 263] width 66 height 33
click at [558, 229] on td "7365" at bounding box center [591, 229] width 66 height 33
click at [558, 197] on td "0" at bounding box center [591, 195] width 66 height 33
click at [558, 168] on td "0" at bounding box center [591, 162] width 66 height 33
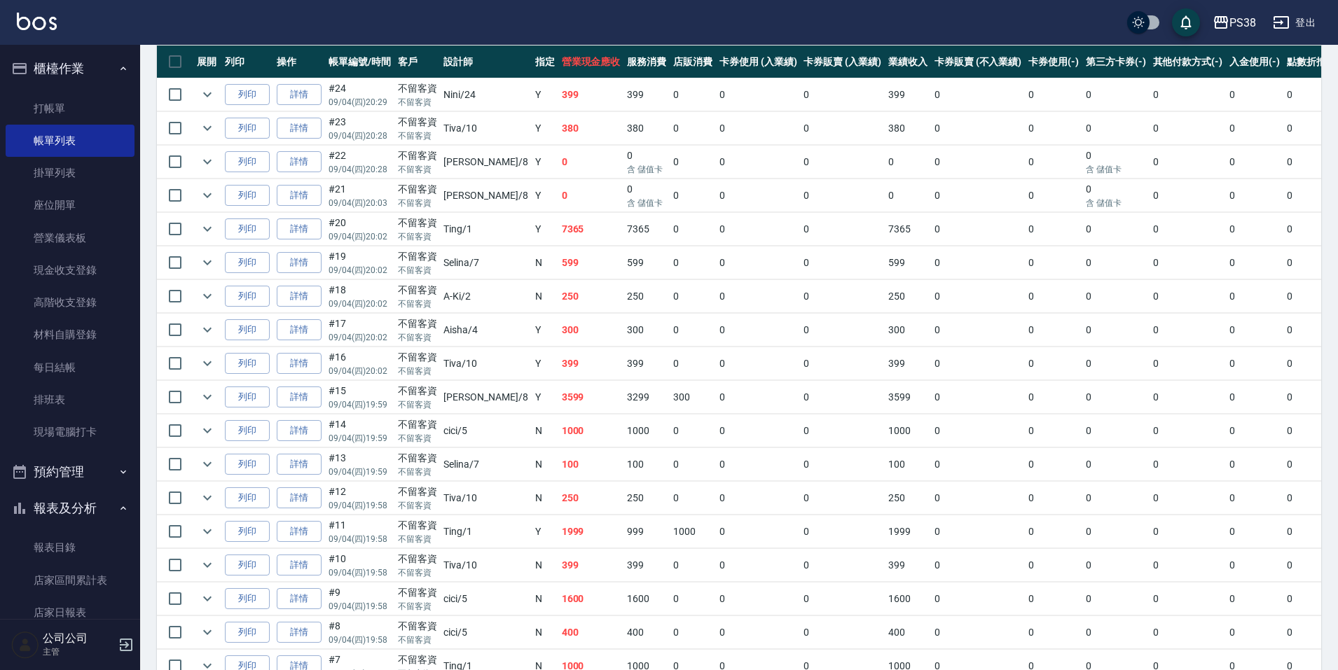
click at [558, 134] on td "380" at bounding box center [591, 128] width 66 height 33
click at [209, 195] on icon "expand row" at bounding box center [207, 195] width 17 height 17
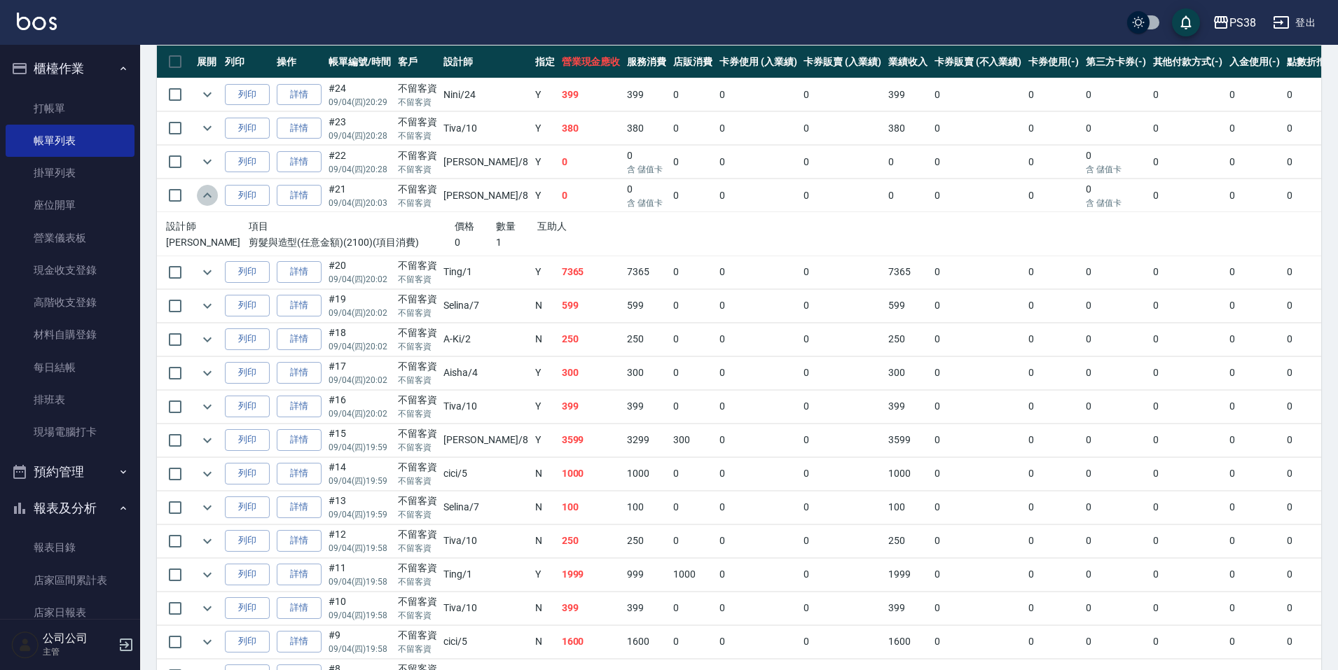
click at [210, 195] on icon "expand row" at bounding box center [207, 195] width 17 height 17
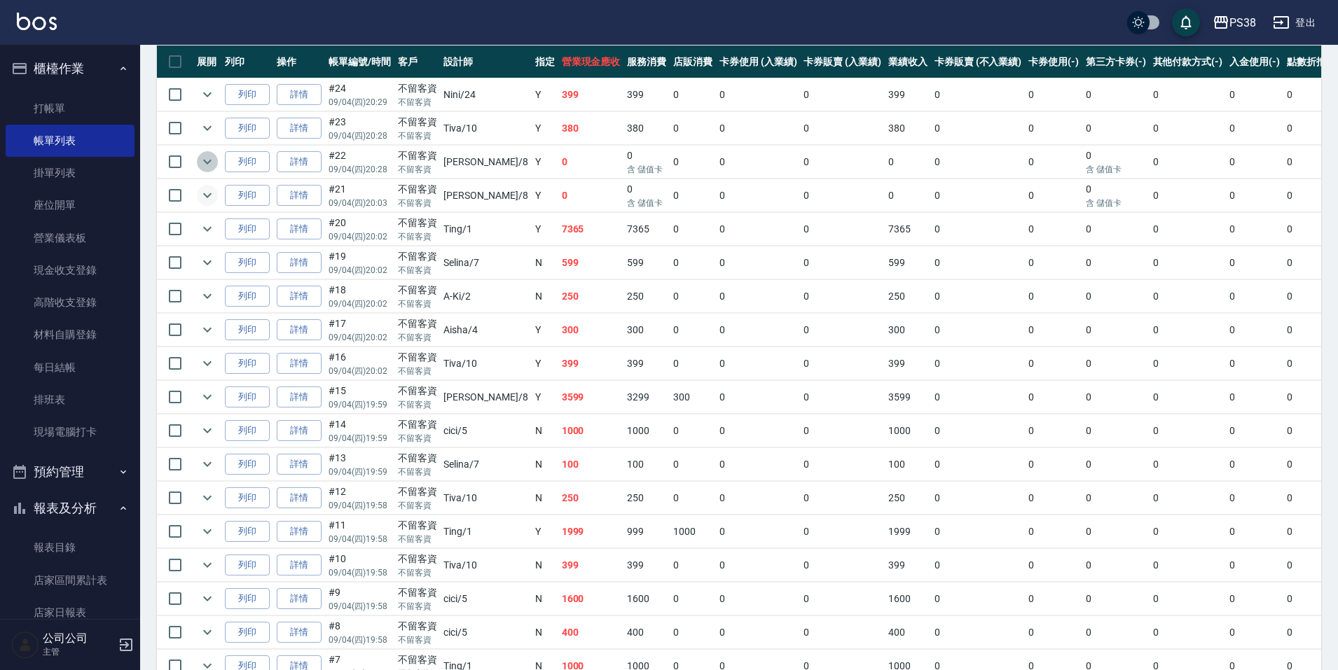
click at [207, 168] on icon "expand row" at bounding box center [207, 161] width 17 height 17
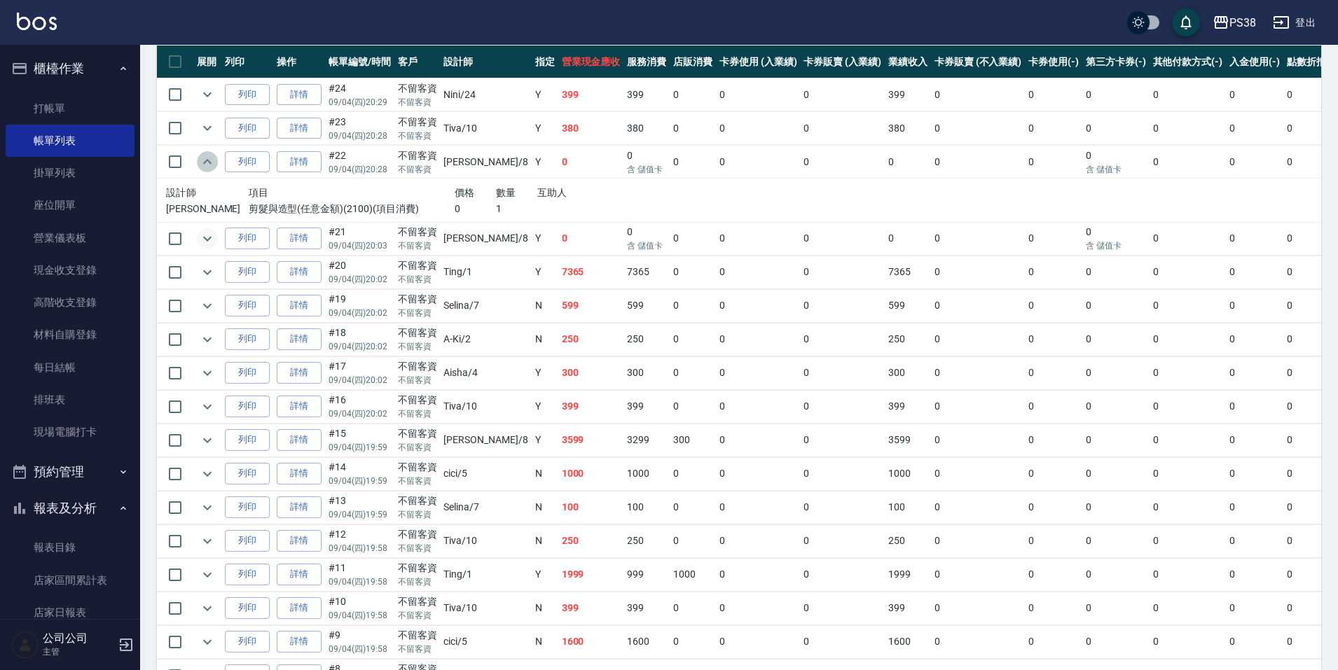
click at [207, 168] on icon "expand row" at bounding box center [207, 161] width 17 height 17
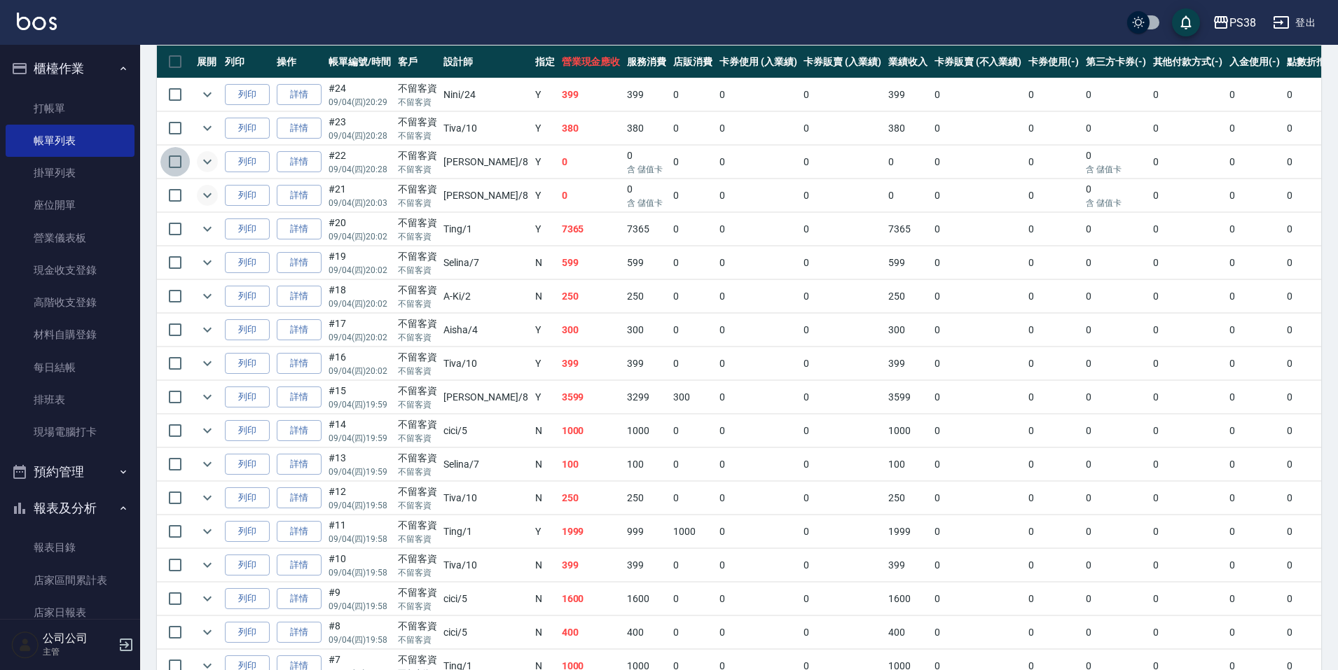
click at [172, 159] on input "checkbox" at bounding box center [174, 161] width 29 height 29
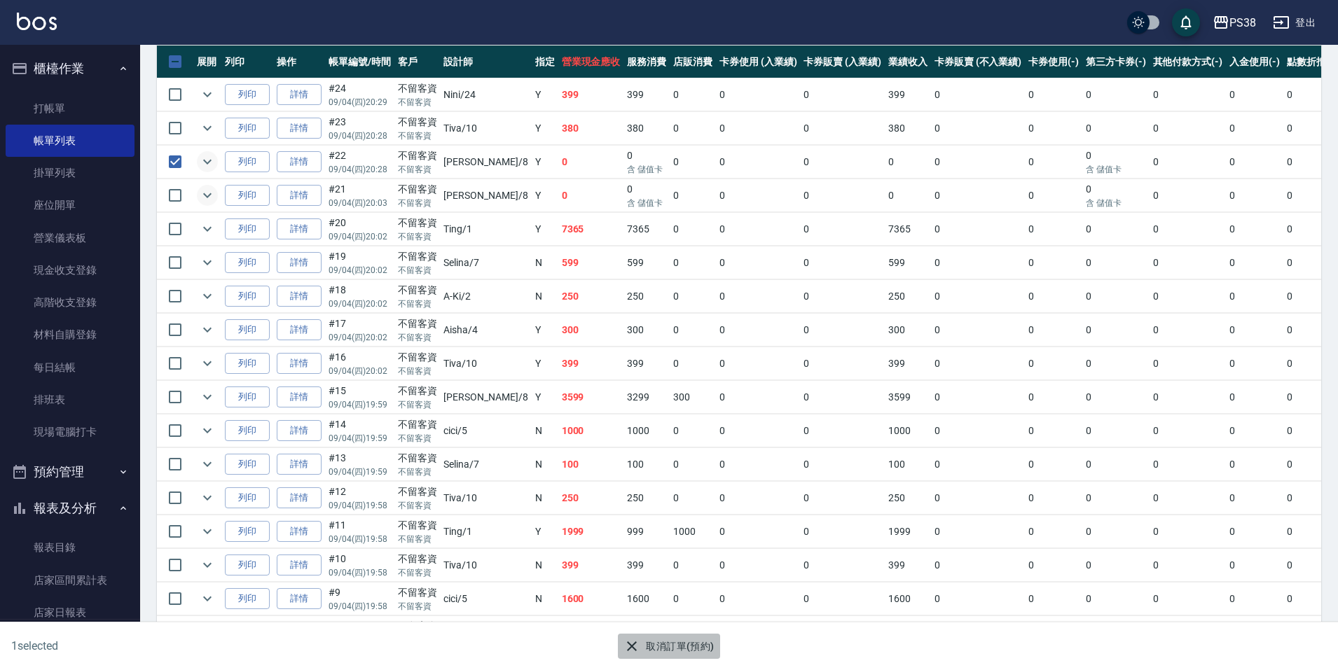
click at [670, 644] on button "取消訂單(預約)" at bounding box center [669, 647] width 102 height 26
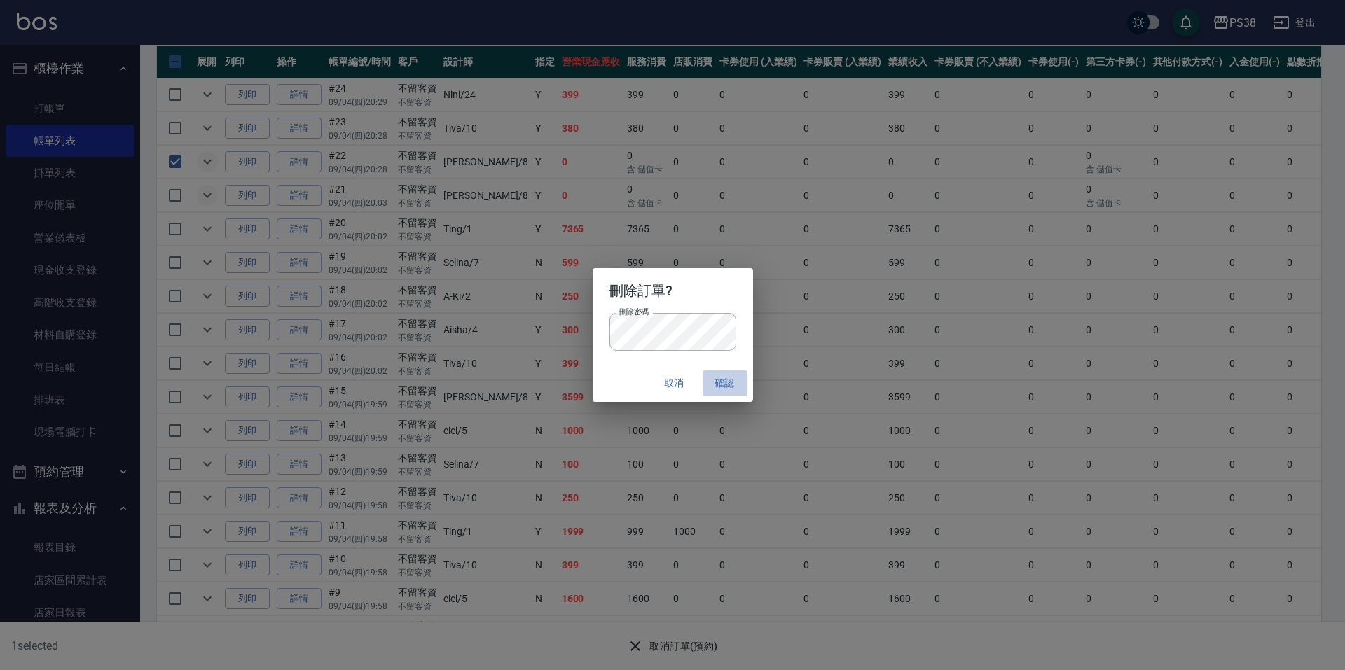
click at [730, 376] on button "確認" at bounding box center [725, 384] width 45 height 26
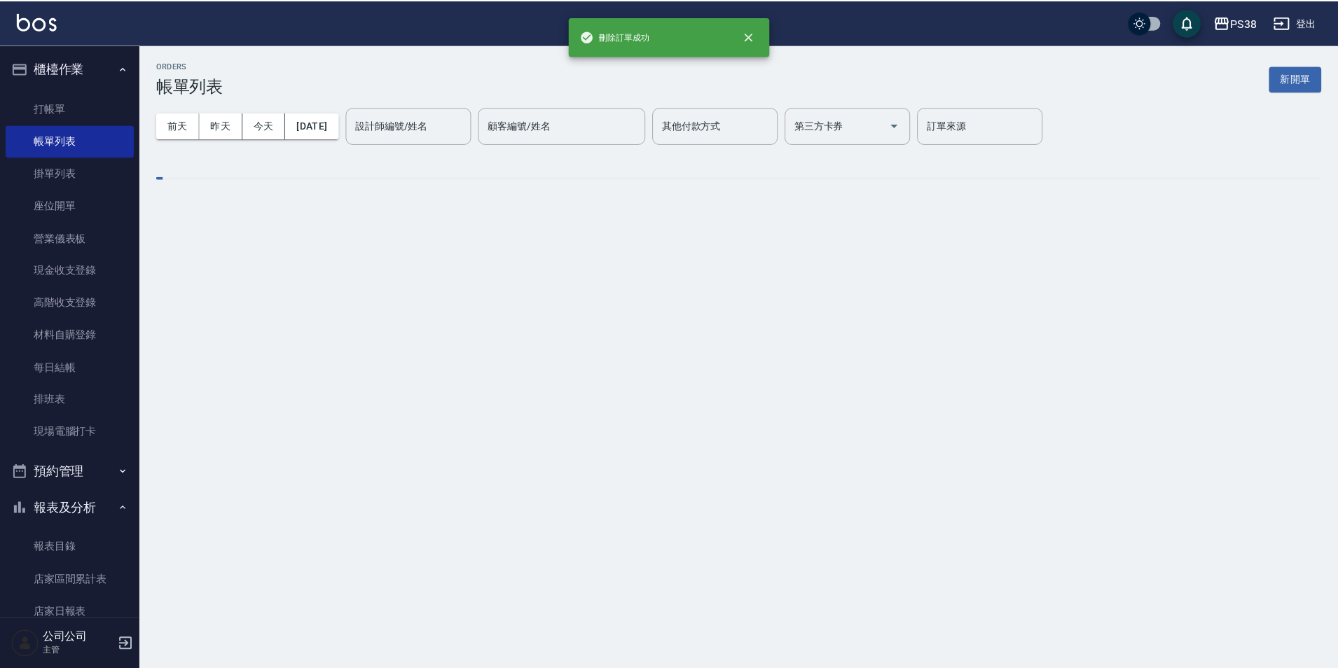
scroll to position [0, 0]
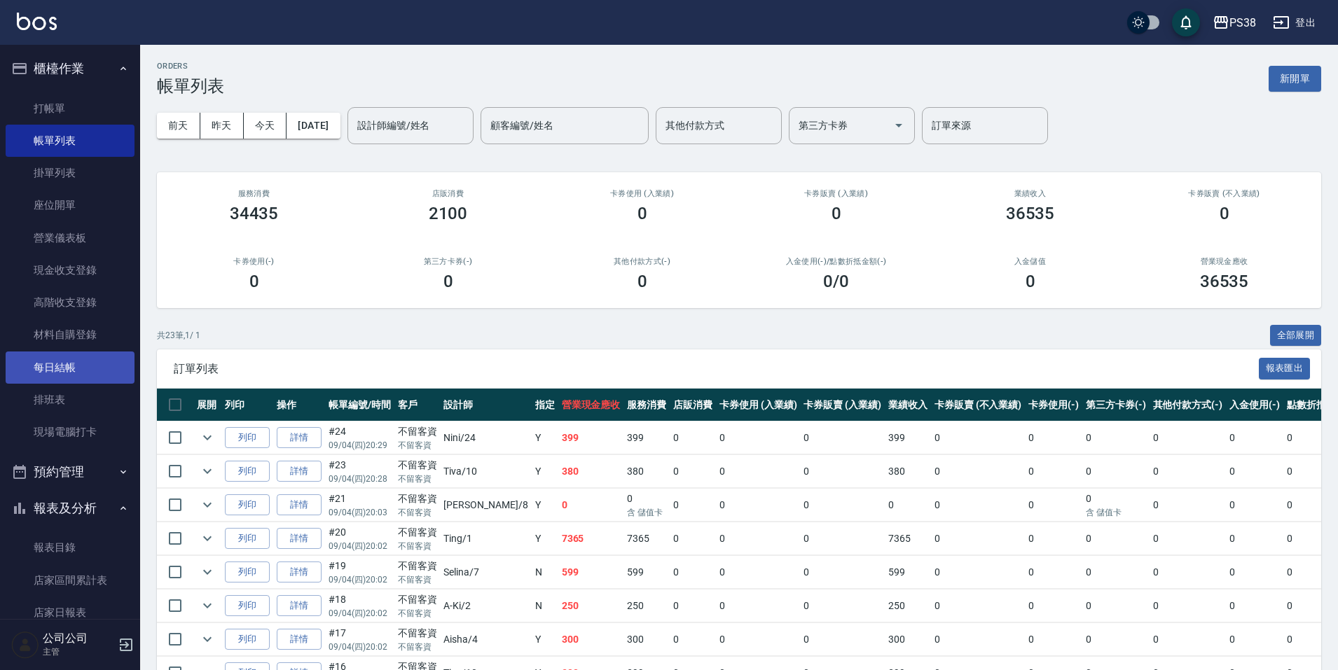
click at [60, 373] on link "每日結帳" at bounding box center [70, 368] width 129 height 32
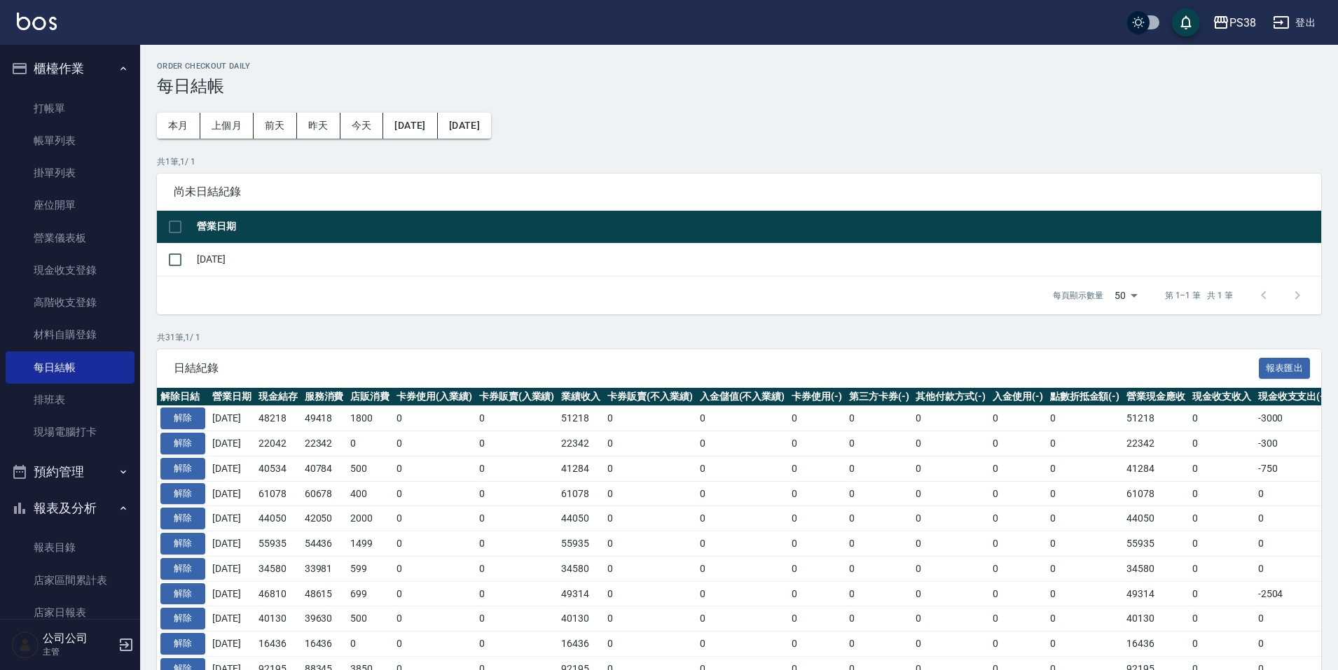
click at [174, 219] on input "checkbox" at bounding box center [174, 226] width 29 height 29
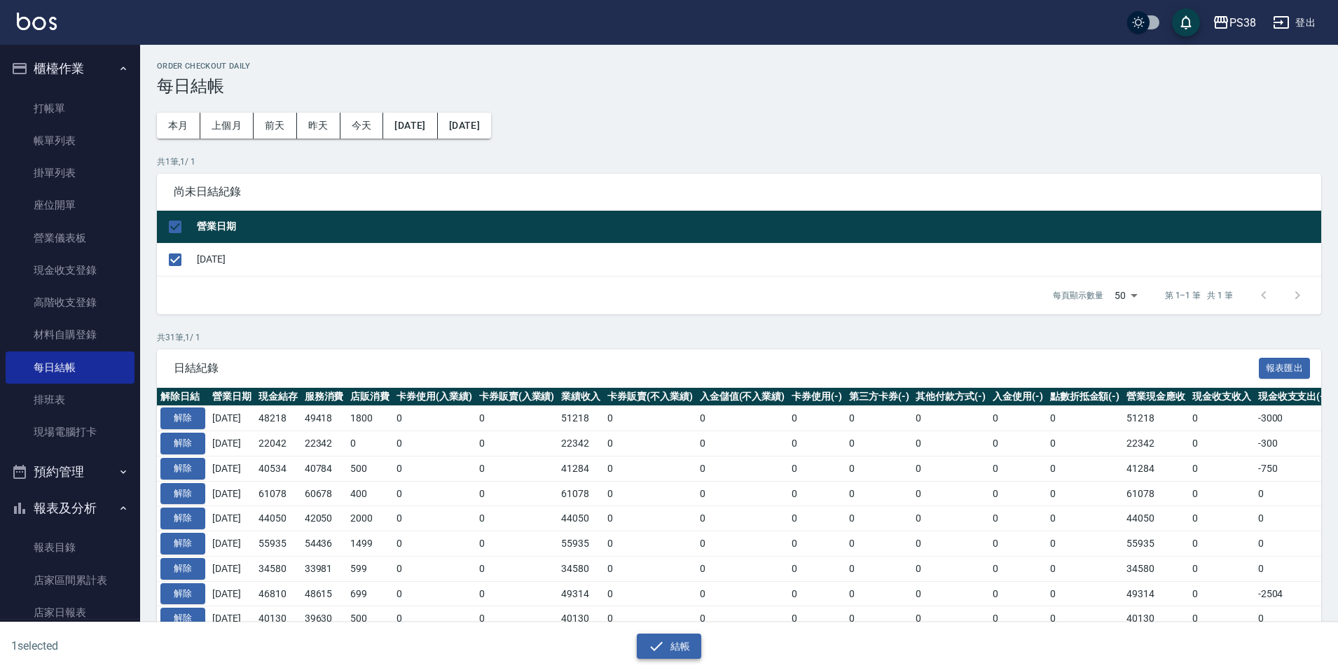
click at [672, 643] on button "結帳" at bounding box center [669, 647] width 65 height 26
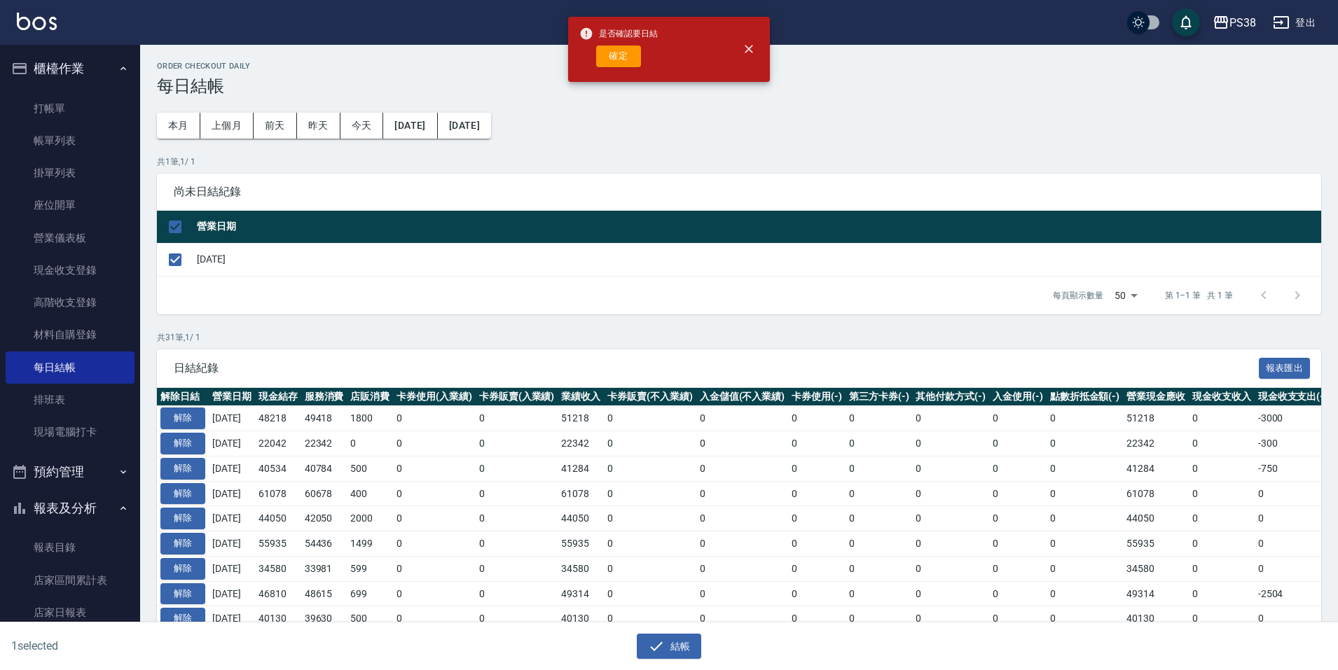
click at [636, 56] on button "確定" at bounding box center [618, 57] width 45 height 22
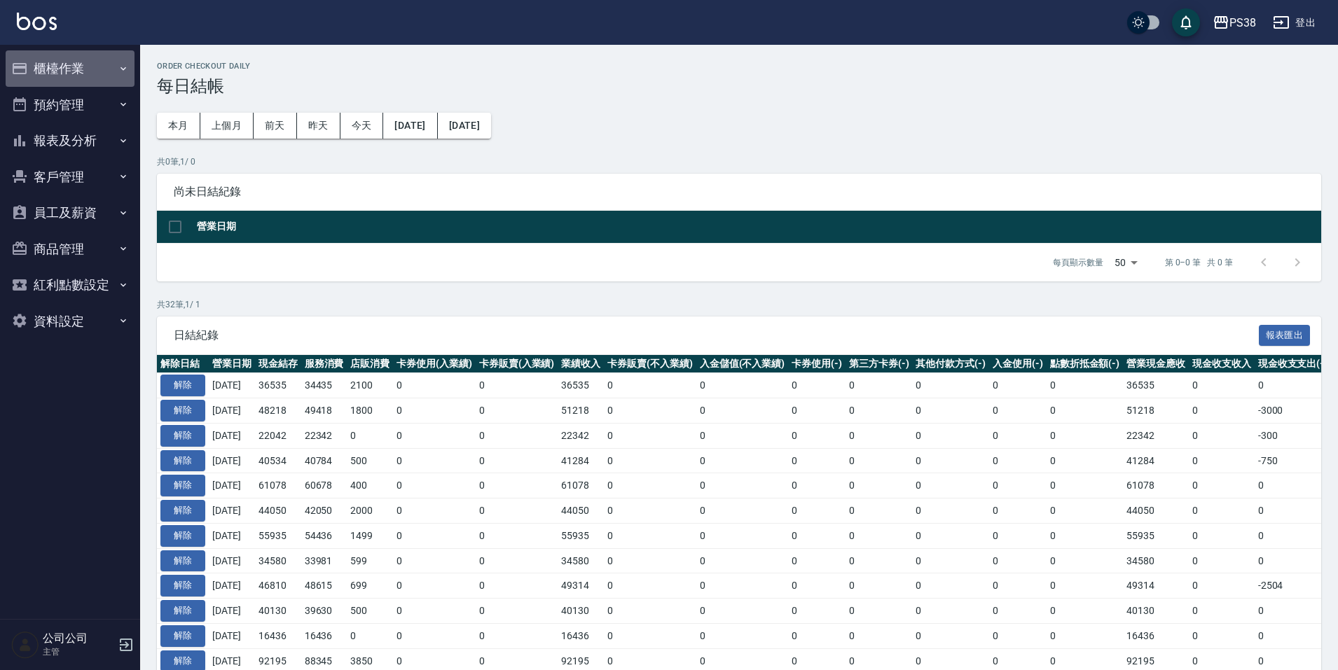
click at [93, 71] on button "櫃檯作業" at bounding box center [70, 68] width 129 height 36
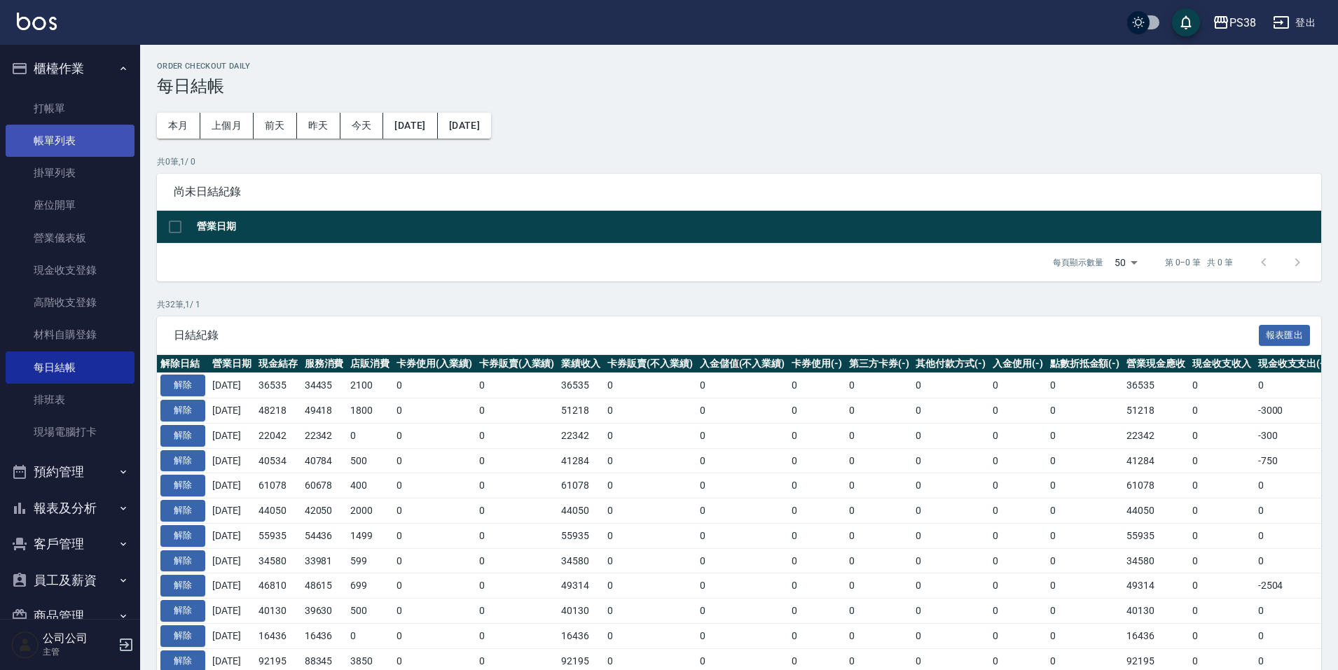
click at [83, 137] on link "帳單列表" at bounding box center [70, 141] width 129 height 32
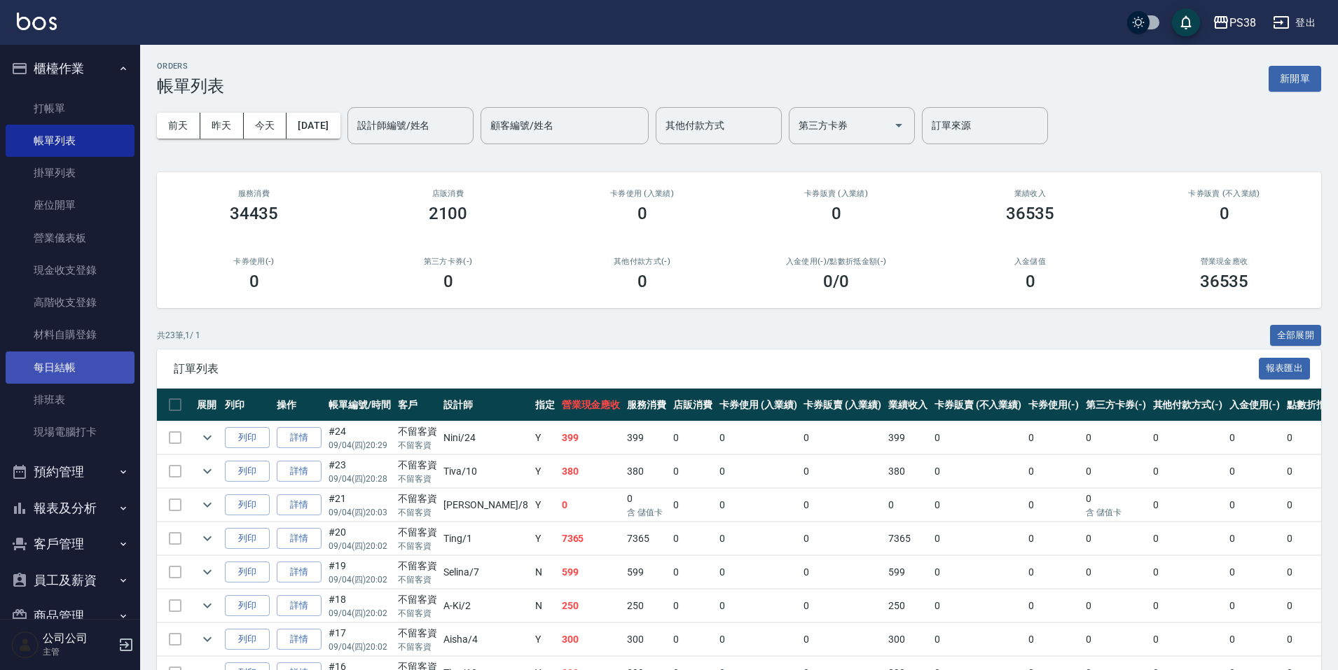
click at [85, 368] on link "每日結帳" at bounding box center [70, 368] width 129 height 32
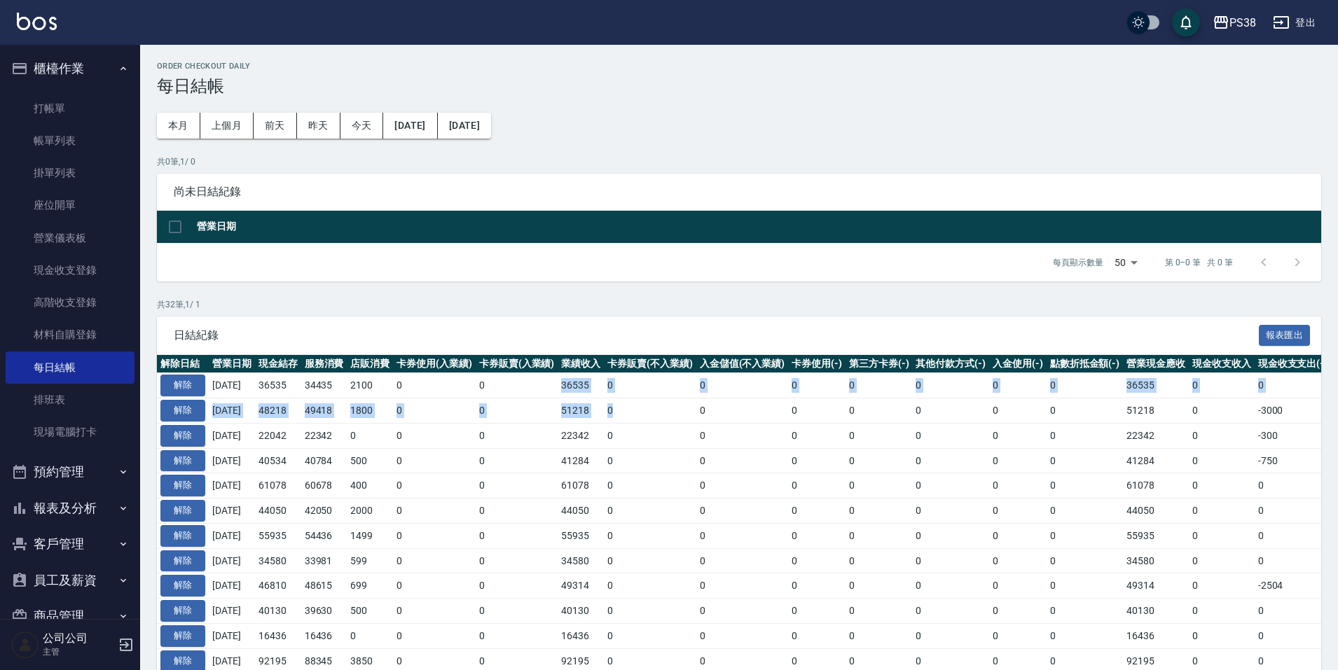
drag, startPoint x: 573, startPoint y: 390, endPoint x: 632, endPoint y: 401, distance: 59.8
click at [691, 448] on td "0" at bounding box center [650, 460] width 92 height 25
drag, startPoint x: 275, startPoint y: 392, endPoint x: 299, endPoint y: 391, distance: 24.6
click at [299, 391] on td "36535" at bounding box center [278, 385] width 46 height 25
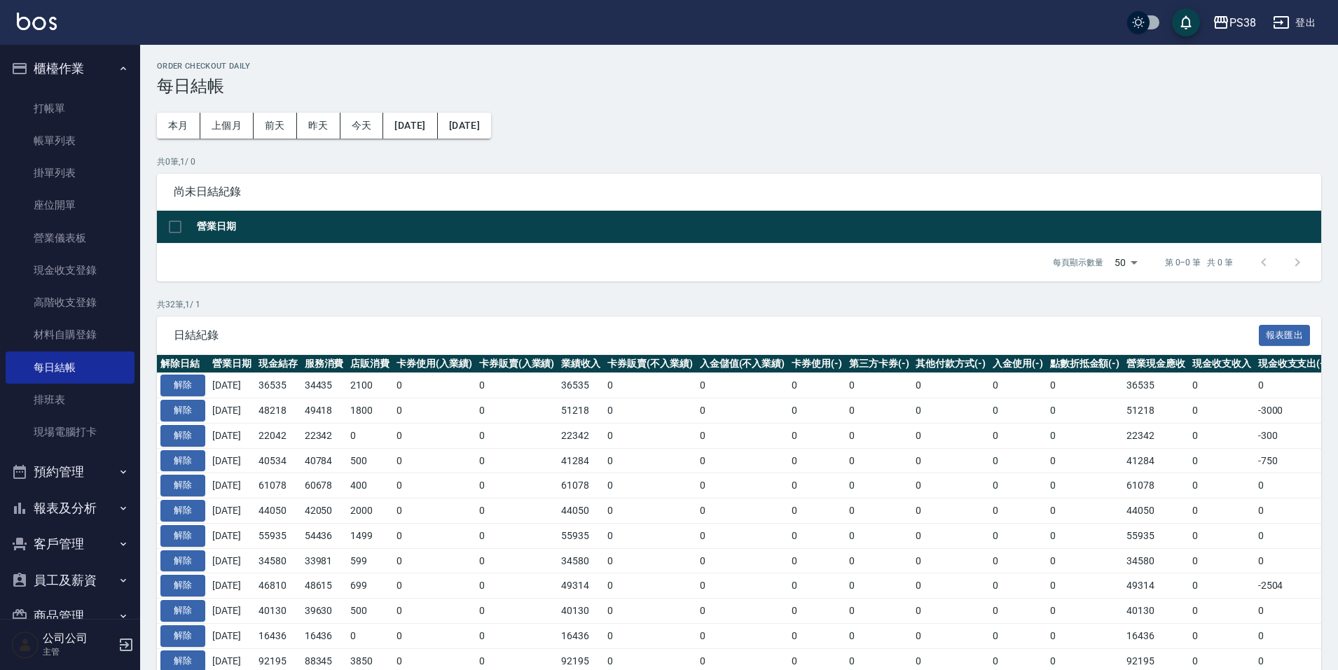
click at [406, 456] on td "0" at bounding box center [434, 460] width 83 height 25
drag, startPoint x: 267, startPoint y: 380, endPoint x: 312, endPoint y: 391, distance: 46.2
click at [312, 391] on tr "解除 2025/09/04 36535 34435 2100 0 0 36535 0 0 0 0 0 0 0 36535 0 0 0 2025/09/04" at bounding box center [828, 385] width 1342 height 25
click at [504, 508] on td "0" at bounding box center [517, 511] width 83 height 25
click at [69, 146] on link "帳單列表" at bounding box center [70, 141] width 129 height 32
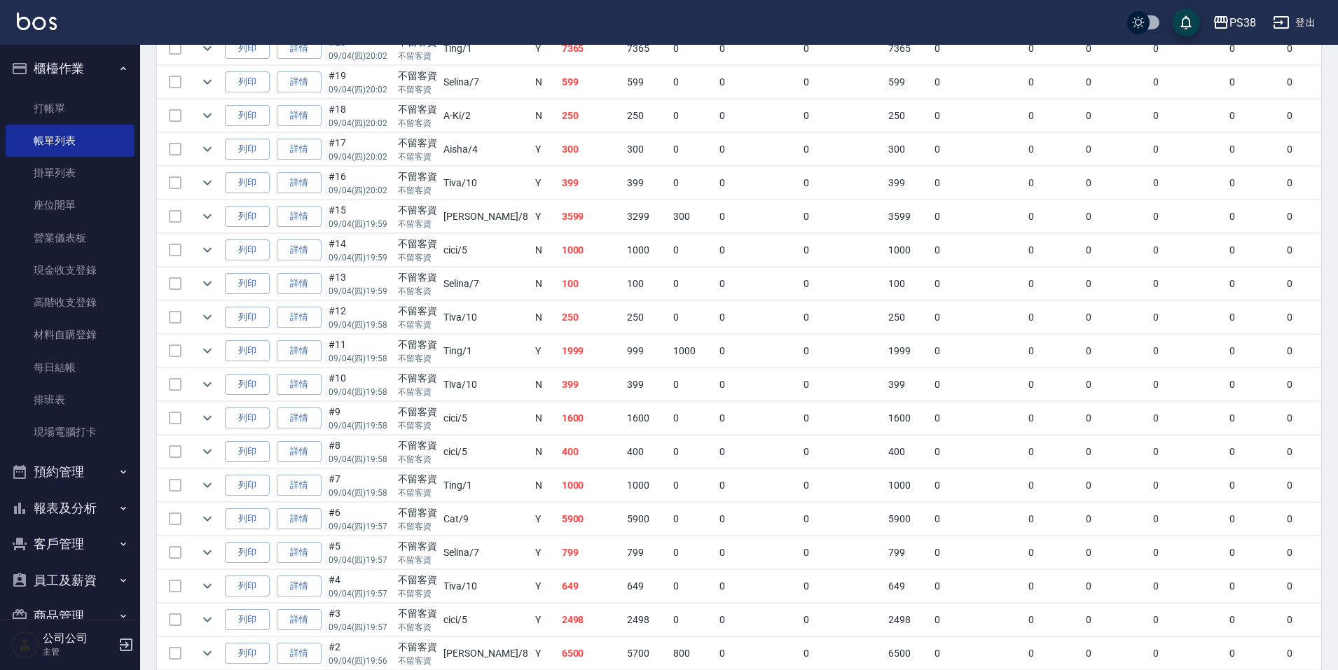
scroll to position [590, 0]
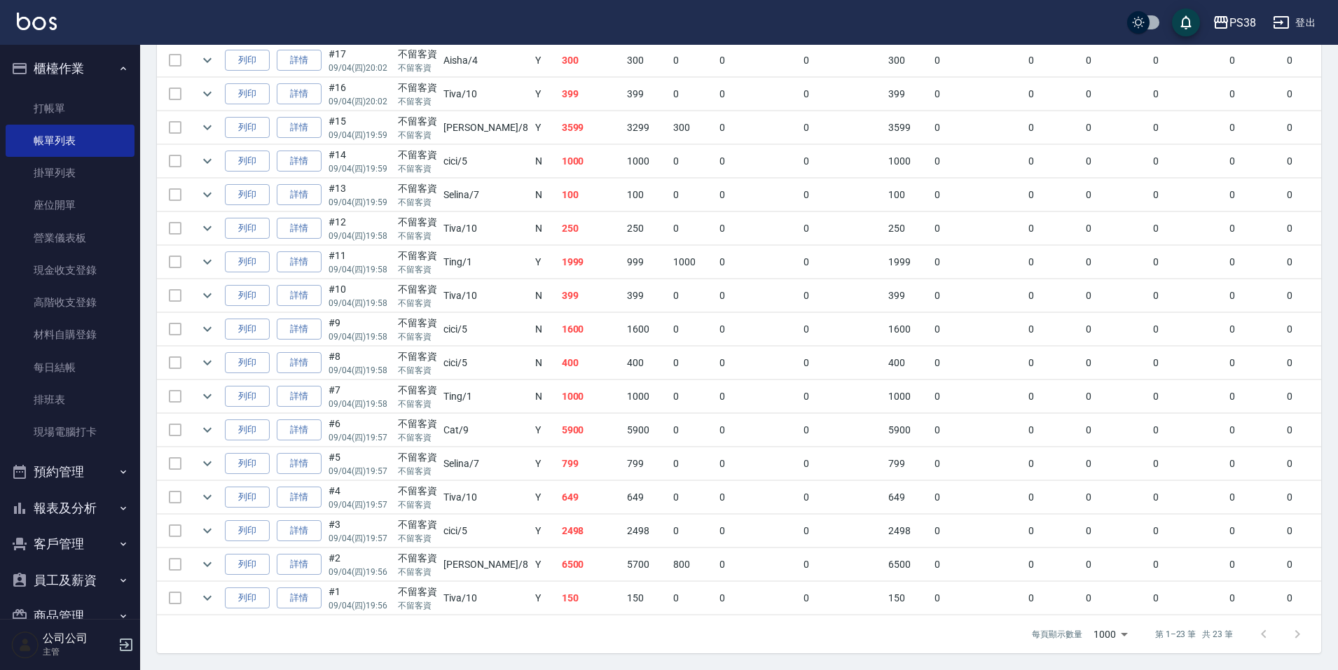
click at [558, 596] on td "150" at bounding box center [591, 598] width 66 height 33
click at [558, 568] on td "6500" at bounding box center [591, 564] width 66 height 33
click at [202, 558] on icon "expand row" at bounding box center [207, 564] width 17 height 17
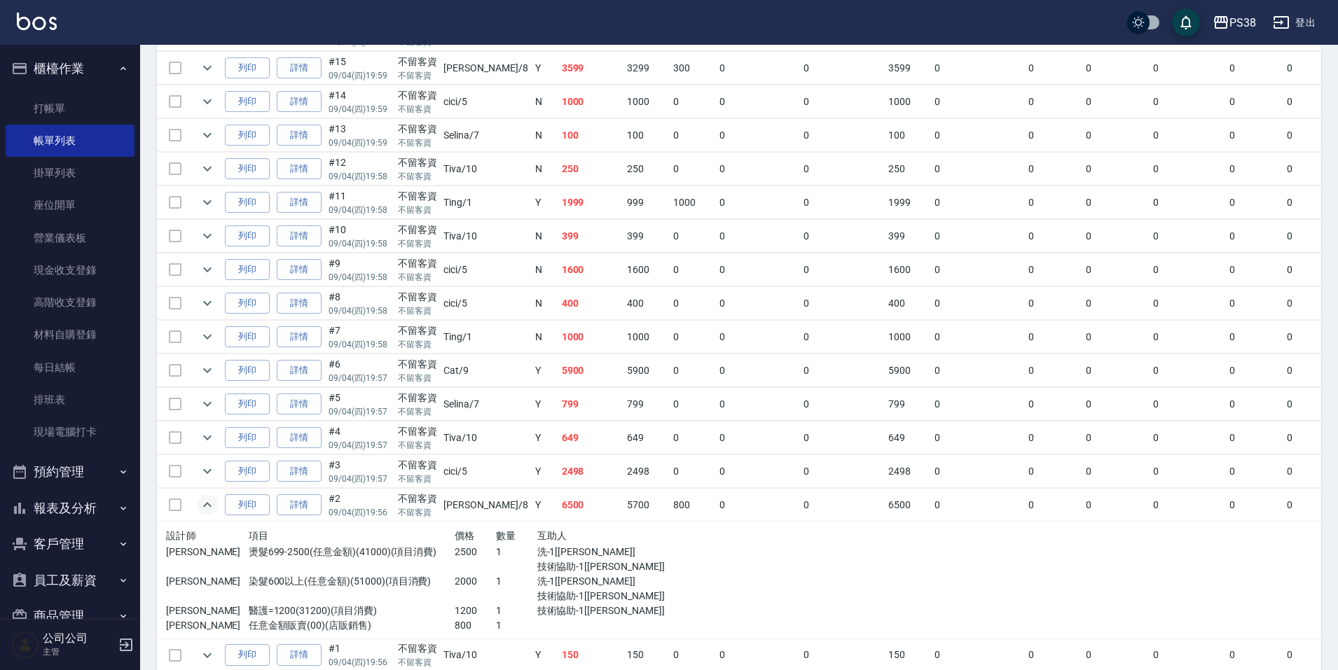
scroll to position [707, 0]
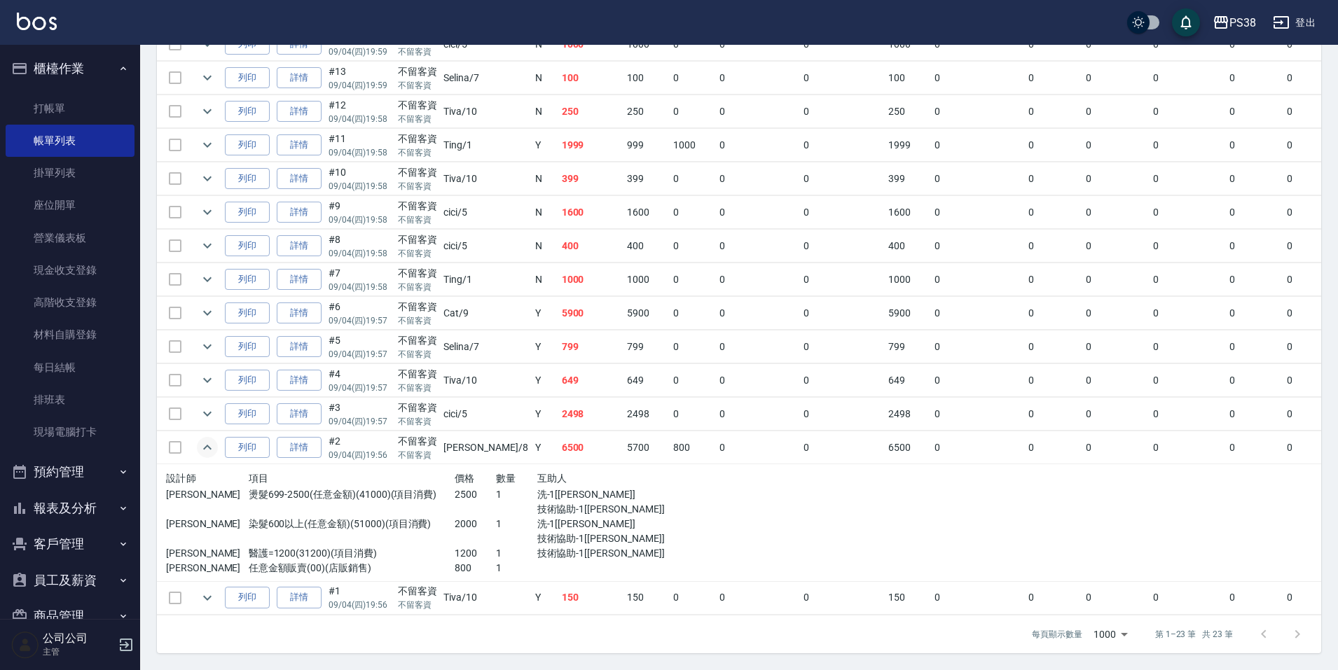
click at [670, 526] on td at bounding box center [876, 523] width 413 height 118
click at [558, 405] on td "2498" at bounding box center [591, 414] width 66 height 33
click at [202, 406] on icon "expand row" at bounding box center [207, 414] width 17 height 17
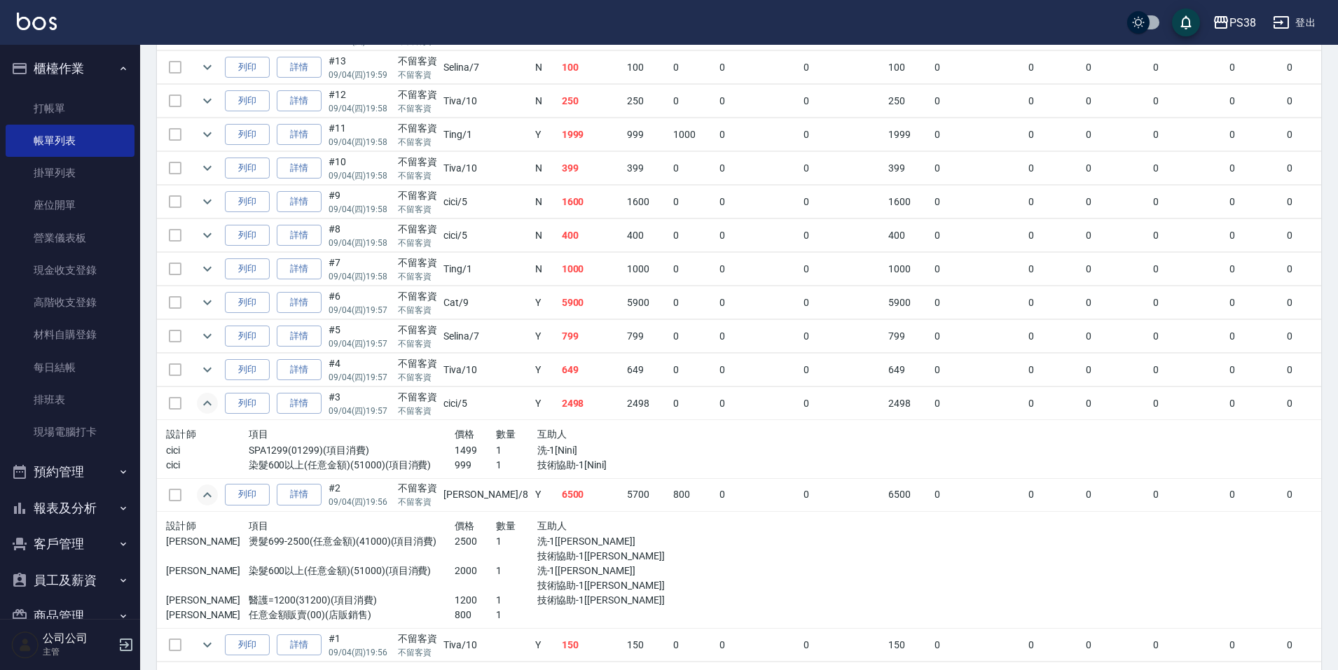
click at [555, 434] on div "互助人" at bounding box center [599, 435] width 124 height 18
click at [201, 366] on icon "expand row" at bounding box center [207, 369] width 17 height 17
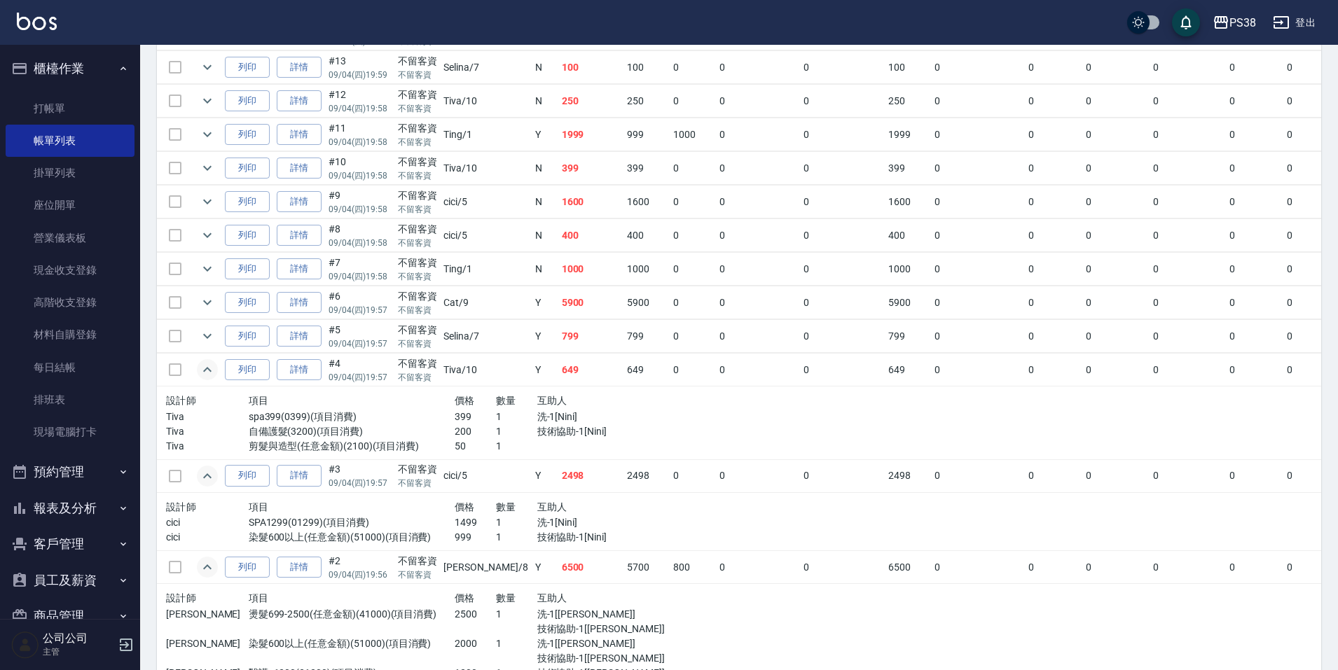
click at [596, 407] on div "互助人" at bounding box center [599, 401] width 124 height 18
click at [200, 331] on icon "expand row" at bounding box center [207, 336] width 17 height 17
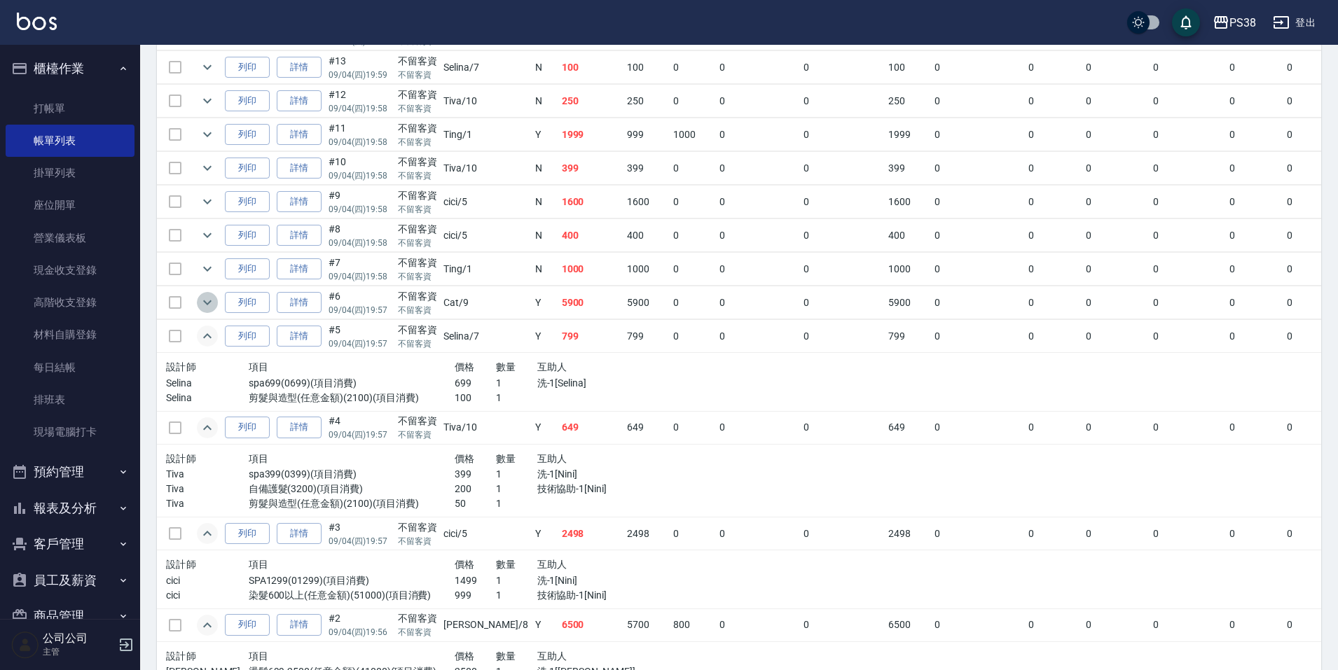
click at [207, 300] on icon "expand row" at bounding box center [207, 302] width 17 height 17
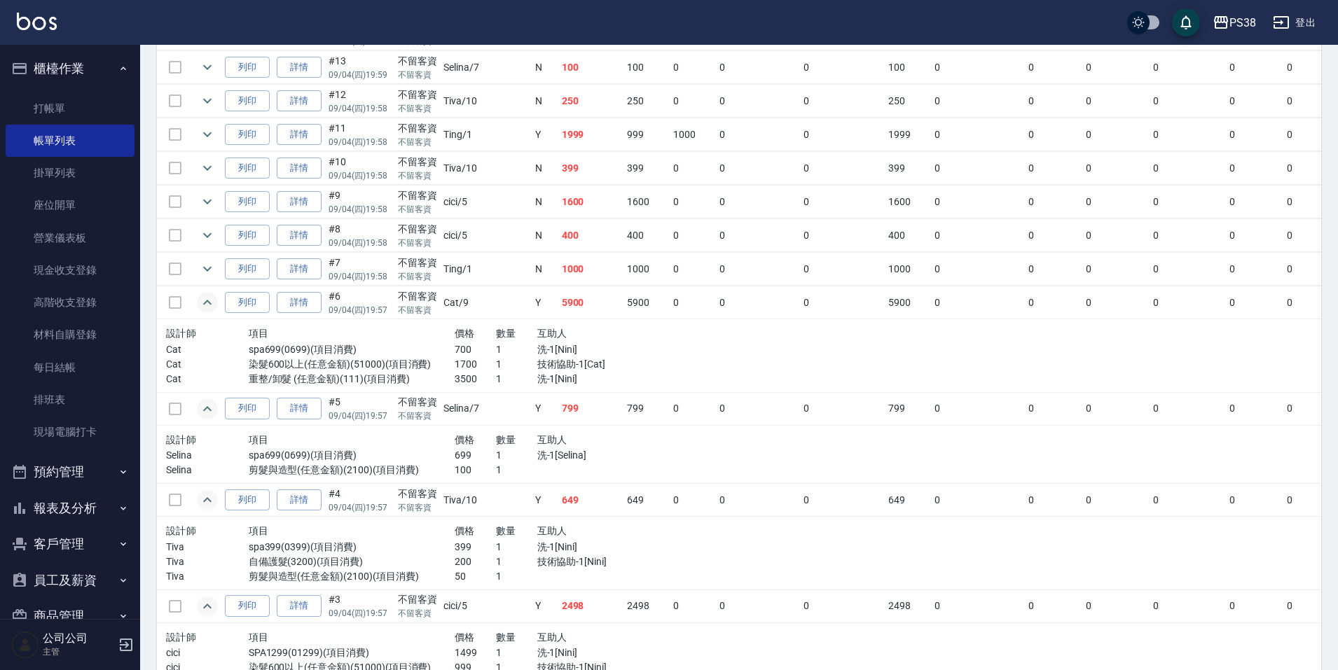
click at [588, 364] on p "技術協助-1[Cat]" at bounding box center [599, 364] width 124 height 15
click at [209, 270] on icon "expand row" at bounding box center [207, 269] width 8 height 5
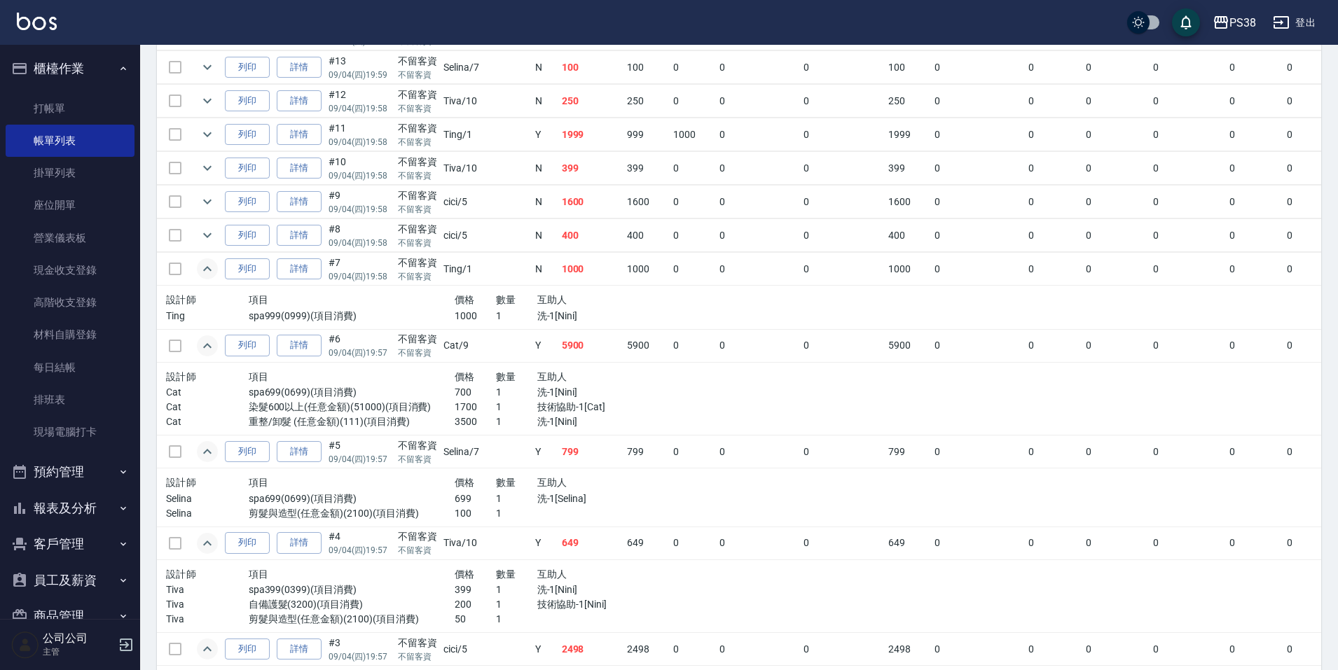
click at [611, 317] on p "洗-1[Nini]" at bounding box center [599, 316] width 124 height 15
click at [209, 235] on icon "expand row" at bounding box center [207, 235] width 8 height 5
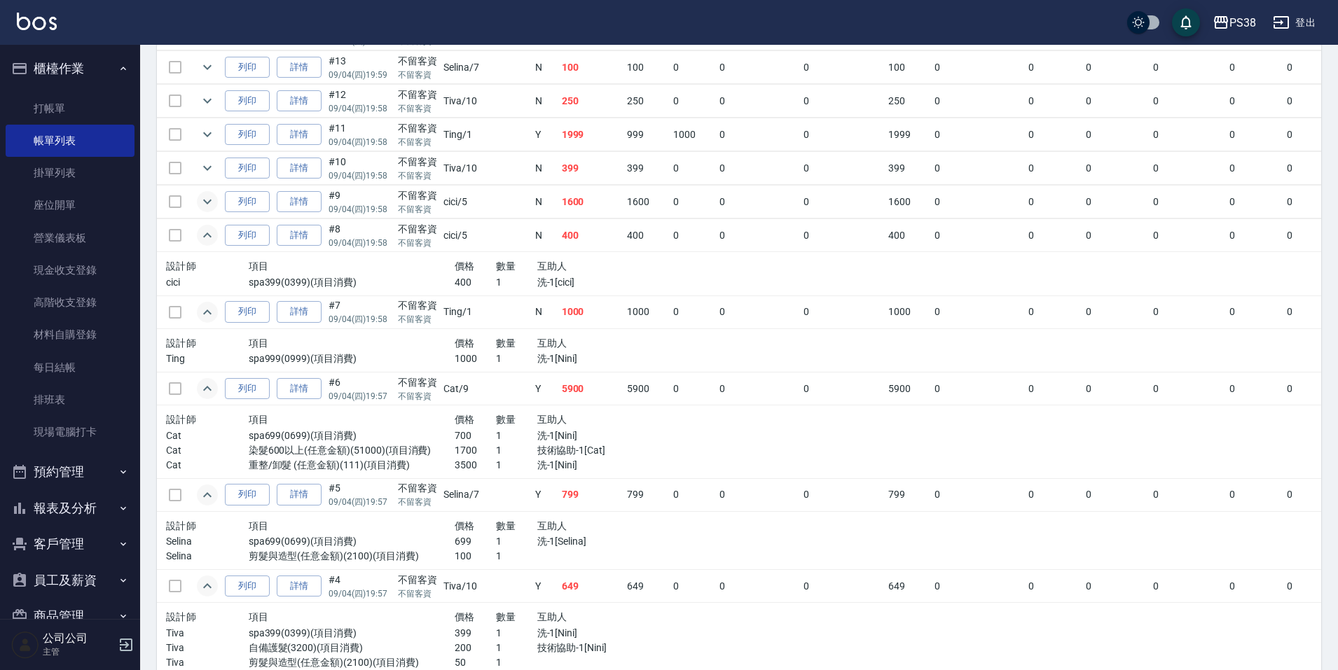
click at [209, 201] on icon "expand row" at bounding box center [207, 201] width 17 height 17
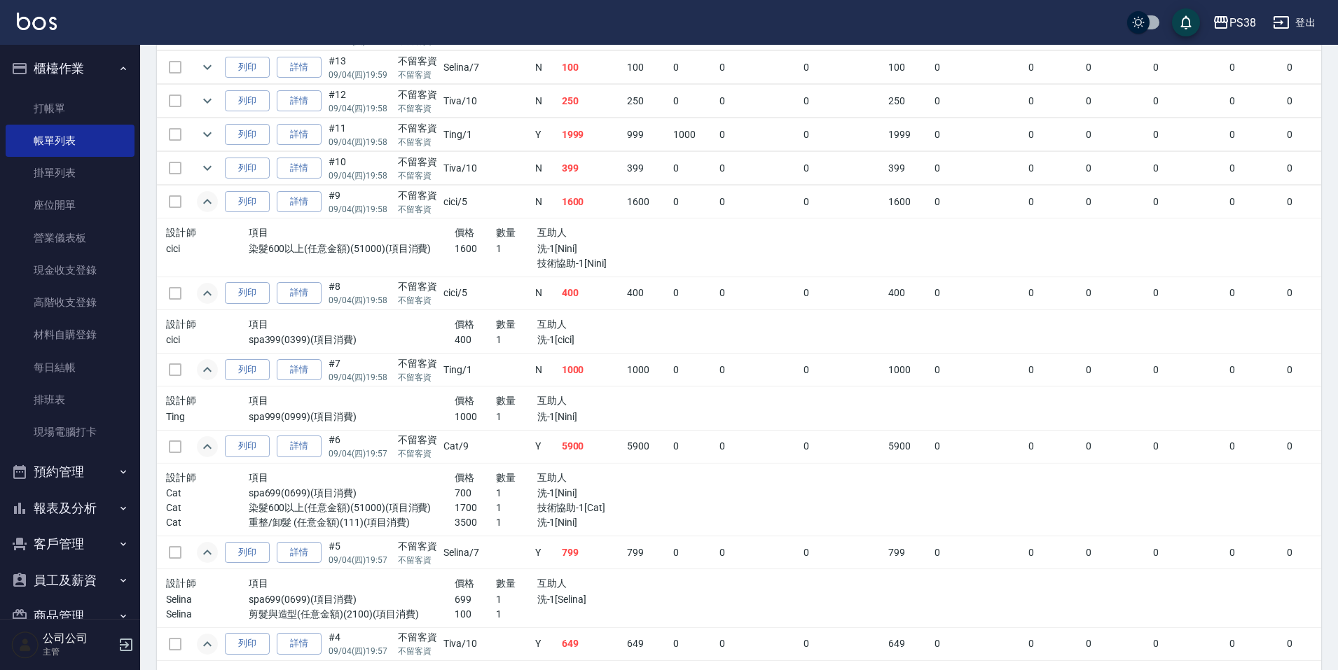
scroll to position [637, 0]
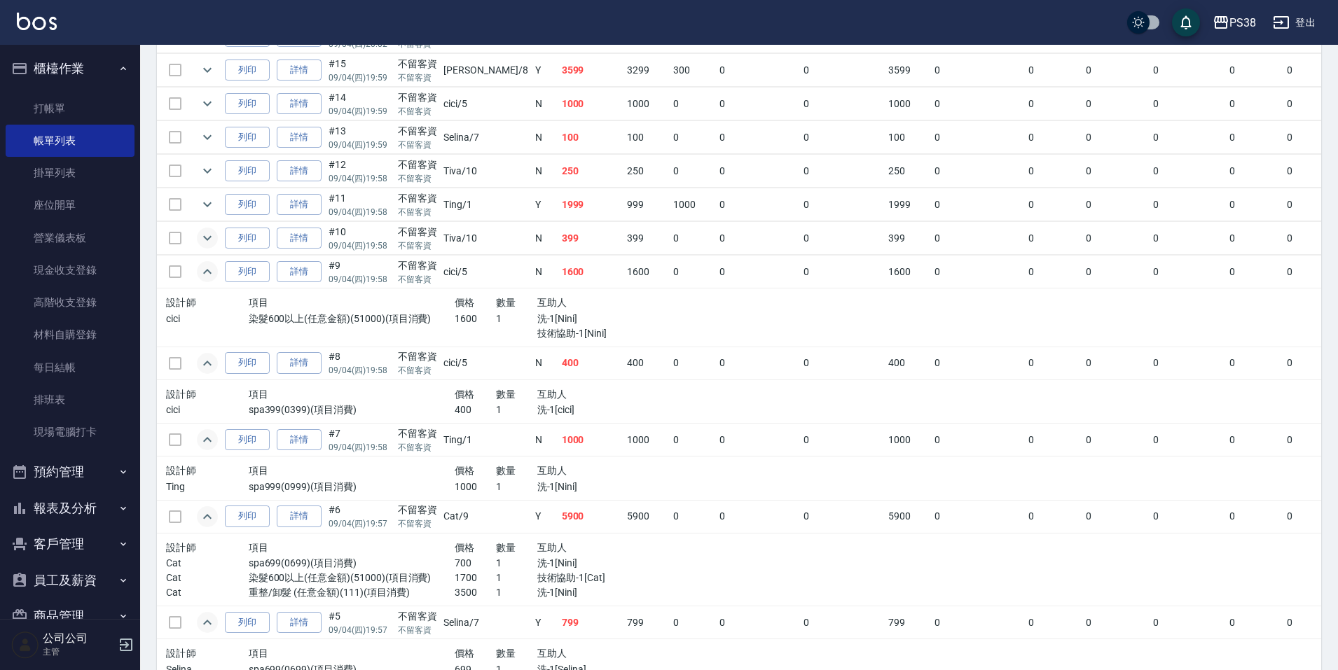
click at [216, 244] on button "expand row" at bounding box center [207, 238] width 21 height 21
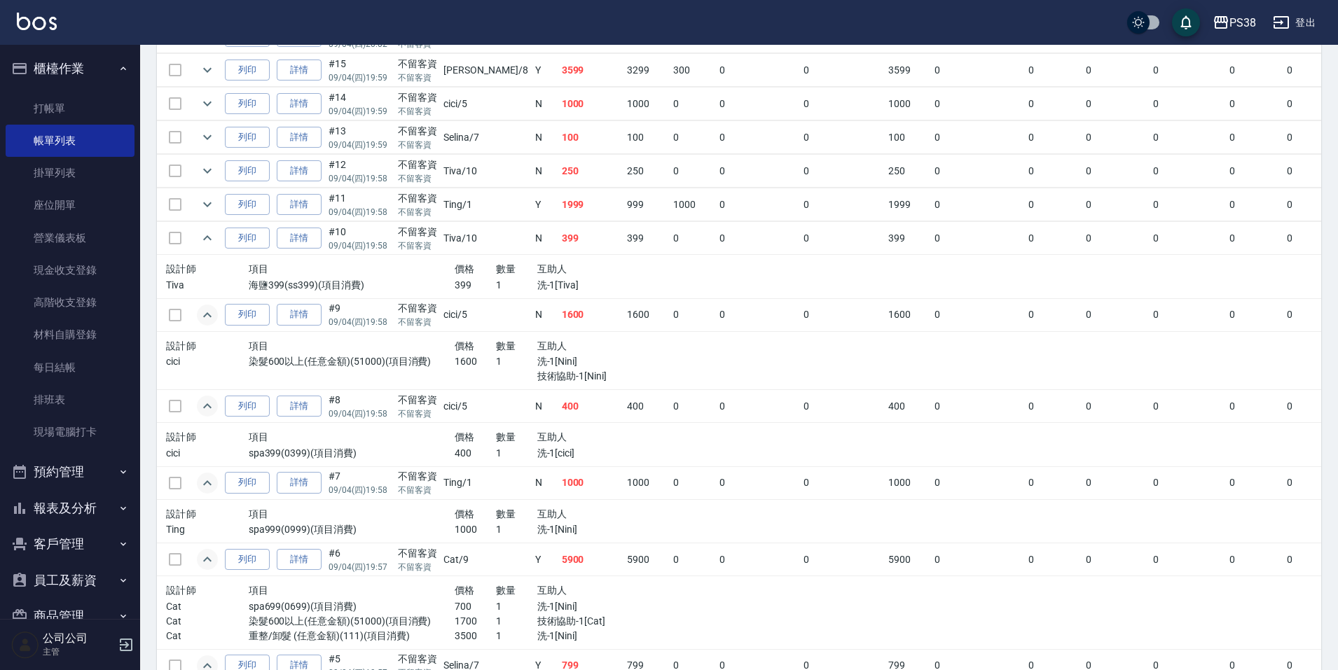
click at [573, 292] on p "洗-1[Tiva]" at bounding box center [599, 285] width 124 height 15
click at [200, 205] on icon "expand row" at bounding box center [207, 204] width 17 height 17
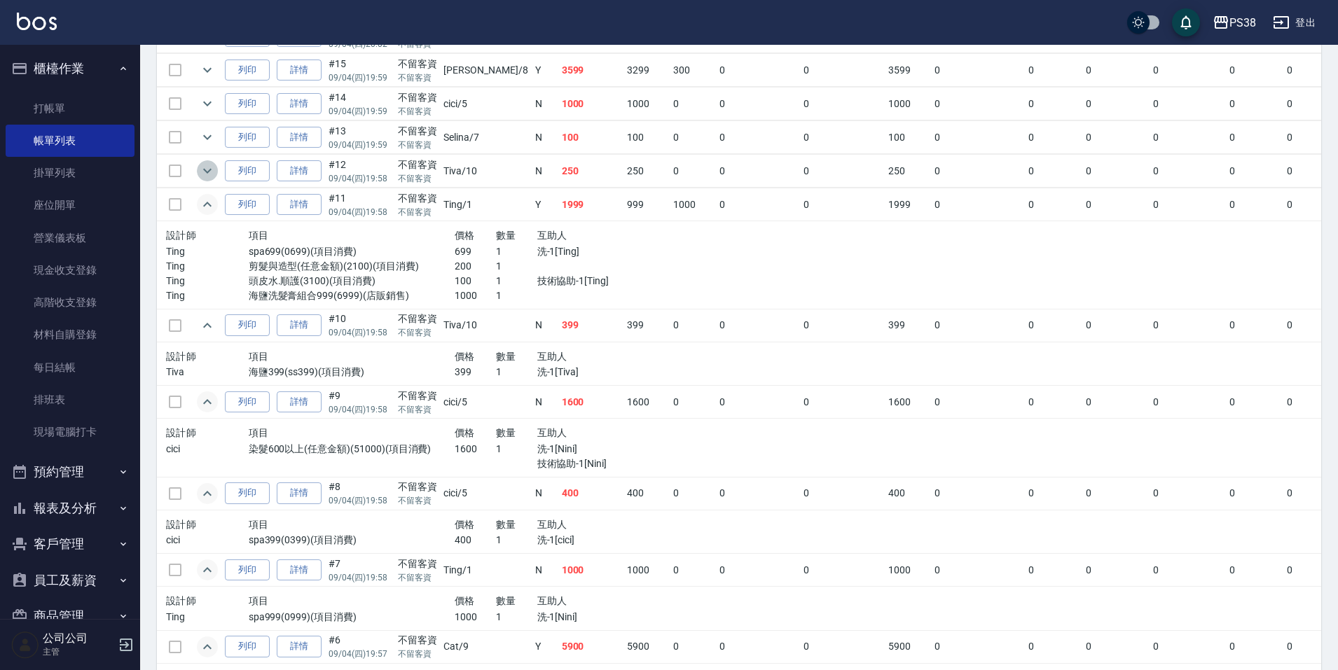
click at [209, 168] on icon "expand row" at bounding box center [207, 170] width 17 height 17
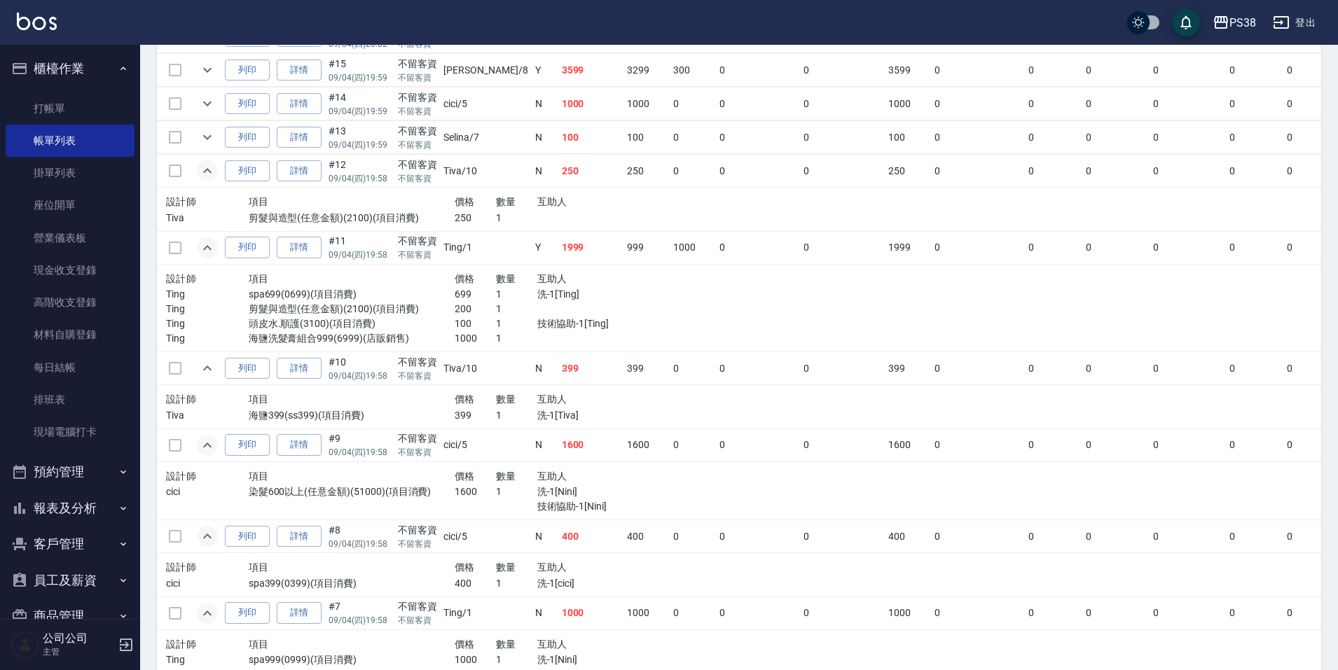
click at [716, 241] on td "0" at bounding box center [758, 247] width 85 height 33
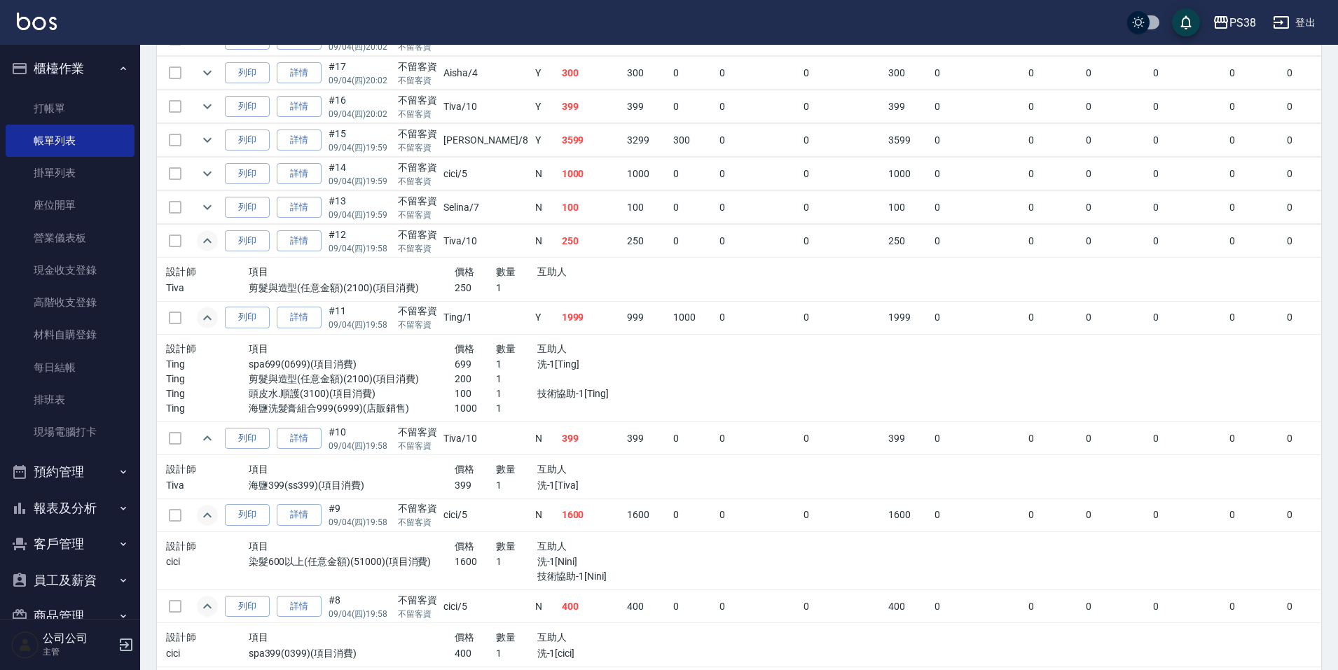
click at [195, 214] on td at bounding box center [207, 207] width 28 height 33
click at [206, 209] on icon "expand row" at bounding box center [207, 207] width 8 height 5
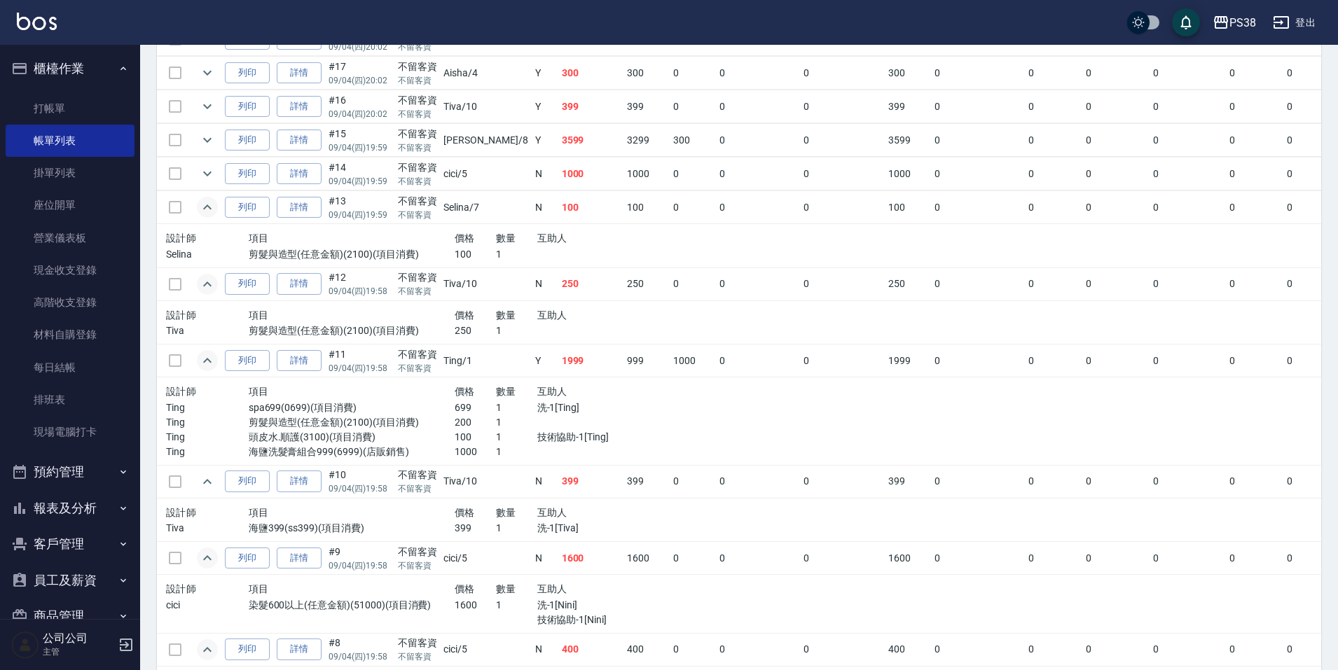
click at [623, 219] on td "100" at bounding box center [646, 207] width 46 height 33
click at [559, 195] on td "100" at bounding box center [591, 207] width 66 height 33
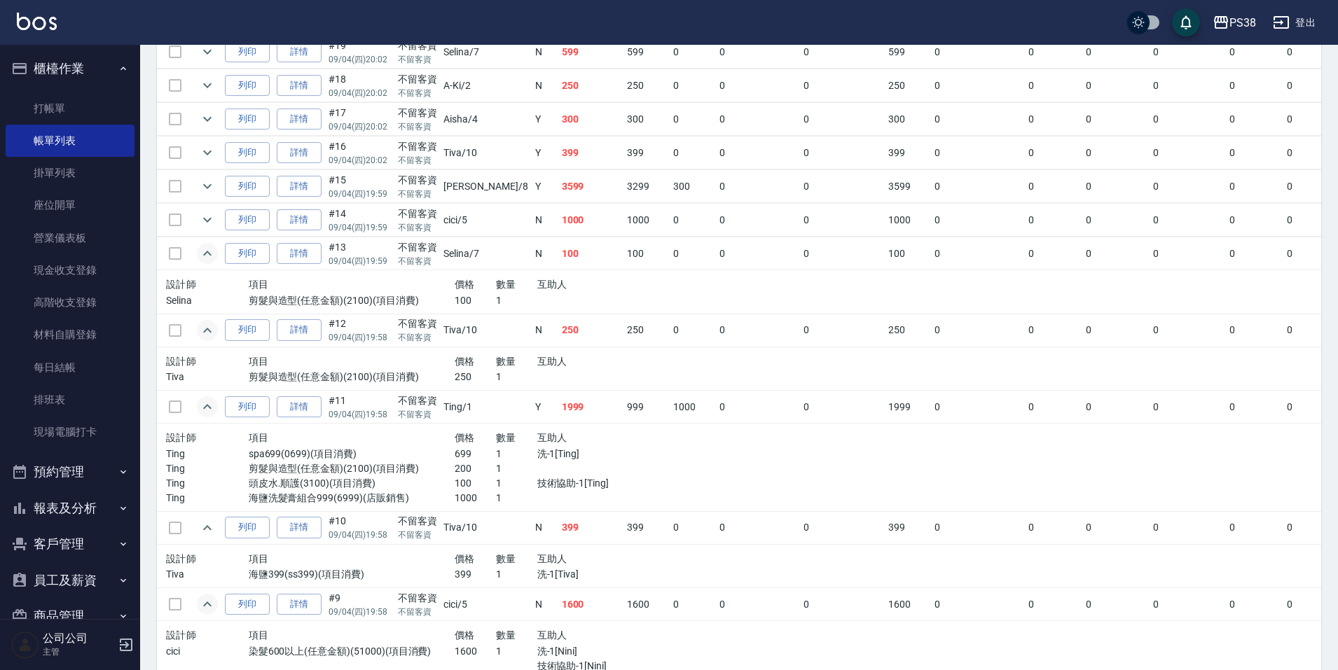
scroll to position [497, 0]
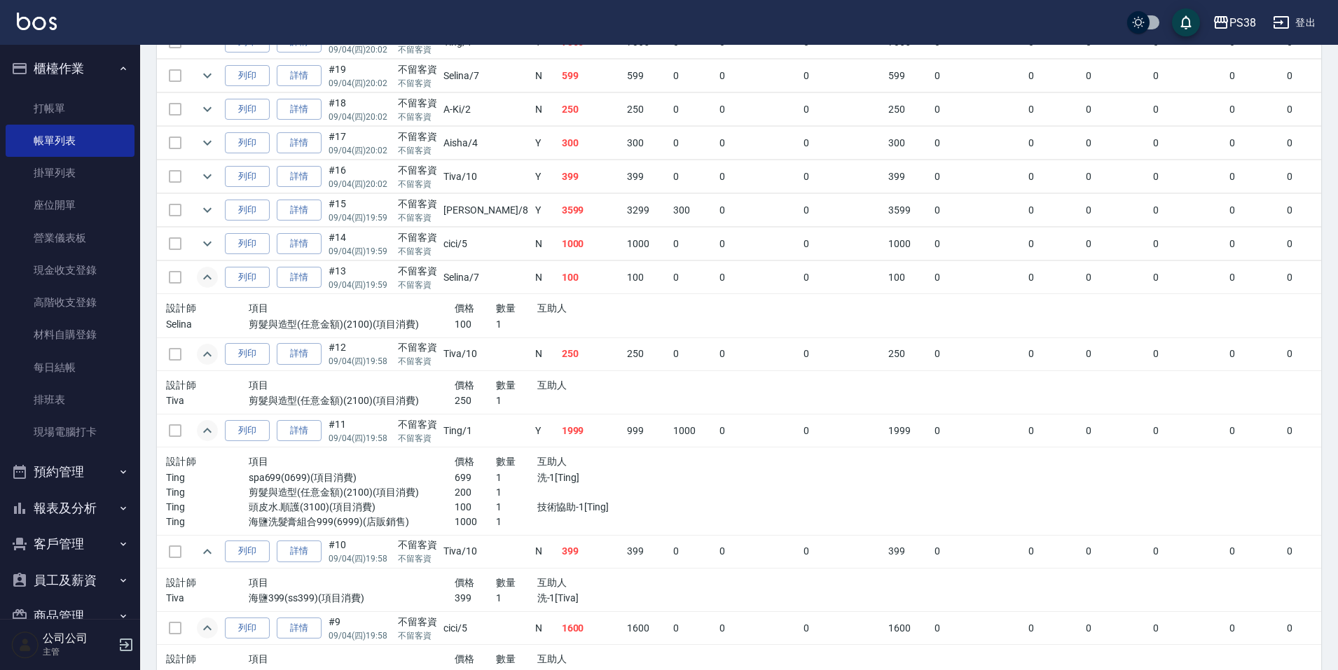
click at [558, 205] on td "3599" at bounding box center [591, 210] width 66 height 33
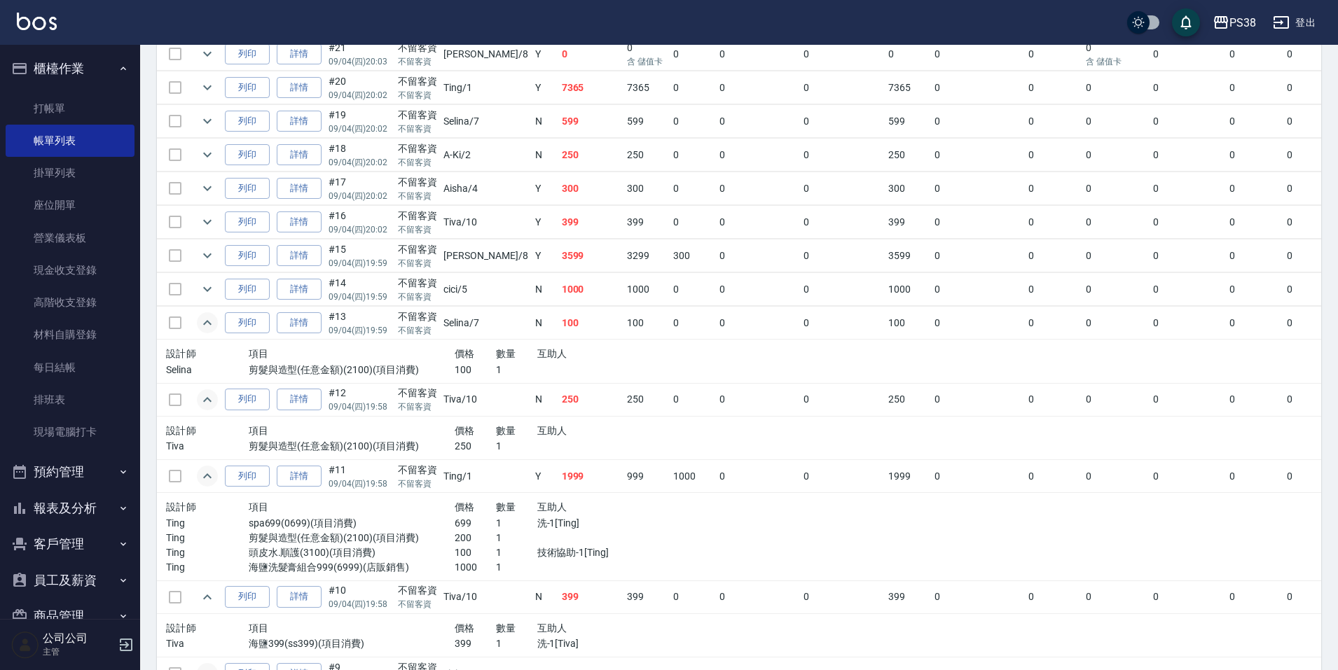
scroll to position [427, 0]
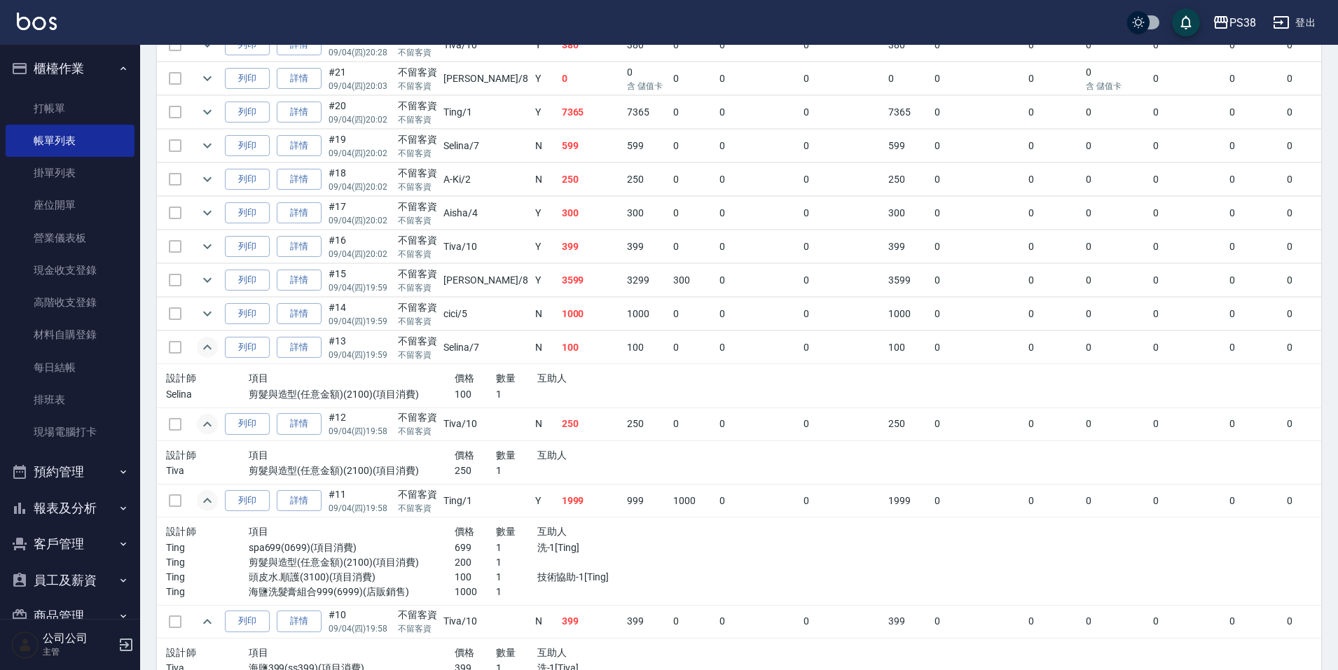
click at [558, 237] on td "399" at bounding box center [591, 246] width 66 height 33
click at [558, 260] on td "399" at bounding box center [591, 246] width 66 height 33
click at [558, 251] on td "399" at bounding box center [591, 246] width 66 height 33
click at [558, 227] on td "300" at bounding box center [591, 213] width 66 height 33
click at [206, 215] on icon "expand row" at bounding box center [207, 213] width 17 height 17
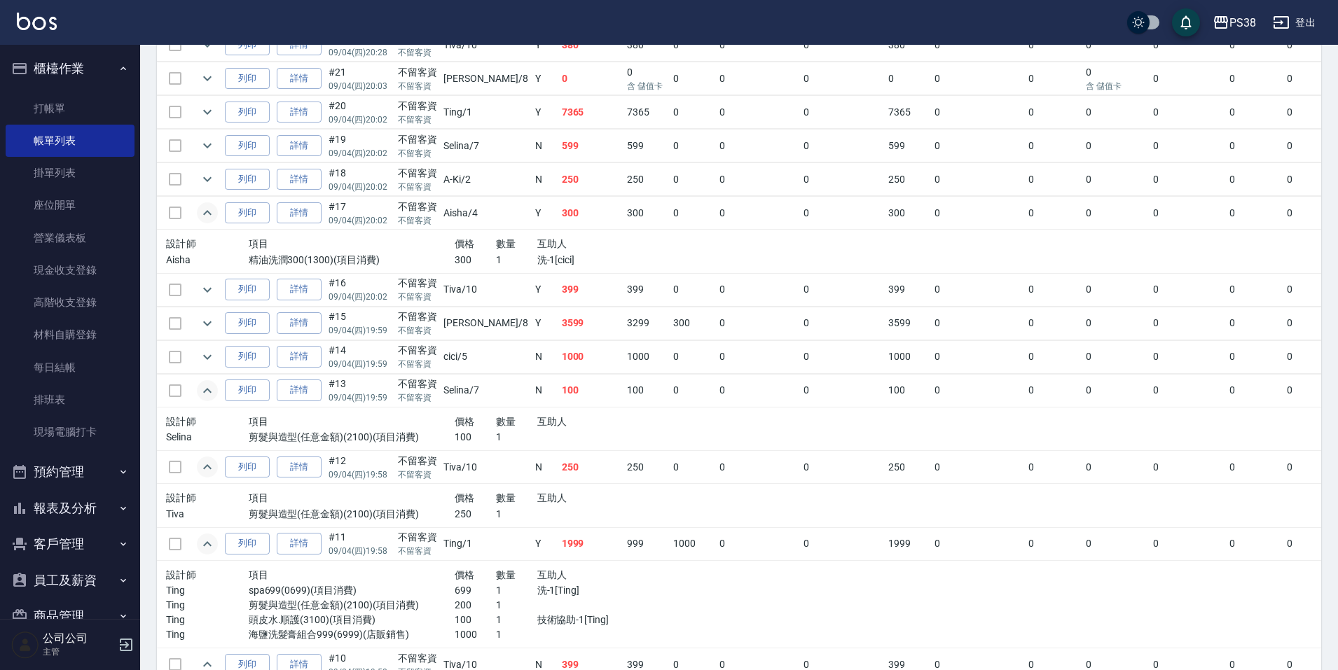
click at [623, 228] on td "300" at bounding box center [646, 213] width 46 height 33
click at [558, 227] on td "300" at bounding box center [591, 213] width 66 height 33
click at [558, 174] on td "250" at bounding box center [591, 179] width 66 height 33
click at [204, 187] on icon "expand row" at bounding box center [207, 179] width 17 height 17
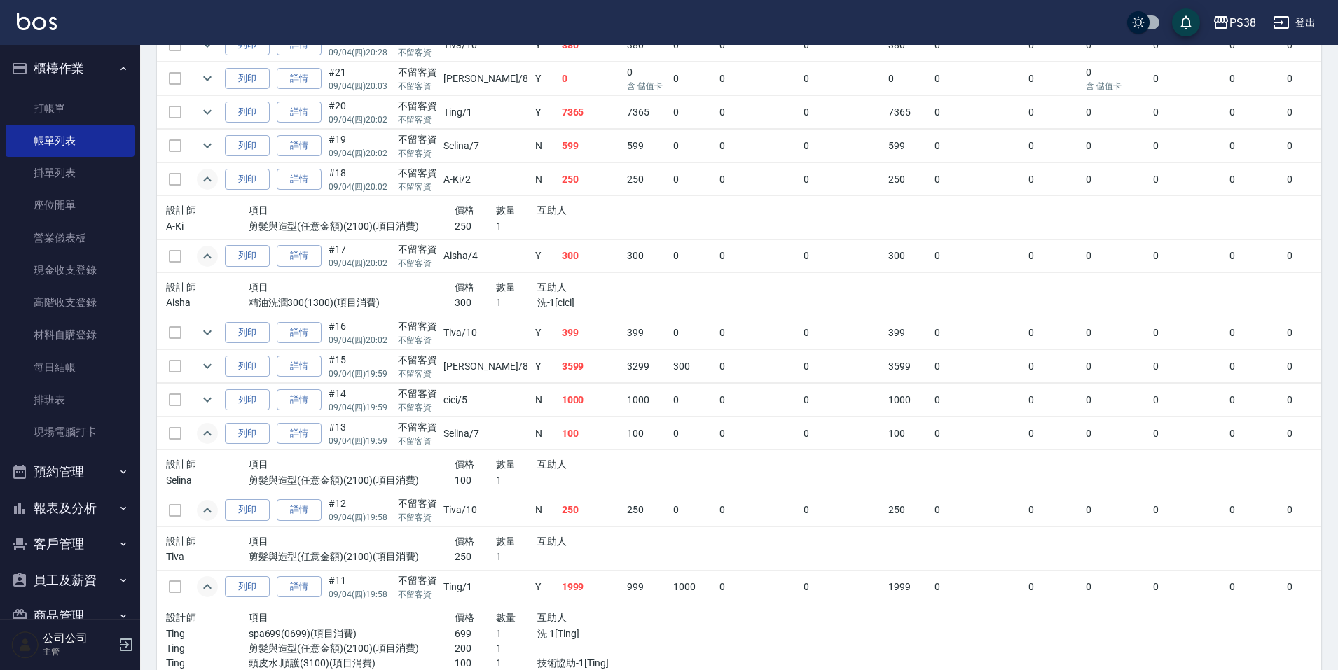
click at [603, 207] on div "互助人" at bounding box center [599, 211] width 124 height 18
click at [568, 139] on td "599" at bounding box center [591, 146] width 66 height 33
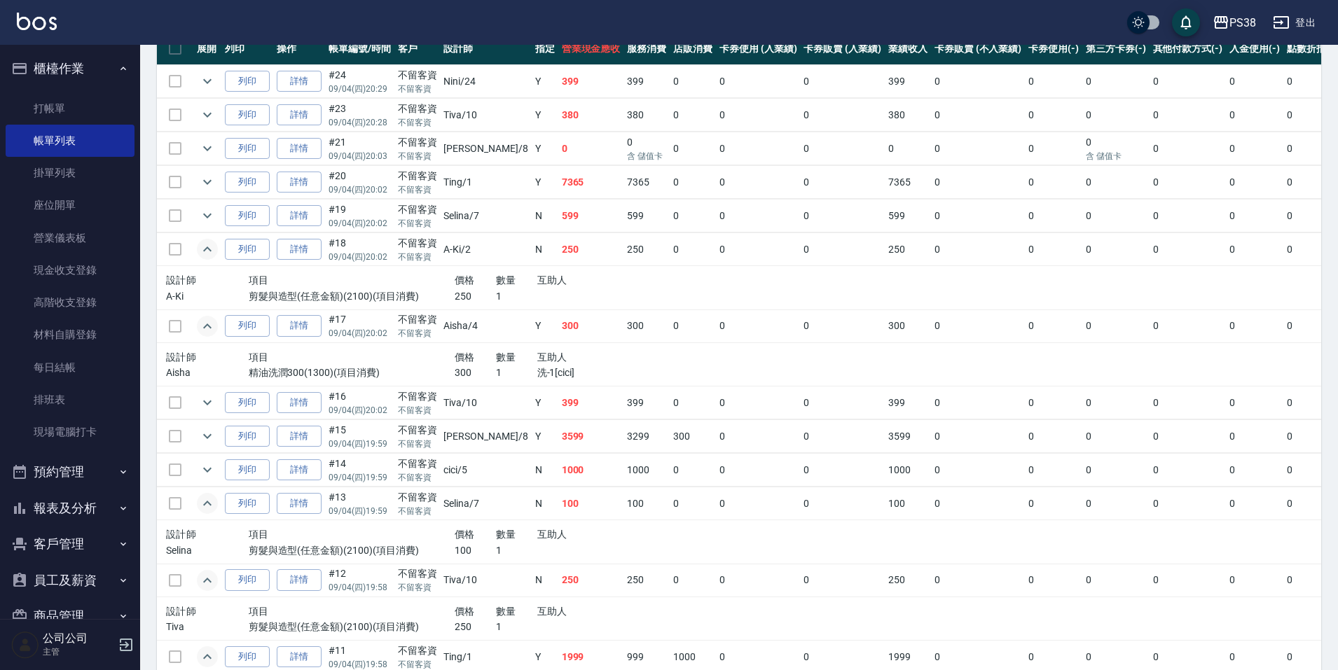
click at [567, 158] on td "0" at bounding box center [591, 148] width 66 height 33
click at [64, 373] on link "每日結帳" at bounding box center [70, 368] width 129 height 32
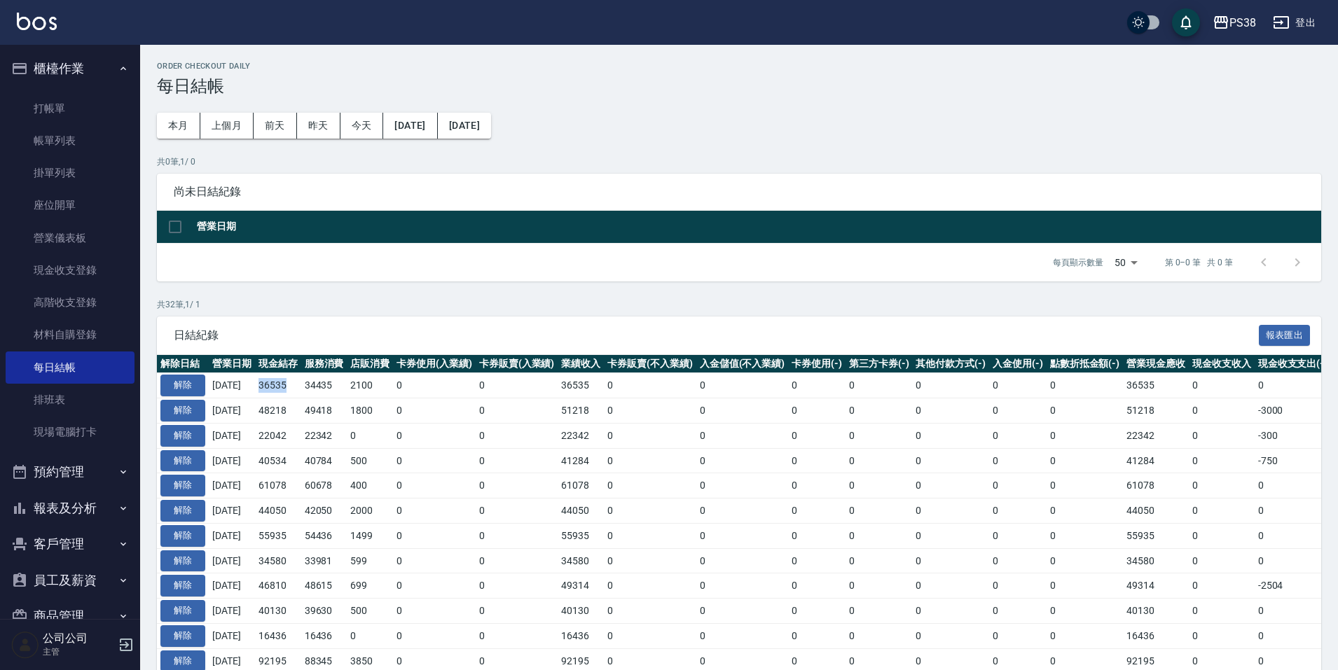
drag, startPoint x: 269, startPoint y: 387, endPoint x: 304, endPoint y: 392, distance: 35.4
click at [301, 392] on td "36535" at bounding box center [278, 385] width 46 height 25
click at [413, 445] on td "0" at bounding box center [434, 435] width 83 height 25
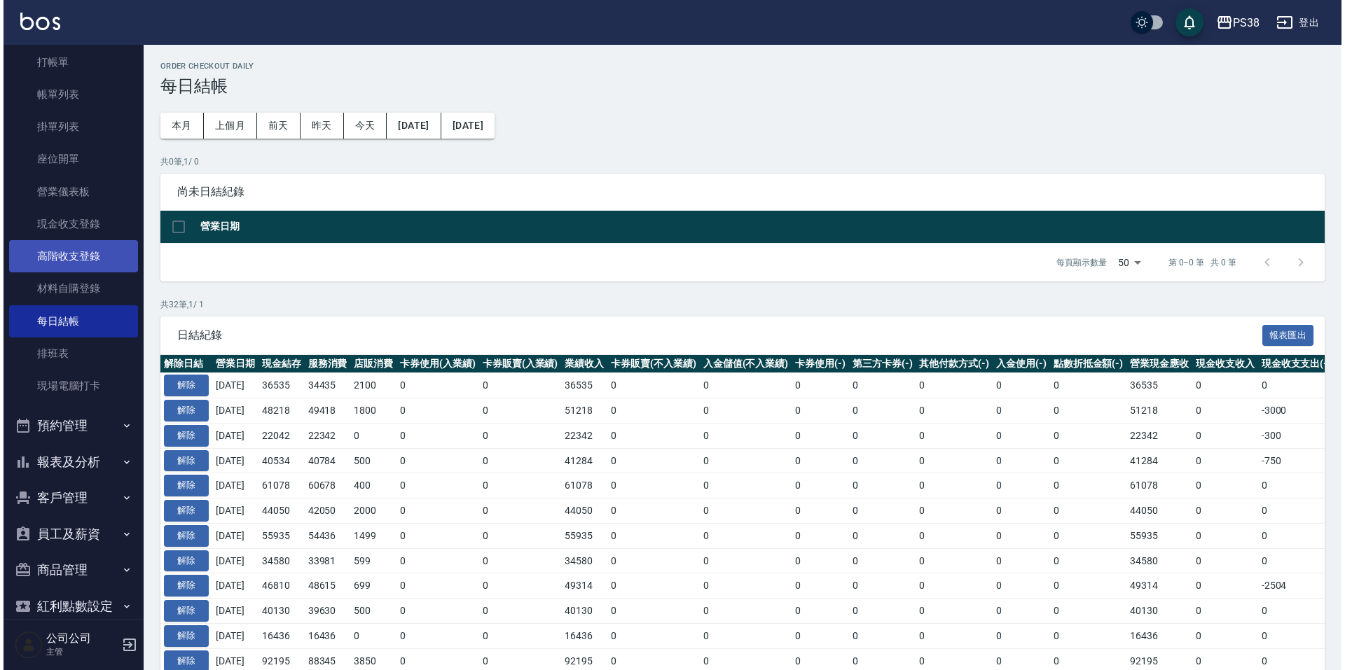
scroll to position [70, 0]
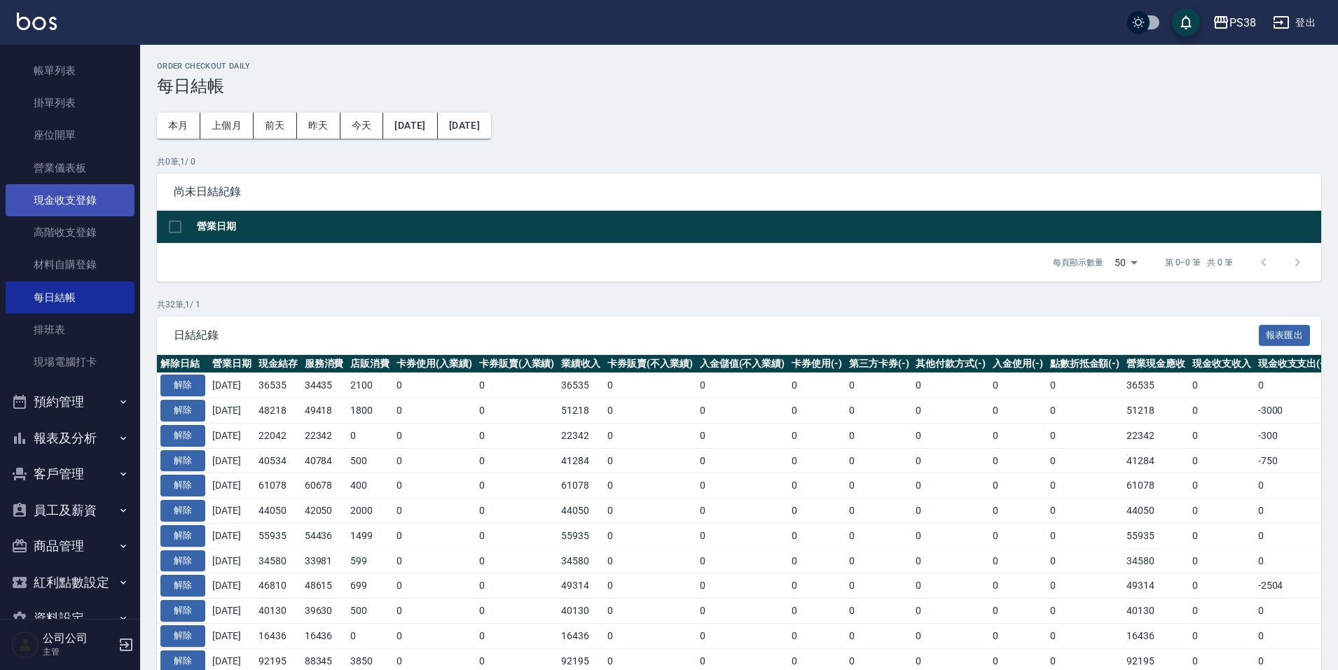
click at [46, 209] on link "現金收支登錄" at bounding box center [70, 200] width 129 height 32
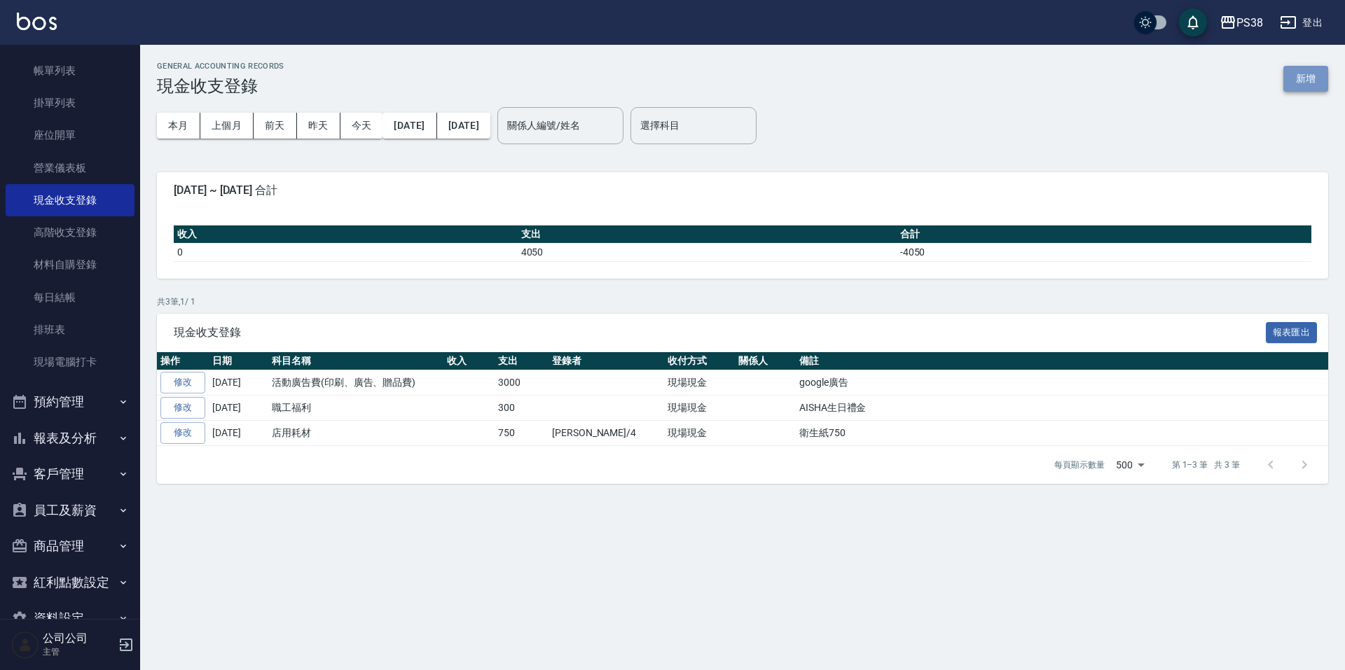
click at [1297, 81] on button "新增" at bounding box center [1305, 79] width 45 height 26
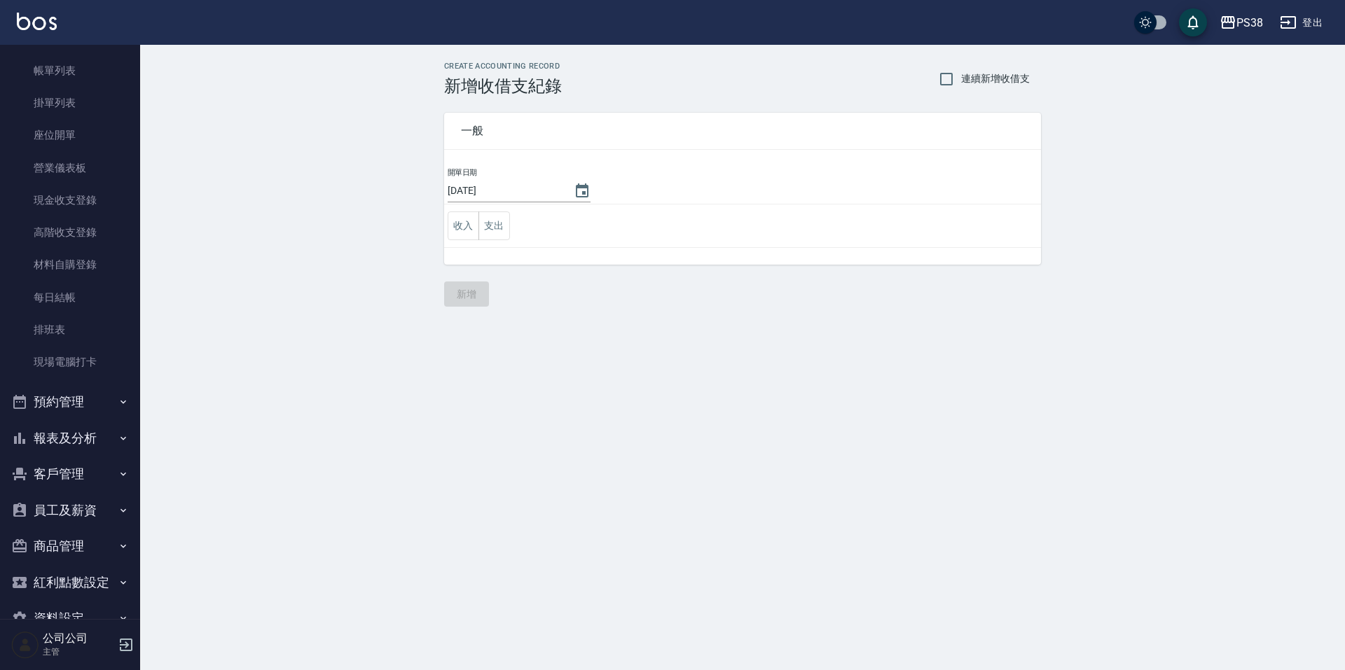
click at [502, 241] on td "收入 支出" at bounding box center [742, 226] width 597 height 43
click at [501, 237] on button "支出" at bounding box center [494, 226] width 32 height 29
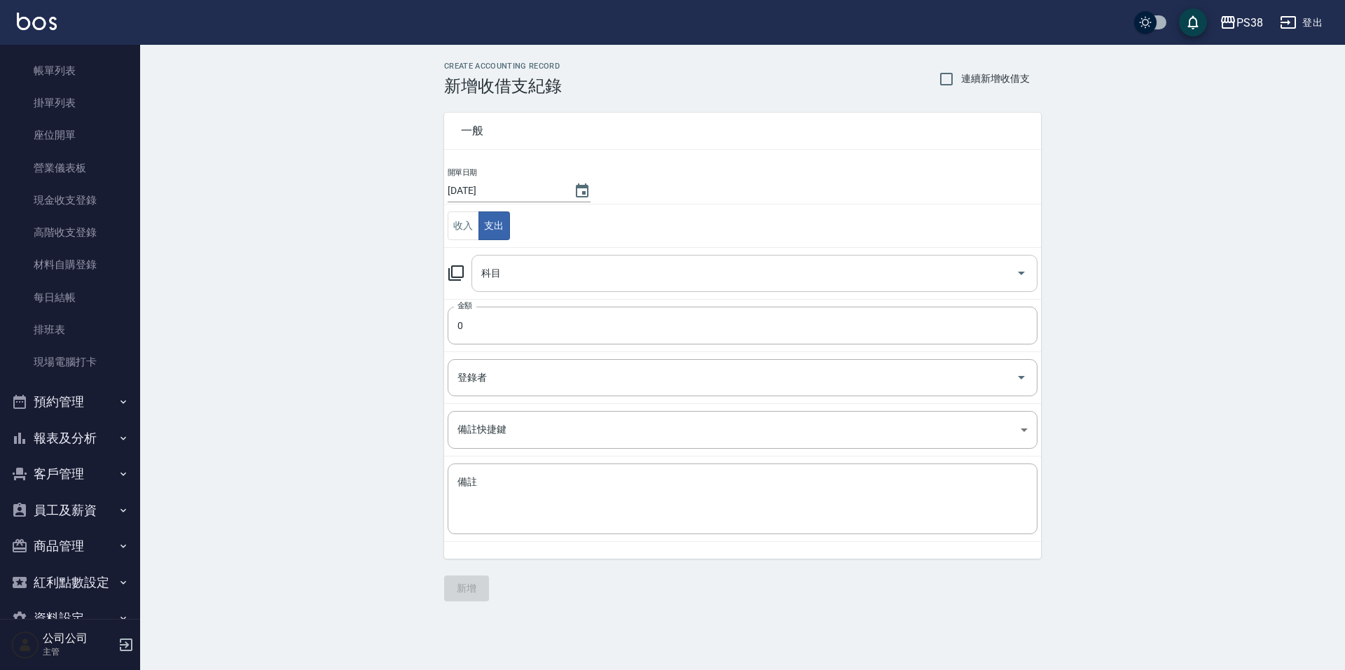
click at [594, 282] on input "科目" at bounding box center [744, 273] width 532 height 25
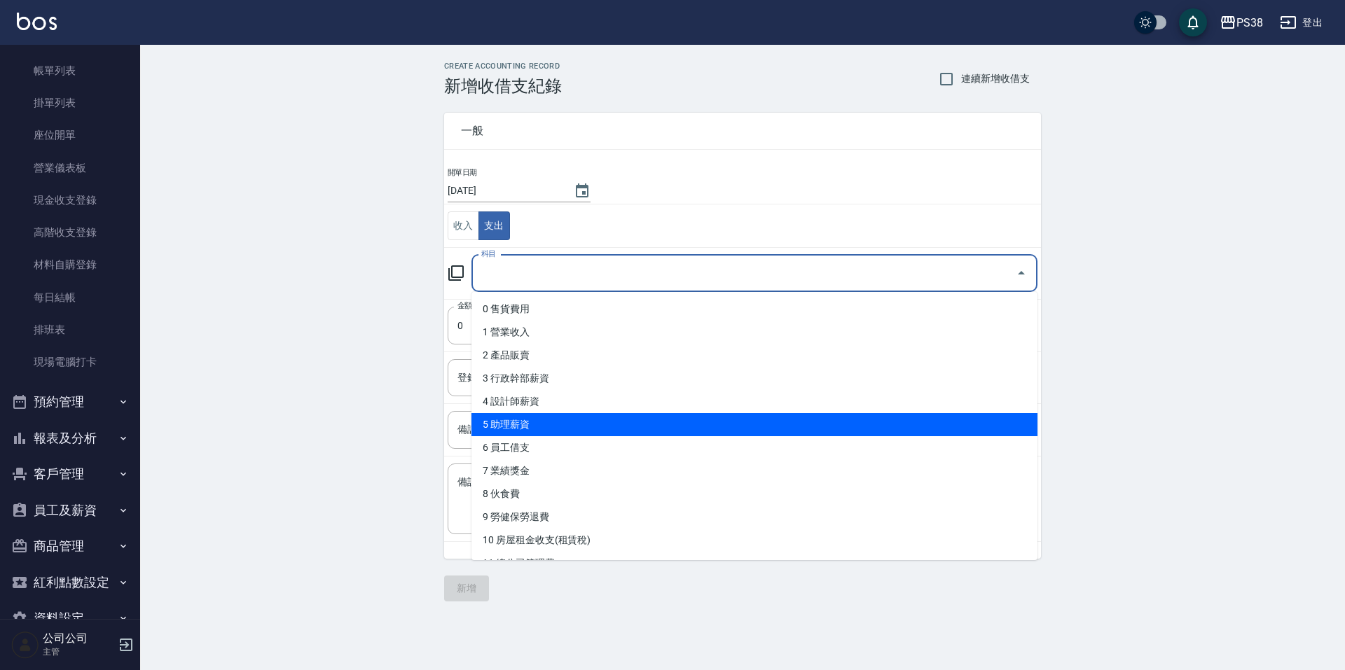
click at [357, 415] on div "CREATE ACCOUNTING RECORD 新增收借支紀錄 連續新增收借支 一般 開單日期 2025/09/04 收入 支出 科目 科目 金額 0 金額…" at bounding box center [742, 332] width 1205 height 574
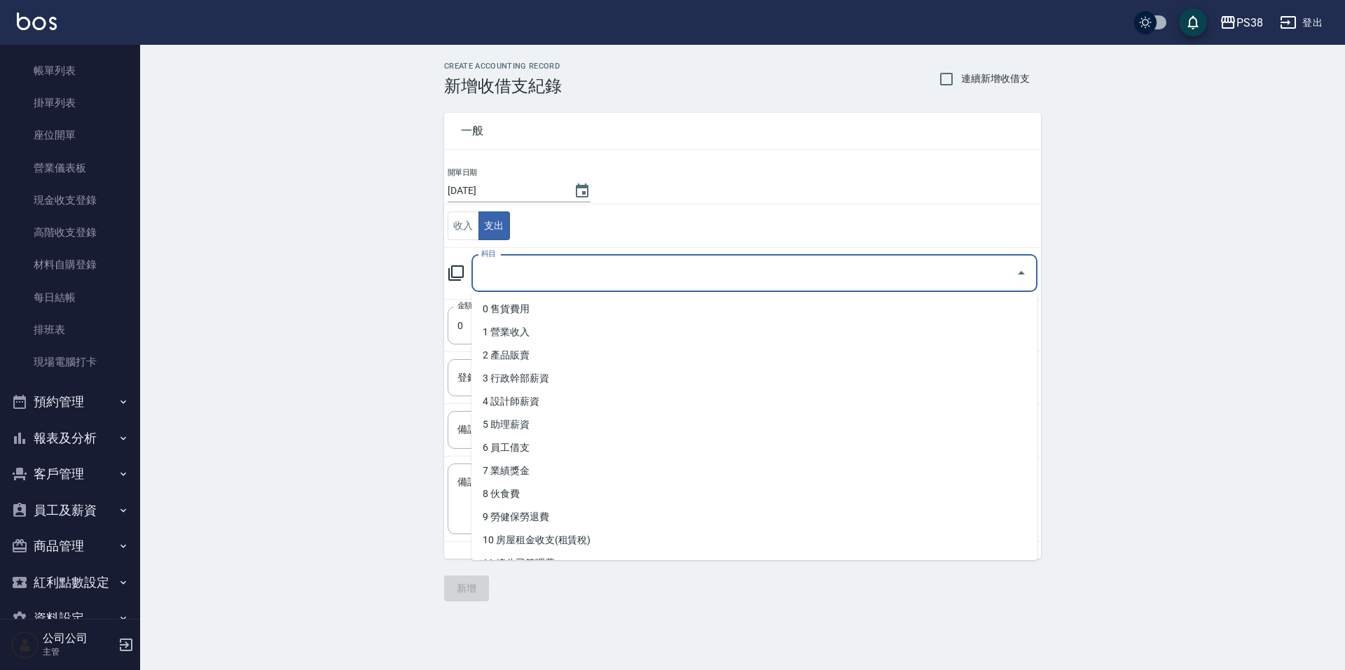
click at [574, 277] on input "科目" at bounding box center [744, 273] width 532 height 25
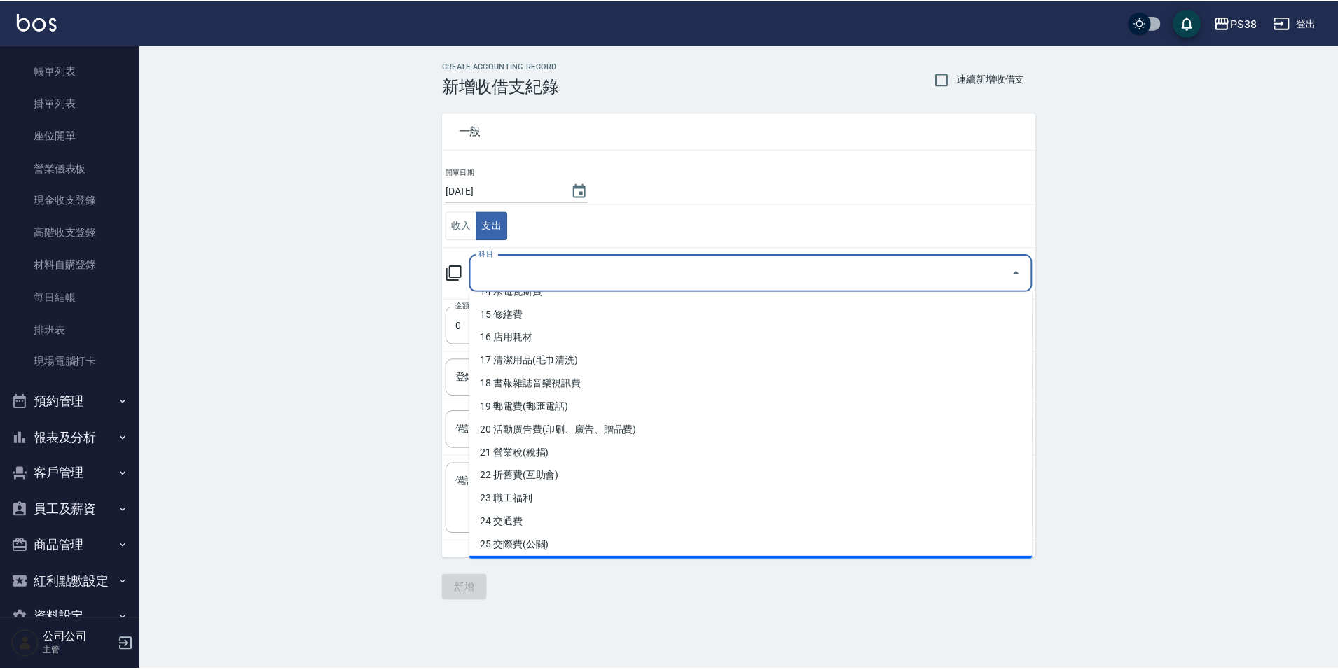
scroll to position [271, 0]
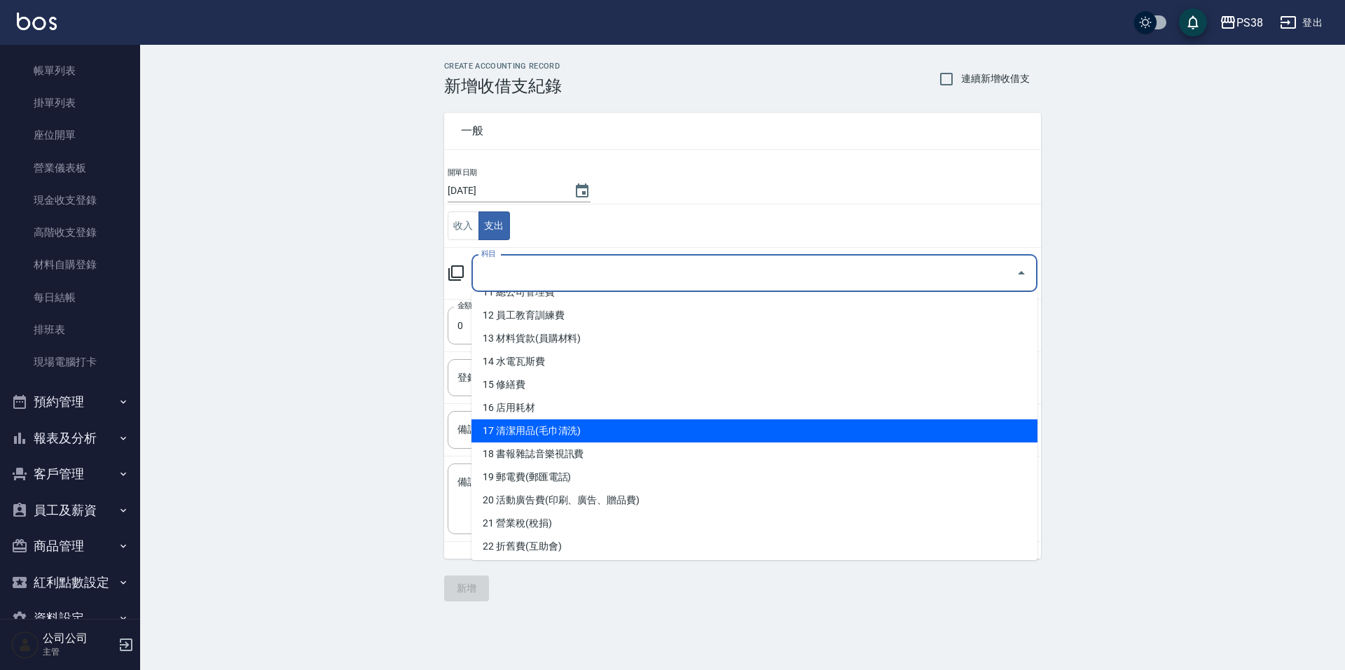
click at [690, 427] on li "17 清潔用品(毛巾清洗)" at bounding box center [754, 431] width 566 height 23
type input "17 清潔用品(毛巾清洗)"
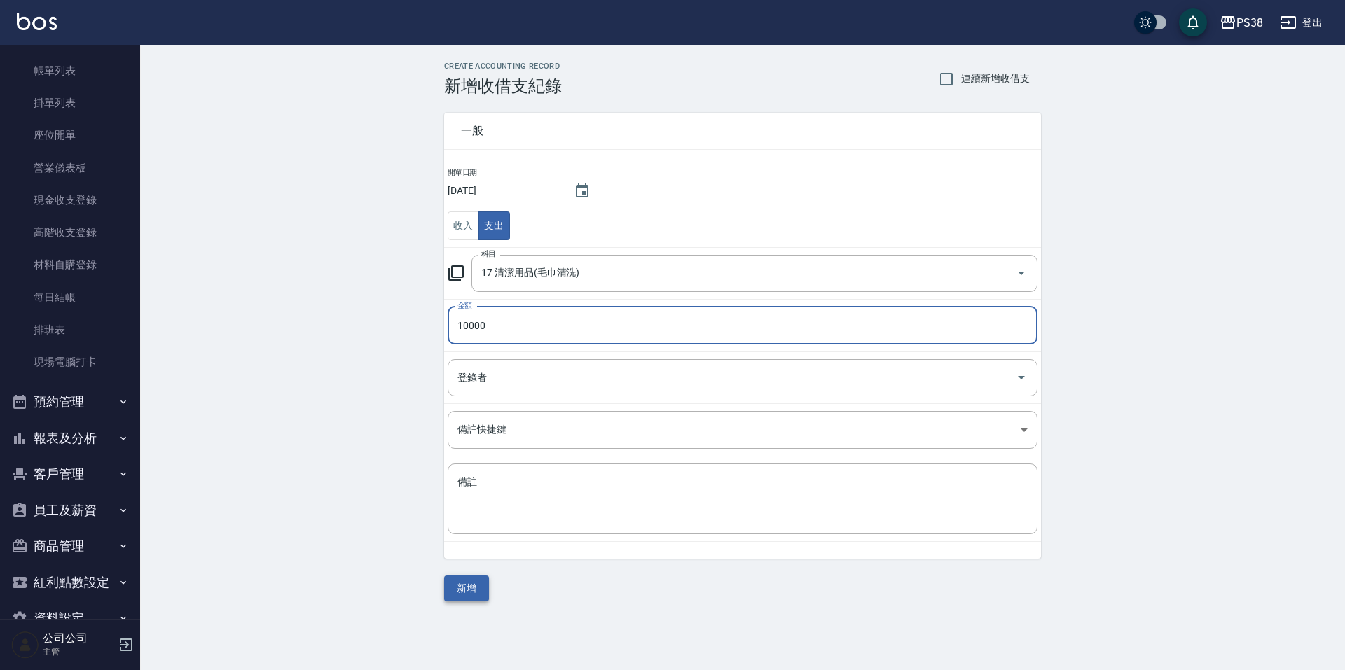
type input "10000"
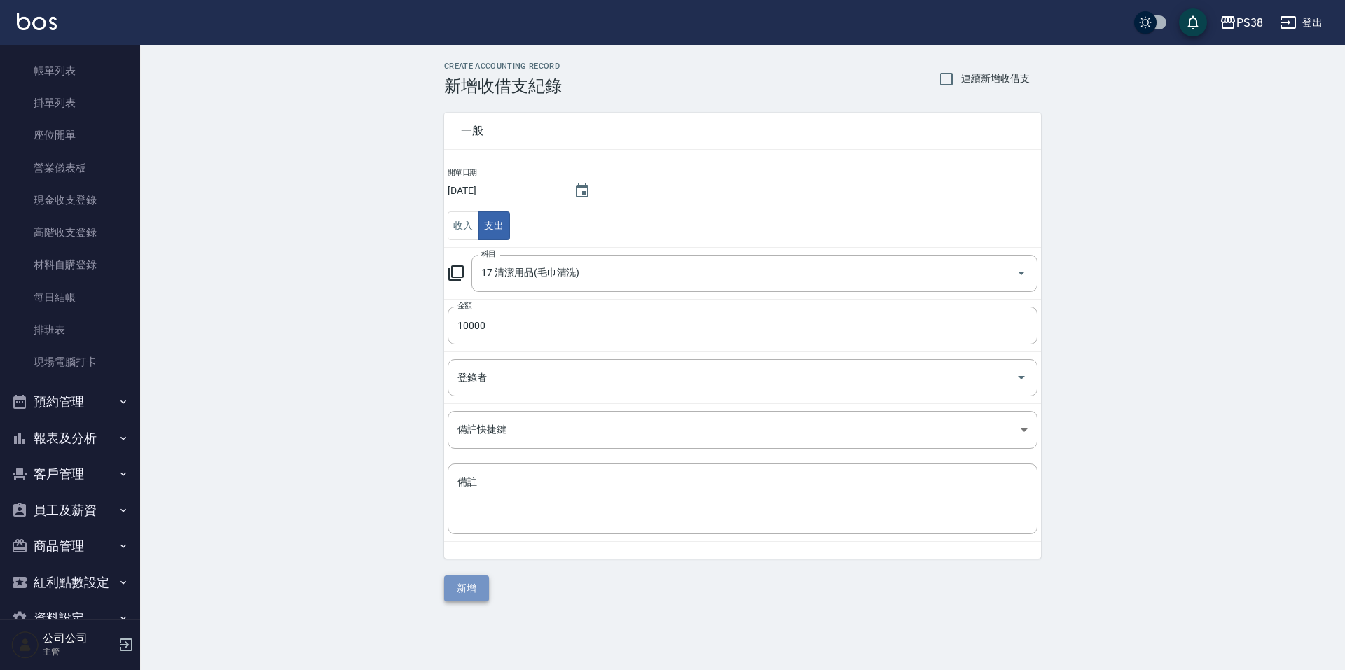
click at [466, 585] on button "新增" at bounding box center [466, 589] width 45 height 26
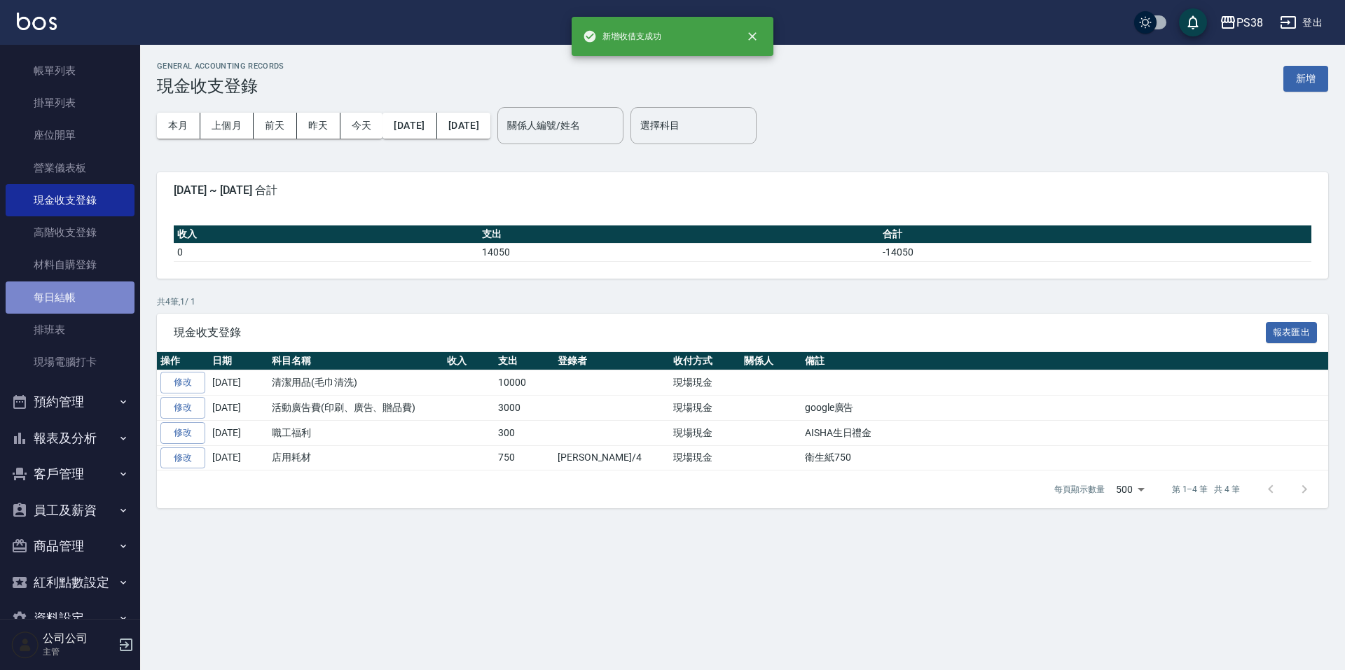
click at [74, 296] on link "每日結帳" at bounding box center [70, 298] width 129 height 32
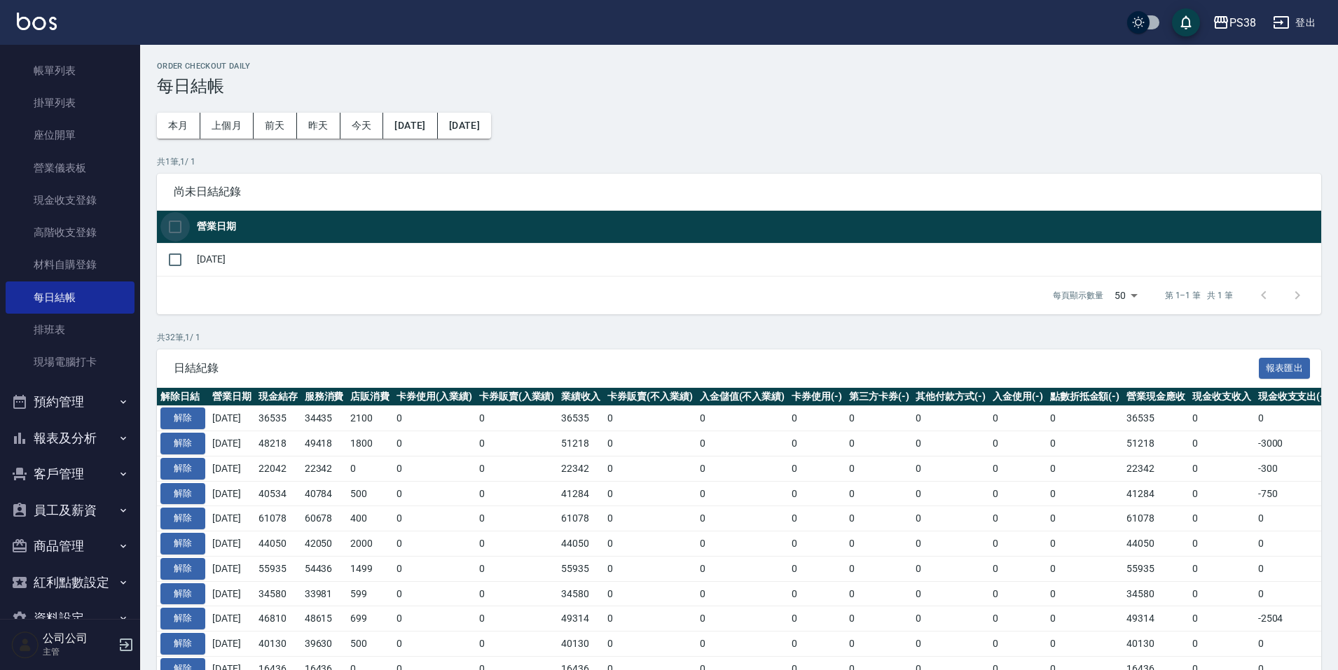
click at [181, 225] on input "checkbox" at bounding box center [174, 226] width 29 height 29
checkbox input "true"
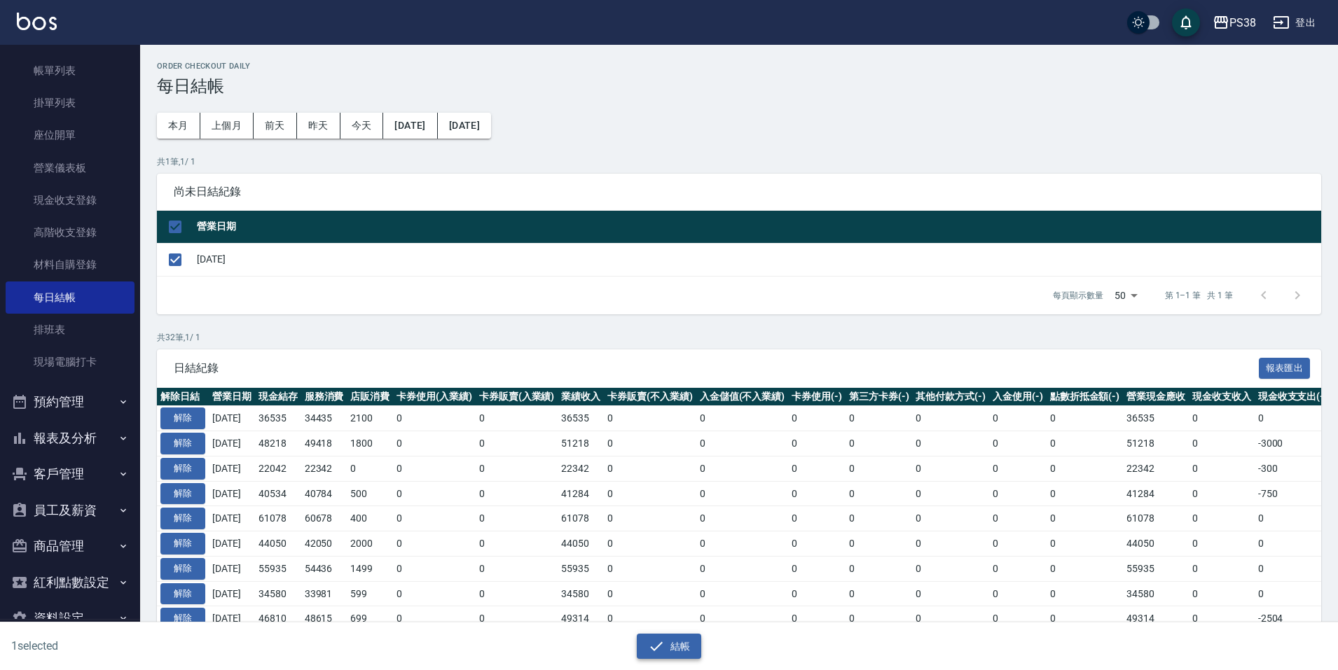
click at [664, 642] on icon "button" at bounding box center [656, 646] width 17 height 17
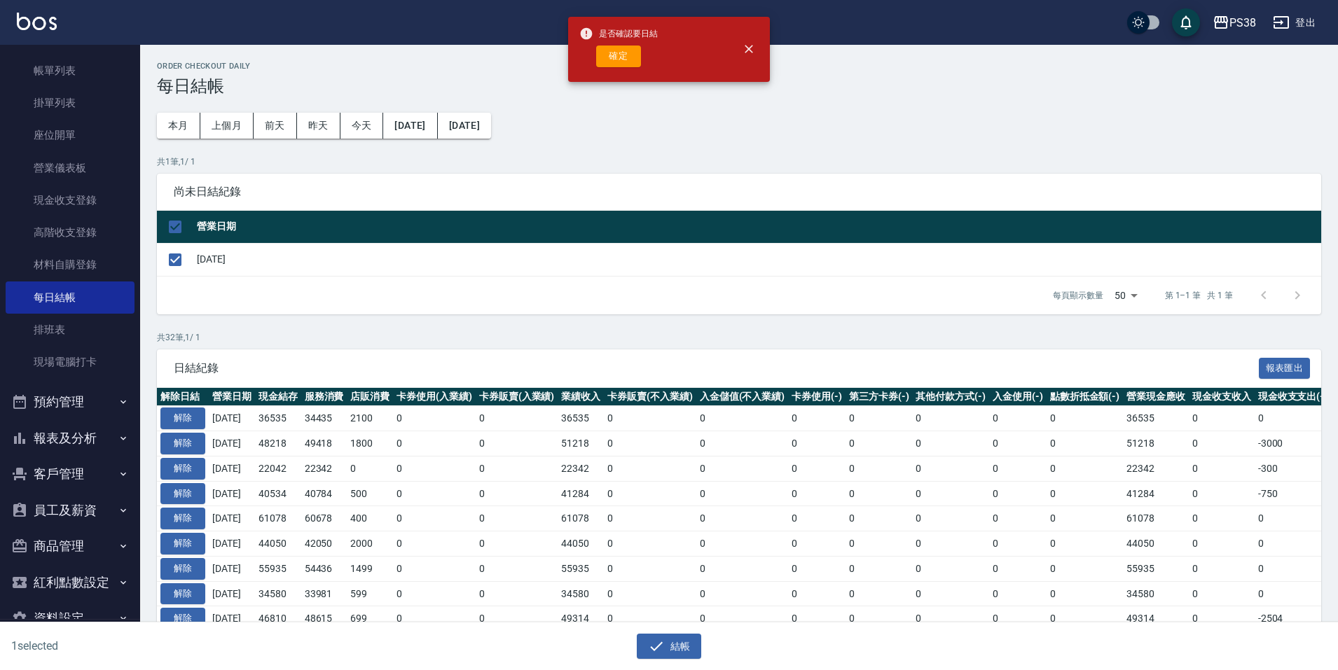
click at [626, 68] on div "是否確認要日結 確定" at bounding box center [618, 49] width 78 height 57
click at [626, 63] on button "確定" at bounding box center [618, 57] width 45 height 22
checkbox input "false"
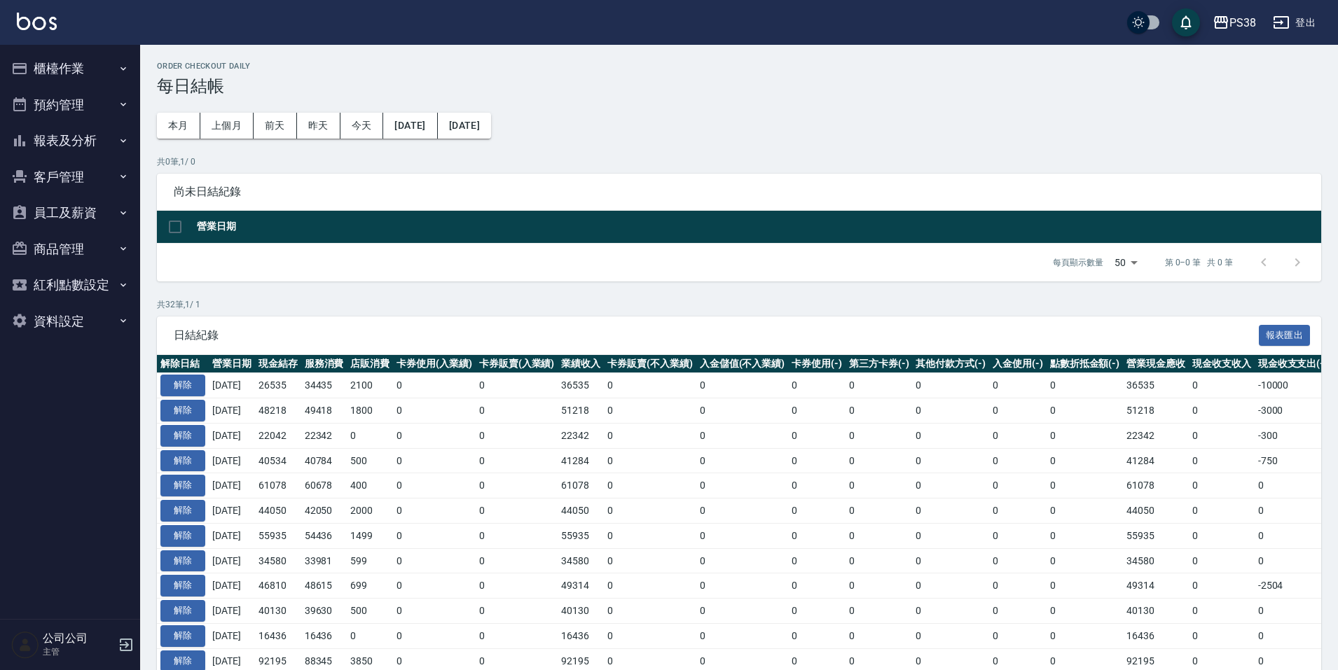
click at [99, 144] on button "報表及分析" at bounding box center [70, 141] width 129 height 36
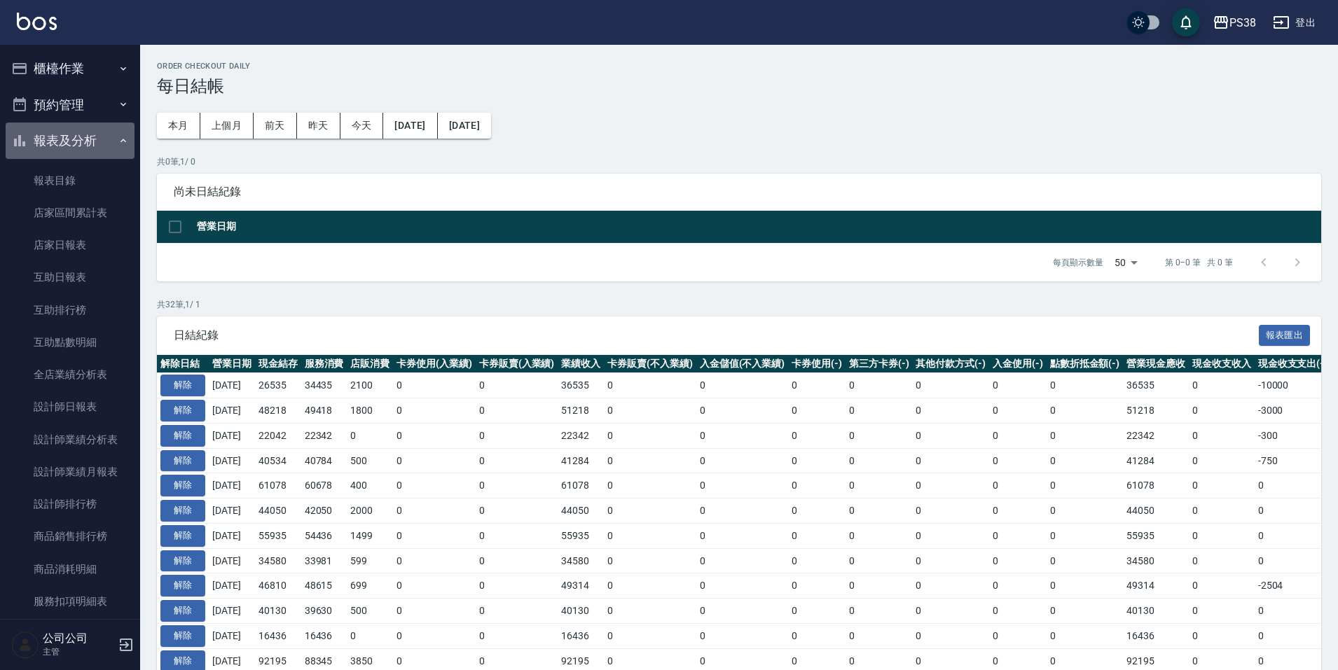
drag, startPoint x: 75, startPoint y: 138, endPoint x: 73, endPoint y: 113, distance: 24.6
click at [75, 138] on button "報表及分析" at bounding box center [70, 141] width 129 height 36
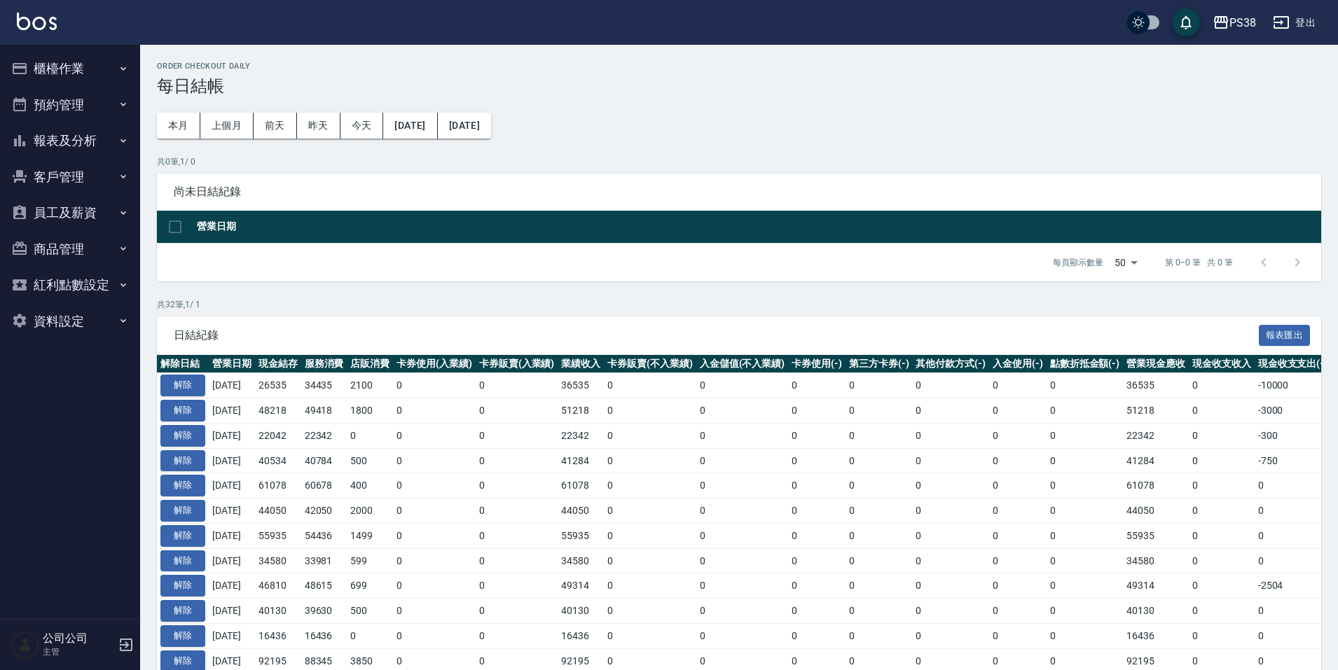
click at [74, 65] on button "櫃檯作業" at bounding box center [70, 68] width 129 height 36
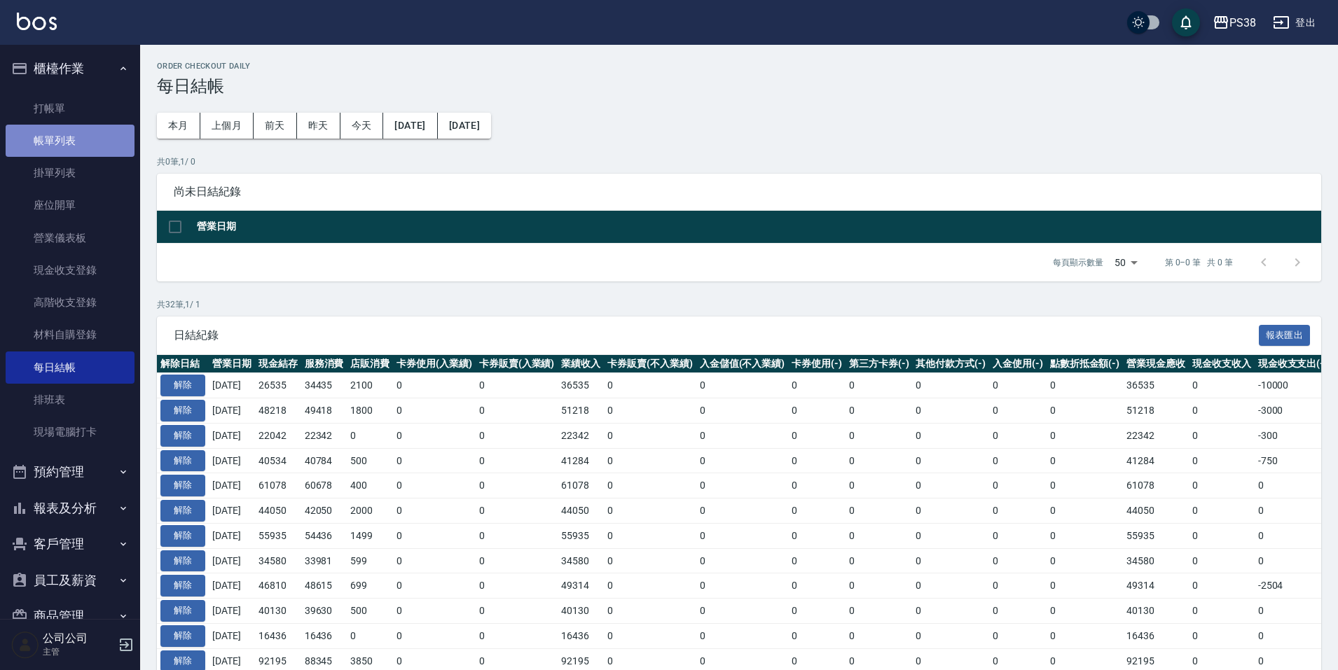
click at [77, 150] on link "帳單列表" at bounding box center [70, 141] width 129 height 32
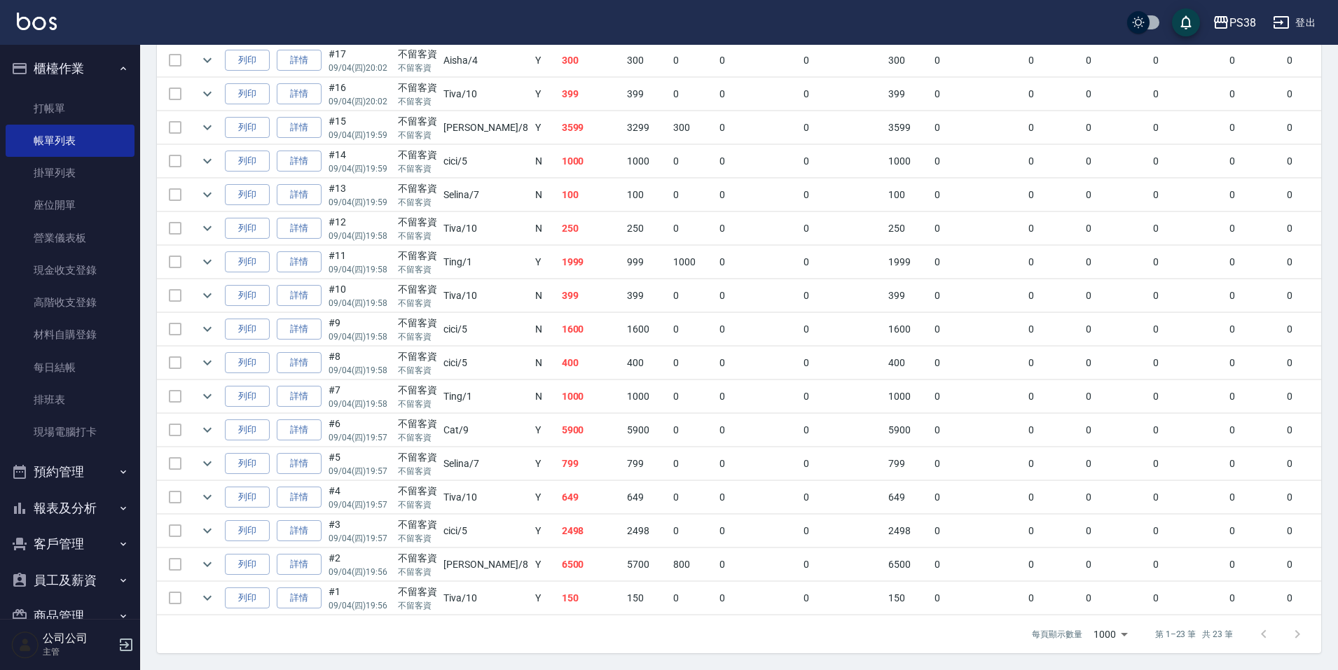
scroll to position [590, 0]
click at [558, 594] on td "150" at bounding box center [591, 598] width 66 height 33
click at [558, 558] on td "6500" at bounding box center [591, 564] width 66 height 33
click at [558, 527] on td "2498" at bounding box center [591, 531] width 66 height 33
click at [558, 484] on td "649" at bounding box center [591, 497] width 66 height 33
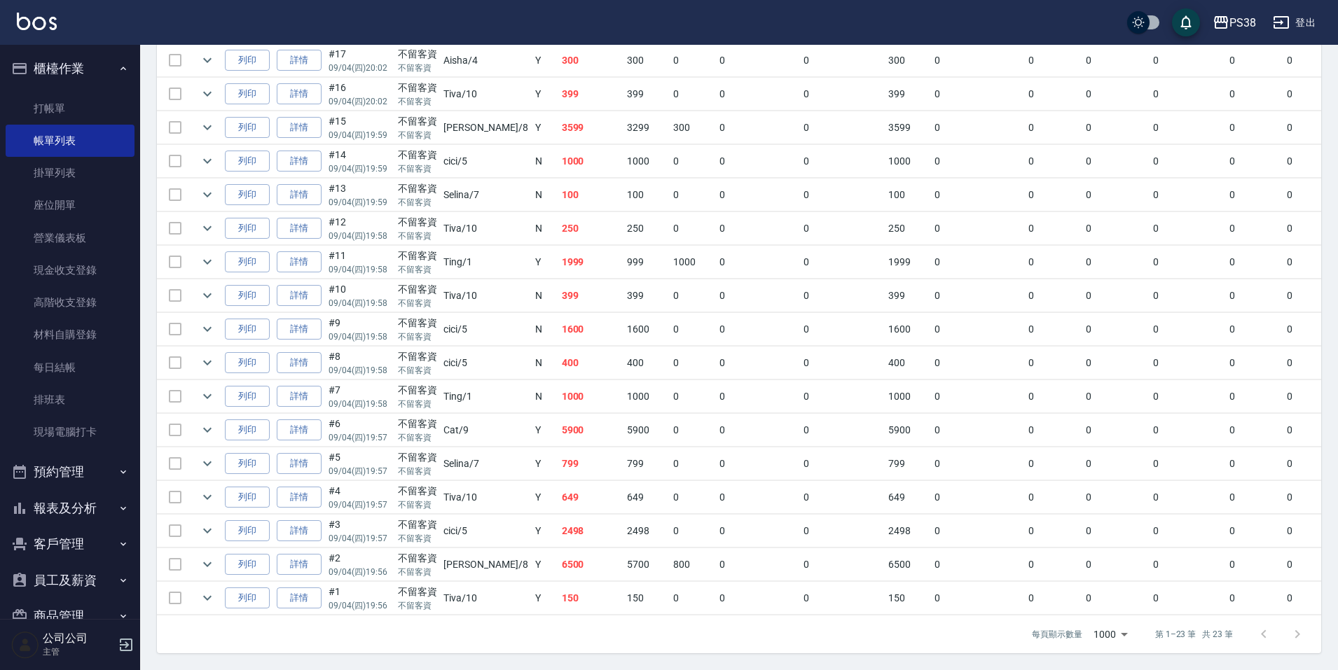
click at [558, 414] on td "5900" at bounding box center [591, 430] width 66 height 33
click at [558, 389] on td "1000" at bounding box center [591, 396] width 66 height 33
click at [558, 357] on td "400" at bounding box center [591, 363] width 66 height 33
click at [558, 333] on td "1600" at bounding box center [591, 329] width 66 height 33
click at [558, 290] on td "399" at bounding box center [591, 295] width 66 height 33
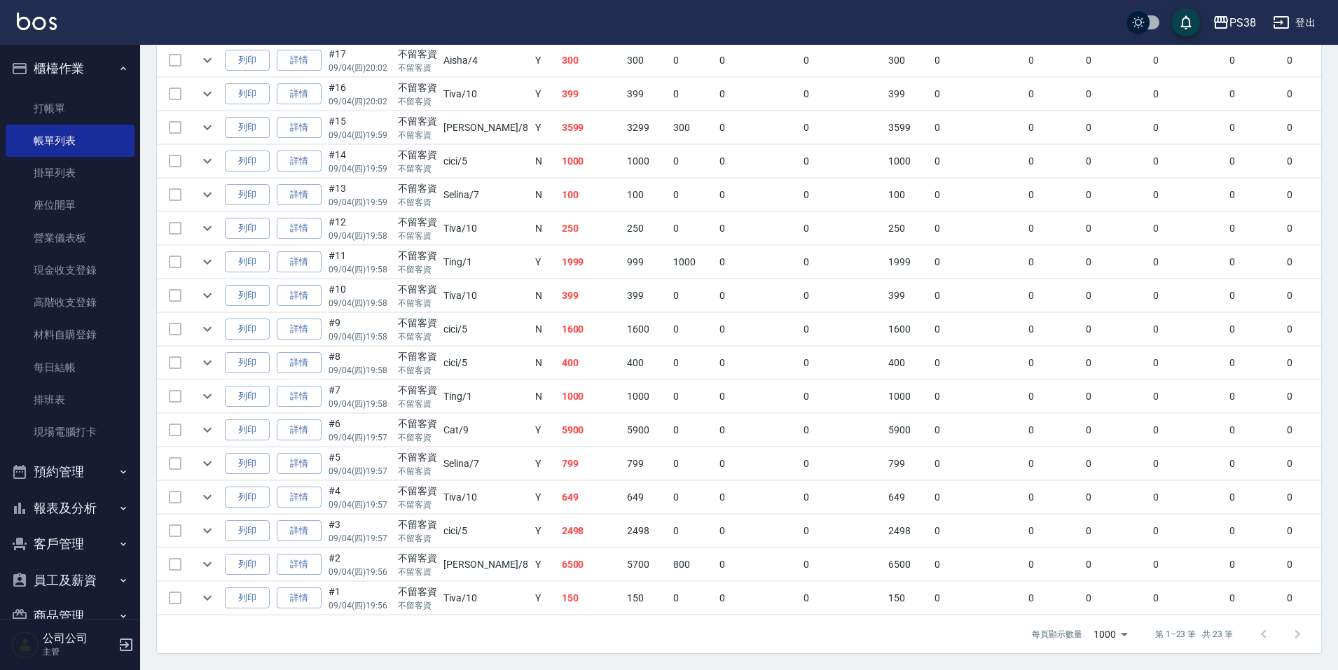
scroll to position [520, 0]
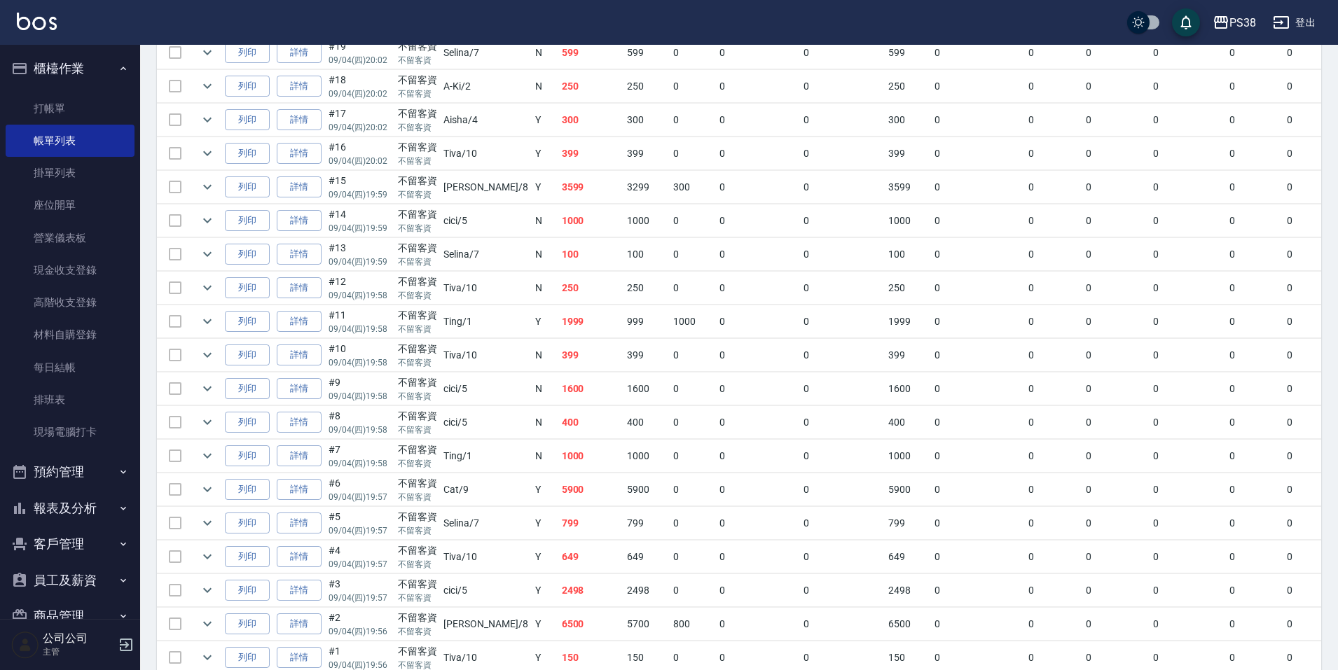
click at [558, 329] on td "1999" at bounding box center [591, 321] width 66 height 33
click at [558, 306] on td "1999" at bounding box center [591, 321] width 66 height 33
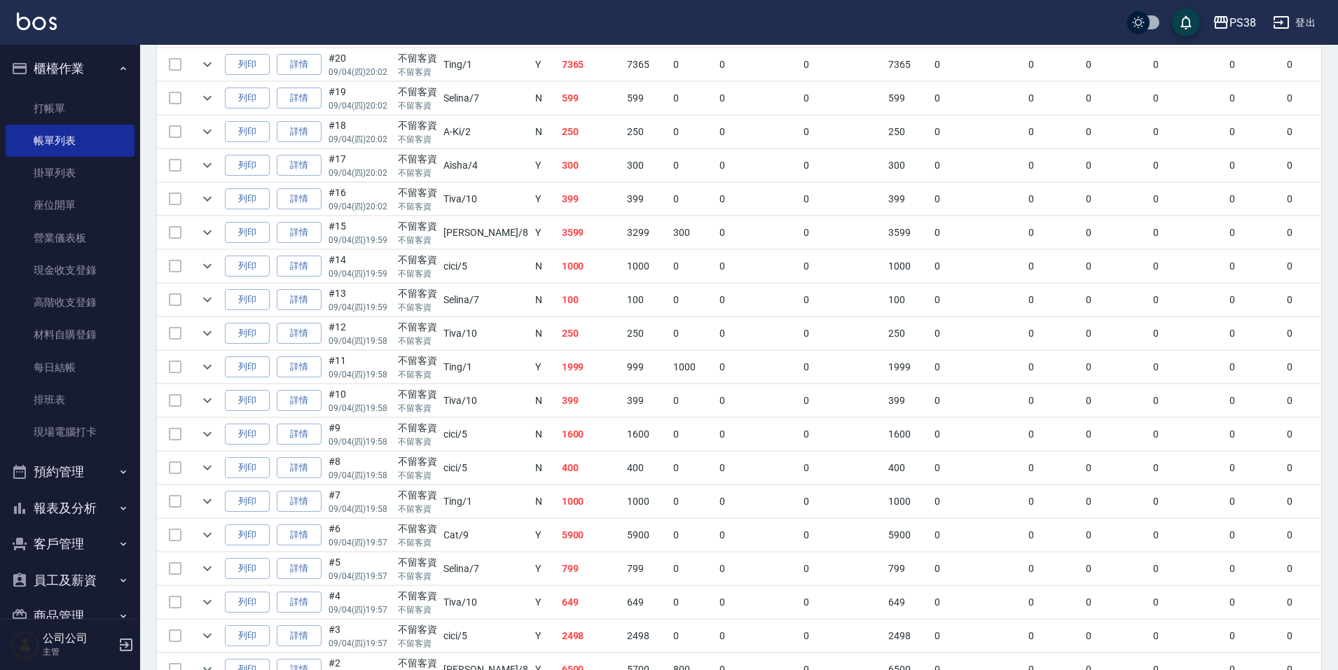
scroll to position [450, 0]
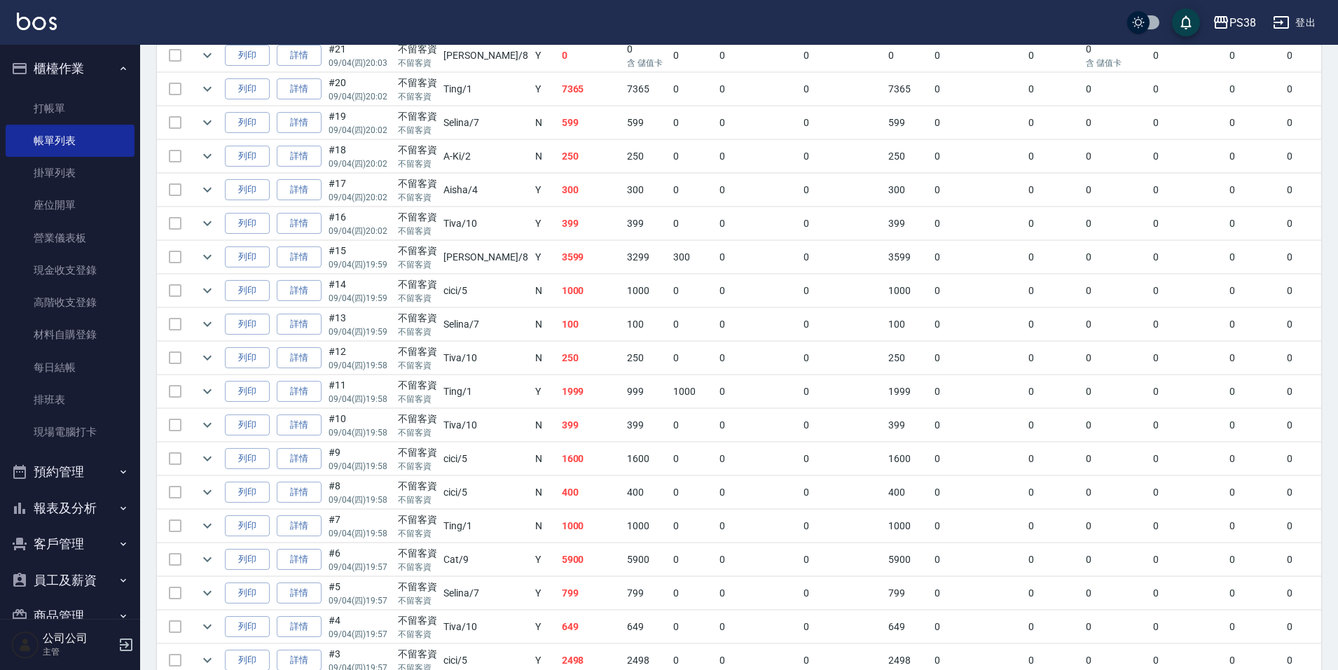
click at [558, 327] on td "100" at bounding box center [591, 324] width 66 height 33
click at [558, 300] on td "1000" at bounding box center [591, 291] width 66 height 33
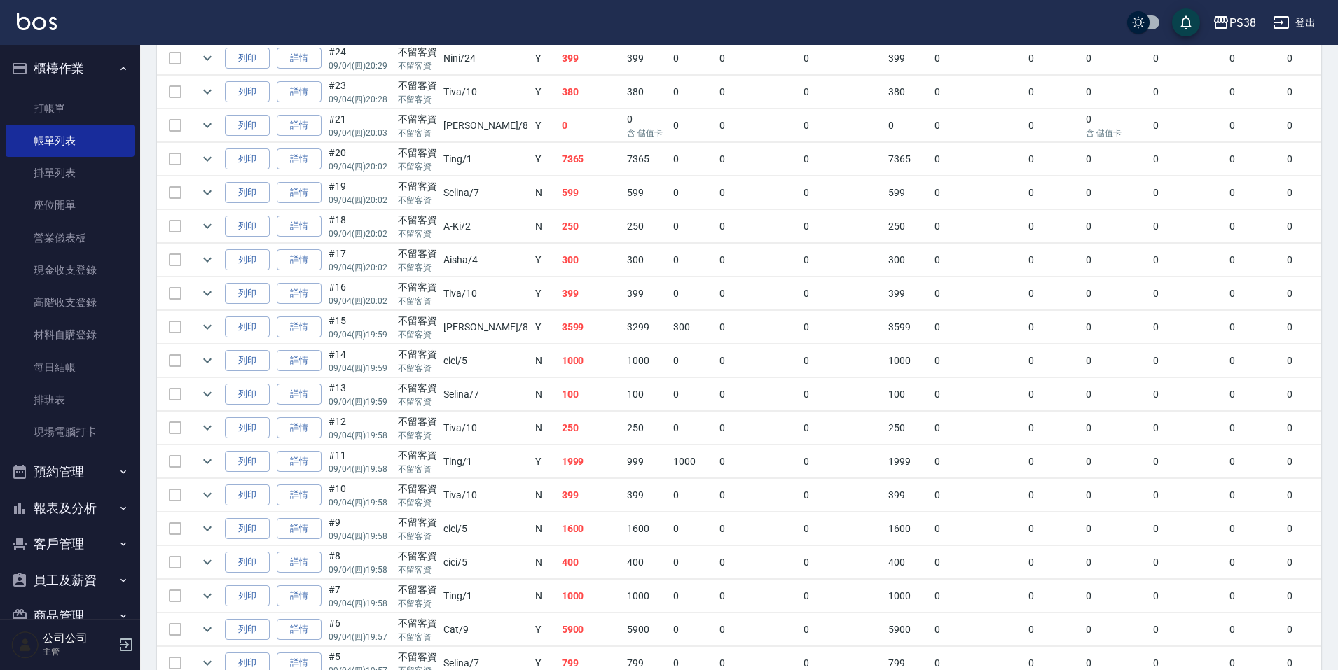
click at [558, 324] on td "3599" at bounding box center [591, 327] width 66 height 33
click at [558, 302] on td "399" at bounding box center [591, 293] width 66 height 33
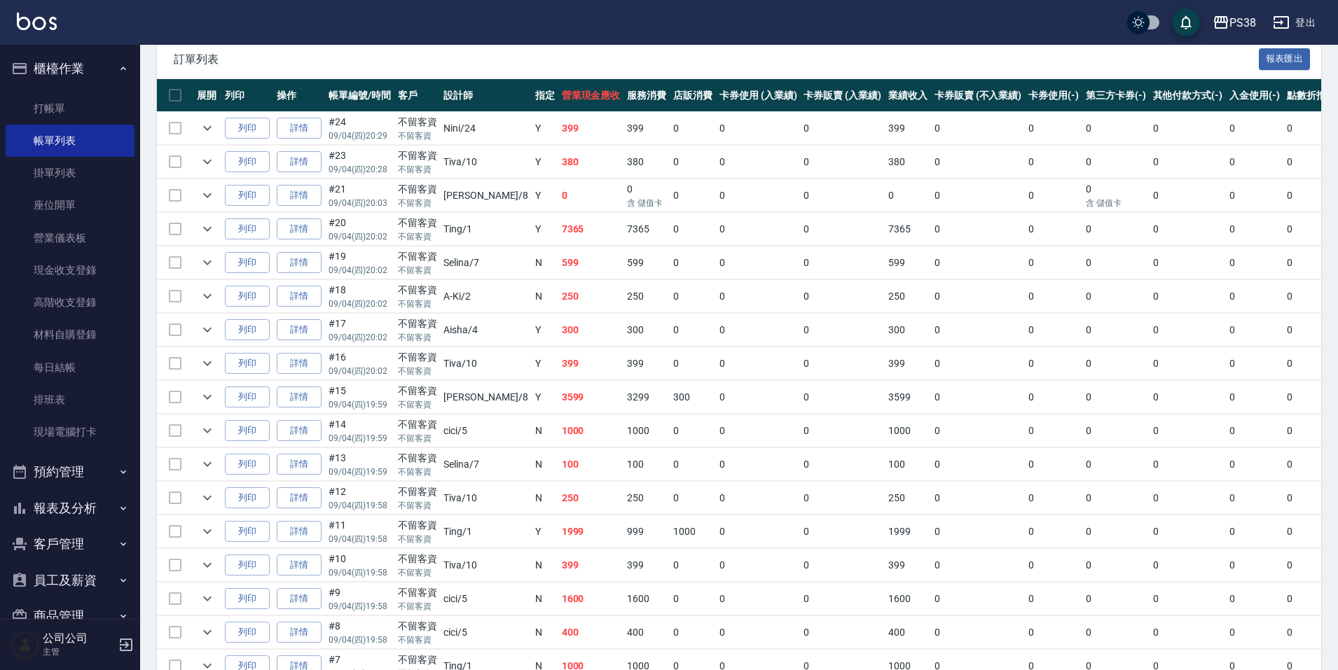
click at [558, 338] on td "300" at bounding box center [591, 330] width 66 height 33
click at [558, 296] on td "250" at bounding box center [591, 296] width 66 height 33
click at [555, 279] on td at bounding box center [413, 279] width 513 height 1
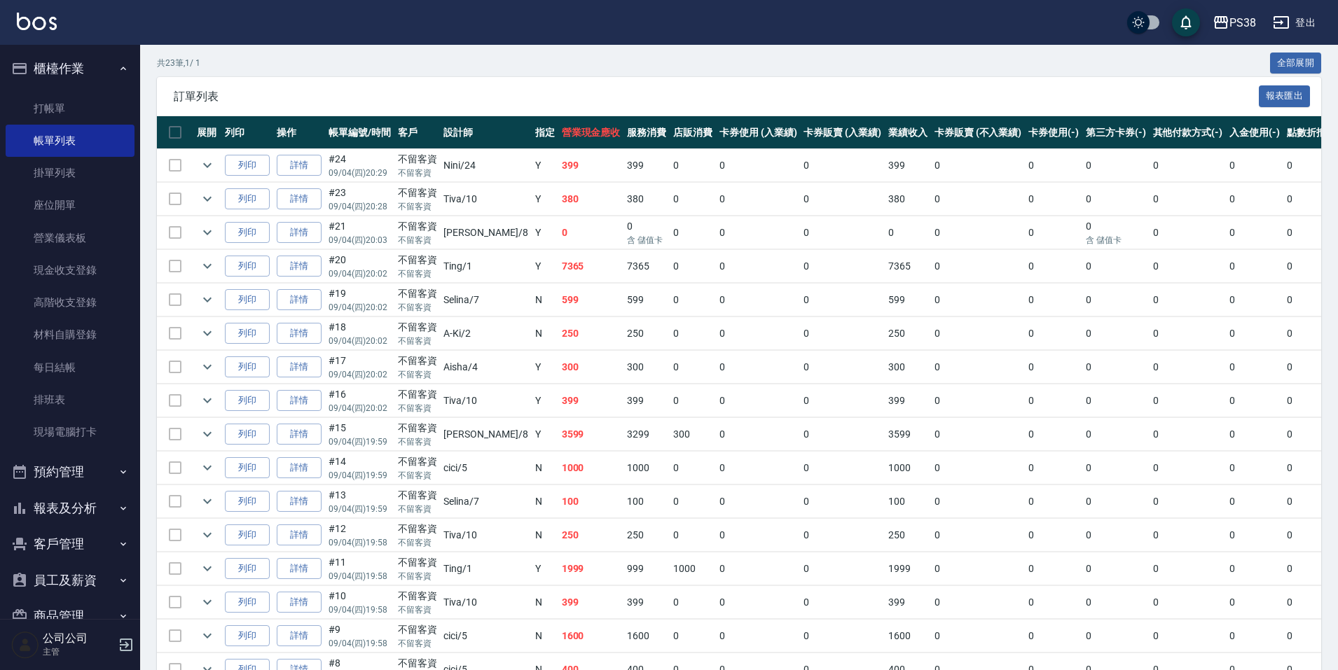
scroll to position [240, 0]
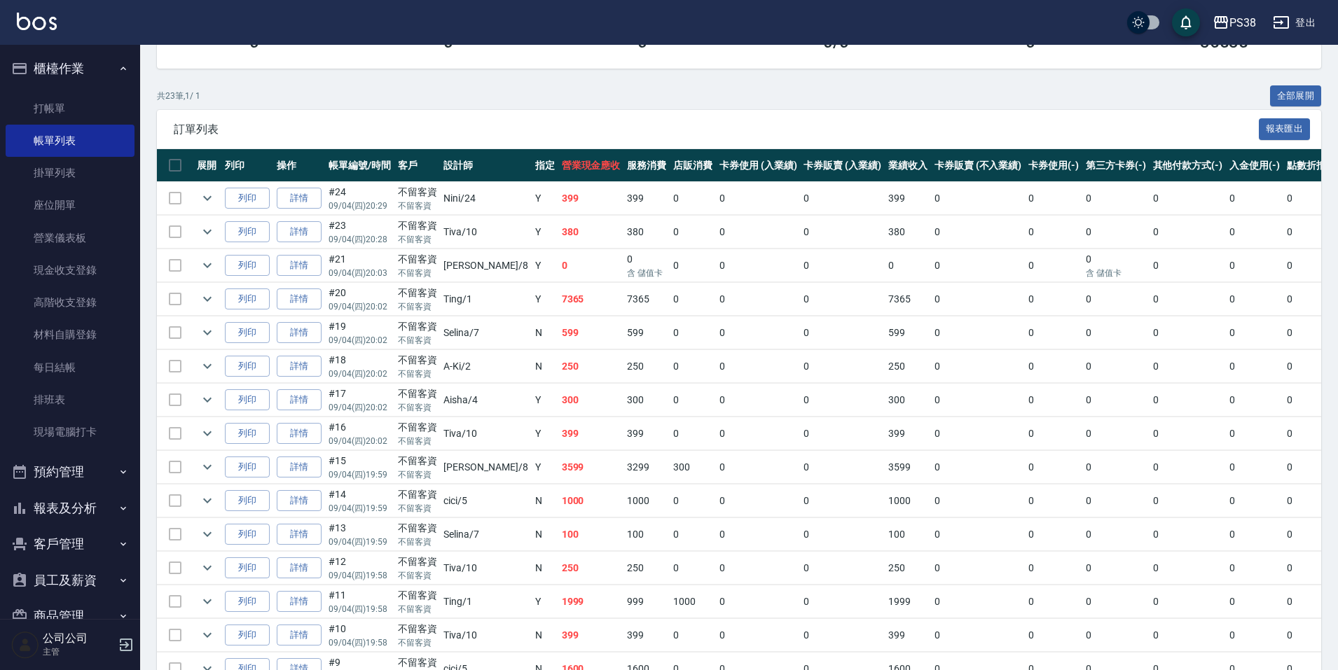
click at [558, 313] on td "7365" at bounding box center [591, 299] width 66 height 33
click at [558, 250] on td "0" at bounding box center [591, 265] width 66 height 33
click at [558, 234] on td "380" at bounding box center [591, 232] width 66 height 33
click at [558, 207] on td "399" at bounding box center [591, 198] width 66 height 33
click at [61, 361] on link "每日結帳" at bounding box center [70, 368] width 129 height 32
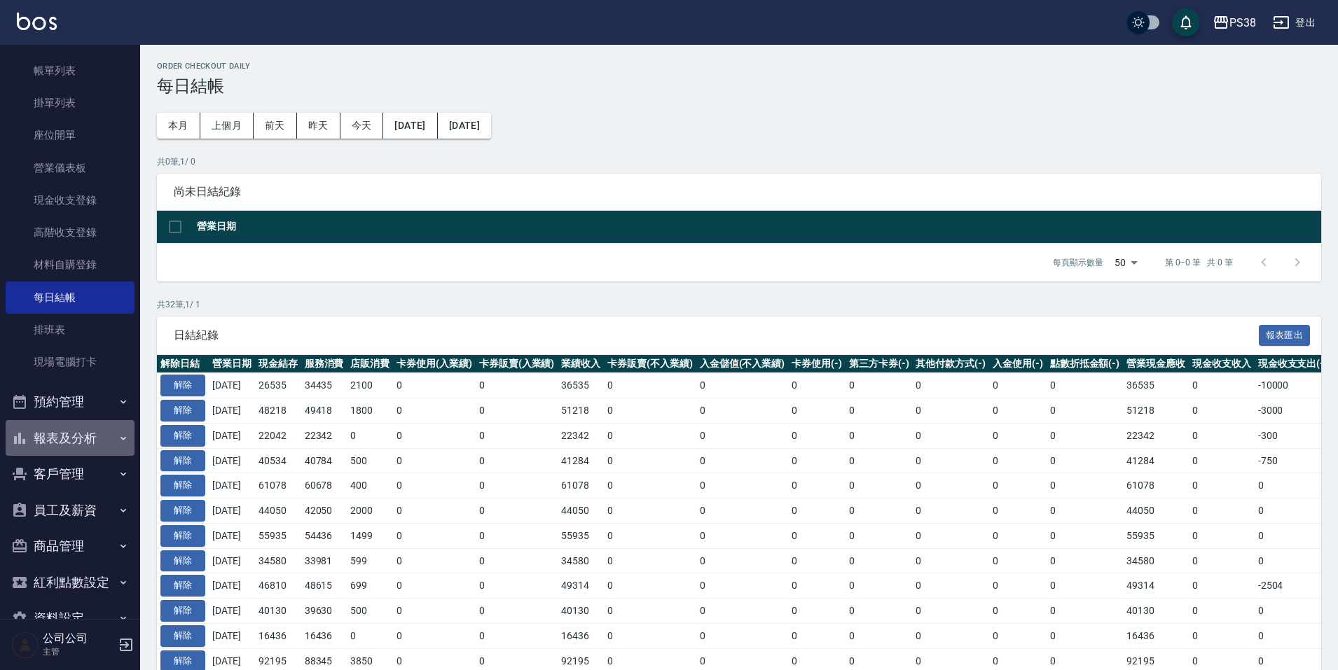
click at [85, 433] on button "報表及分析" at bounding box center [70, 438] width 129 height 36
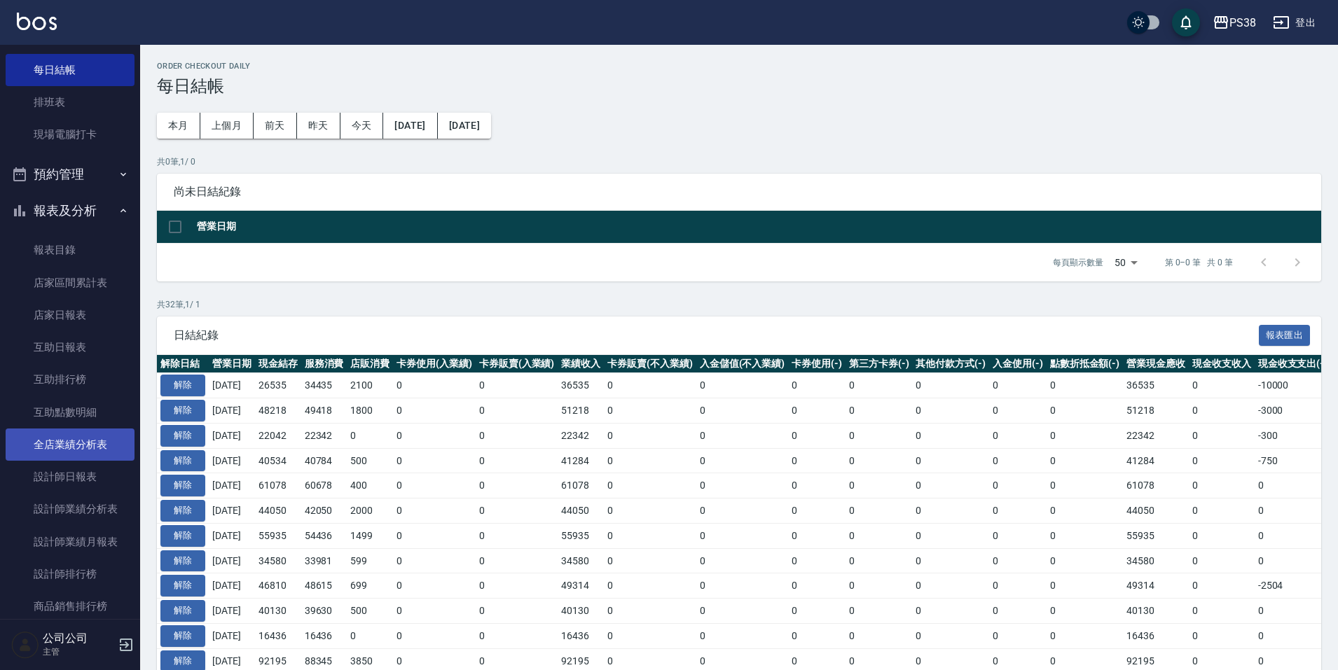
scroll to position [350, 0]
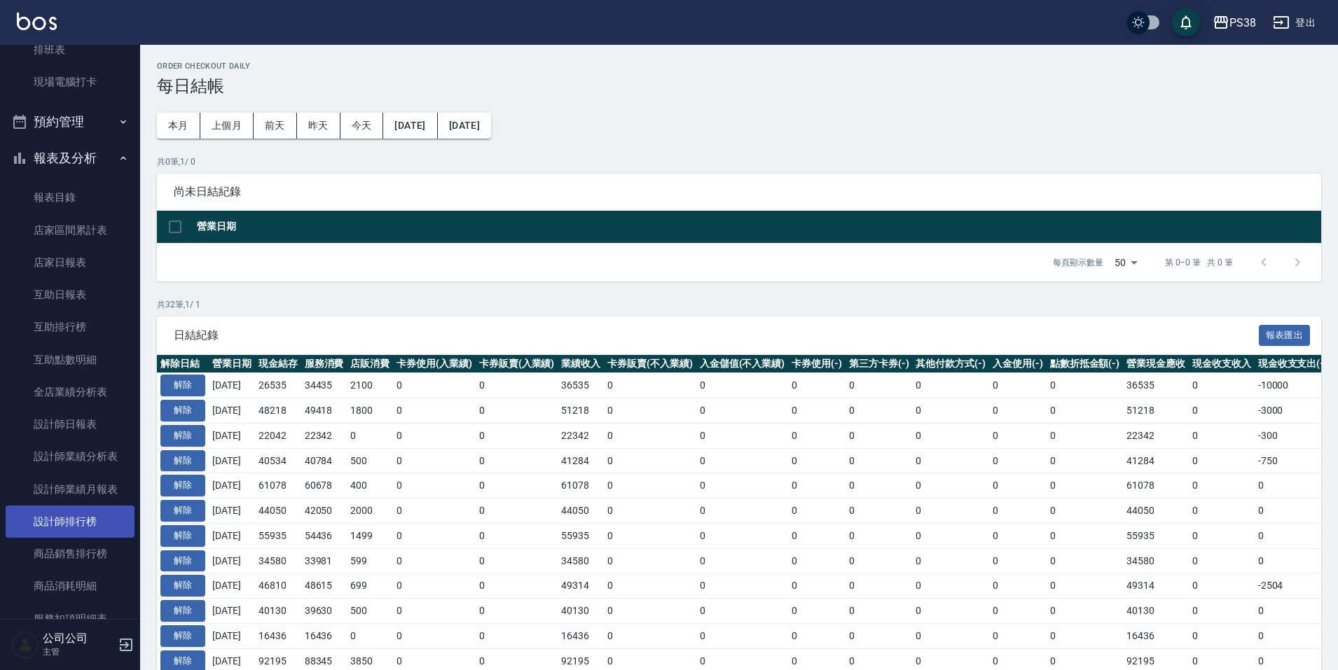
click at [90, 523] on link "設計師排行榜" at bounding box center [70, 522] width 129 height 32
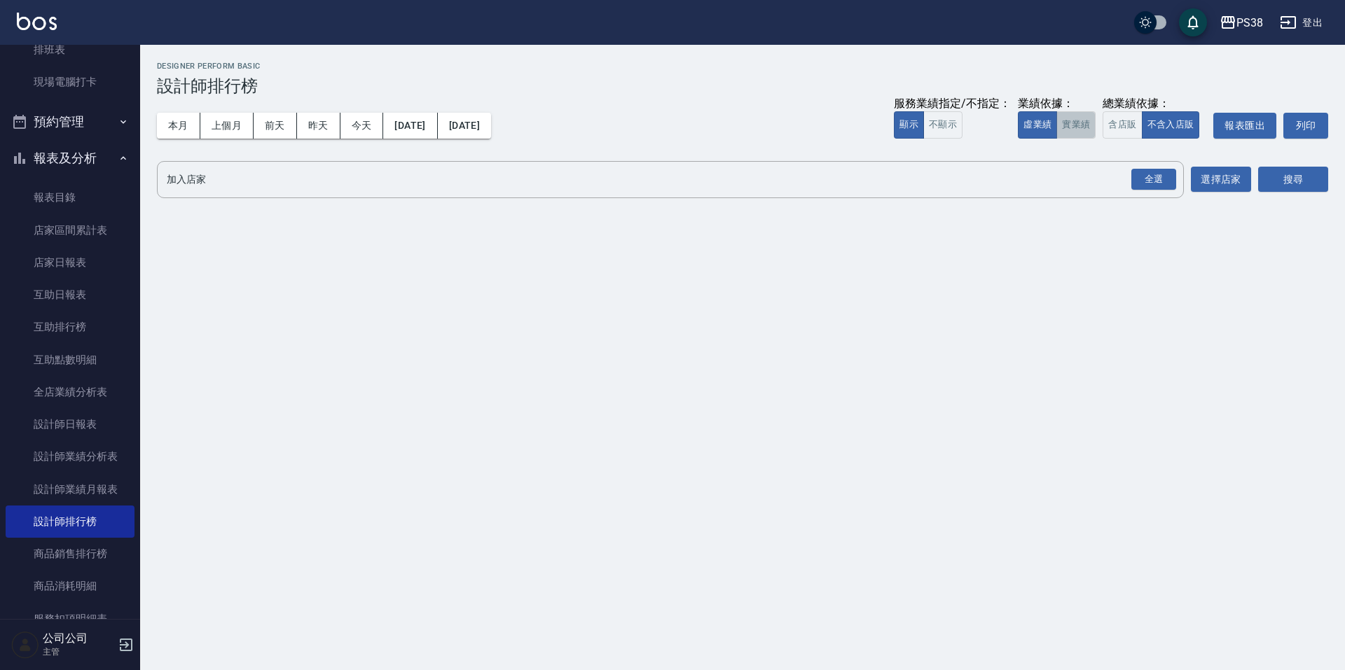
click at [1084, 121] on button "實業績" at bounding box center [1075, 124] width 39 height 27
click at [1149, 183] on div "全選" at bounding box center [1153, 180] width 45 height 22
click at [1298, 189] on button "搜尋" at bounding box center [1293, 180] width 70 height 26
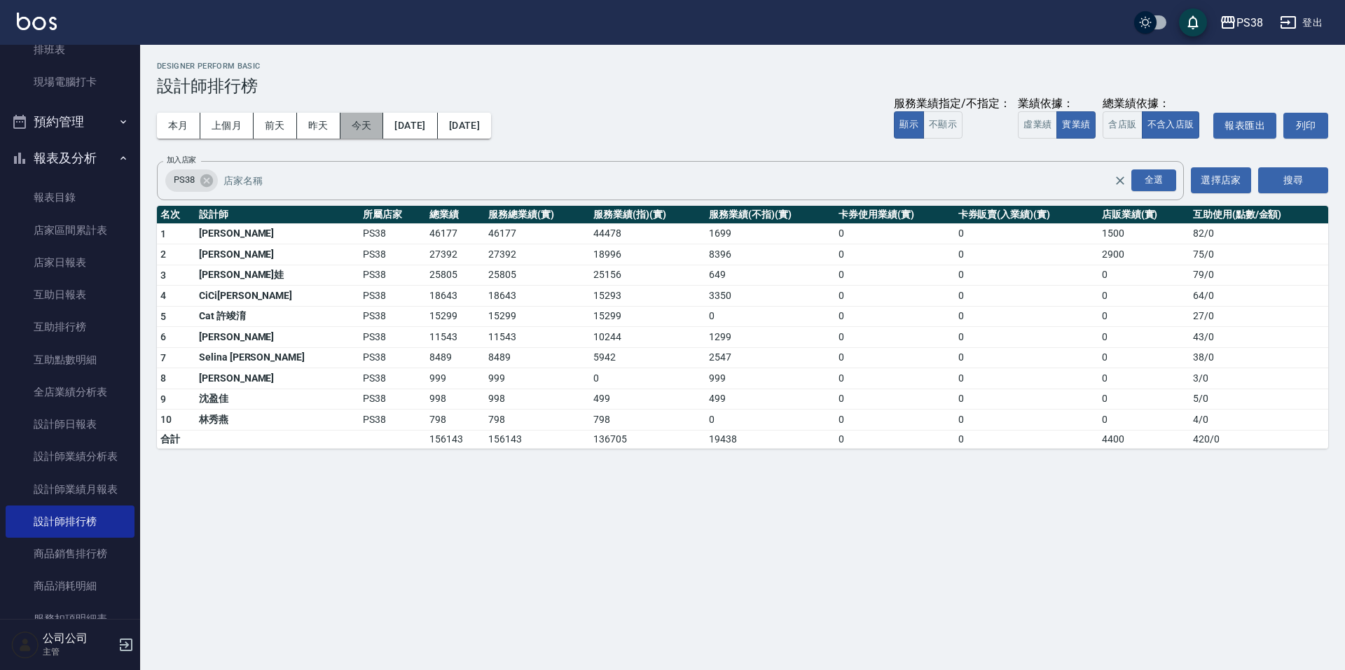
click at [371, 132] on button "今天" at bounding box center [361, 126] width 43 height 26
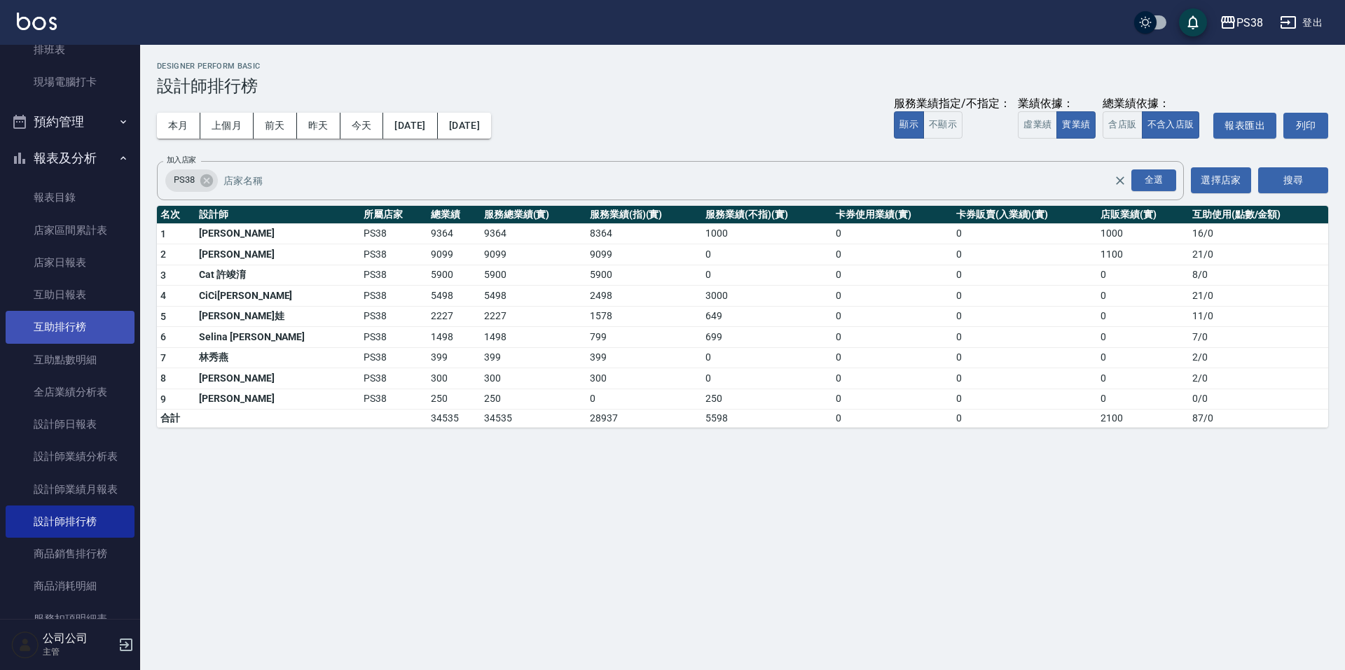
click at [84, 330] on link "互助排行榜" at bounding box center [70, 327] width 129 height 32
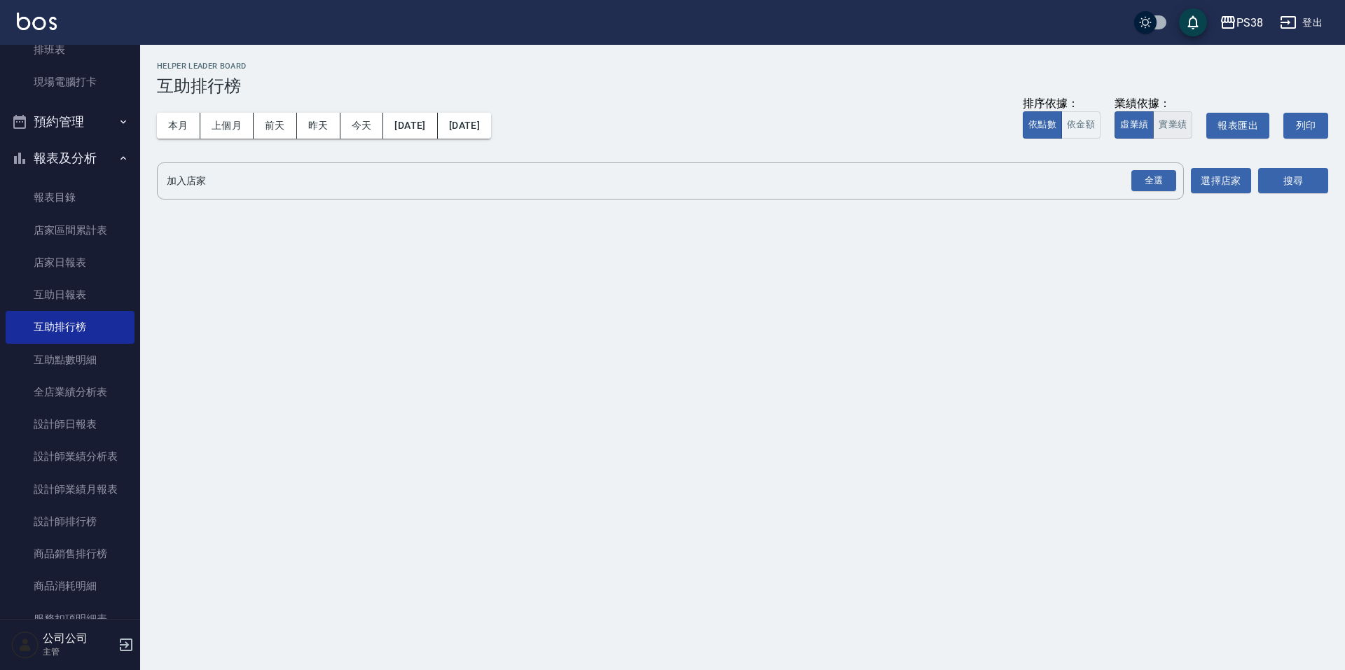
click at [1187, 125] on button "實業績" at bounding box center [1172, 124] width 39 height 27
click at [1164, 178] on div "全選" at bounding box center [1153, 181] width 45 height 22
click at [1273, 186] on button "搜尋" at bounding box center [1293, 182] width 70 height 26
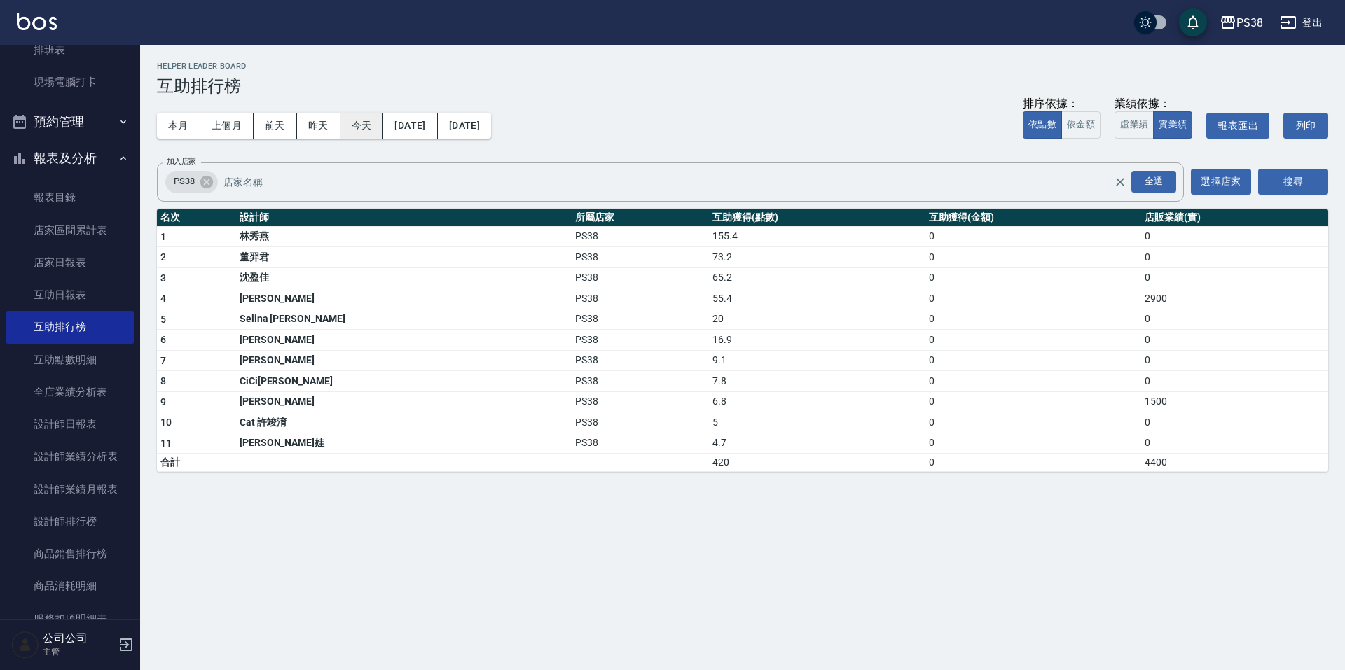
click at [368, 129] on button "今天" at bounding box center [361, 126] width 43 height 26
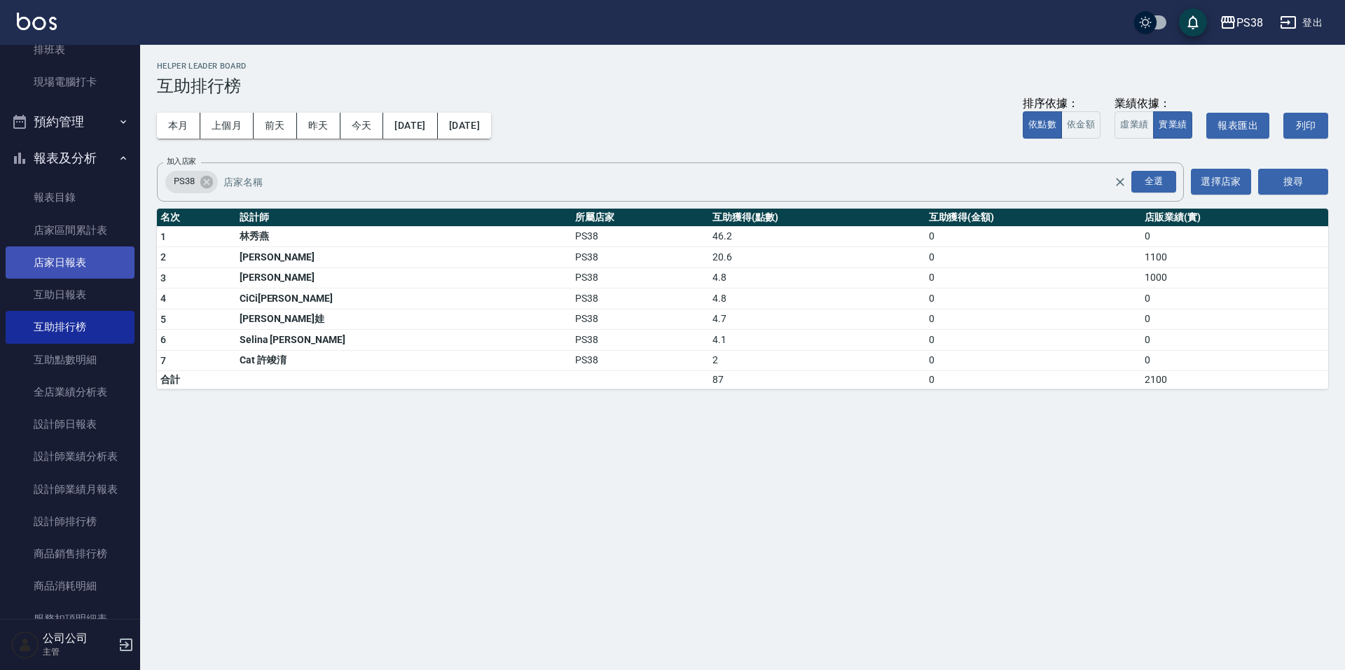
click at [34, 251] on link "店家日報表" at bounding box center [70, 263] width 129 height 32
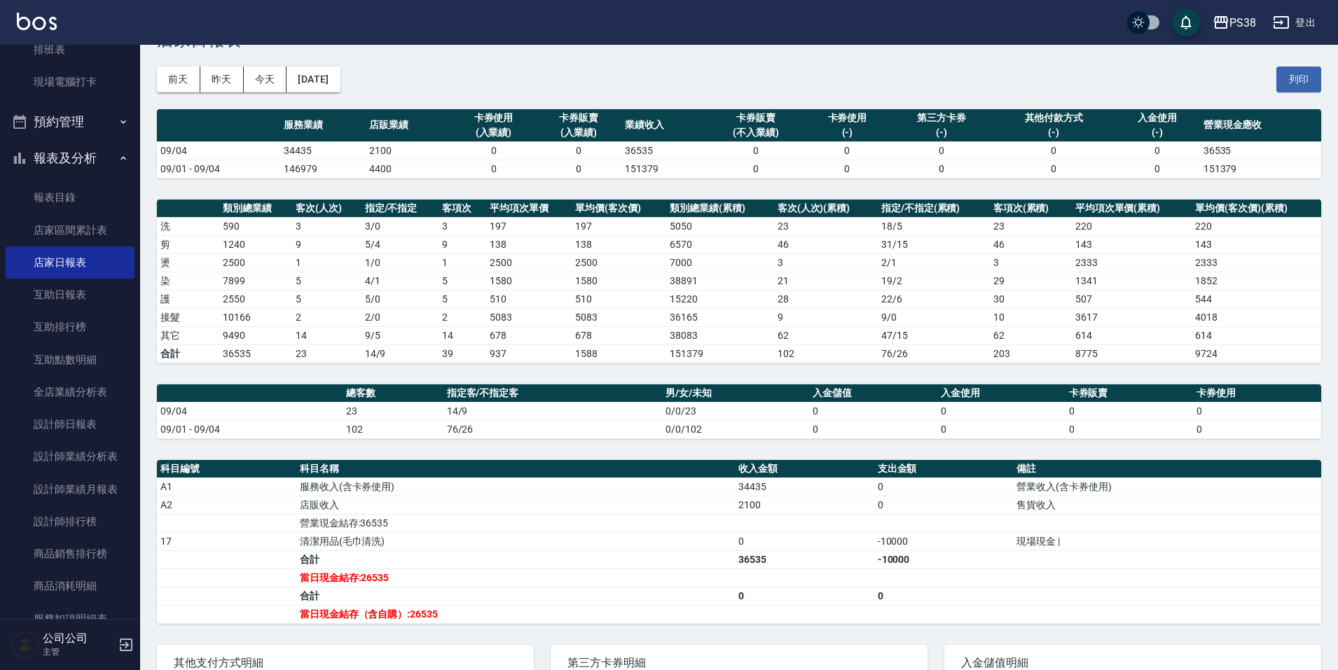
scroll to position [70, 0]
